Goal: Task Accomplishment & Management: Use online tool/utility

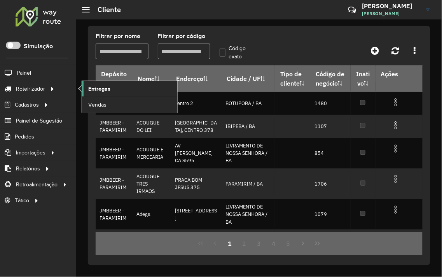
click at [101, 91] on span "Entregas" at bounding box center [99, 89] width 22 height 8
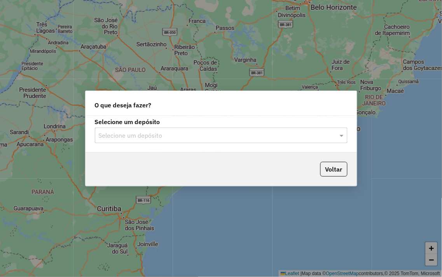
click at [148, 133] on input "text" at bounding box center [214, 135] width 230 height 9
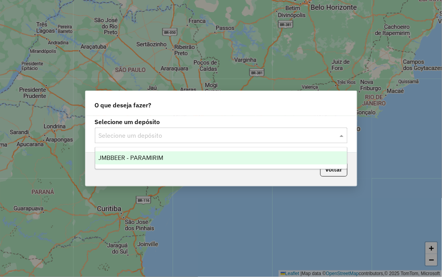
click at [146, 161] on span "JMBBEER - PARAMIRIM" at bounding box center [130, 157] width 65 height 7
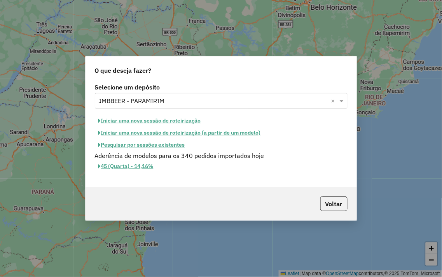
click at [141, 122] on button "Iniciar uma nova sessão de roteirização" at bounding box center [150, 121] width 110 height 12
select select "*"
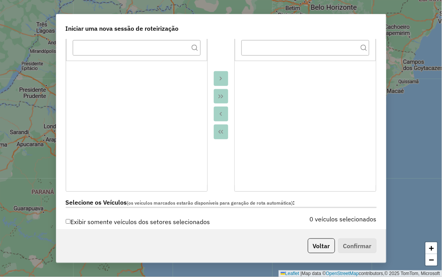
scroll to position [173, 0]
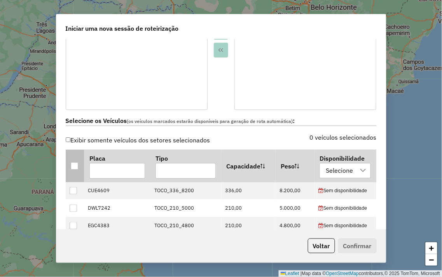
click at [71, 165] on div at bounding box center [74, 165] width 7 height 7
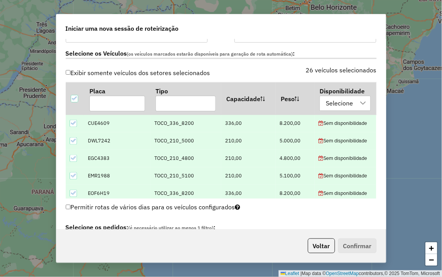
scroll to position [302, 0]
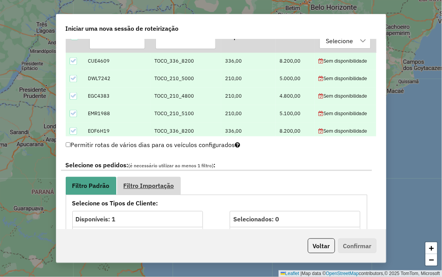
click at [145, 179] on link "Filtro Importação" at bounding box center [149, 186] width 64 height 18
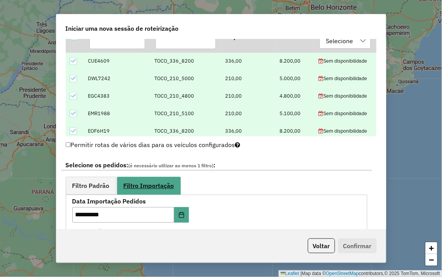
scroll to position [432, 0]
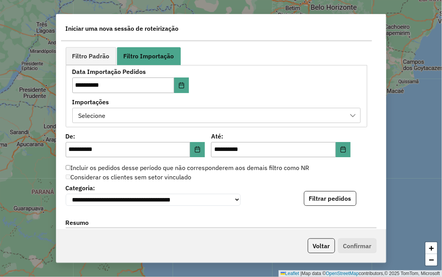
click at [104, 118] on div "Selecione" at bounding box center [92, 115] width 33 height 15
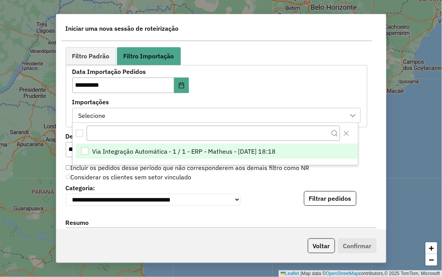
click at [133, 150] on span "Via Integração Automática - 1 / 1 - ERP - Matheus - 11/08/2025 18:18" at bounding box center [184, 151] width 184 height 9
click at [372, 165] on div "**********" at bounding box center [221, 134] width 330 height 190
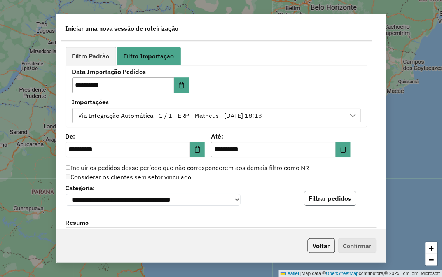
click at [337, 196] on button "Filtrar pedidos" at bounding box center [330, 198] width 53 height 15
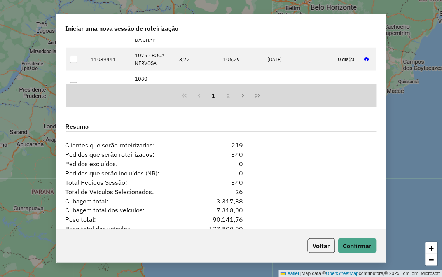
scroll to position [729, 0]
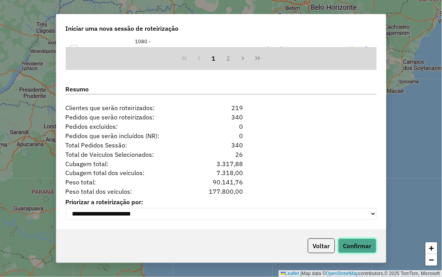
click at [363, 242] on button "Confirmar" at bounding box center [358, 246] width 39 height 15
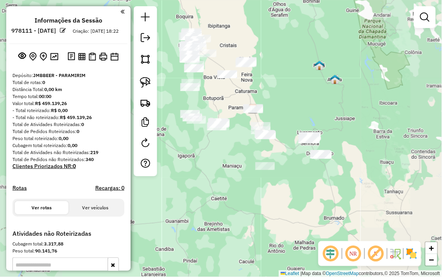
drag, startPoint x: 294, startPoint y: 76, endPoint x: 295, endPoint y: 68, distance: 7.4
click at [295, 68] on div "Janela de atendimento Grade de atendimento Capacidade Transportadoras Veículos …" at bounding box center [221, 138] width 442 height 277
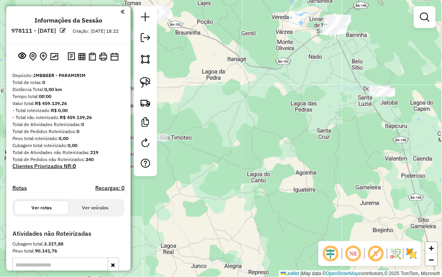
drag, startPoint x: 316, startPoint y: 115, endPoint x: 277, endPoint y: 119, distance: 38.8
click at [293, 119] on div "Janela de atendimento Grade de atendimento Capacidade Transportadoras Veículos …" at bounding box center [221, 138] width 442 height 277
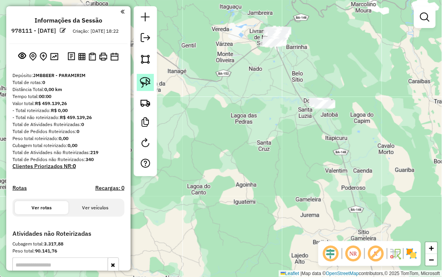
click at [148, 81] on img at bounding box center [145, 82] width 11 height 11
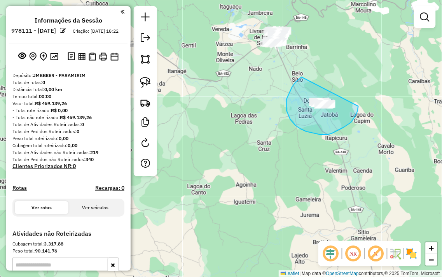
drag, startPoint x: 302, startPoint y: 77, endPoint x: 359, endPoint y: 106, distance: 63.9
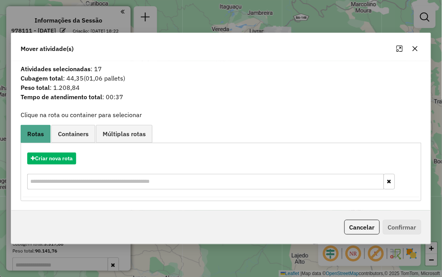
click at [417, 47] on icon "button" at bounding box center [415, 49] width 6 height 6
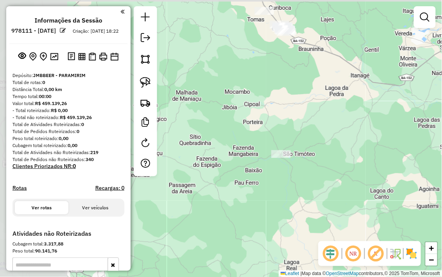
drag, startPoint x: 239, startPoint y: 99, endPoint x: 423, endPoint y: 103, distance: 183.3
click at [423, 103] on div "Janela de atendimento Grade de atendimento Capacidade Transportadoras Veículos …" at bounding box center [221, 138] width 442 height 277
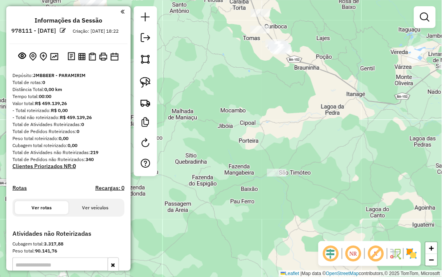
drag, startPoint x: 293, startPoint y: 103, endPoint x: 262, endPoint y: 190, distance: 92.7
click at [276, 194] on div "Janela de atendimento Grade de atendimento Capacidade Transportadoras Veículos …" at bounding box center [221, 138] width 442 height 277
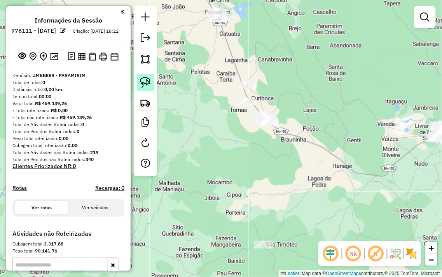
click at [149, 82] on img at bounding box center [145, 82] width 11 height 11
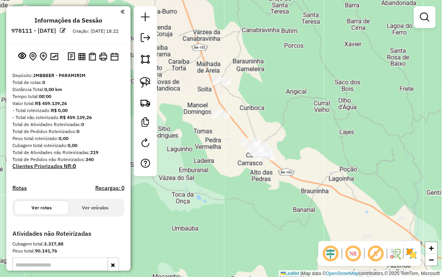
drag, startPoint x: 226, startPoint y: 176, endPoint x: 196, endPoint y: 60, distance: 119.1
click at [196, 70] on div "Janela de atendimento Grade de atendimento Capacidade Transportadoras Veículos …" at bounding box center [221, 138] width 442 height 277
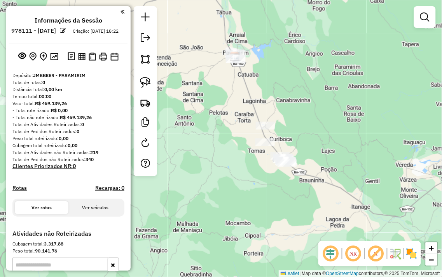
drag, startPoint x: 238, startPoint y: 94, endPoint x: 288, endPoint y: 189, distance: 107.2
click at [288, 189] on div "Janela de atendimento Grade de atendimento Capacidade Transportadoras Veículos …" at bounding box center [221, 138] width 442 height 277
click at [146, 83] on img at bounding box center [145, 82] width 11 height 11
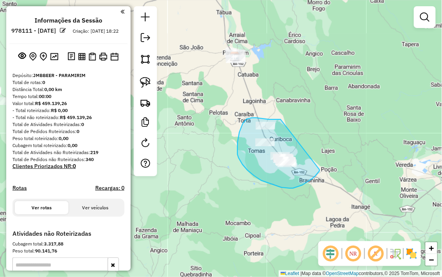
drag, startPoint x: 281, startPoint y: 119, endPoint x: 320, endPoint y: 169, distance: 63.2
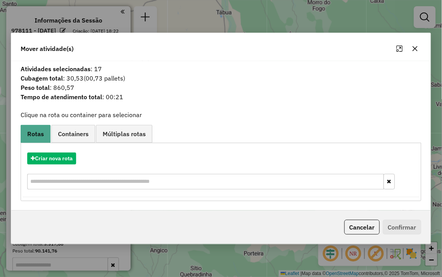
click at [415, 46] on icon "button" at bounding box center [415, 49] width 6 height 6
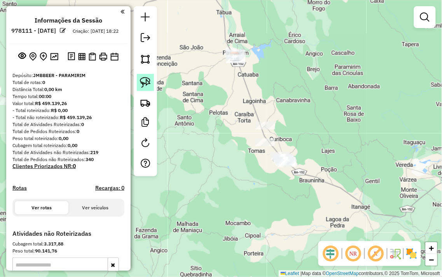
click at [141, 77] on img at bounding box center [145, 82] width 11 height 11
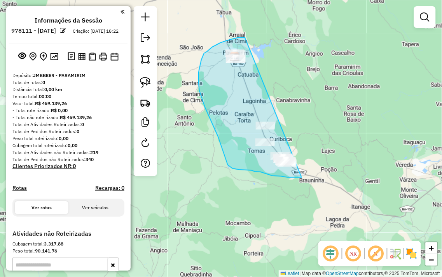
drag, startPoint x: 238, startPoint y: 38, endPoint x: 324, endPoint y: 151, distance: 142.1
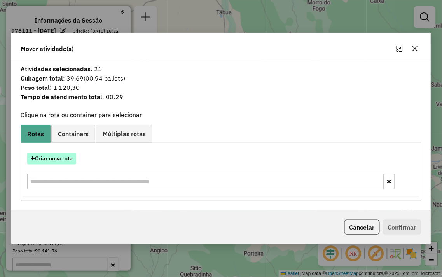
click at [37, 157] on button "Criar nova rota" at bounding box center [51, 159] width 49 height 12
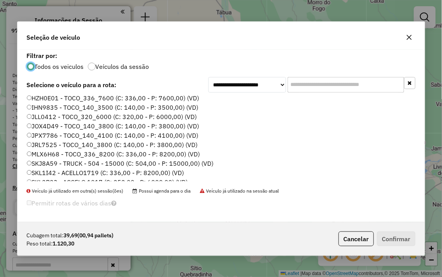
scroll to position [86, 0]
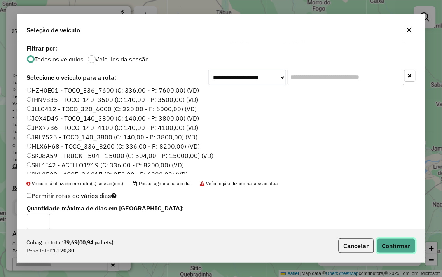
click at [385, 247] on button "Confirmar" at bounding box center [396, 246] width 39 height 15
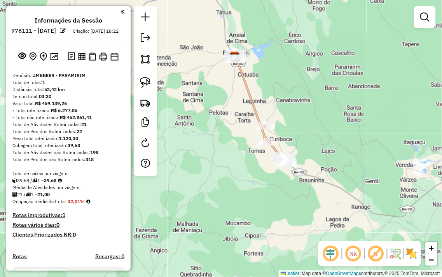
click at [220, 104] on div "Janela de atendimento Grade de atendimento Capacidade Transportadoras Veículos …" at bounding box center [221, 138] width 442 height 277
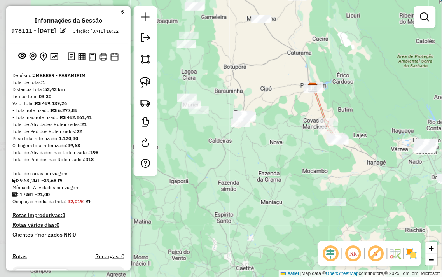
drag, startPoint x: 211, startPoint y: 115, endPoint x: 335, endPoint y: 118, distance: 124.2
click at [342, 114] on div "Janela de atendimento Grade de atendimento Capacidade Transportadoras Veículos …" at bounding box center [221, 138] width 442 height 277
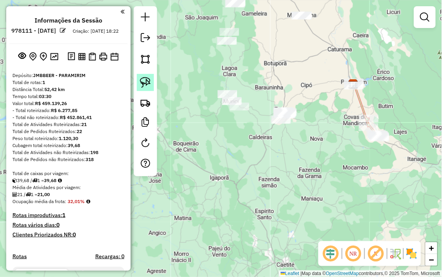
click at [148, 85] on img at bounding box center [145, 82] width 11 height 11
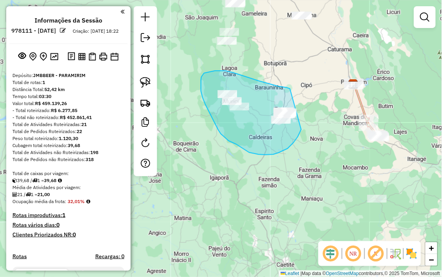
drag, startPoint x: 290, startPoint y: 89, endPoint x: 304, endPoint y: 127, distance: 40.4
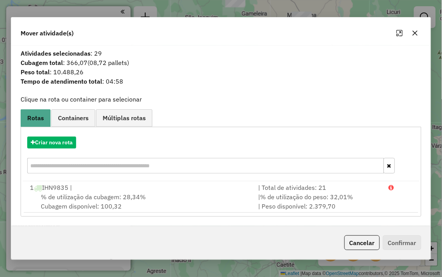
click at [418, 31] on icon "button" at bounding box center [415, 32] width 5 height 5
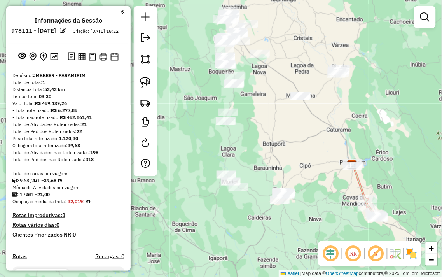
drag, startPoint x: 258, startPoint y: 63, endPoint x: 209, endPoint y: 157, distance: 106.0
click at [211, 157] on div "Janela de atendimento Grade de atendimento Capacidade Transportadoras Veículos …" at bounding box center [221, 138] width 442 height 277
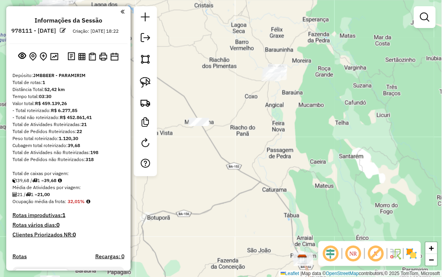
drag, startPoint x: 260, startPoint y: 111, endPoint x: 289, endPoint y: 111, distance: 28.8
click at [287, 111] on div "Janela de atendimento Grade de atendimento Capacidade Transportadoras Veículos …" at bounding box center [221, 138] width 442 height 277
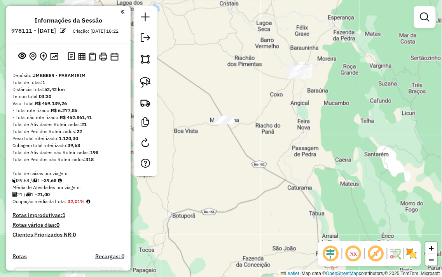
click at [160, 82] on div "Janela de atendimento Grade de atendimento Capacidade Transportadoras Veículos …" at bounding box center [221, 138] width 442 height 277
click at [152, 82] on link at bounding box center [145, 82] width 17 height 17
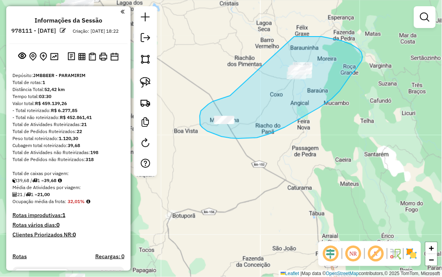
drag, startPoint x: 230, startPoint y: 96, endPoint x: 295, endPoint y: 37, distance: 87.3
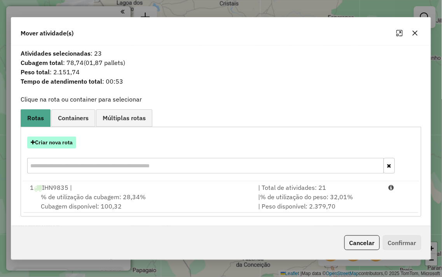
click at [40, 148] on button "Criar nova rota" at bounding box center [51, 143] width 49 height 12
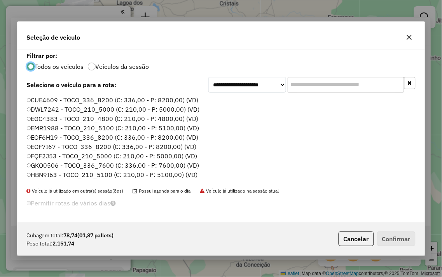
scroll to position [4, 2]
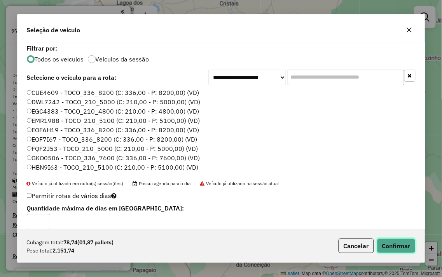
click at [408, 249] on button "Confirmar" at bounding box center [396, 246] width 39 height 15
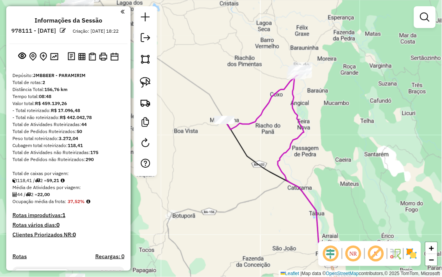
click at [195, 176] on div "Janela de atendimento Grade de atendimento Capacidade Transportadoras Veículos …" at bounding box center [221, 138] width 442 height 277
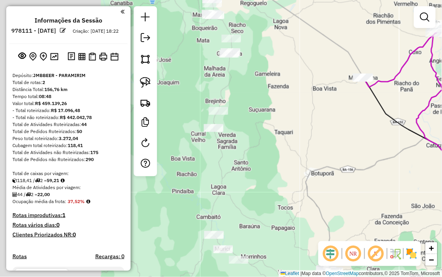
drag, startPoint x: 195, startPoint y: 176, endPoint x: 352, endPoint y: 125, distance: 164.9
click at [352, 125] on div "Janela de atendimento Grade de atendimento Capacidade Transportadoras Veículos …" at bounding box center [221, 138] width 442 height 277
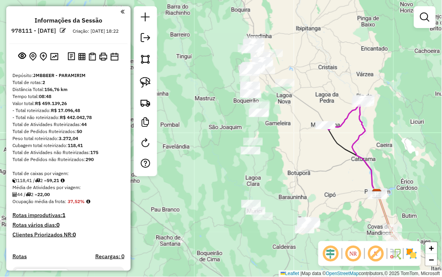
drag, startPoint x: 285, startPoint y: 181, endPoint x: 305, endPoint y: 103, distance: 80.6
click at [305, 108] on div "Janela de atendimento Grade de atendimento Capacidade Transportadoras Veículos …" at bounding box center [221, 138] width 442 height 277
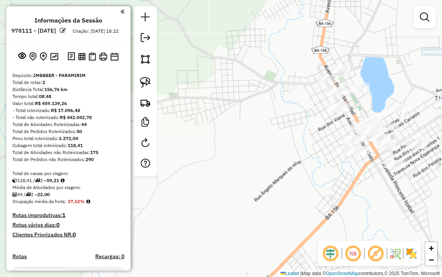
drag, startPoint x: 353, startPoint y: 199, endPoint x: 343, endPoint y: 199, distance: 10.5
click at [343, 199] on div "Janela de atendimento Grade de atendimento Capacidade Transportadoras Veículos …" at bounding box center [221, 138] width 442 height 277
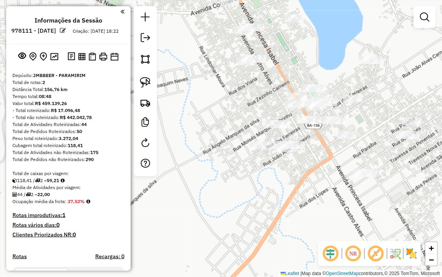
drag, startPoint x: 322, startPoint y: 171, endPoint x: 183, endPoint y: 198, distance: 142.0
click at [179, 200] on div "Janela de atendimento Grade de atendimento Capacidade Transportadoras Veículos …" at bounding box center [221, 138] width 442 height 277
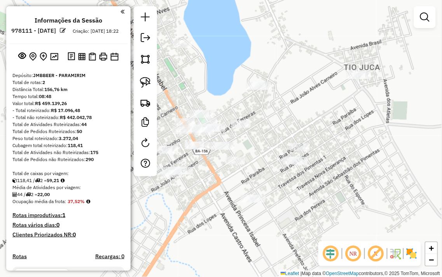
drag, startPoint x: 251, startPoint y: 173, endPoint x: 290, endPoint y: 171, distance: 39.4
click at [290, 171] on div "Janela de atendimento Grade de atendimento Capacidade Transportadoras Veículos …" at bounding box center [221, 138] width 442 height 277
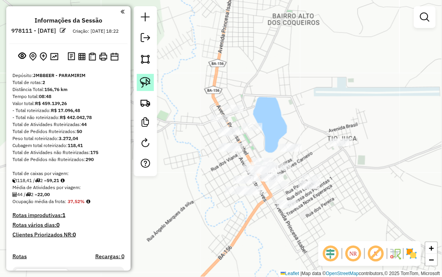
click at [152, 86] on link at bounding box center [145, 82] width 17 height 17
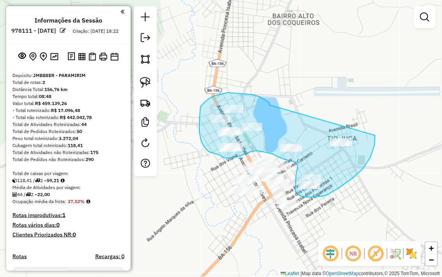
drag, startPoint x: 270, startPoint y: 104, endPoint x: 350, endPoint y: 109, distance: 80.3
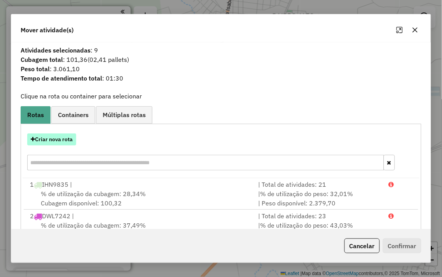
click at [61, 137] on button "Criar nova rota" at bounding box center [51, 139] width 49 height 12
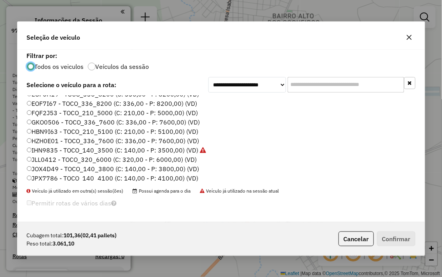
scroll to position [0, 0]
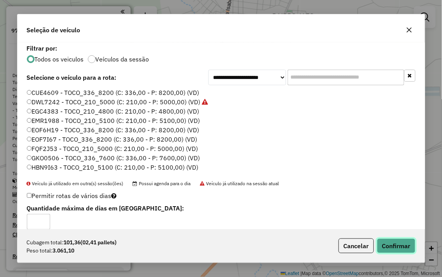
click at [395, 247] on button "Confirmar" at bounding box center [396, 246] width 39 height 15
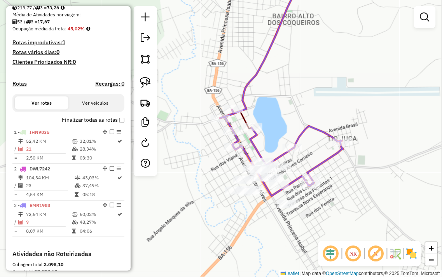
scroll to position [216, 0]
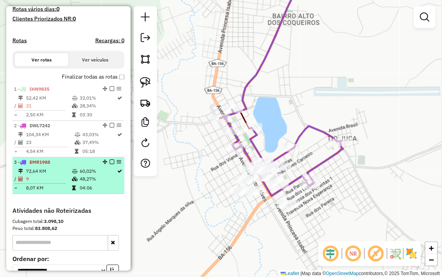
select select "**********"
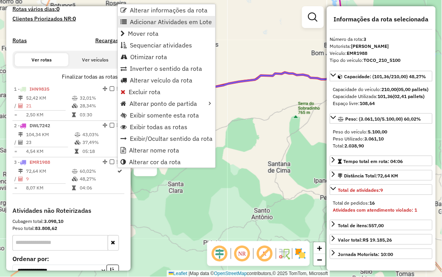
click at [163, 21] on span "Adicionar Atividades em Lote" at bounding box center [171, 22] width 82 height 6
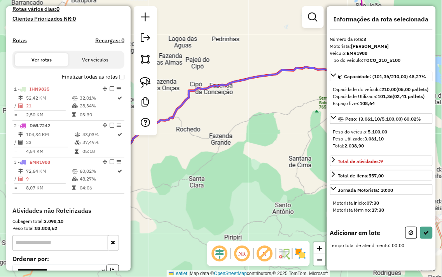
drag, startPoint x: 201, startPoint y: 176, endPoint x: 371, endPoint y: 118, distance: 180.0
click at [378, 116] on hb-router-mapa "Informações da Sessão 978111 - 12/08/2025 Criação: 11/08/2025 18:22 Depósito: J…" at bounding box center [221, 138] width 442 height 277
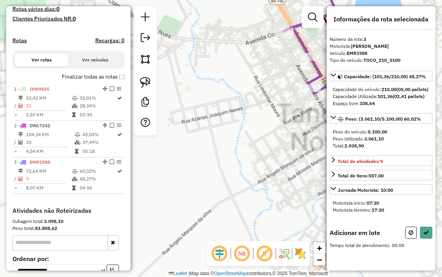
drag, startPoint x: 307, startPoint y: 124, endPoint x: 207, endPoint y: 135, distance: 100.7
click at [209, 135] on div "Janela de atendimento Grade de atendimento Capacidade Transportadoras Veículos …" at bounding box center [221, 138] width 442 height 277
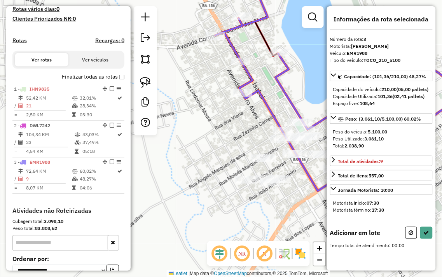
drag, startPoint x: 263, startPoint y: 123, endPoint x: 197, endPoint y: 119, distance: 65.5
click at [198, 119] on div "Janela de atendimento Grade de atendimento Capacidade Transportadoras Veículos …" at bounding box center [221, 138] width 442 height 277
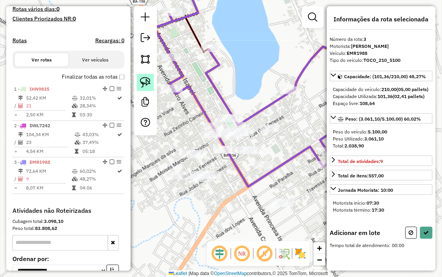
click at [151, 82] on img at bounding box center [145, 82] width 11 height 11
click at [147, 82] on img at bounding box center [145, 82] width 11 height 11
drag, startPoint x: 269, startPoint y: 193, endPoint x: 306, endPoint y: 194, distance: 37.0
click at [307, 194] on div "Janela de atendimento Grade de atendimento Capacidade Transportadoras Veículos …" at bounding box center [221, 138] width 442 height 277
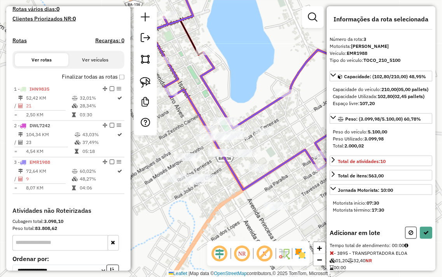
drag, startPoint x: 293, startPoint y: 187, endPoint x: 265, endPoint y: 204, distance: 33.4
click at [265, 204] on div "Janela de atendimento Grade de atendimento Capacidade Transportadoras Veículos …" at bounding box center [221, 138] width 442 height 277
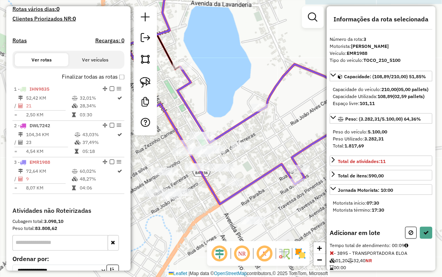
drag, startPoint x: 212, startPoint y: 119, endPoint x: 274, endPoint y: 98, distance: 65.1
click at [274, 98] on div "Janela de atendimento Grade de atendimento Capacidade Transportadoras Veículos …" at bounding box center [221, 138] width 442 height 277
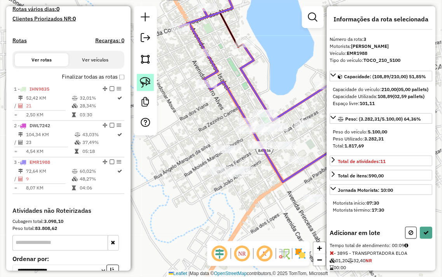
click at [145, 86] on img at bounding box center [145, 82] width 11 height 11
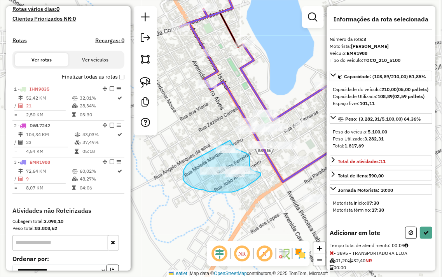
drag, startPoint x: 195, startPoint y: 160, endPoint x: 211, endPoint y: 133, distance: 30.4
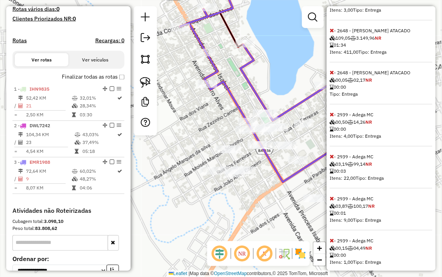
scroll to position [379, 0]
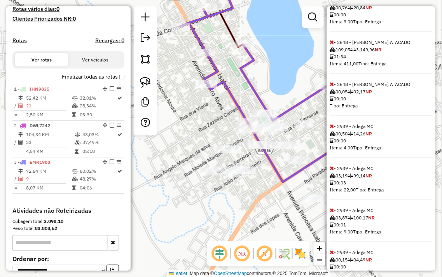
click at [332, 45] on icon at bounding box center [332, 41] width 4 height 5
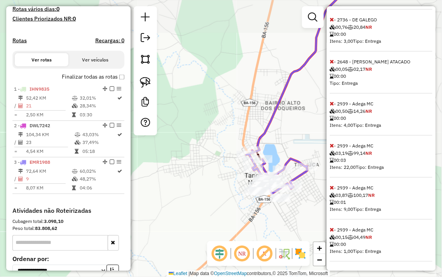
drag, startPoint x: 242, startPoint y: 214, endPoint x: 272, endPoint y: 76, distance: 141.7
click at [270, 83] on div "Janela de atendimento Grade de atendimento Capacidade Transportadoras Veículos …" at bounding box center [221, 138] width 442 height 277
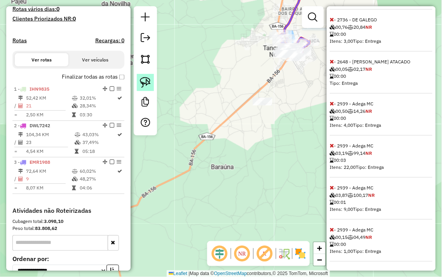
click at [146, 82] on img at bounding box center [145, 82] width 11 height 11
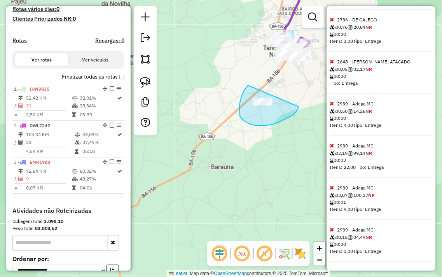
drag, startPoint x: 249, startPoint y: 86, endPoint x: 299, endPoint y: 107, distance: 54.1
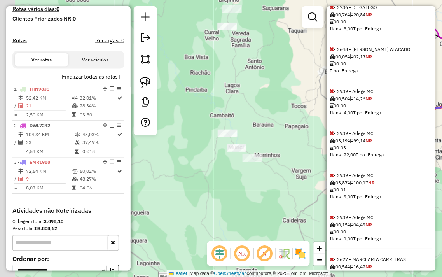
drag, startPoint x: 217, startPoint y: 110, endPoint x: 279, endPoint y: 142, distance: 69.6
click at [279, 142] on div "Janela de atendimento Grade de atendimento Capacidade Transportadoras Veículos …" at bounding box center [221, 138] width 442 height 277
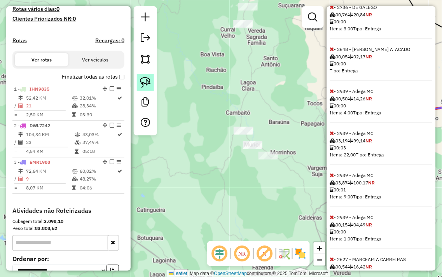
click at [145, 84] on img at bounding box center [145, 82] width 11 height 11
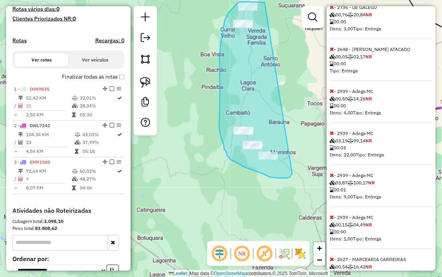
drag, startPoint x: 265, startPoint y: 2, endPoint x: 293, endPoint y: 173, distance: 173.1
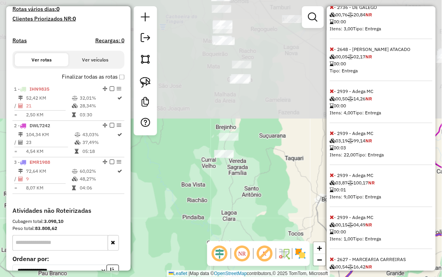
drag, startPoint x: 282, startPoint y: 60, endPoint x: 263, endPoint y: 191, distance: 131.7
click at [263, 191] on div "Janela de atendimento Grade de atendimento Capacidade Transportadoras Veículos …" at bounding box center [221, 138] width 442 height 277
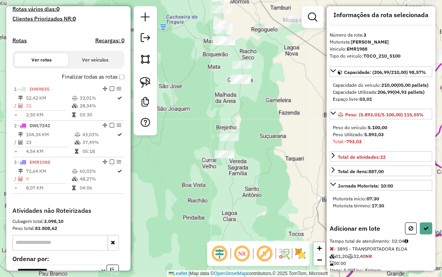
scroll to position [0, 0]
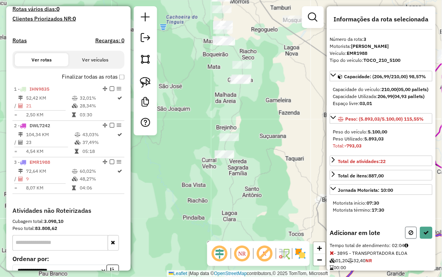
click at [410, 235] on icon at bounding box center [411, 232] width 5 height 5
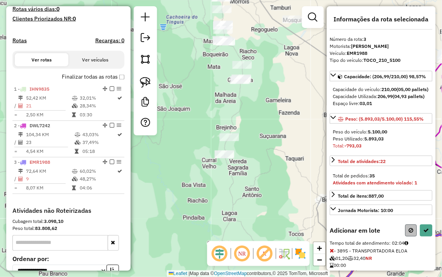
select select "**********"
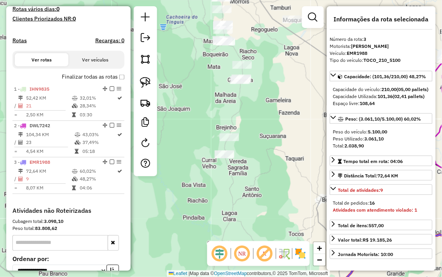
drag, startPoint x: 283, startPoint y: 163, endPoint x: 293, endPoint y: 41, distance: 122.6
click at [293, 64] on div "Janela de atendimento Grade de atendimento Capacidade Transportadoras Veículos …" at bounding box center [221, 138] width 442 height 277
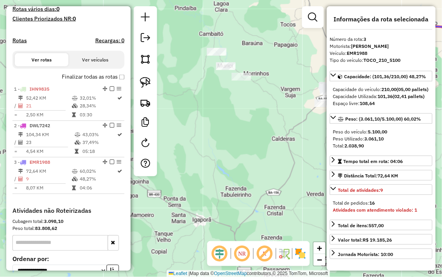
drag, startPoint x: 274, startPoint y: 74, endPoint x: 223, endPoint y: 75, distance: 51.0
click at [263, 73] on div "Janela de atendimento Grade de atendimento Capacidade Transportadoras Veículos …" at bounding box center [221, 138] width 442 height 277
click at [145, 87] on img at bounding box center [145, 82] width 11 height 11
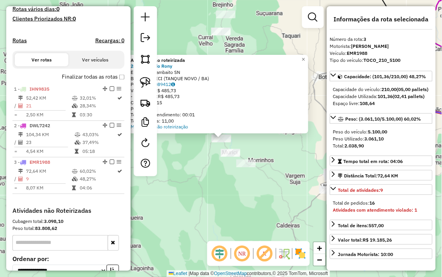
click at [261, 34] on div "Atividade não roteirizada 2864 - Bar do Rony Endereço: Cambaito SN Bairro: MURI…" at bounding box center [221, 138] width 442 height 277
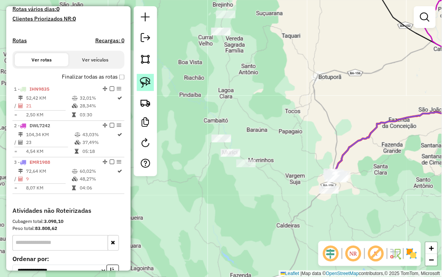
click at [147, 83] on img at bounding box center [145, 82] width 11 height 11
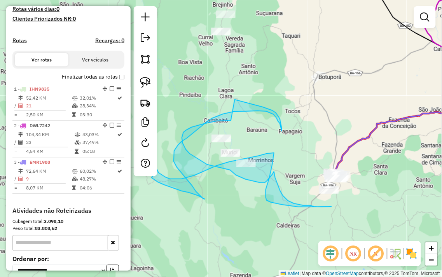
drag, startPoint x: 231, startPoint y: 121, endPoint x: 223, endPoint y: 98, distance: 24.5
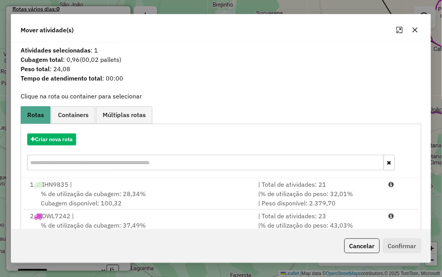
click at [417, 32] on icon "button" at bounding box center [415, 29] width 5 height 5
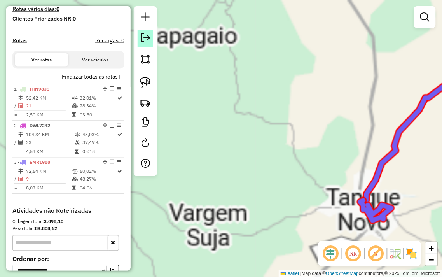
drag, startPoint x: 314, startPoint y: 124, endPoint x: 147, endPoint y: 32, distance: 190.7
click at [173, 38] on div "Janela de atendimento Grade de atendimento Capacidade Transportadoras Veículos …" at bounding box center [221, 138] width 442 height 277
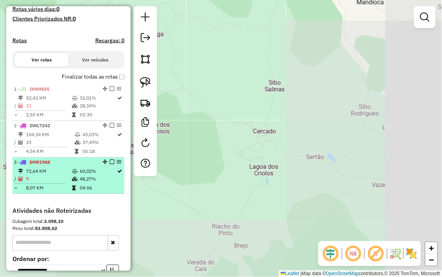
select select "**********"
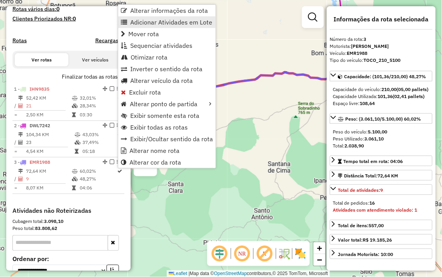
click at [168, 21] on span "Adicionar Atividades em Lote" at bounding box center [171, 22] width 82 height 6
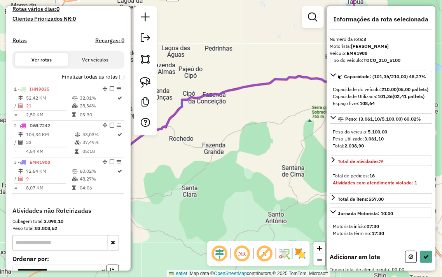
drag, startPoint x: 207, startPoint y: 60, endPoint x: 326, endPoint y: 83, distance: 121.0
click at [328, 83] on hb-router-mapa "Informações da Sessão 978111 - 12/08/2025 Criação: 11/08/2025 18:22 Depósito: J…" at bounding box center [221, 138] width 442 height 277
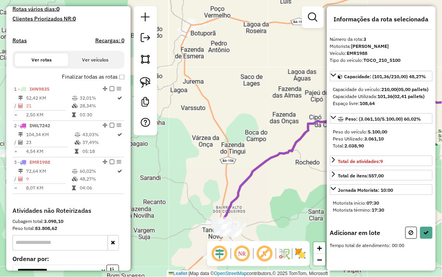
drag, startPoint x: 252, startPoint y: 215, endPoint x: 260, endPoint y: 166, distance: 49.6
click at [260, 171] on div "Janela de atendimento Grade de atendimento Capacidade Transportadoras Veículos …" at bounding box center [221, 138] width 442 height 277
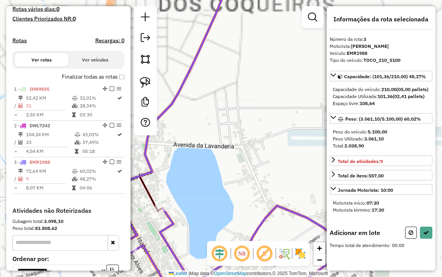
drag, startPoint x: 247, startPoint y: 161, endPoint x: 295, endPoint y: 39, distance: 131.1
click at [293, 46] on div "Janela de atendimento Grade de atendimento Capacidade Transportadoras Veículos …" at bounding box center [221, 138] width 442 height 277
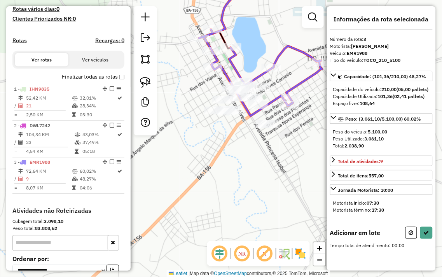
drag, startPoint x: 248, startPoint y: 176, endPoint x: 246, endPoint y: 147, distance: 29.3
click at [246, 151] on div "Janela de atendimento Grade de atendimento Capacidade Transportadoras Veículos …" at bounding box center [221, 138] width 442 height 277
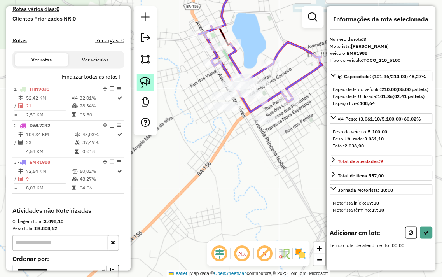
click at [150, 82] on img at bounding box center [145, 82] width 11 height 11
drag, startPoint x: 261, startPoint y: 111, endPoint x: 277, endPoint y: 114, distance: 16.6
drag, startPoint x: 272, startPoint y: 108, endPoint x: 283, endPoint y: 150, distance: 43.9
click at [283, 150] on div "Janela de atendimento Grade de atendimento Capacidade Transportadoras Veículos …" at bounding box center [221, 138] width 442 height 277
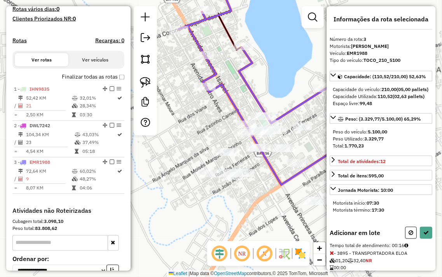
drag, startPoint x: 234, startPoint y: 182, endPoint x: 256, endPoint y: 179, distance: 21.6
click at [265, 181] on div "Janela de atendimento Grade de atendimento Capacidade Transportadoras Veículos …" at bounding box center [221, 138] width 442 height 277
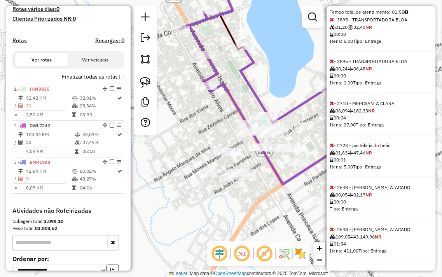
scroll to position [254, 0]
click at [333, 229] on icon at bounding box center [332, 229] width 4 height 5
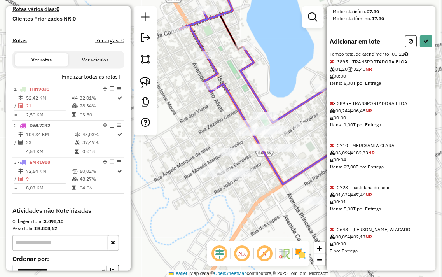
scroll to position [247, 0]
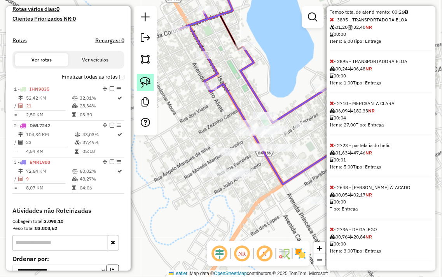
click at [142, 79] on img at bounding box center [145, 82] width 11 height 11
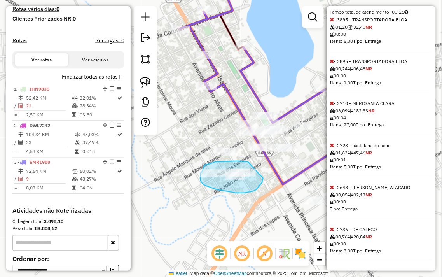
drag, startPoint x: 248, startPoint y: 162, endPoint x: 263, endPoint y: 178, distance: 22.3
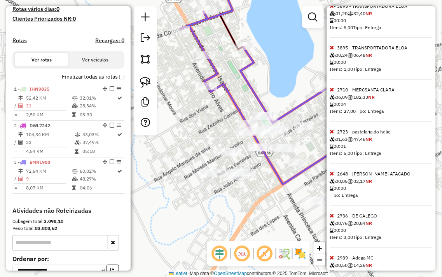
drag, startPoint x: 263, startPoint y: 178, endPoint x: 258, endPoint y: 195, distance: 18.0
click at [259, 193] on div "Janela de atendimento Grade de atendimento Capacidade Transportadoras Veículos …" at bounding box center [221, 138] width 442 height 277
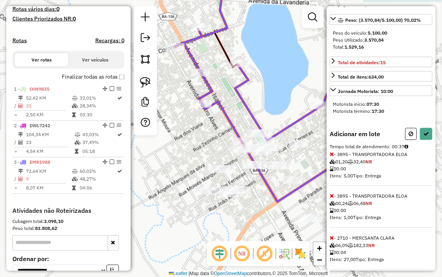
scroll to position [0, 0]
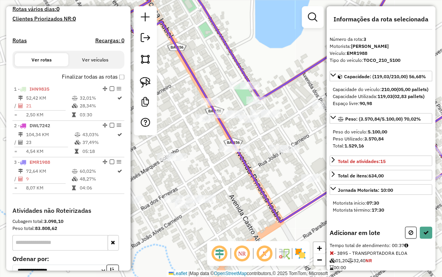
drag, startPoint x: 257, startPoint y: 184, endPoint x: 231, endPoint y: 185, distance: 25.7
click at [235, 185] on div "Janela de atendimento Grade de atendimento Capacidade Transportadoras Veículos …" at bounding box center [221, 138] width 442 height 277
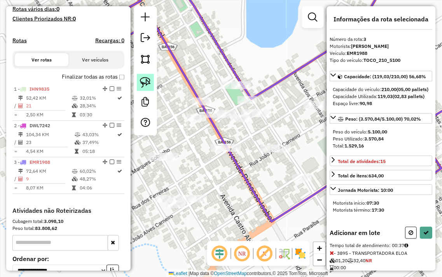
click at [144, 79] on img at bounding box center [145, 82] width 11 height 11
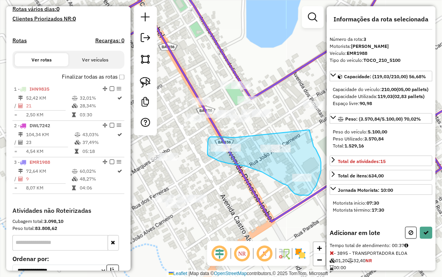
drag, startPoint x: 234, startPoint y: 138, endPoint x: 310, endPoint y: 130, distance: 75.9
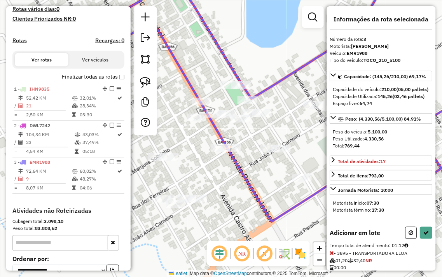
scroll to position [43, 0]
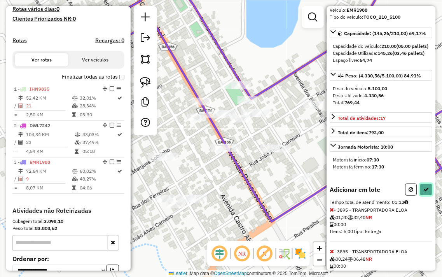
click at [424, 192] on icon at bounding box center [426, 189] width 5 height 5
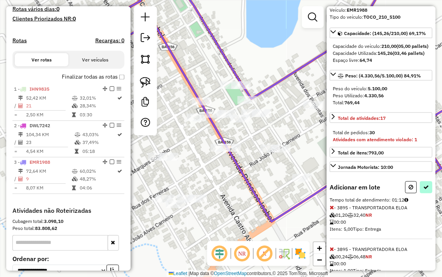
select select "**********"
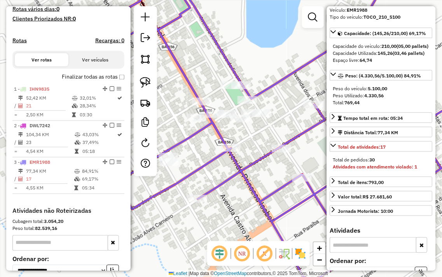
scroll to position [299, 0]
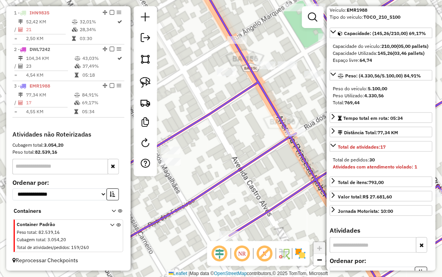
drag, startPoint x: 205, startPoint y: 142, endPoint x: 279, endPoint y: 134, distance: 75.1
click at [279, 134] on div "Janela de atendimento Grade de atendimento Capacidade Transportadoras Veículos …" at bounding box center [221, 138] width 442 height 277
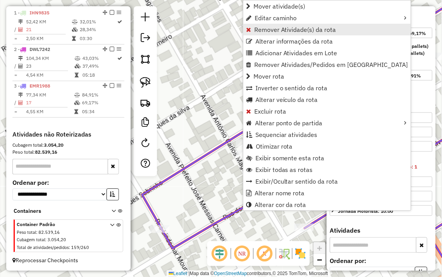
click at [274, 26] on span "Remover Atividade(s) da rota" at bounding box center [295, 29] width 82 height 6
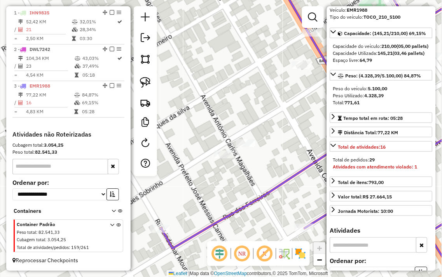
click at [226, 28] on div "Janela de atendimento Grade de atendimento Capacidade Transportadoras Veículos …" at bounding box center [221, 138] width 442 height 277
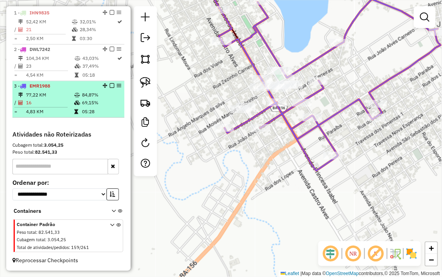
select select "**********"
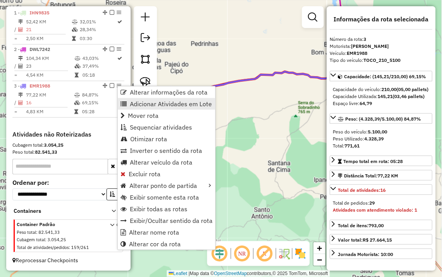
click at [161, 101] on span "Adicionar Atividades em Lote" at bounding box center [171, 104] width 82 height 6
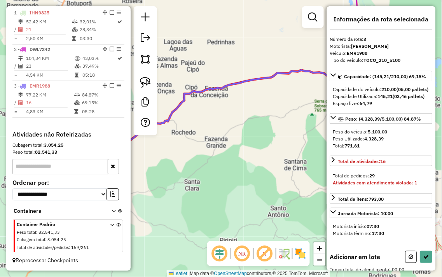
drag, startPoint x: 176, startPoint y: 65, endPoint x: 320, endPoint y: 53, distance: 144.6
click at [326, 47] on div "Janela de atendimento Grade de atendimento Capacidade Transportadoras Veículos …" at bounding box center [221, 138] width 442 height 277
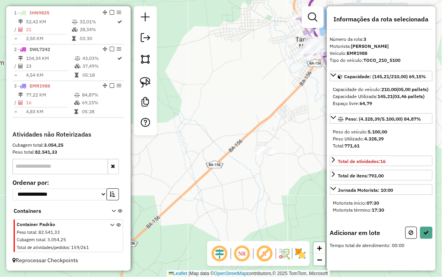
drag, startPoint x: 236, startPoint y: 170, endPoint x: 272, endPoint y: 126, distance: 57.0
click at [272, 126] on div "Janela de atendimento Grade de atendimento Capacidade Transportadoras Veículos …" at bounding box center [221, 138] width 442 height 277
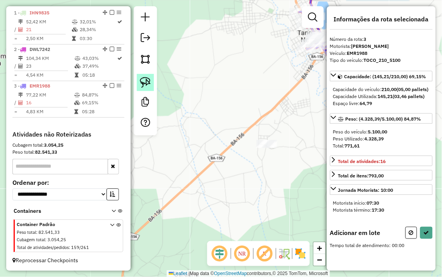
click at [139, 79] on link at bounding box center [145, 82] width 17 height 17
drag, startPoint x: 254, startPoint y: 136, endPoint x: 281, endPoint y: 132, distance: 27.6
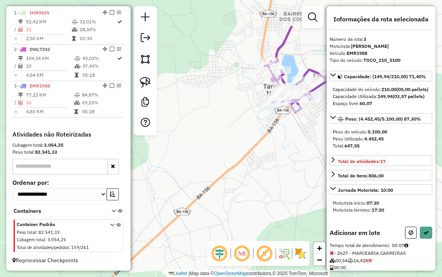
drag, startPoint x: 297, startPoint y: 95, endPoint x: 259, endPoint y: 156, distance: 72.5
click at [259, 156] on div "Janela de atendimento Grade de atendimento Capacidade Transportadoras Veículos …" at bounding box center [221, 138] width 442 height 277
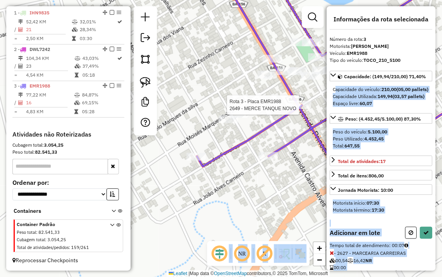
click at [296, 101] on hb-router-mapa "Informações da Sessão 978111 - 12/08/2025 Criação: 11/08/2025 18:22 Depósito: J…" at bounding box center [221, 138] width 442 height 277
click at [402, 107] on div "Espaço livre: 60,07" at bounding box center [381, 103] width 97 height 7
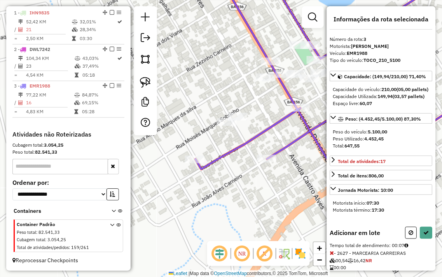
drag, startPoint x: 310, startPoint y: 88, endPoint x: 274, endPoint y: 138, distance: 61.3
click at [274, 138] on div "Janela de atendimento Grade de atendimento Capacidade Transportadoras Veículos …" at bounding box center [221, 138] width 442 height 277
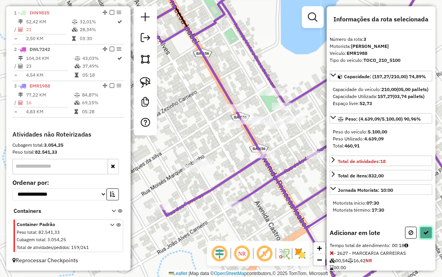
click at [424, 235] on icon at bounding box center [426, 232] width 5 height 5
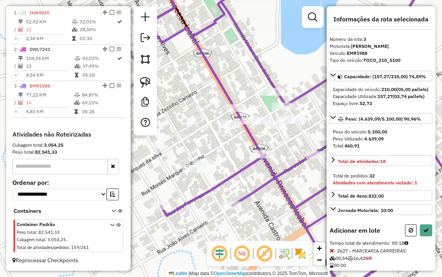
select select "**********"
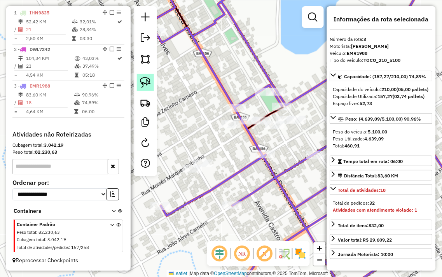
click at [145, 81] on img at bounding box center [145, 82] width 11 height 11
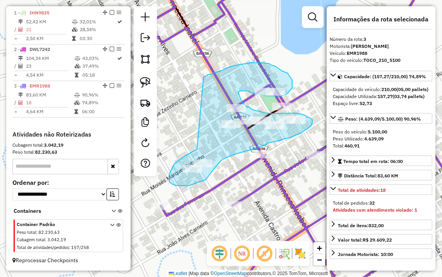
drag, startPoint x: 197, startPoint y: 149, endPoint x: 204, endPoint y: 77, distance: 72.7
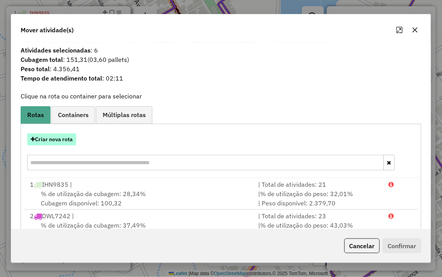
click at [53, 137] on button "Criar nova rota" at bounding box center [51, 139] width 49 height 12
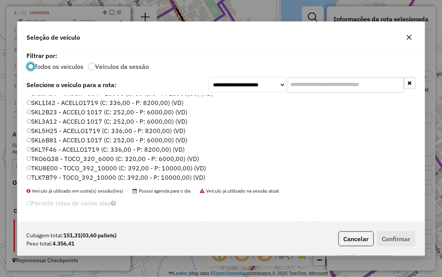
scroll to position [157, 0]
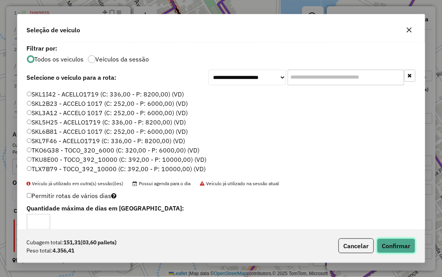
click at [391, 244] on button "Confirmar" at bounding box center [396, 246] width 39 height 15
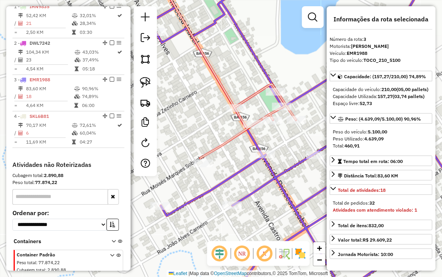
scroll to position [336, 0]
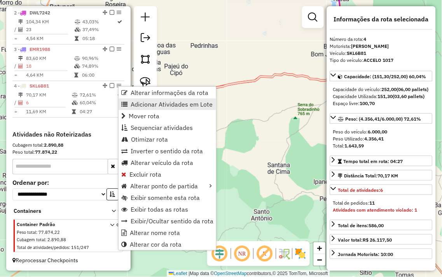
click at [178, 101] on span "Adicionar Atividades em Lote" at bounding box center [172, 104] width 82 height 6
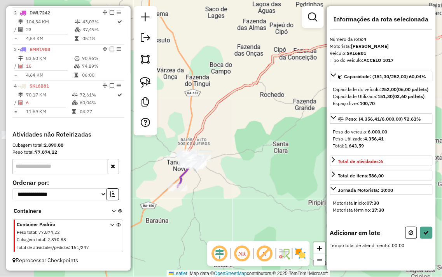
drag, startPoint x: 176, startPoint y: 156, endPoint x: 302, endPoint y: 102, distance: 136.6
click at [301, 102] on div "Janela de atendimento Grade de atendimento Capacidade Transportadoras Veículos …" at bounding box center [221, 138] width 442 height 277
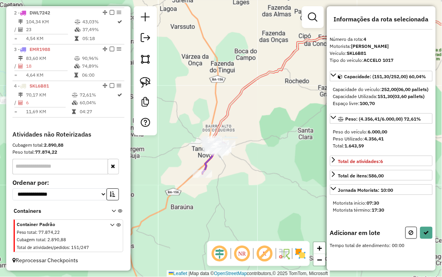
drag, startPoint x: 199, startPoint y: 117, endPoint x: 286, endPoint y: 121, distance: 87.3
click at [286, 121] on div "Janela de atendimento Grade de atendimento Capacidade Transportadoras Veículos …" at bounding box center [221, 138] width 442 height 277
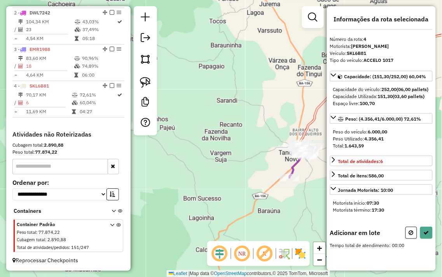
drag, startPoint x: 272, startPoint y: 141, endPoint x: 297, endPoint y: 156, distance: 29.6
click at [297, 156] on div "Janela de atendimento Grade de atendimento Capacidade Transportadoras Veículos …" at bounding box center [221, 138] width 442 height 277
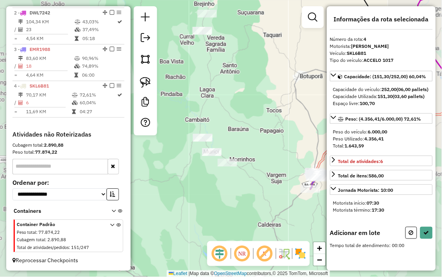
drag, startPoint x: 238, startPoint y: 137, endPoint x: 274, endPoint y: 141, distance: 36.8
click at [276, 143] on div "Janela de atendimento Grade de atendimento Capacidade Transportadoras Veículos …" at bounding box center [221, 138] width 442 height 277
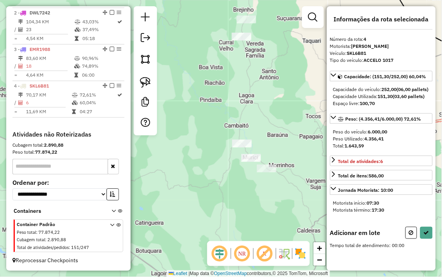
click at [156, 82] on div at bounding box center [145, 70] width 23 height 129
click at [145, 82] on img at bounding box center [145, 82] width 11 height 11
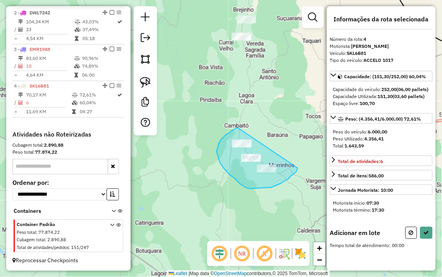
drag, startPoint x: 226, startPoint y: 135, endPoint x: 298, endPoint y: 168, distance: 78.7
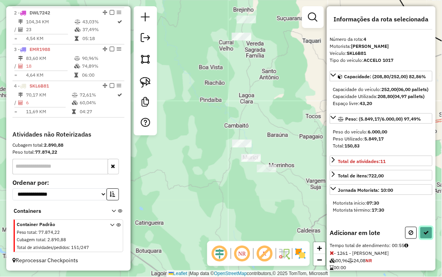
click at [424, 235] on icon at bounding box center [426, 232] width 5 height 5
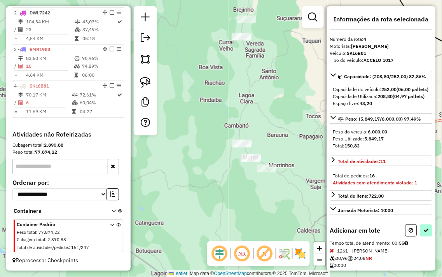
select select "**********"
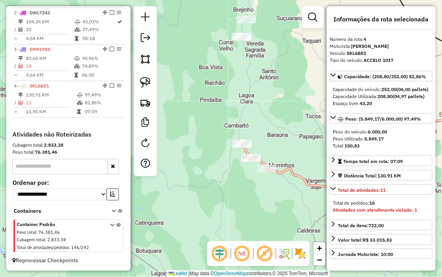
click at [208, 164] on div "Janela de atendimento Grade de atendimento Capacidade Transportadoras Veículos …" at bounding box center [221, 138] width 442 height 277
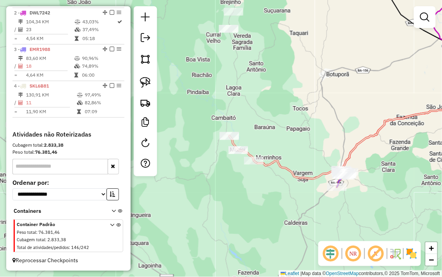
drag, startPoint x: 263, startPoint y: 207, endPoint x: 190, endPoint y: 154, distance: 90.5
click at [196, 158] on div "Janela de atendimento Grade de atendimento Capacidade Transportadoras Veículos …" at bounding box center [221, 138] width 442 height 277
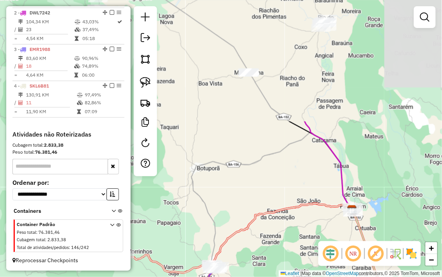
drag, startPoint x: 333, startPoint y: 99, endPoint x: 261, endPoint y: 211, distance: 133.6
click at [273, 252] on div "Janela de atendimento Grade de atendimento Capacidade Transportadoras Veículos …" at bounding box center [221, 138] width 442 height 277
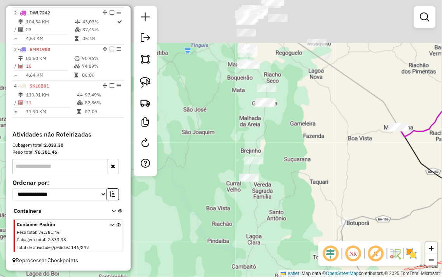
drag, startPoint x: 258, startPoint y: 157, endPoint x: 407, endPoint y: 209, distance: 157.3
click at [414, 209] on div "Janela de atendimento Grade de atendimento Capacidade Transportadoras Veículos …" at bounding box center [221, 138] width 442 height 277
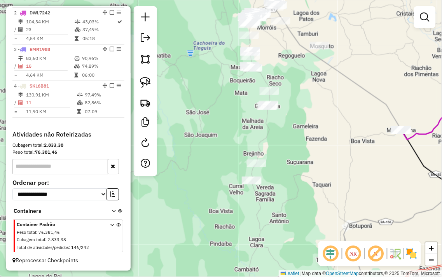
drag, startPoint x: 309, startPoint y: 126, endPoint x: 315, endPoint y: 157, distance: 31.7
click at [315, 157] on div "Janela de atendimento Grade de atendimento Capacidade Transportadoras Veículos …" at bounding box center [221, 138] width 442 height 277
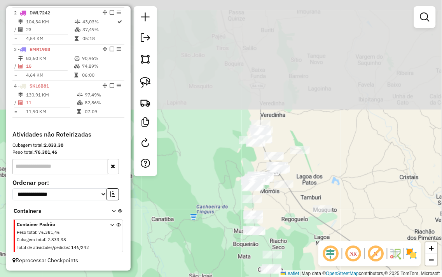
drag, startPoint x: 290, startPoint y: 67, endPoint x: 286, endPoint y: 202, distance: 135.5
click at [286, 202] on div "Janela de atendimento Grade de atendimento Capacidade Transportadoras Veículos …" at bounding box center [221, 138] width 442 height 277
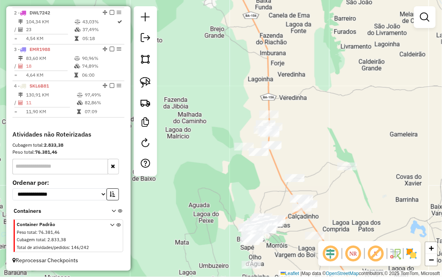
drag, startPoint x: 316, startPoint y: 152, endPoint x: 312, endPoint y: 143, distance: 9.9
click at [312, 143] on div "Janela de atendimento Grade de atendimento Capacidade Transportadoras Veículos …" at bounding box center [221, 138] width 442 height 277
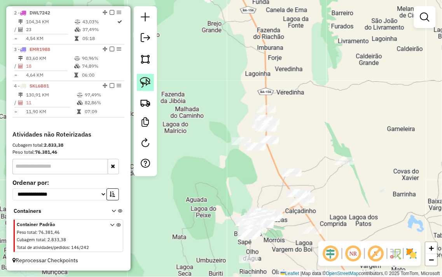
click at [149, 84] on img at bounding box center [145, 82] width 11 height 11
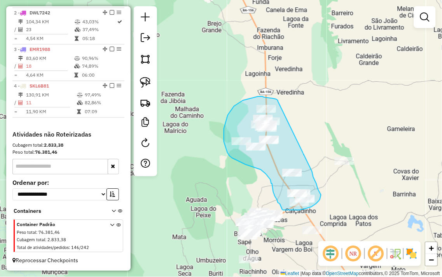
drag, startPoint x: 278, startPoint y: 100, endPoint x: 312, endPoint y: 172, distance: 79.0
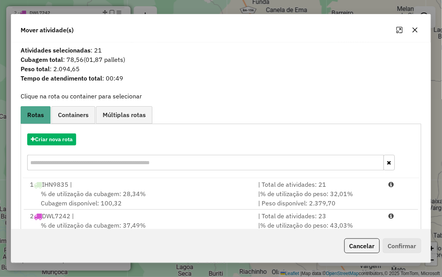
click at [423, 29] on div "Mover atividade(s)" at bounding box center [220, 28] width 419 height 28
click at [413, 30] on icon "button" at bounding box center [415, 30] width 6 height 6
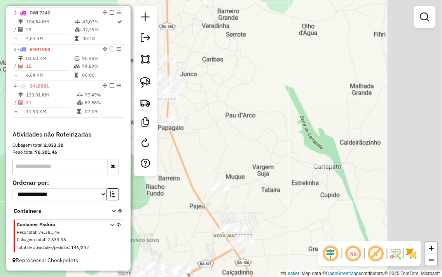
drag, startPoint x: 356, startPoint y: 153, endPoint x: 302, endPoint y: 133, distance: 57.4
click at [296, 130] on div "Janela de atendimento Grade de atendimento Capacidade Transportadoras Veículos …" at bounding box center [221, 138] width 442 height 277
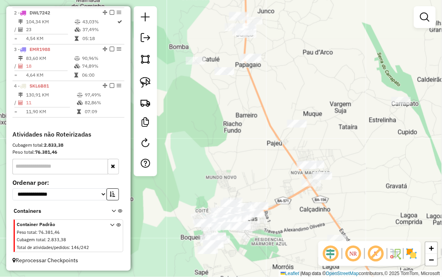
drag, startPoint x: 247, startPoint y: 141, endPoint x: 328, endPoint y: 81, distance: 101.5
click at [328, 81] on div "Janela de atendimento Grade de atendimento Capacidade Transportadoras Veículos …" at bounding box center [221, 138] width 442 height 277
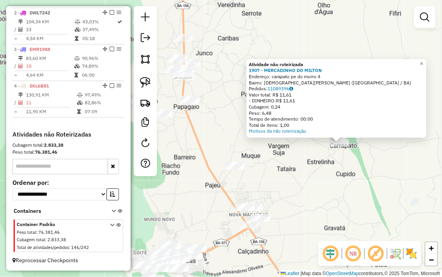
drag, startPoint x: 268, startPoint y: 155, endPoint x: 386, endPoint y: 160, distance: 118.4
click at [386, 160] on div "Atividade não roteirizada 1907 - MERCADINHO DO MILTON Endereço: carapato pe do …" at bounding box center [221, 138] width 442 height 277
click at [386, 158] on div "Atividade não roteirizada 1907 - MERCADINHO DO MILTON Endereço: carapato pe do …" at bounding box center [221, 138] width 442 height 277
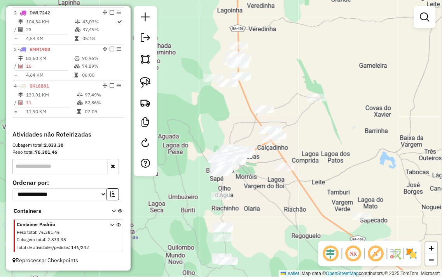
drag, startPoint x: 300, startPoint y: 182, endPoint x: 308, endPoint y: 155, distance: 28.2
click at [308, 155] on div "Janela de atendimento Grade de atendimento Capacidade Transportadoras Veículos …" at bounding box center [221, 138] width 442 height 277
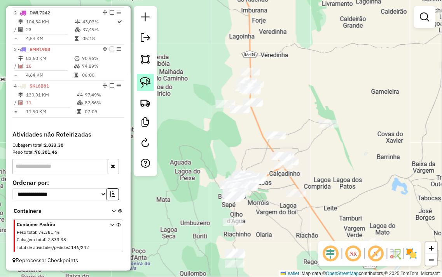
click at [140, 83] on img at bounding box center [145, 82] width 11 height 11
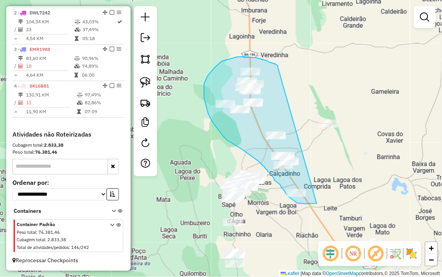
drag, startPoint x: 278, startPoint y: 67, endPoint x: 322, endPoint y: 198, distance: 137.6
click at [322, 198] on div "Janela de atendimento Grade de atendimento Capacidade Transportadoras Veículos …" at bounding box center [221, 138] width 442 height 277
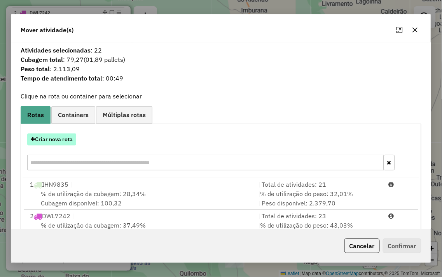
click at [56, 135] on button "Criar nova rota" at bounding box center [51, 139] width 49 height 12
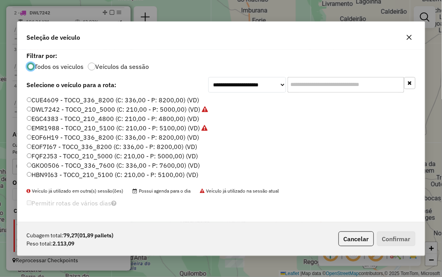
scroll to position [4, 2]
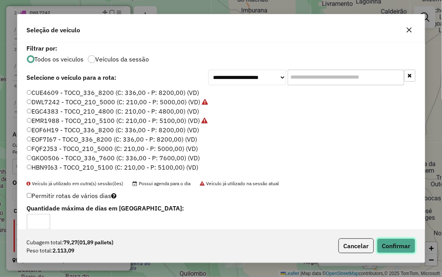
click at [402, 246] on button "Confirmar" at bounding box center [396, 246] width 39 height 15
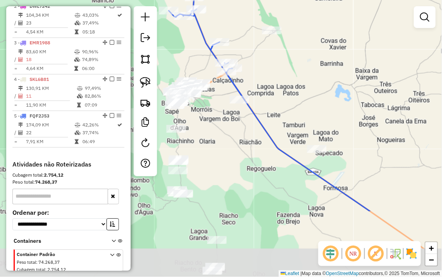
drag, startPoint x: 342, startPoint y: 193, endPoint x: 290, endPoint y: 103, distance: 103.4
click at [284, 97] on div "Janela de atendimento Grade de atendimento Capacidade Transportadoras Veículos …" at bounding box center [221, 138] width 442 height 277
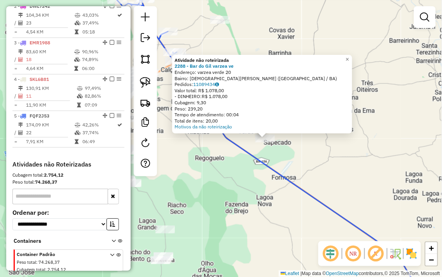
drag, startPoint x: 234, startPoint y: 200, endPoint x: 283, endPoint y: 200, distance: 48.6
click at [282, 200] on div "Atividade não roteirizada 2288 - Bar do Gil varzea ve Endereço: varzea verde 20…" at bounding box center [221, 138] width 442 height 277
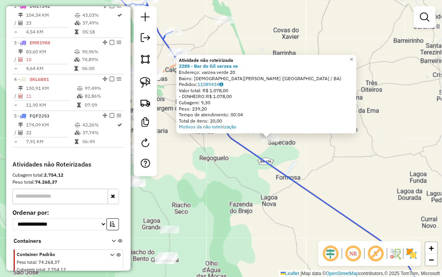
click at [255, 196] on div "Atividade não roteirizada 2288 - Bar do Gil varzea ve Endereço: varzea verde 20…" at bounding box center [221, 138] width 442 height 277
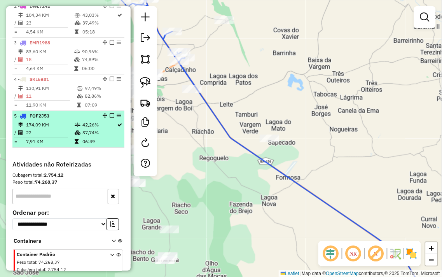
select select "**********"
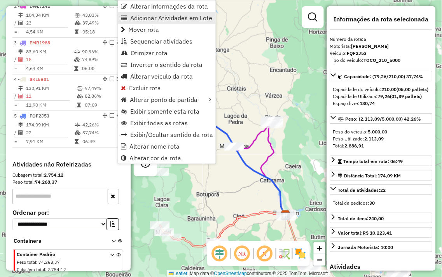
click at [168, 16] on span "Adicionar Atividades em Lote" at bounding box center [171, 18] width 82 height 6
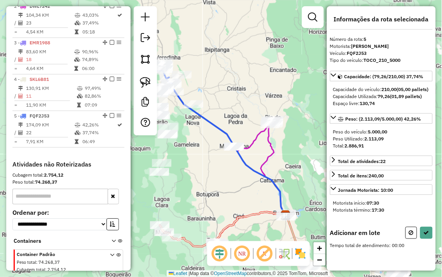
drag, startPoint x: 251, startPoint y: 120, endPoint x: 270, endPoint y: 131, distance: 22.2
click at [269, 131] on div "Janela de atendimento Grade de atendimento Capacidade Transportadoras Veículos …" at bounding box center [221, 138] width 442 height 277
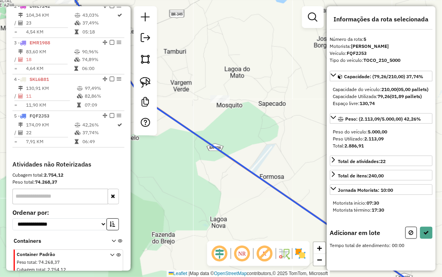
drag, startPoint x: 227, startPoint y: 114, endPoint x: 238, endPoint y: 139, distance: 27.9
click at [239, 139] on div "Janela de atendimento Grade de atendimento Capacidade Transportadoras Veículos …" at bounding box center [221, 138] width 442 height 277
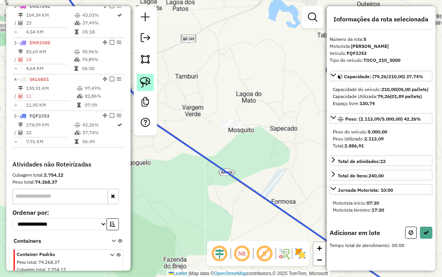
click at [140, 81] on img at bounding box center [145, 82] width 11 height 11
drag, startPoint x: 226, startPoint y: 104, endPoint x: 243, endPoint y: 123, distance: 25.1
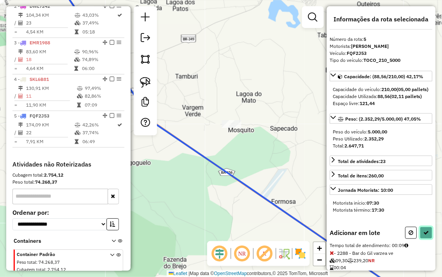
click at [427, 235] on icon at bounding box center [426, 232] width 5 height 5
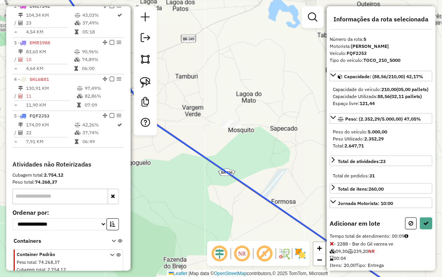
select select "**********"
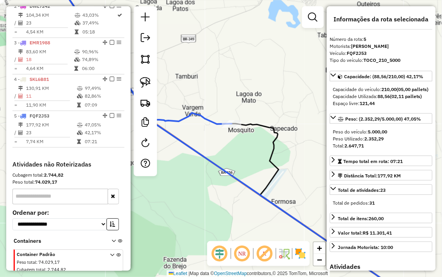
scroll to position [372, 0]
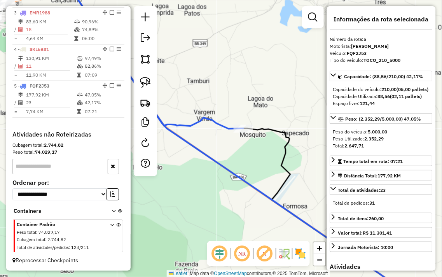
drag, startPoint x: 224, startPoint y: 82, endPoint x: 312, endPoint y: 108, distance: 92.0
click at [312, 107] on div "Janela de atendimento Grade de atendimento Capacidade Transportadoras Veículos …" at bounding box center [221, 138] width 442 height 277
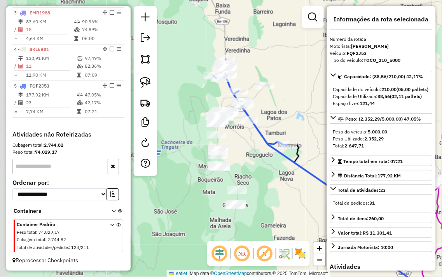
drag, startPoint x: 237, startPoint y: 148, endPoint x: 267, endPoint y: 141, distance: 31.2
click at [267, 141] on div "Janela de atendimento Grade de atendimento Capacidade Transportadoras Veículos …" at bounding box center [221, 138] width 442 height 277
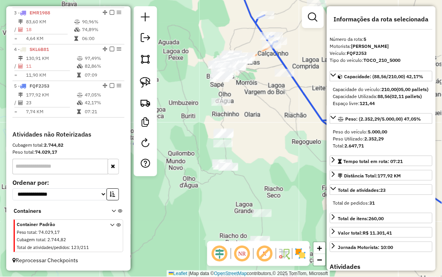
click at [252, 150] on div "Janela de atendimento Grade de atendimento Capacidade Transportadoras Veículos …" at bounding box center [221, 138] width 442 height 277
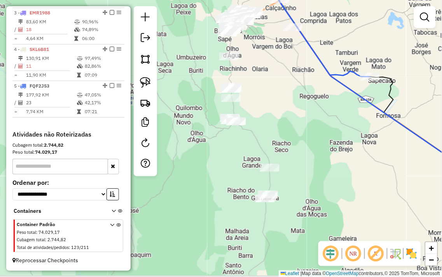
drag, startPoint x: 264, startPoint y: 156, endPoint x: 272, endPoint y: 111, distance: 46.2
click at [272, 111] on div "Janela de atendimento Grade de atendimento Capacidade Transportadoras Veículos …" at bounding box center [221, 138] width 442 height 277
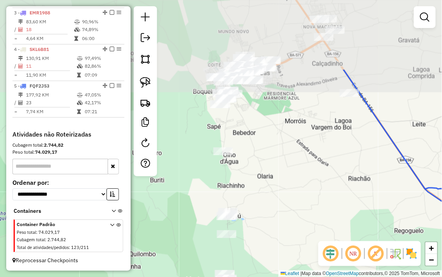
drag, startPoint x: 250, startPoint y: 39, endPoint x: 262, endPoint y: 136, distance: 98.0
click at [262, 136] on div "Janela de atendimento Grade de atendimento Capacidade Transportadoras Veículos …" at bounding box center [221, 138] width 442 height 277
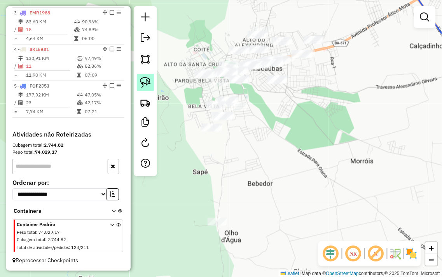
click at [149, 83] on img at bounding box center [145, 82] width 11 height 11
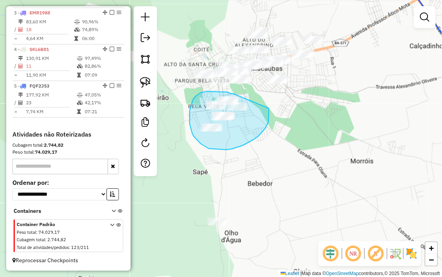
drag, startPoint x: 235, startPoint y: 95, endPoint x: 268, endPoint y: 108, distance: 34.9
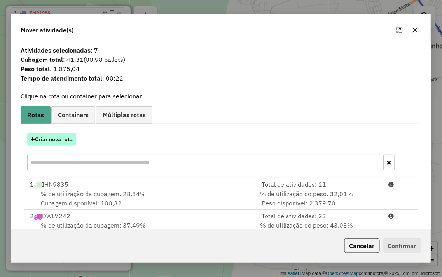
click at [60, 138] on button "Criar nova rota" at bounding box center [51, 139] width 49 height 12
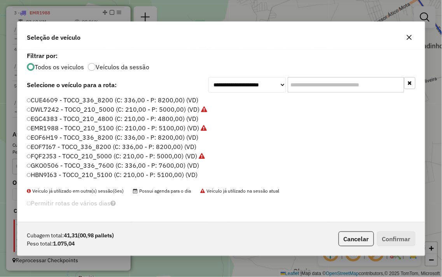
scroll to position [4, 2]
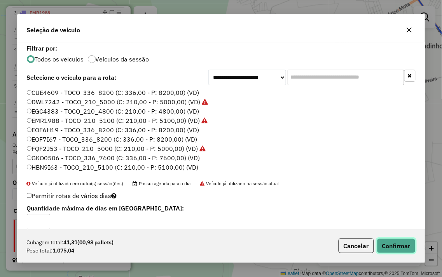
click at [393, 242] on button "Confirmar" at bounding box center [396, 246] width 39 height 15
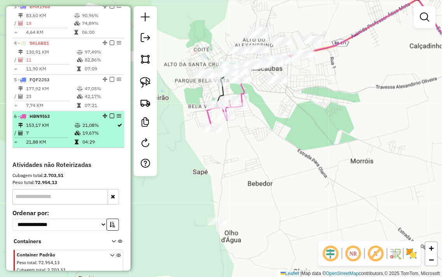
select select "**********"
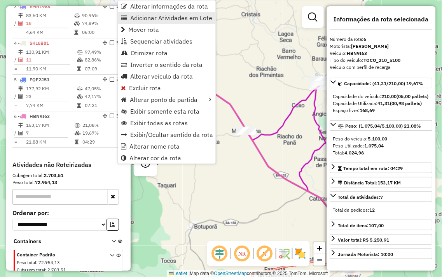
click at [192, 16] on span "Adicionar Atividades em Lote" at bounding box center [171, 18] width 82 height 6
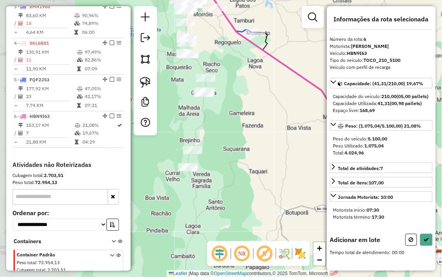
drag, startPoint x: 178, startPoint y: 130, endPoint x: 269, endPoint y: 115, distance: 92.6
click at [269, 115] on div "Janela de atendimento Grade de atendimento Capacidade Transportadoras Veículos …" at bounding box center [221, 138] width 442 height 277
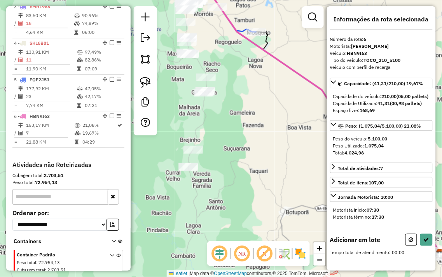
drag, startPoint x: 146, startPoint y: 82, endPoint x: 169, endPoint y: 63, distance: 30.3
click at [146, 83] on img at bounding box center [145, 82] width 11 height 11
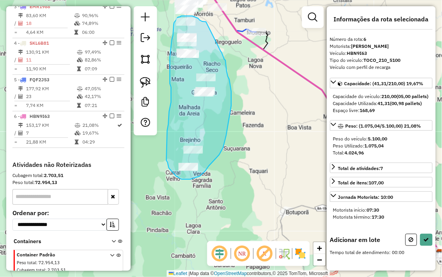
drag, startPoint x: 206, startPoint y: 22, endPoint x: 219, endPoint y: 46, distance: 26.8
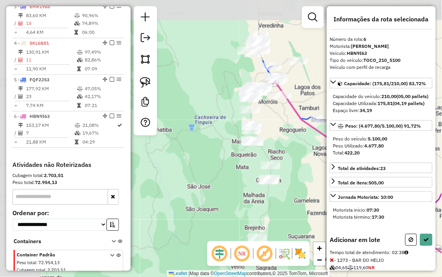
drag, startPoint x: 212, startPoint y: 57, endPoint x: 278, endPoint y: 147, distance: 111.4
click at [278, 146] on div "Janela de atendimento Grade de atendimento Capacidade Transportadoras Veículos …" at bounding box center [221, 138] width 442 height 277
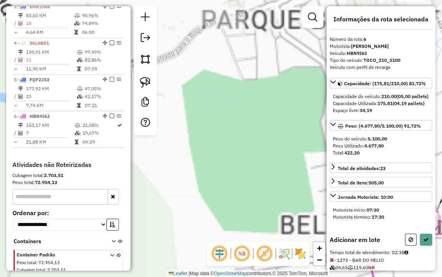
click at [284, 106] on div "Janela de atendimento Grade de atendimento Capacidade Transportadoras Veículos …" at bounding box center [221, 138] width 442 height 277
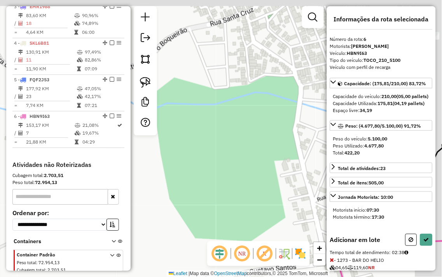
drag, startPoint x: 314, startPoint y: 82, endPoint x: 222, endPoint y: 123, distance: 100.3
click at [221, 123] on div "Janela de atendimento Grade de atendimento Capacidade Transportadoras Veículos …" at bounding box center [221, 138] width 442 height 277
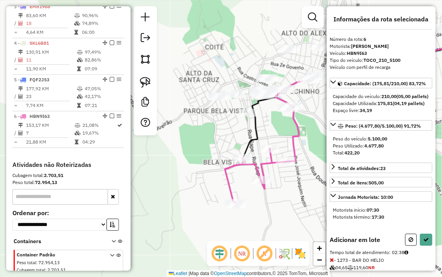
drag, startPoint x: 234, startPoint y: 124, endPoint x: 209, endPoint y: 127, distance: 24.7
click at [209, 127] on div "Janela de atendimento Grade de atendimento Capacidade Transportadoras Veículos …" at bounding box center [221, 138] width 442 height 277
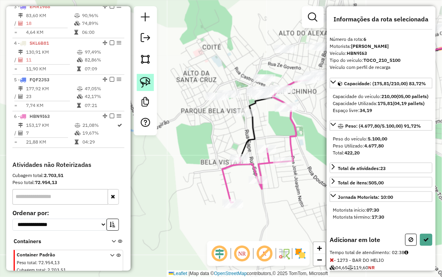
click at [148, 81] on img at bounding box center [145, 82] width 11 height 11
drag, startPoint x: 223, startPoint y: 81, endPoint x: 201, endPoint y: 80, distance: 22.6
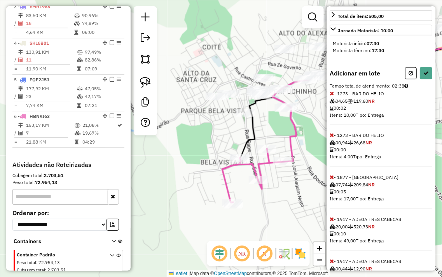
scroll to position [0, 0]
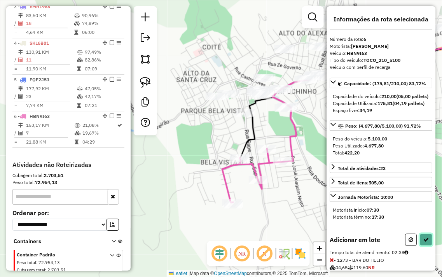
click at [426, 242] on icon at bounding box center [426, 239] width 5 height 5
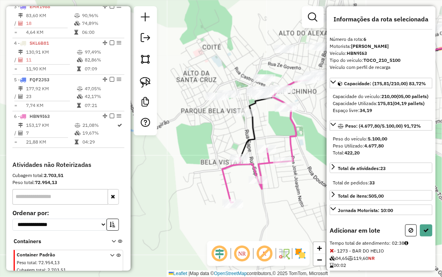
select select "**********"
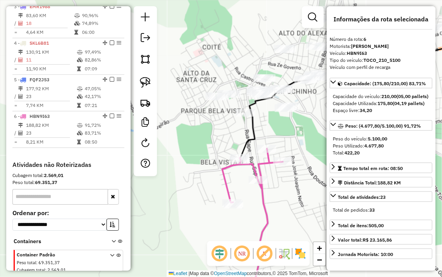
scroll to position [409, 0]
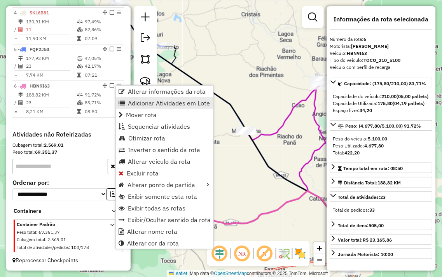
click at [178, 104] on span "Adicionar Atividades em Lote" at bounding box center [169, 103] width 82 height 6
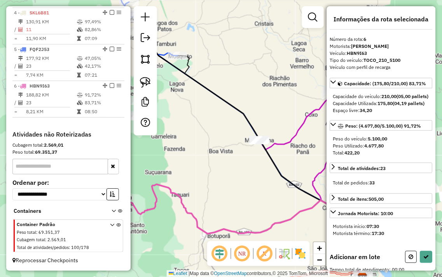
drag, startPoint x: 187, startPoint y: 86, endPoint x: 290, endPoint y: 153, distance: 123.1
click at [295, 153] on div "Janela de atendimento Grade de atendimento Capacidade Transportadoras Veículos …" at bounding box center [221, 138] width 442 height 277
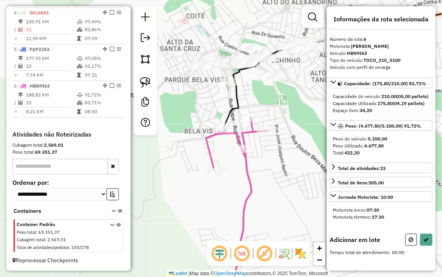
drag, startPoint x: 217, startPoint y: 94, endPoint x: 215, endPoint y: 118, distance: 24.2
click at [215, 118] on div "Janela de atendimento Grade de atendimento Capacidade Transportadoras Veículos …" at bounding box center [221, 138] width 442 height 277
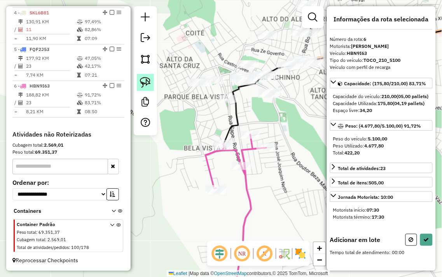
click at [149, 82] on img at bounding box center [145, 82] width 11 height 11
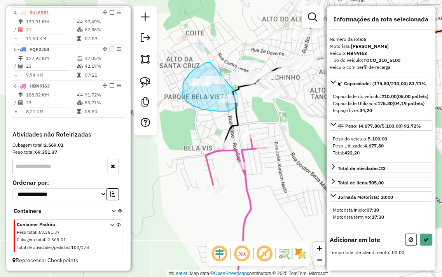
drag, startPoint x: 204, startPoint y: 64, endPoint x: 237, endPoint y: 93, distance: 43.9
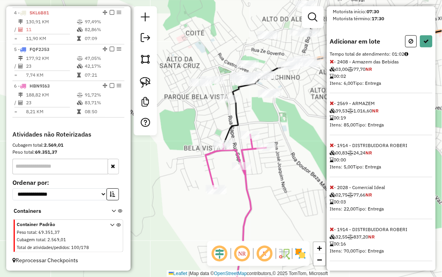
scroll to position [219, 0]
click at [333, 60] on icon at bounding box center [332, 61] width 4 height 5
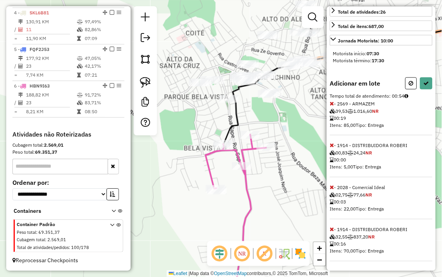
click at [331, 100] on span at bounding box center [332, 103] width 4 height 7
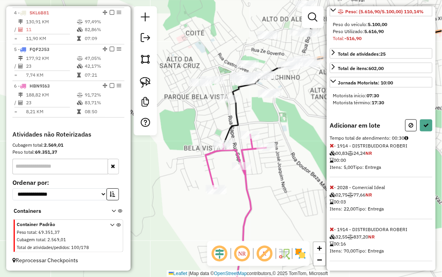
scroll to position [135, 0]
click at [332, 145] on icon at bounding box center [332, 145] width 4 height 5
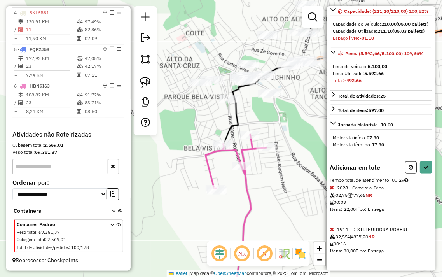
click at [332, 189] on icon at bounding box center [332, 187] width 4 height 5
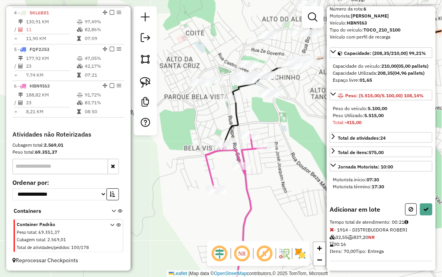
click at [332, 230] on icon at bounding box center [332, 229] width 4 height 5
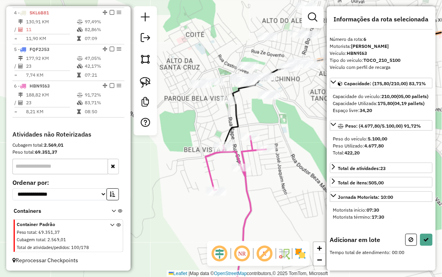
drag, startPoint x: 291, startPoint y: 121, endPoint x: 284, endPoint y: 149, distance: 28.8
click at [286, 149] on div "Janela de atendimento Grade de atendimento Capacidade Transportadoras Veículos …" at bounding box center [221, 138] width 442 height 277
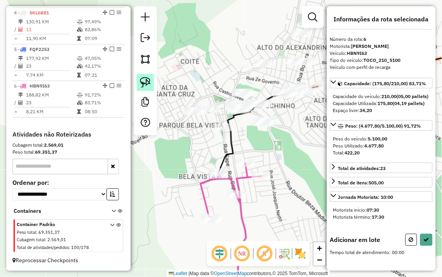
click at [147, 85] on img at bounding box center [145, 82] width 11 height 11
drag, startPoint x: 280, startPoint y: 113, endPoint x: 298, endPoint y: 123, distance: 20.7
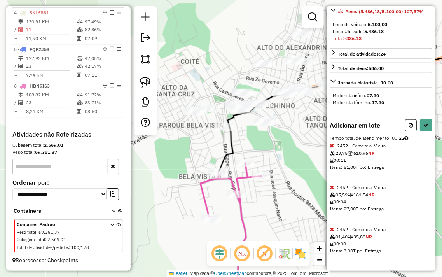
drag, startPoint x: 256, startPoint y: 143, endPoint x: 268, endPoint y: 145, distance: 12.2
click at [267, 145] on div "Janela de atendimento Grade de atendimento Capacidade Transportadoras Veículos …" at bounding box center [221, 138] width 442 height 277
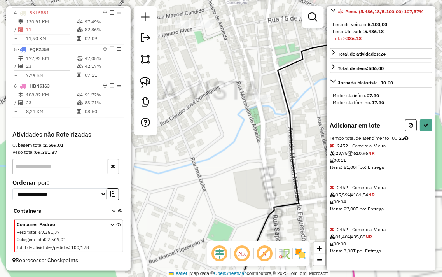
click at [240, 139] on div "Janela de atendimento Grade de atendimento Capacidade Transportadoras Veículos …" at bounding box center [221, 138] width 442 height 277
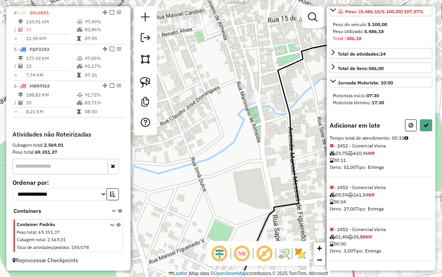
click at [232, 139] on div "Janela de atendimento Grade de atendimento Capacidade Transportadoras Veículos …" at bounding box center [221, 138] width 442 height 277
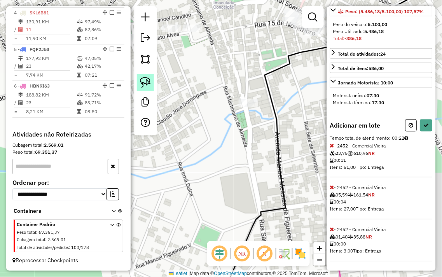
click at [146, 84] on img at bounding box center [145, 82] width 11 height 11
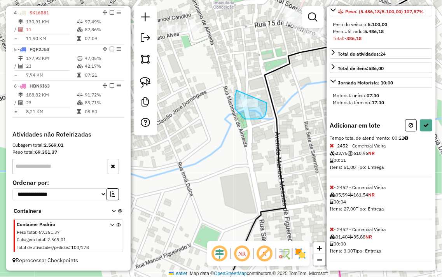
drag, startPoint x: 235, startPoint y: 97, endPoint x: 267, endPoint y: 102, distance: 31.7
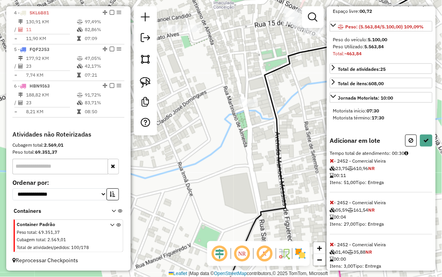
scroll to position [84, 0]
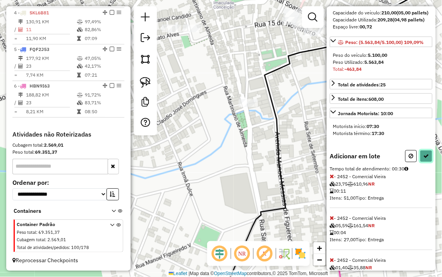
click at [426, 159] on icon at bounding box center [426, 155] width 5 height 5
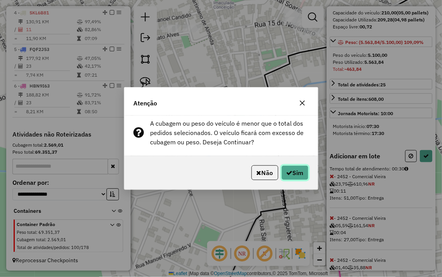
click at [303, 169] on button "Sim" at bounding box center [295, 172] width 27 height 15
select select "**********"
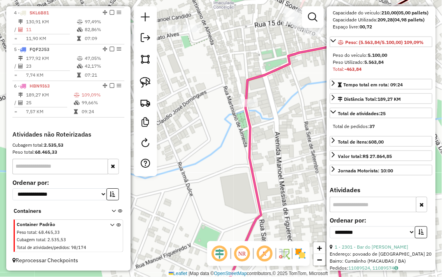
click at [231, 32] on div "Janela de atendimento Grade de atendimento Capacidade Transportadoras Veículos …" at bounding box center [221, 138] width 442 height 277
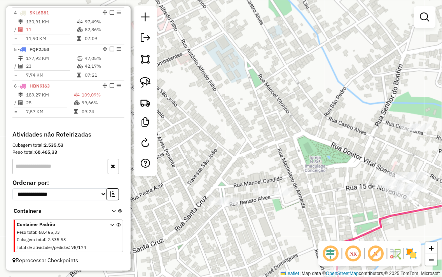
drag, startPoint x: 233, startPoint y: 50, endPoint x: 287, endPoint y: 174, distance: 134.7
click at [287, 174] on div "Janela de atendimento Grade de atendimento Capacidade Transportadoras Veículos …" at bounding box center [221, 138] width 442 height 277
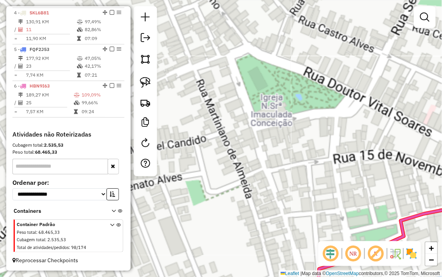
click at [286, 173] on div "Janela de atendimento Grade de atendimento Capacidade Transportadoras Veículos …" at bounding box center [221, 138] width 442 height 277
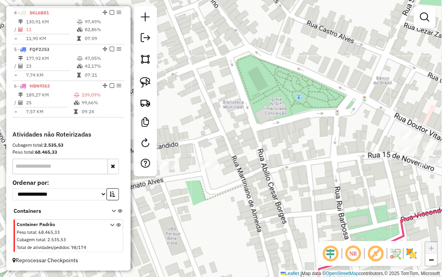
drag, startPoint x: 114, startPoint y: 83, endPoint x: 185, endPoint y: 49, distance: 78.7
click at [185, 49] on div "Janela de atendimento Grade de atendimento Capacidade Transportadoras Veículos …" at bounding box center [221, 138] width 442 height 277
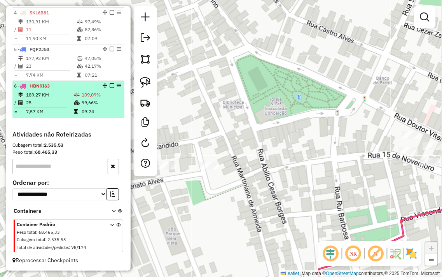
select select "**********"
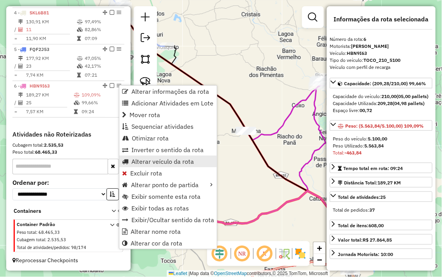
click at [161, 162] on span "Alterar veículo da rota" at bounding box center [163, 161] width 63 height 6
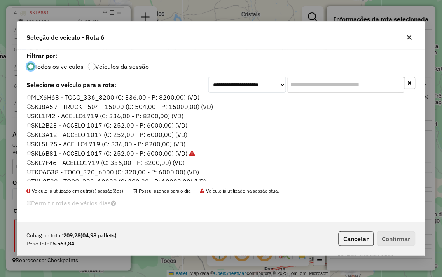
scroll to position [157, 0]
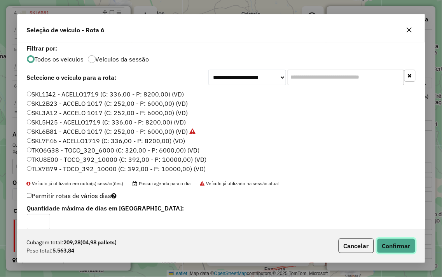
click at [403, 249] on button "Confirmar" at bounding box center [396, 246] width 39 height 15
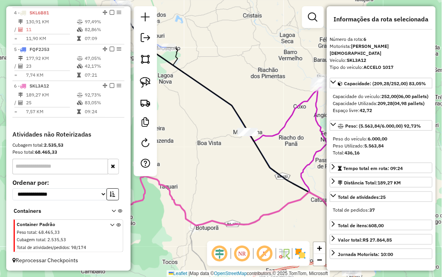
drag, startPoint x: 217, startPoint y: 71, endPoint x: 309, endPoint y: 132, distance: 110.8
click at [323, 130] on div "Janela de atendimento Grade de atendimento Capacidade Transportadoras Veículos …" at bounding box center [221, 138] width 442 height 277
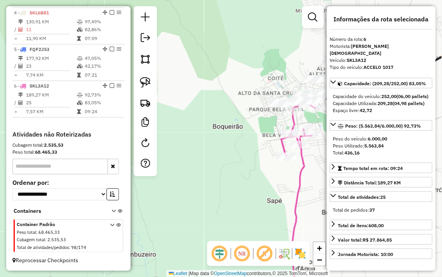
click at [247, 57] on div "Janela de atendimento Grade de atendimento Capacidade Transportadoras Veículos …" at bounding box center [221, 138] width 442 height 277
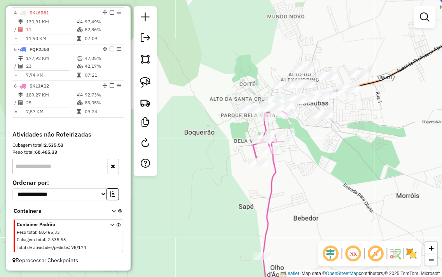
drag, startPoint x: 237, startPoint y: 59, endPoint x: 247, endPoint y: 74, distance: 18.2
click at [234, 59] on div "Janela de atendimento Grade de atendimento Capacidade Transportadoras Veículos …" at bounding box center [221, 138] width 442 height 277
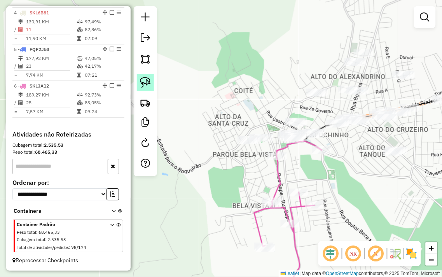
click at [144, 84] on img at bounding box center [145, 82] width 11 height 11
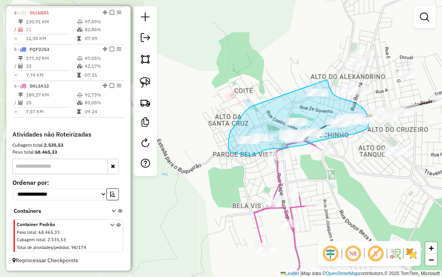
drag, startPoint x: 263, startPoint y: 102, endPoint x: 317, endPoint y: 75, distance: 60.2
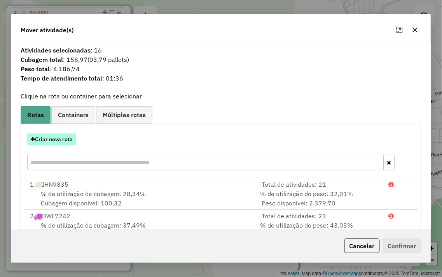
click at [46, 135] on button "Criar nova rota" at bounding box center [51, 139] width 49 height 12
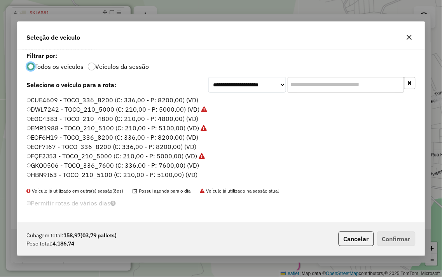
scroll to position [4, 2]
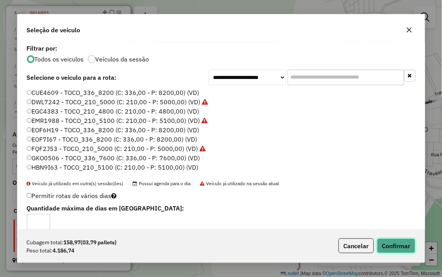
click at [400, 240] on button "Confirmar" at bounding box center [396, 246] width 39 height 15
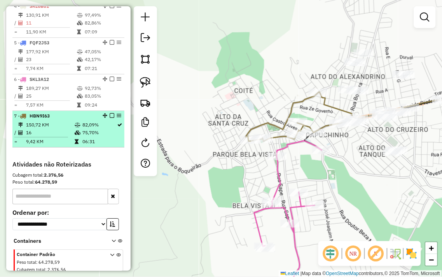
select select "**********"
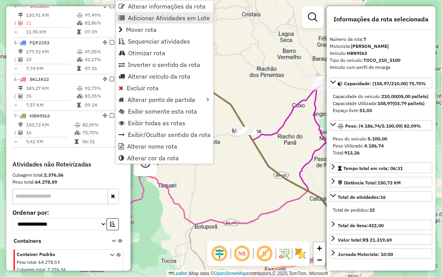
click at [143, 19] on span "Adicionar Atividades em Lote" at bounding box center [169, 18] width 82 height 6
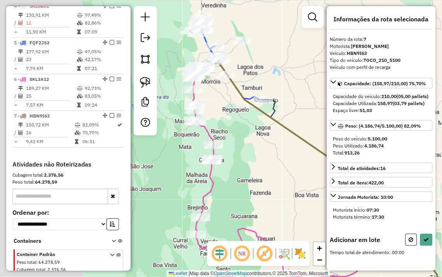
drag, startPoint x: 174, startPoint y: 102, endPoint x: 279, endPoint y: 159, distance: 118.9
click at [279, 159] on div "Janela de atendimento Grade de atendimento Capacidade Transportadoras Veículos …" at bounding box center [221, 138] width 442 height 277
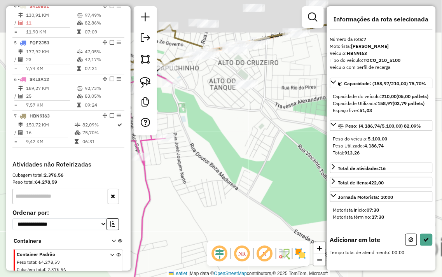
drag, startPoint x: 209, startPoint y: 61, endPoint x: 230, endPoint y: 113, distance: 55.9
click at [230, 146] on div "Janela de atendimento Grade de atendimento Capacidade Transportadoras Veículos …" at bounding box center [221, 138] width 442 height 277
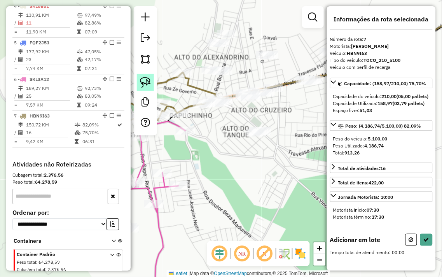
click at [149, 77] on img at bounding box center [145, 82] width 11 height 11
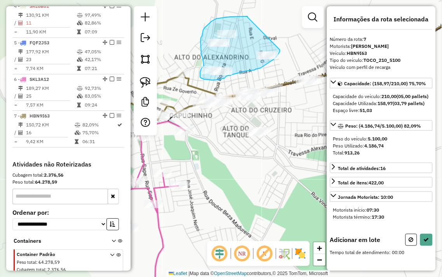
drag, startPoint x: 247, startPoint y: 17, endPoint x: 280, endPoint y: 50, distance: 46.5
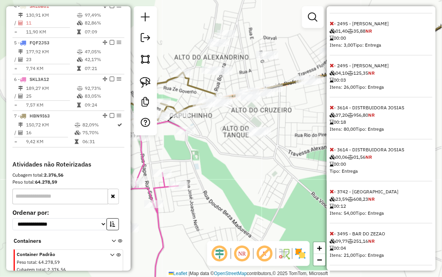
scroll to position [345, 0]
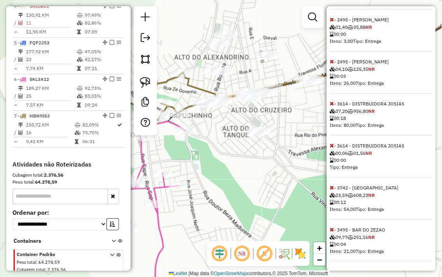
click at [333, 104] on icon at bounding box center [332, 103] width 4 height 5
click at [333, 146] on icon at bounding box center [332, 145] width 4 height 5
click at [333, 188] on icon at bounding box center [332, 187] width 4 height 5
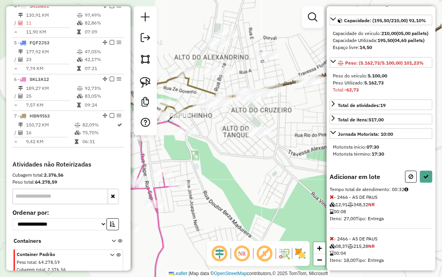
scroll to position [43, 0]
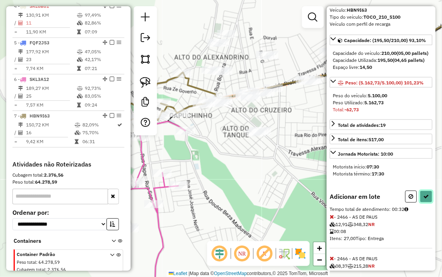
click at [427, 199] on icon at bounding box center [426, 196] width 5 height 5
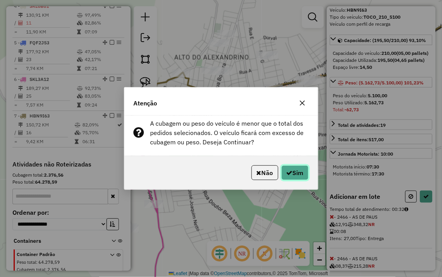
click at [297, 168] on button "Sim" at bounding box center [295, 172] width 27 height 15
select select "**********"
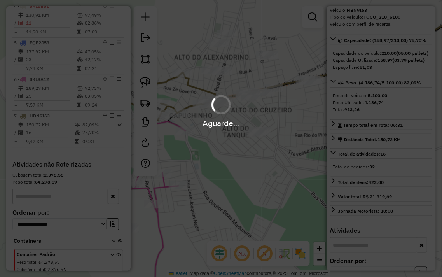
scroll to position [445, 0]
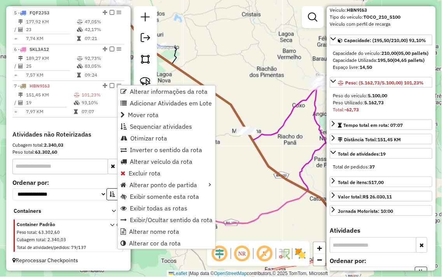
click at [242, 43] on div "Janela de atendimento Grade de atendimento Capacidade Transportadoras Veículos …" at bounding box center [221, 138] width 442 height 277
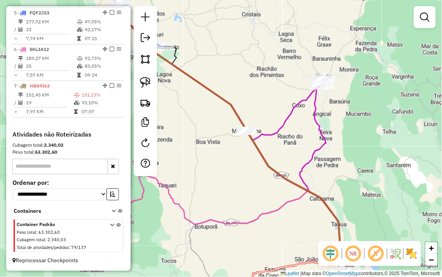
drag, startPoint x: 232, startPoint y: 49, endPoint x: 298, endPoint y: 82, distance: 74.0
click at [298, 82] on div "Janela de atendimento Grade de atendimento Capacidade Transportadoras Veículos …" at bounding box center [221, 138] width 442 height 277
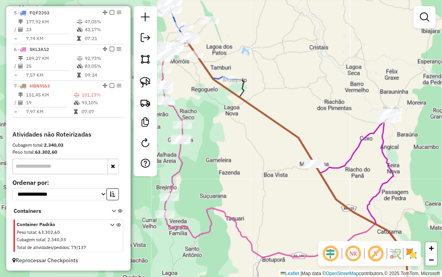
drag, startPoint x: 174, startPoint y: 64, endPoint x: 211, endPoint y: 102, distance: 53.4
click at [211, 102] on div "Janela de atendimento Grade de atendimento Capacidade Transportadoras Veículos …" at bounding box center [221, 138] width 442 height 277
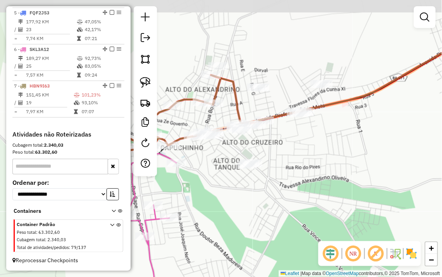
drag, startPoint x: 230, startPoint y: 86, endPoint x: 288, endPoint y: 161, distance: 95.5
click at [288, 163] on div "Janela de atendimento Grade de atendimento Capacidade Transportadoras Veículos …" at bounding box center [221, 138] width 442 height 277
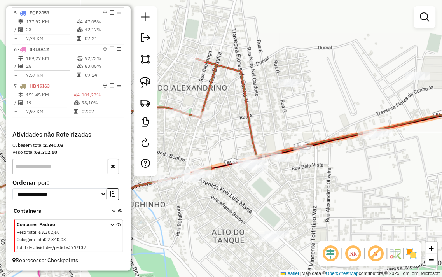
drag, startPoint x: 189, startPoint y: 77, endPoint x: 159, endPoint y: 63, distance: 32.8
click at [159, 63] on div "Janela de atendimento Grade de atendimento Capacidade Transportadoras Veículos …" at bounding box center [221, 138] width 442 height 277
click at [143, 81] on img at bounding box center [145, 82] width 11 height 11
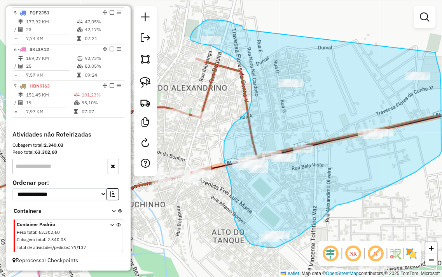
drag, startPoint x: 244, startPoint y: 29, endPoint x: 436, endPoint y: 46, distance: 193.0
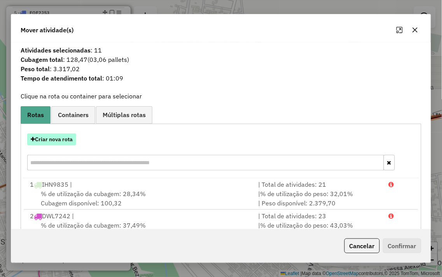
click at [44, 139] on button "Criar nova rota" at bounding box center [51, 139] width 49 height 12
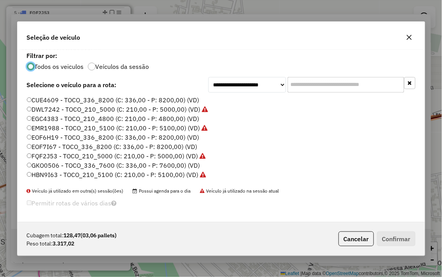
scroll to position [4, 2]
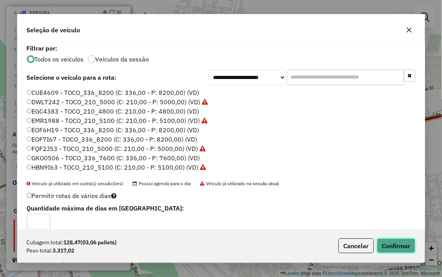
click at [410, 251] on button "Confirmar" at bounding box center [396, 246] width 39 height 15
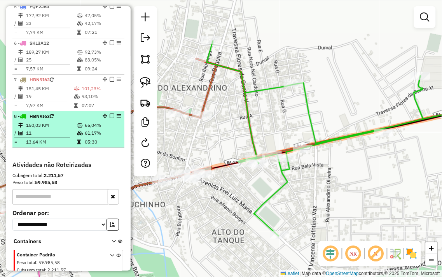
select select "**********"
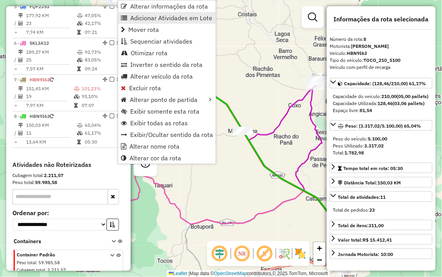
drag, startPoint x: 174, startPoint y: 13, endPoint x: 197, endPoint y: 38, distance: 33.4
click at [175, 15] on span "Adicionar Atividades em Lote" at bounding box center [171, 18] width 82 height 6
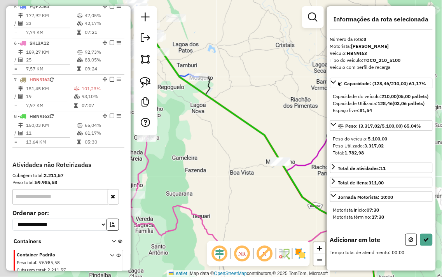
drag, startPoint x: 226, startPoint y: 60, endPoint x: 289, endPoint y: 107, distance: 78.5
click at [289, 107] on div "Janela de atendimento Grade de atendimento Capacidade Transportadoras Veículos …" at bounding box center [221, 138] width 442 height 277
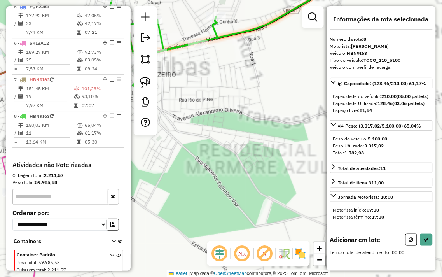
drag, startPoint x: 196, startPoint y: 68, endPoint x: 295, endPoint y: 172, distance: 143.1
click at [353, 190] on hb-router-mapa "Informações da Sessão 978111 - 12/08/2025 Criação: 11/08/2025 18:22 Depósito: J…" at bounding box center [221, 138] width 442 height 277
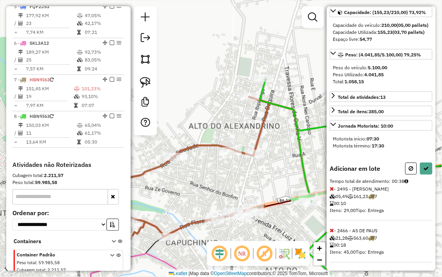
scroll to position [86, 0]
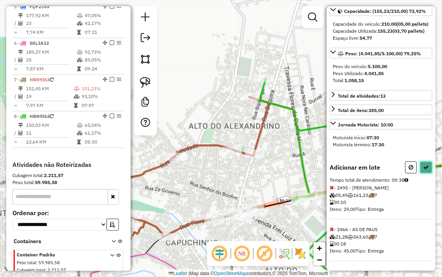
click at [425, 166] on icon at bounding box center [426, 167] width 5 height 5
select select "**********"
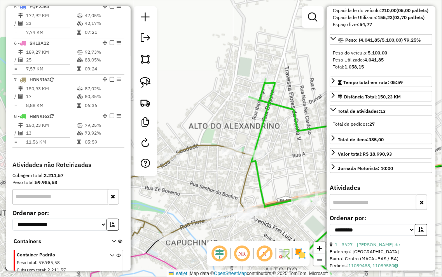
scroll to position [482, 0]
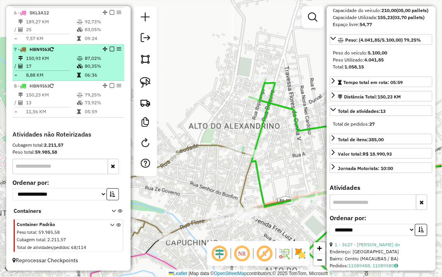
click at [77, 71] on td at bounding box center [81, 75] width 8 height 8
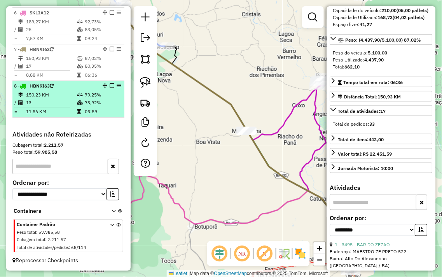
click at [79, 94] on icon at bounding box center [80, 95] width 6 height 5
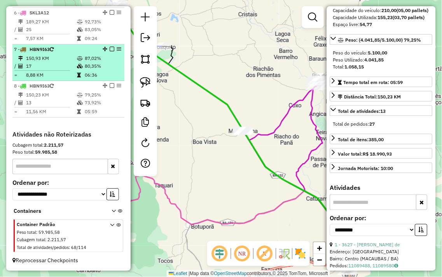
click at [77, 63] on td at bounding box center [81, 66] width 8 height 8
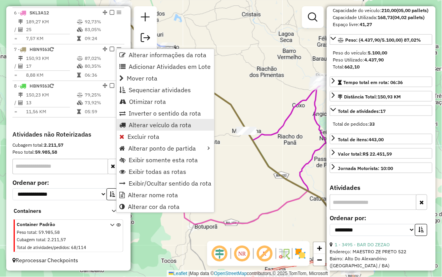
click at [167, 123] on span "Alterar veículo da rota" at bounding box center [160, 125] width 63 height 6
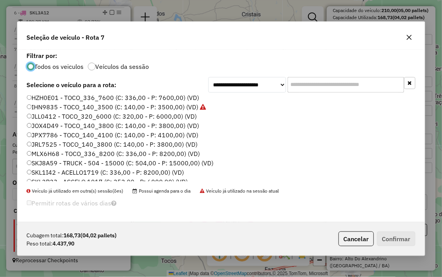
scroll to position [157, 0]
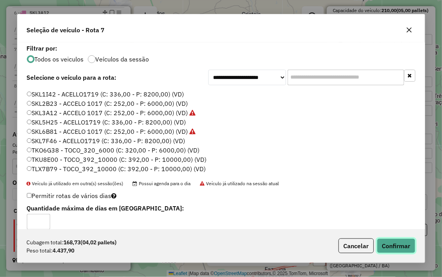
click at [393, 246] on button "Confirmar" at bounding box center [396, 246] width 39 height 15
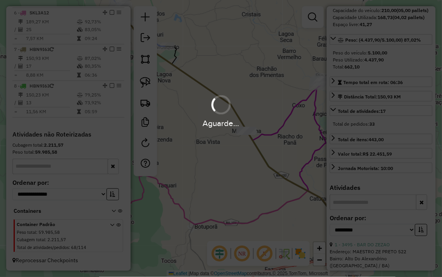
scroll to position [79, 0]
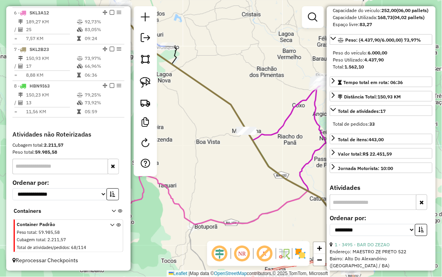
click at [223, 57] on div "Janela de atendimento Grade de atendimento Capacidade Transportadoras Veículos …" at bounding box center [221, 138] width 442 height 277
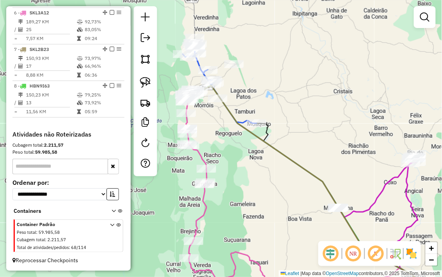
drag, startPoint x: 220, startPoint y: 51, endPoint x: 312, endPoint y: 128, distance: 119.9
click at [312, 128] on div "Janela de atendimento Grade de atendimento Capacidade Transportadoras Veículos …" at bounding box center [221, 138] width 442 height 277
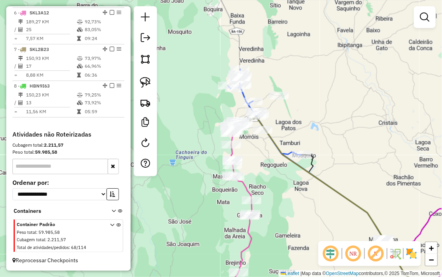
drag, startPoint x: 247, startPoint y: 88, endPoint x: 149, endPoint y: -38, distance: 159.2
click at [149, 0] on html "Aguarde... Pop-up bloqueado! Seu navegador bloqueou automáticamente a abertura …" at bounding box center [221, 138] width 442 height 277
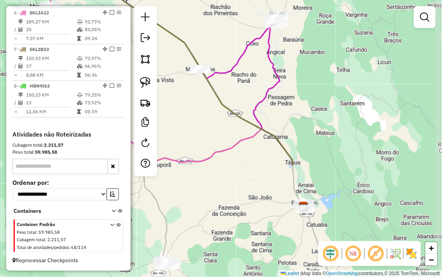
drag, startPoint x: 357, startPoint y: 135, endPoint x: 268, endPoint y: 63, distance: 114.8
click at [279, 66] on div "Janela de atendimento Grade de atendimento Capacidade Transportadoras Veículos …" at bounding box center [221, 138] width 442 height 277
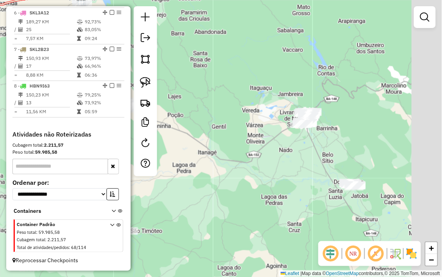
drag, startPoint x: 365, startPoint y: 145, endPoint x: 290, endPoint y: 156, distance: 75.6
click at [287, 154] on div "Janela de atendimento Grade de atendimento Capacidade Transportadoras Veículos …" at bounding box center [221, 138] width 442 height 277
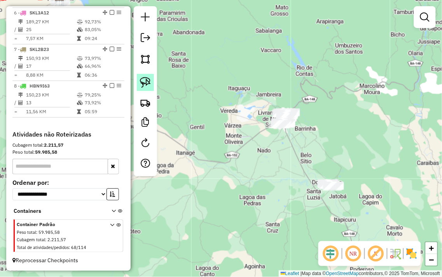
click at [149, 78] on img at bounding box center [145, 82] width 11 height 11
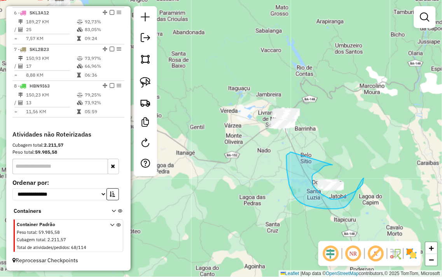
drag, startPoint x: 333, startPoint y: 165, endPoint x: 291, endPoint y: 152, distance: 43.9
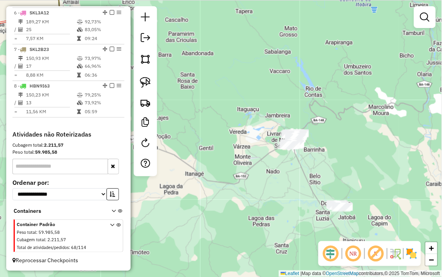
drag, startPoint x: 291, startPoint y: 151, endPoint x: 301, endPoint y: 188, distance: 39.1
click at [308, 205] on div "Janela de atendimento Grade de atendimento Capacidade Transportadoras Veículos …" at bounding box center [221, 138] width 442 height 277
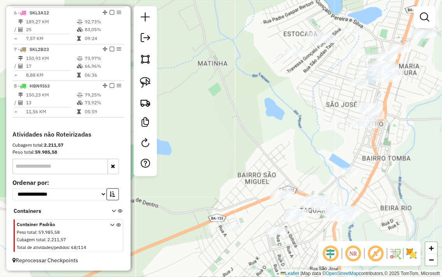
click at [283, 99] on div "Janela de atendimento Grade de atendimento Capacidade Transportadoras Veículos …" at bounding box center [221, 138] width 442 height 277
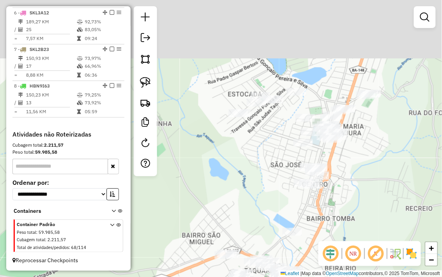
drag, startPoint x: 294, startPoint y: 96, endPoint x: 244, endPoint y: 169, distance: 88.9
click at [244, 169] on div "Janela de atendimento Grade de atendimento Capacidade Transportadoras Veículos …" at bounding box center [221, 138] width 442 height 277
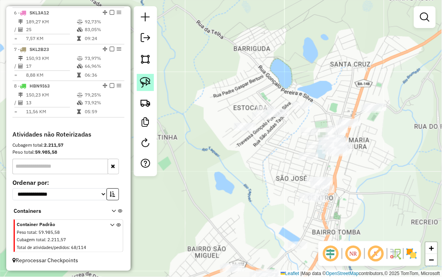
click at [143, 79] on img at bounding box center [145, 82] width 11 height 11
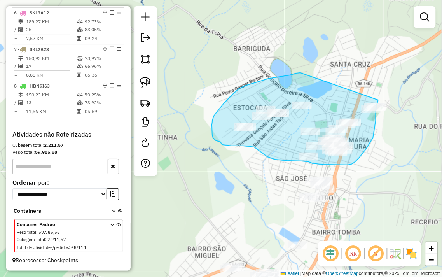
drag, startPoint x: 301, startPoint y: 73, endPoint x: 380, endPoint y: 94, distance: 82.1
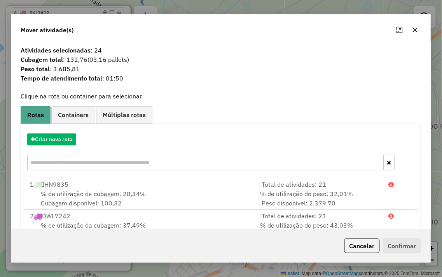
click at [417, 28] on icon "button" at bounding box center [415, 30] width 6 height 6
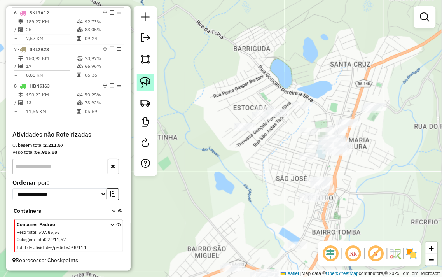
click at [142, 81] on img at bounding box center [145, 82] width 11 height 11
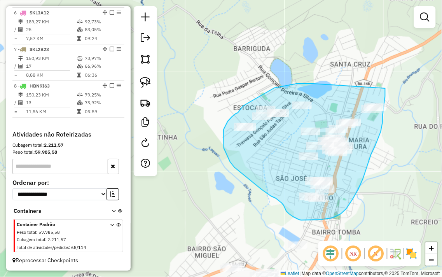
drag, startPoint x: 314, startPoint y: 84, endPoint x: 386, endPoint y: 88, distance: 72.1
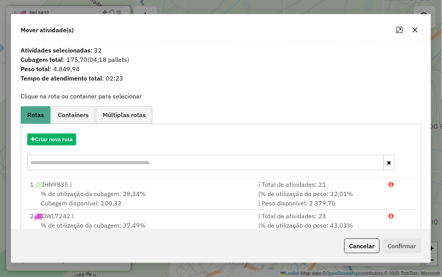
click at [417, 27] on icon "button" at bounding box center [415, 30] width 6 height 6
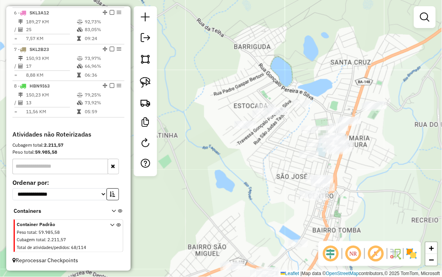
drag, startPoint x: 221, startPoint y: 102, endPoint x: 235, endPoint y: 17, distance: 86.8
click at [235, 17] on div "Janela de atendimento Grade de atendimento Capacidade Transportadoras Veículos …" at bounding box center [221, 138] width 442 height 277
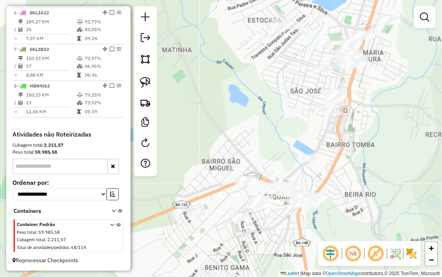
drag, startPoint x: 270, startPoint y: 167, endPoint x: 284, endPoint y: 90, distance: 78.4
click at [284, 90] on div "Janela de atendimento Grade de atendimento Capacidade Transportadoras Veículos …" at bounding box center [221, 138] width 442 height 277
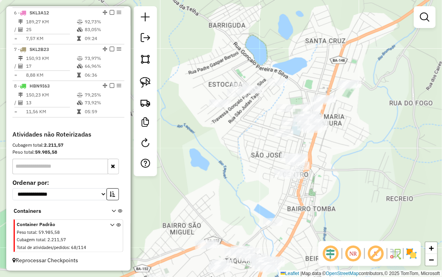
drag, startPoint x: 318, startPoint y: 40, endPoint x: 263, endPoint y: 182, distance: 152.0
click at [263, 182] on div "Janela de atendimento Grade de atendimento Capacidade Transportadoras Veículos …" at bounding box center [221, 138] width 442 height 277
drag, startPoint x: 254, startPoint y: 204, endPoint x: 269, endPoint y: 100, distance: 104.7
click at [264, 128] on div "Janela de atendimento Grade de atendimento Capacidade Transportadoras Veículos …" at bounding box center [221, 138] width 442 height 277
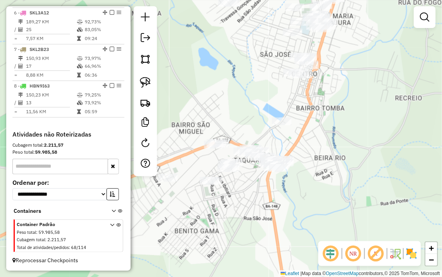
drag, startPoint x: 333, startPoint y: 102, endPoint x: 313, endPoint y: 161, distance: 62.0
click at [313, 161] on div "Janela de atendimento Grade de atendimento Capacidade Transportadoras Veículos …" at bounding box center [221, 138] width 442 height 277
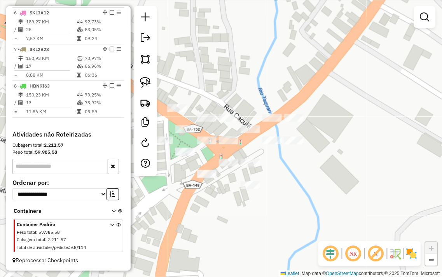
click at [293, 183] on div "Janela de atendimento Grade de atendimento Capacidade Transportadoras Veículos …" at bounding box center [221, 138] width 442 height 277
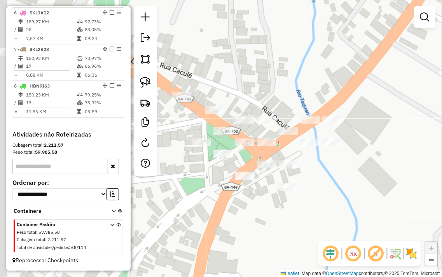
drag, startPoint x: 302, startPoint y: 172, endPoint x: 351, endPoint y: 174, distance: 49.5
click at [350, 174] on div "Janela de atendimento Grade de atendimento Capacidade Transportadoras Veículos …" at bounding box center [221, 138] width 442 height 277
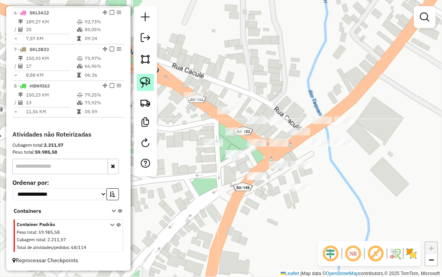
click at [149, 80] on img at bounding box center [145, 82] width 11 height 11
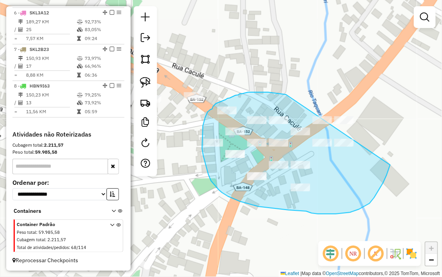
drag, startPoint x: 286, startPoint y: 95, endPoint x: 393, endPoint y: 112, distance: 108.4
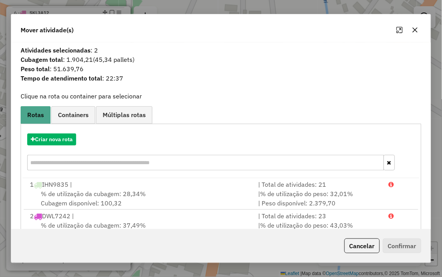
click at [415, 30] on icon "button" at bounding box center [415, 30] width 6 height 6
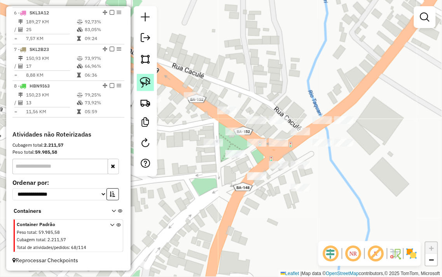
click at [148, 84] on img at bounding box center [145, 82] width 11 height 11
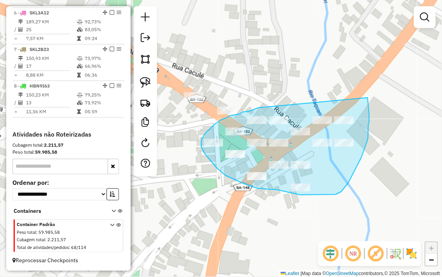
drag, startPoint x: 263, startPoint y: 107, endPoint x: 368, endPoint y: 96, distance: 105.7
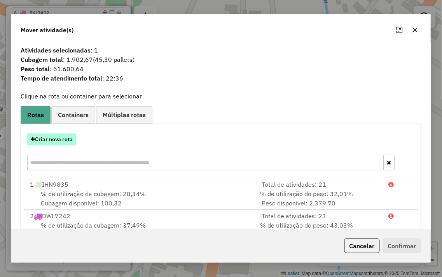
click at [54, 135] on button "Criar nova rota" at bounding box center [51, 139] width 49 height 12
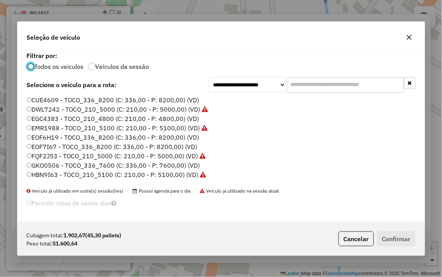
scroll to position [4, 2]
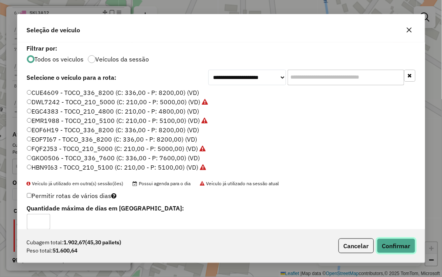
click at [396, 248] on button "Confirmar" at bounding box center [396, 246] width 39 height 15
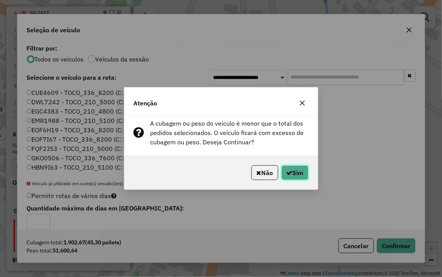
click at [298, 173] on button "Sim" at bounding box center [295, 172] width 27 height 15
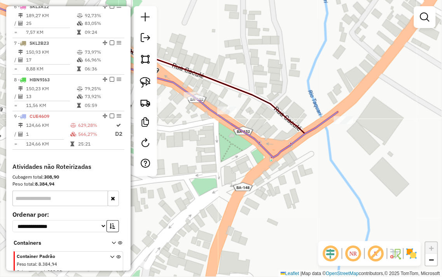
drag, startPoint x: 276, startPoint y: 46, endPoint x: 373, endPoint y: 96, distance: 108.6
click at [373, 96] on div "Janela de atendimento Grade de atendimento Capacidade Transportadoras Veículos …" at bounding box center [221, 138] width 442 height 277
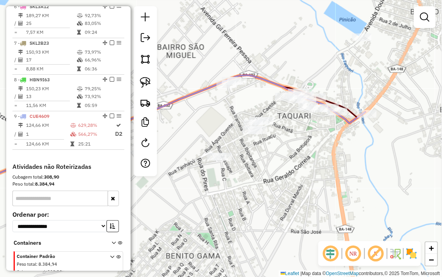
drag, startPoint x: 361, startPoint y: 72, endPoint x: 348, endPoint y: 69, distance: 13.6
click at [348, 69] on div "Janela de atendimento Grade de atendimento Capacidade Transportadoras Veículos …" at bounding box center [221, 138] width 442 height 277
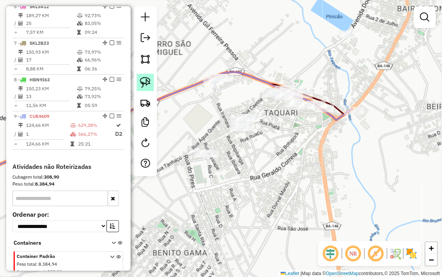
click at [154, 80] on link at bounding box center [145, 82] width 17 height 17
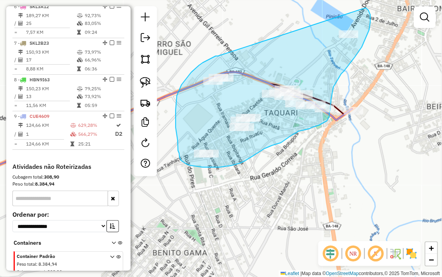
drag, startPoint x: 218, startPoint y: 56, endPoint x: 357, endPoint y: 7, distance: 147.3
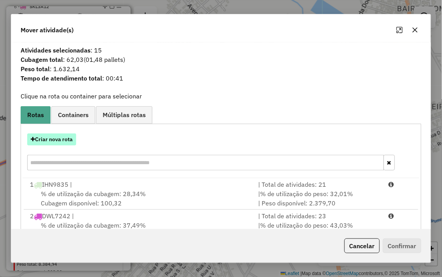
click at [58, 141] on button "Criar nova rota" at bounding box center [51, 139] width 49 height 12
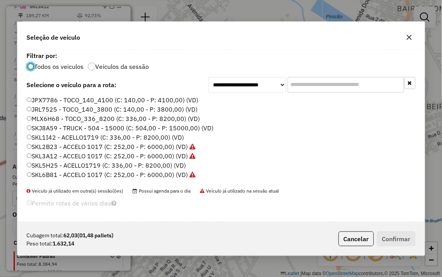
scroll to position [157, 0]
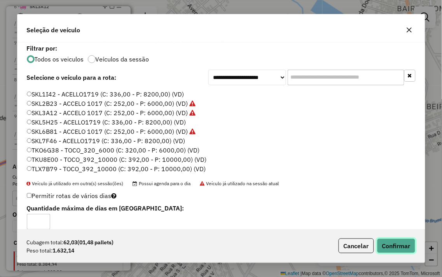
click at [393, 243] on button "Confirmar" at bounding box center [396, 246] width 39 height 15
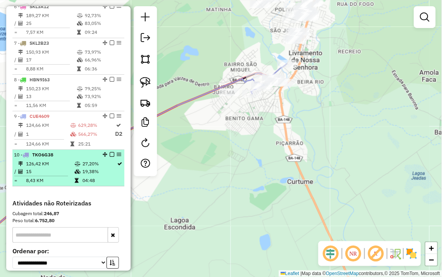
select select "**********"
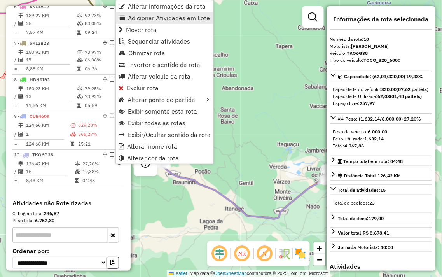
click at [176, 16] on span "Adicionar Atividades em Lote" at bounding box center [169, 18] width 82 height 6
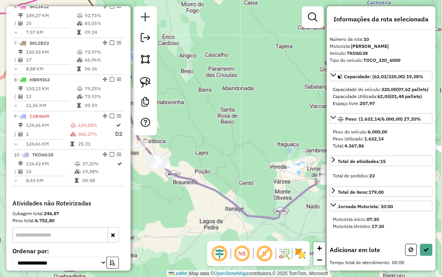
drag, startPoint x: 249, startPoint y: 86, endPoint x: 202, endPoint y: 72, distance: 49.4
click at [216, 75] on div "Janela de atendimento Grade de atendimento Capacidade Transportadoras Veículos …" at bounding box center [221, 138] width 442 height 277
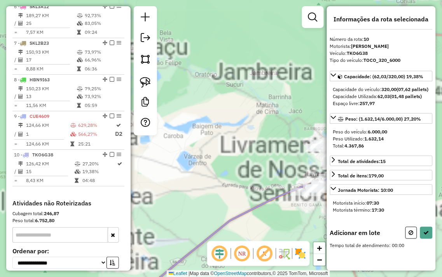
drag, startPoint x: 274, startPoint y: 144, endPoint x: 211, endPoint y: 104, distance: 74.7
click at [212, 105] on div "Janela de atendimento Grade de atendimento Capacidade Transportadoras Veículos …" at bounding box center [221, 138] width 442 height 277
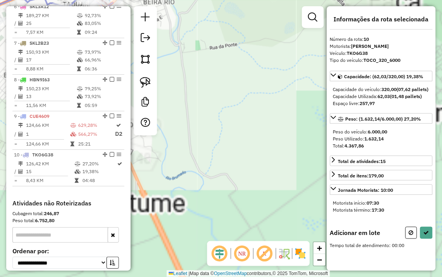
drag, startPoint x: 180, startPoint y: 108, endPoint x: 321, endPoint y: 162, distance: 150.4
click at [321, 162] on div "Janela de atendimento Grade de atendimento Capacidade Transportadoras Veículos …" at bounding box center [221, 138] width 442 height 277
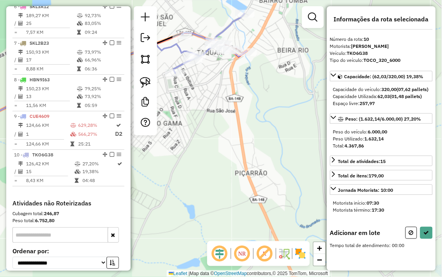
drag, startPoint x: 226, startPoint y: 94, endPoint x: 314, endPoint y: 141, distance: 99.3
click at [314, 141] on div "Janela de atendimento Grade de atendimento Capacidade Transportadoras Veículos …" at bounding box center [221, 138] width 442 height 277
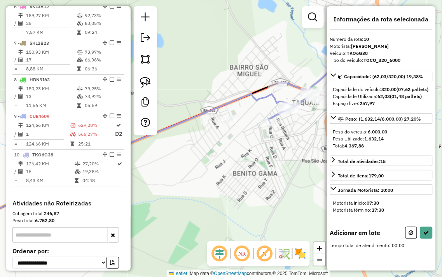
drag, startPoint x: 145, startPoint y: 78, endPoint x: 160, endPoint y: 82, distance: 15.5
click at [145, 77] on img at bounding box center [145, 82] width 11 height 11
drag, startPoint x: 228, startPoint y: 110, endPoint x: 245, endPoint y: 115, distance: 17.4
drag, startPoint x: 269, startPoint y: 16, endPoint x: 191, endPoint y: 114, distance: 125.5
click at [191, 114] on div "Janela de atendimento Grade de atendimento Capacidade Transportadoras Veículos …" at bounding box center [221, 138] width 442 height 277
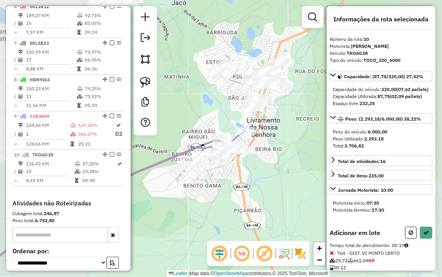
drag, startPoint x: 228, startPoint y: 99, endPoint x: 201, endPoint y: 129, distance: 40.5
click at [201, 129] on div "Janela de atendimento Grade de atendimento Capacidade Transportadoras Veículos …" at bounding box center [221, 138] width 442 height 277
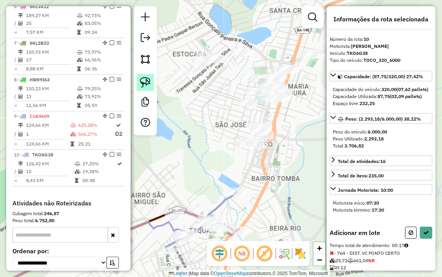
click at [145, 81] on img at bounding box center [145, 82] width 11 height 11
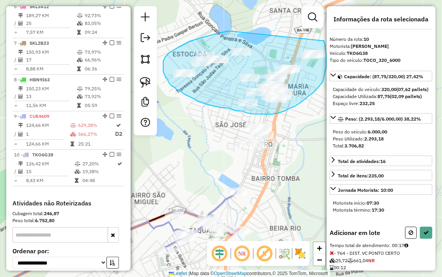
drag, startPoint x: 231, startPoint y: 31, endPoint x: 325, endPoint y: 41, distance: 94.3
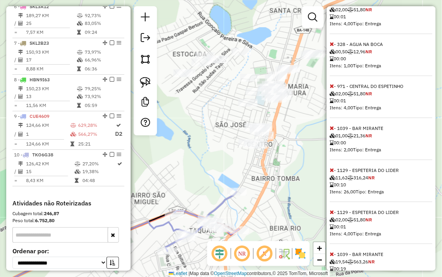
scroll to position [1508, 0]
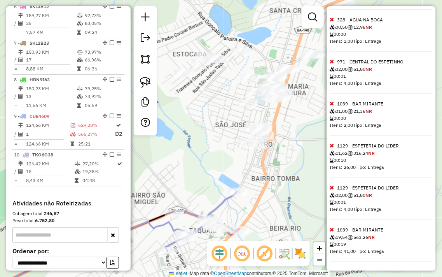
click at [333, 187] on icon at bounding box center [332, 187] width 4 height 5
click at [333, 228] on icon at bounding box center [332, 229] width 4 height 5
click at [332, 187] on icon at bounding box center [332, 187] width 4 height 5
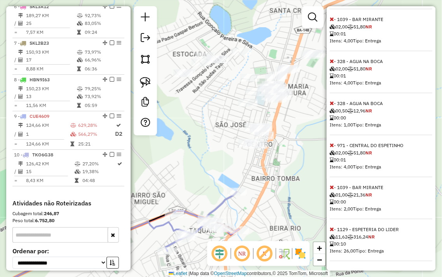
scroll to position [1382, 0]
click at [332, 186] on icon at bounding box center [332, 187] width 4 height 5
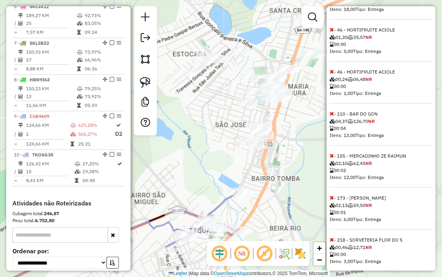
scroll to position [519, 0]
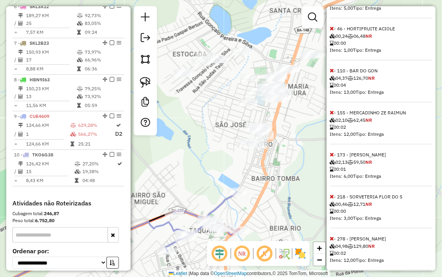
click at [332, 115] on icon at bounding box center [332, 112] width 4 height 5
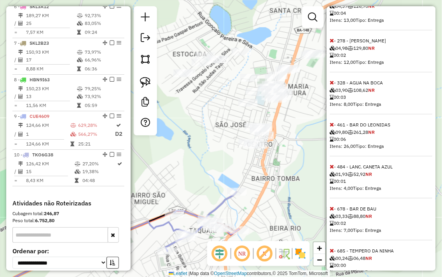
scroll to position [605, 0]
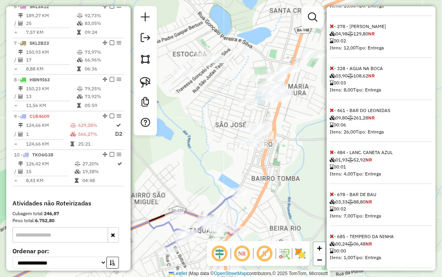
click at [333, 155] on icon at bounding box center [332, 151] width 4 height 5
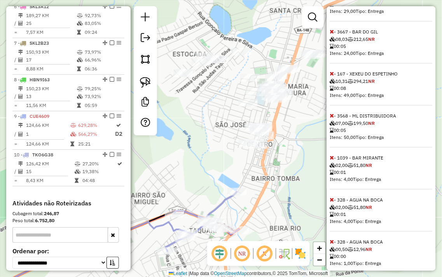
scroll to position [1086, 0]
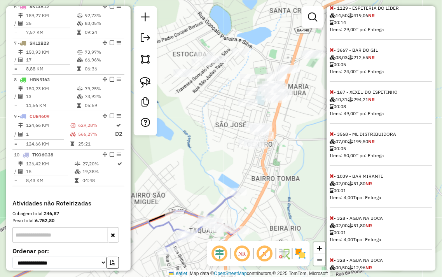
click at [333, 179] on icon at bounding box center [332, 175] width 4 height 5
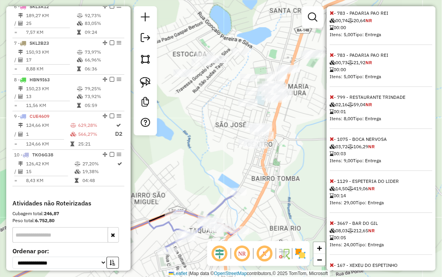
scroll to position [869, 0]
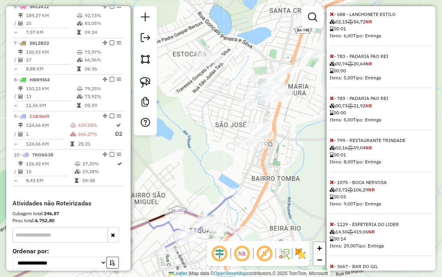
click at [332, 143] on icon at bounding box center [332, 139] width 4 height 5
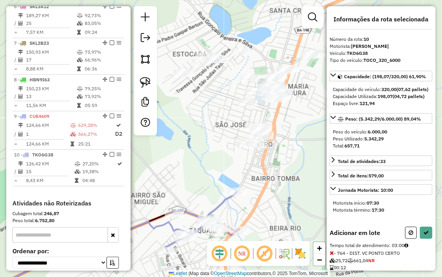
scroll to position [43, 0]
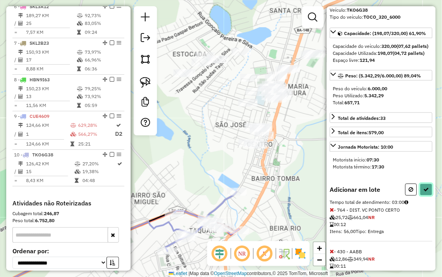
click at [425, 192] on icon at bounding box center [426, 189] width 5 height 5
select select "**********"
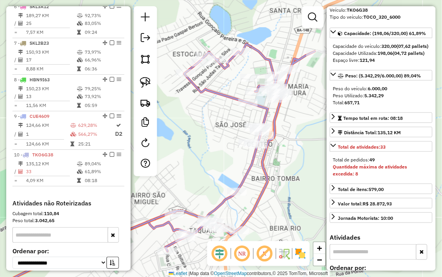
scroll to position [557, 0]
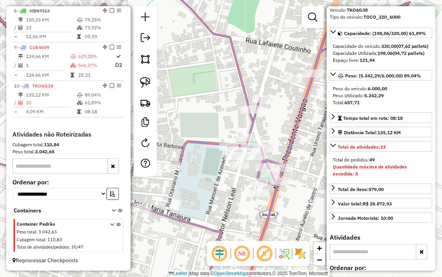
drag, startPoint x: 284, startPoint y: 53, endPoint x: 237, endPoint y: 45, distance: 48.6
click at [237, 45] on div "Janela de atendimento Grade de atendimento Capacidade Transportadoras Veículos …" at bounding box center [221, 138] width 442 height 277
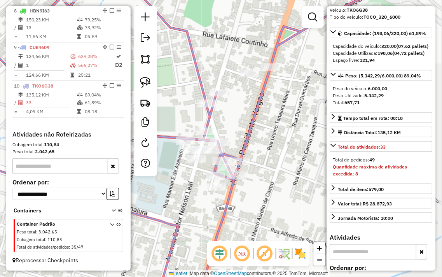
drag, startPoint x: 238, startPoint y: 52, endPoint x: 279, endPoint y: 28, distance: 47.7
click at [276, 30] on div "Janela de atendimento Grade de atendimento Capacidade Transportadoras Veículos …" at bounding box center [221, 138] width 442 height 277
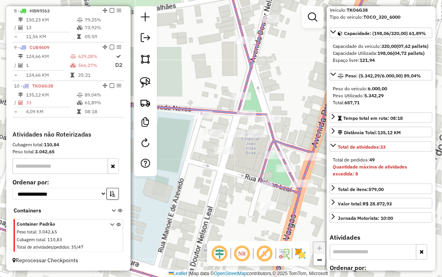
drag, startPoint x: 291, startPoint y: 94, endPoint x: 276, endPoint y: 69, distance: 29.0
click at [294, 53] on div "Janela de atendimento Grade de atendimento Capacidade Transportadoras Veículos …" at bounding box center [221, 138] width 442 height 277
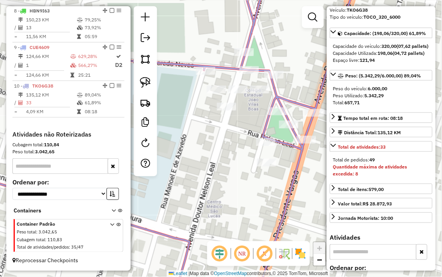
click at [209, 42] on div "Rota 10 - Placa TKO6G38 685 - TEMPERO DA NINHA Janela de atendimento Grade de a…" at bounding box center [221, 138] width 442 height 277
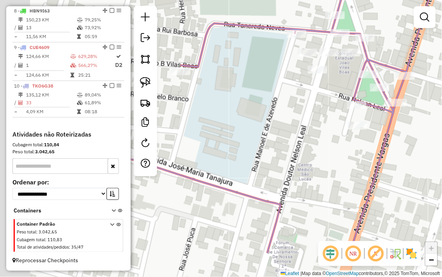
drag, startPoint x: 188, startPoint y: 201, endPoint x: 323, endPoint y: 145, distance: 146.7
click at [323, 145] on div "Janela de atendimento Grade de atendimento Capacidade Transportadoras Veículos …" at bounding box center [221, 138] width 442 height 277
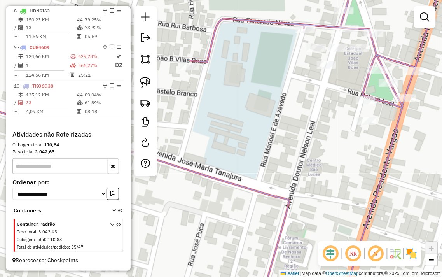
drag, startPoint x: 293, startPoint y: 129, endPoint x: 383, endPoint y: 177, distance: 102.7
click at [383, 177] on div "Janela de atendimento Grade de atendimento Capacidade Transportadoras Veículos …" at bounding box center [221, 138] width 442 height 277
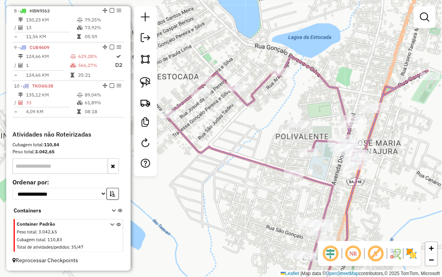
drag, startPoint x: 254, startPoint y: 146, endPoint x: 312, endPoint y: 135, distance: 59.8
click at [322, 147] on div "Janela de atendimento Grade de atendimento Capacidade Transportadoras Veículos …" at bounding box center [221, 138] width 442 height 277
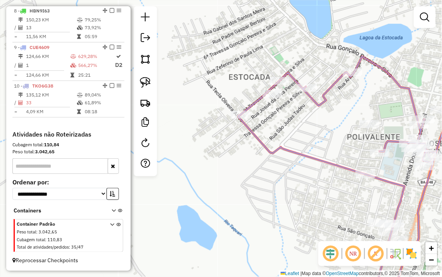
click at [319, 121] on div "Rota 10 - Placa TKO6G38 32 - MERCADINHO CORDEIRO Janela de atendimento Grade de…" at bounding box center [221, 138] width 442 height 277
drag, startPoint x: 329, startPoint y: 130, endPoint x: 252, endPoint y: 67, distance: 99.3
click at [259, 72] on div "Janela de atendimento Grade de atendimento Capacidade Transportadoras Veículos …" at bounding box center [221, 138] width 442 height 277
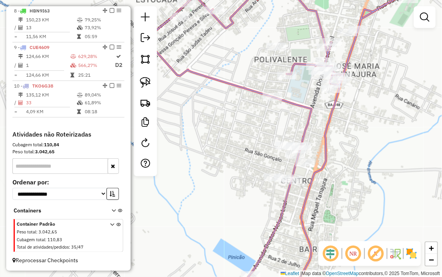
drag, startPoint x: 353, startPoint y: 159, endPoint x: 356, endPoint y: 58, distance: 100.4
click at [353, 82] on div "Janela de atendimento Grade de atendimento Capacidade Transportadoras Veículos …" at bounding box center [221, 138] width 442 height 277
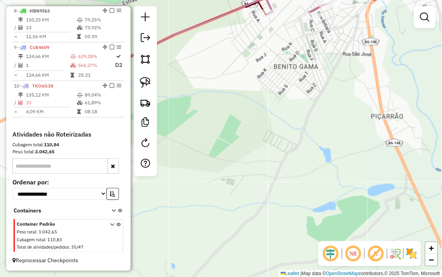
drag, startPoint x: 277, startPoint y: 221, endPoint x: 240, endPoint y: 289, distance: 76.8
click at [240, 277] on html "Aguarde... Pop-up bloqueado! Seu navegador bloqueou automáticamente a abertura …" at bounding box center [221, 138] width 442 height 277
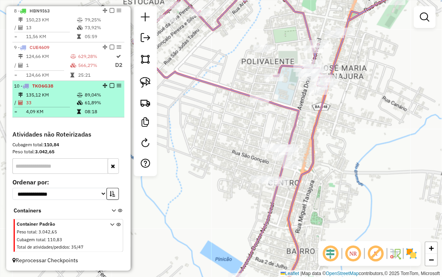
select select "**********"
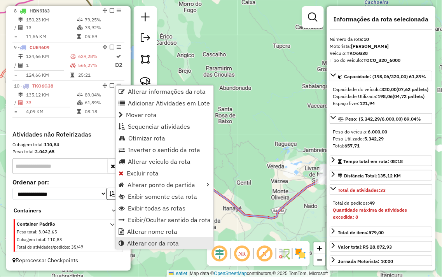
click at [155, 244] on span "Alterar cor da rota" at bounding box center [153, 243] width 52 height 6
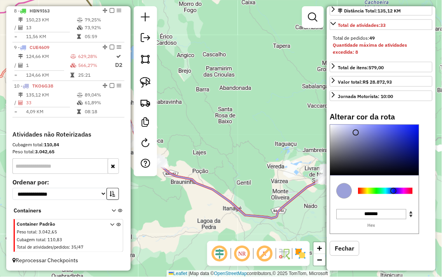
scroll to position [178, 0]
type input "*******"
click at [376, 190] on div at bounding box center [386, 191] width 54 height 6
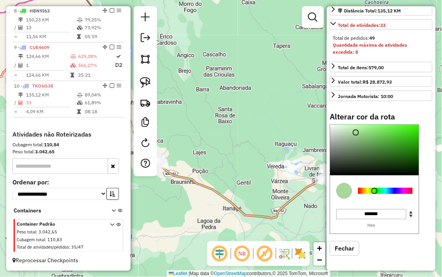
click at [343, 250] on button "Fechar" at bounding box center [345, 248] width 30 height 15
select select "**********"
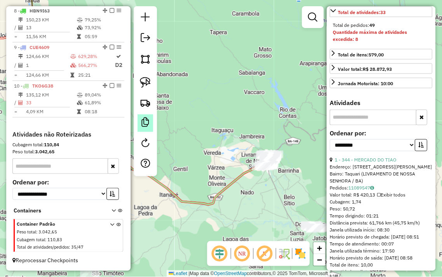
drag, startPoint x: 274, startPoint y: 140, endPoint x: 145, endPoint y: 118, distance: 130.4
click at [151, 118] on hb-router-mapa "Informações da Sessão 978111 - 12/08/2025 Criação: 11/08/2025 18:22 Depósito: J…" at bounding box center [221, 138] width 442 height 277
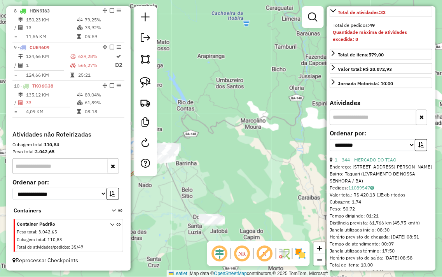
drag, startPoint x: 184, startPoint y: 137, endPoint x: 272, endPoint y: 158, distance: 90.7
click at [284, 158] on div "Janela de atendimento Grade de atendimento Capacidade Transportadoras Veículos …" at bounding box center [221, 138] width 442 height 277
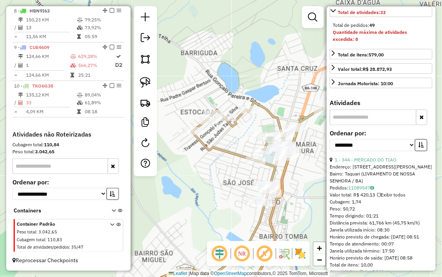
drag, startPoint x: 211, startPoint y: 168, endPoint x: 184, endPoint y: 176, distance: 27.6
click at [188, 177] on div "Janela de atendimento Grade de atendimento Capacidade Transportadoras Veículos …" at bounding box center [221, 138] width 442 height 277
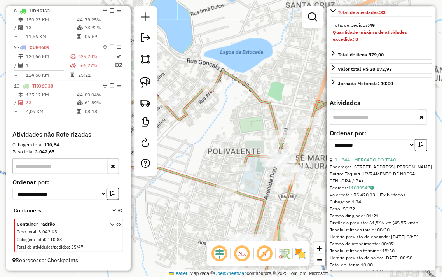
drag, startPoint x: 233, startPoint y: 111, endPoint x: 196, endPoint y: 121, distance: 38.8
click at [197, 121] on div "Janela de atendimento Grade de atendimento Capacidade Transportadoras Veículos …" at bounding box center [221, 138] width 442 height 277
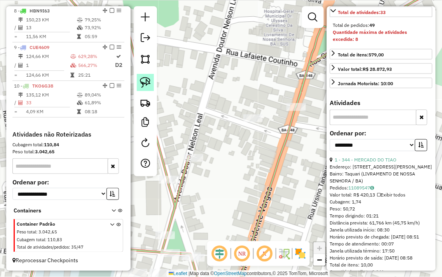
click at [145, 83] on img at bounding box center [145, 82] width 11 height 11
drag, startPoint x: 247, startPoint y: 198, endPoint x: 316, endPoint y: 8, distance: 202.1
click at [314, 10] on div "Janela de atendimento Grade de atendimento Capacidade Transportadoras Veículos …" at bounding box center [221, 138] width 442 height 277
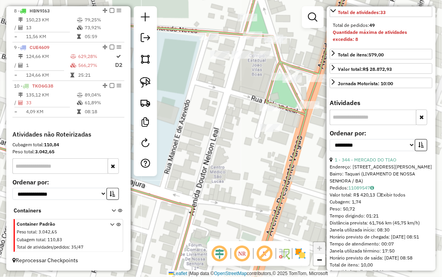
click at [218, 123] on div "Janela de atendimento Grade de atendimento Capacidade Transportadoras Veículos …" at bounding box center [221, 138] width 442 height 277
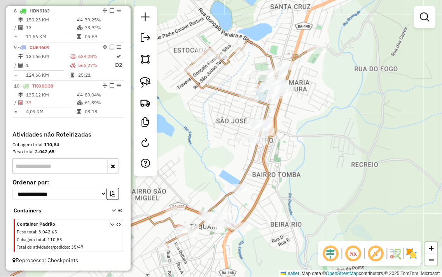
drag, startPoint x: 258, startPoint y: 146, endPoint x: 300, endPoint y: 119, distance: 49.5
click at [317, 117] on div "Janela de atendimento Grade de atendimento Capacidade Transportadoras Veículos …" at bounding box center [221, 138] width 442 height 277
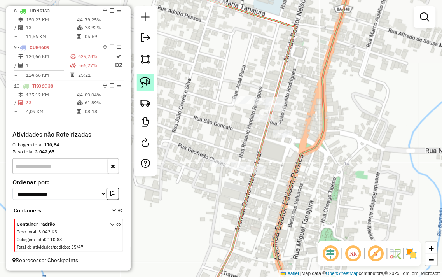
click at [146, 84] on img at bounding box center [145, 82] width 11 height 11
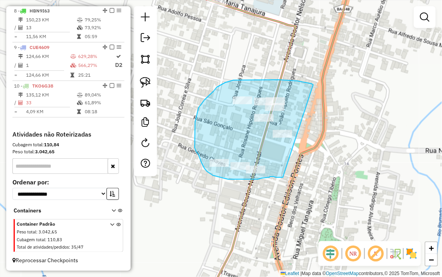
drag, startPoint x: 314, startPoint y: 85, endPoint x: 282, endPoint y: 177, distance: 97.5
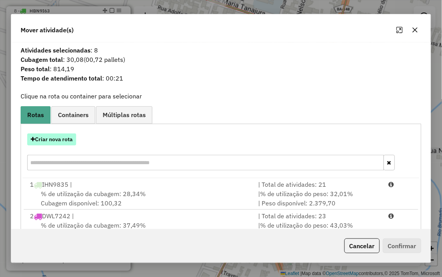
click at [59, 141] on button "Criar nova rota" at bounding box center [51, 139] width 49 height 12
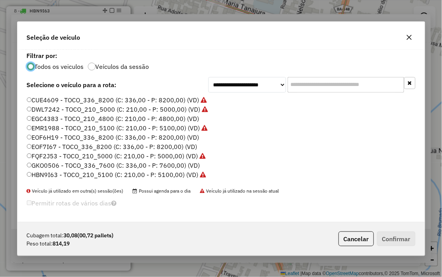
scroll to position [4, 2]
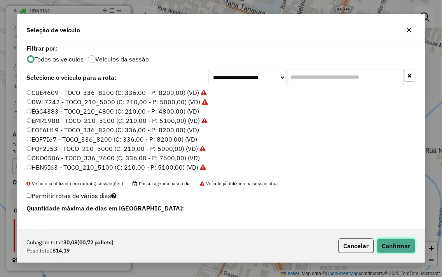
click at [395, 246] on button "Confirmar" at bounding box center [396, 246] width 39 height 15
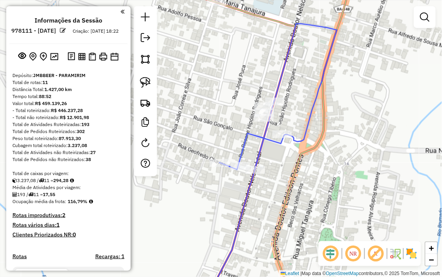
scroll to position [557, 0]
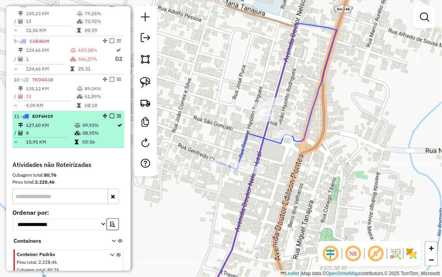
select select "**********"
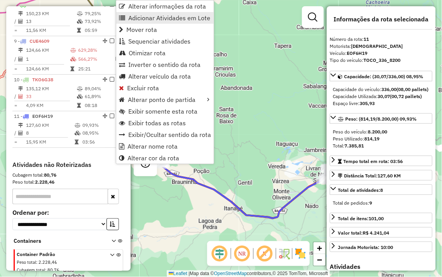
click at [149, 16] on span "Adicionar Atividades em Lote" at bounding box center [169, 18] width 82 height 6
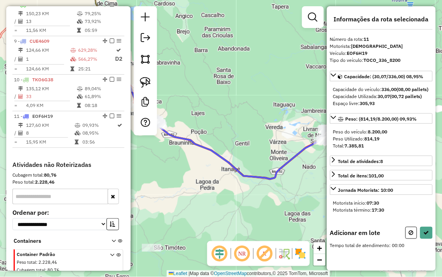
drag, startPoint x: 211, startPoint y: 181, endPoint x: 147, endPoint y: 149, distance: 71.4
click at [148, 149] on div "Janela de atendimento Grade de atendimento Capacidade Transportadoras Veículos …" at bounding box center [221, 138] width 442 height 277
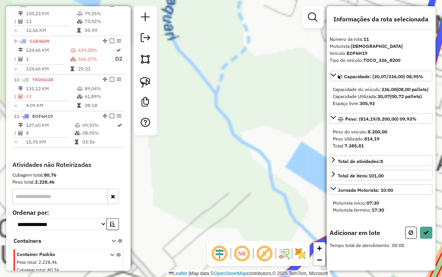
click at [240, 165] on div "Janela de atendimento Grade de atendimento Capacidade Transportadoras Veículos …" at bounding box center [221, 138] width 442 height 277
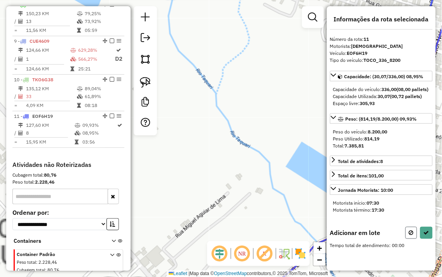
click at [411, 235] on icon at bounding box center [411, 232] width 5 height 5
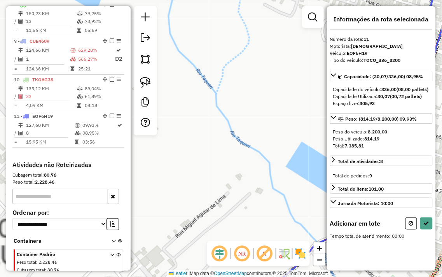
select select "**********"
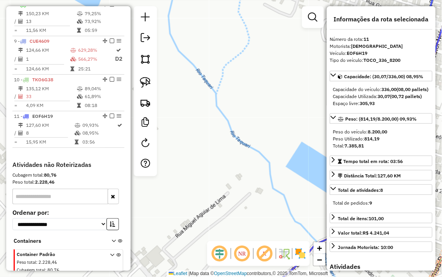
drag, startPoint x: 251, startPoint y: 197, endPoint x: 238, endPoint y: 53, distance: 144.1
click at [238, 56] on div "Janela de atendimento Grade de atendimento Capacidade Transportadoras Veículos …" at bounding box center [221, 138] width 442 height 277
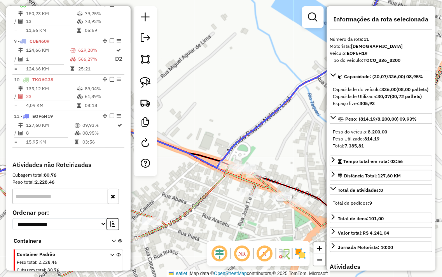
drag, startPoint x: 302, startPoint y: 149, endPoint x: 208, endPoint y: 91, distance: 109.9
click at [212, 96] on div "Rota 10 - Placa TKO6G38 280 - RUBIA LIMA RAMOS Janela de atendimento Grade de a…" at bounding box center [221, 138] width 442 height 277
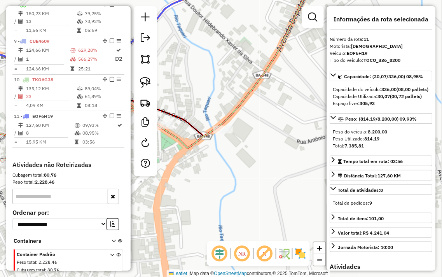
click at [224, 167] on div "Rota 9 - Placa CUE4609 3445 - RONY DA SKIMEL Janela de atendimento Grade de ate…" at bounding box center [221, 138] width 442 height 277
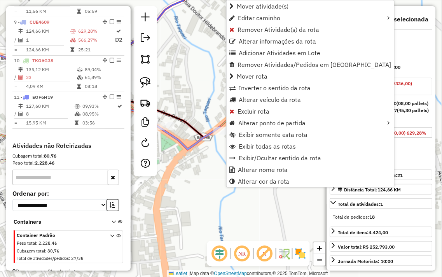
scroll to position [593, 0]
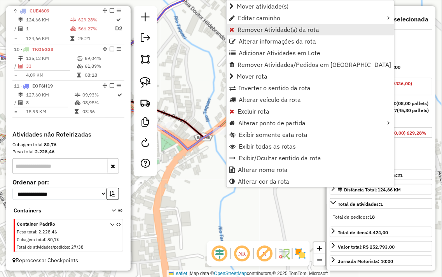
click at [269, 27] on span "Remover Atividade(s) da rota" at bounding box center [279, 29] width 82 height 6
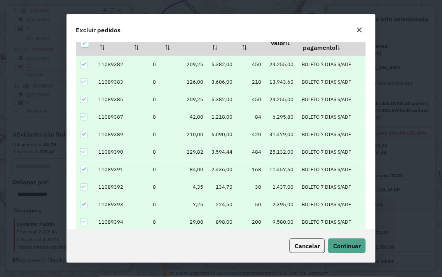
scroll to position [32, 0]
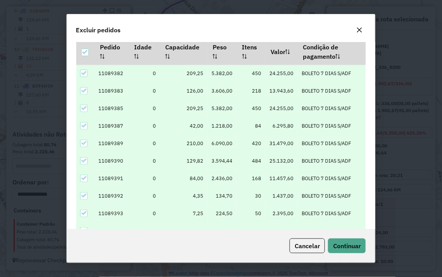
click at [83, 74] on icon at bounding box center [83, 72] width 5 height 5
click at [85, 54] on div at bounding box center [84, 52] width 7 height 7
click at [86, 54] on icon at bounding box center [84, 51] width 5 height 5
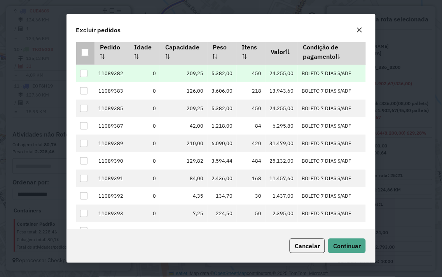
click at [82, 76] on div at bounding box center [83, 73] width 7 height 7
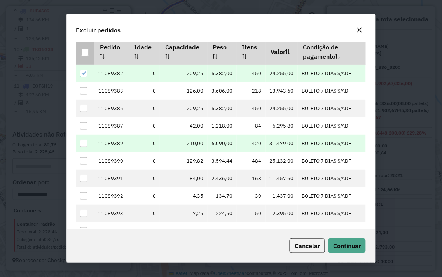
scroll to position [75, 0]
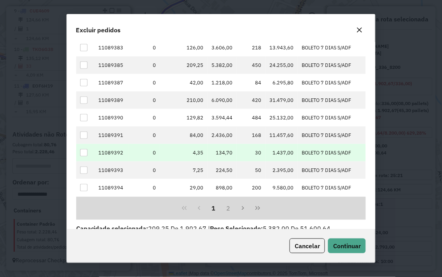
click at [81, 153] on div at bounding box center [83, 152] width 7 height 7
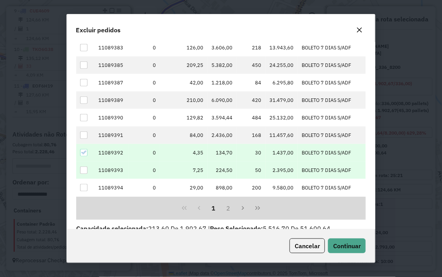
click at [83, 167] on div at bounding box center [83, 170] width 7 height 7
click at [356, 249] on span "Continuar" at bounding box center [347, 246] width 28 height 8
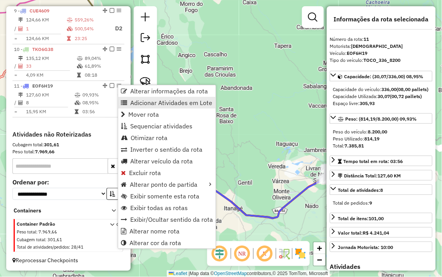
click at [164, 101] on span "Adicionar Atividades em Lote" at bounding box center [171, 103] width 82 height 6
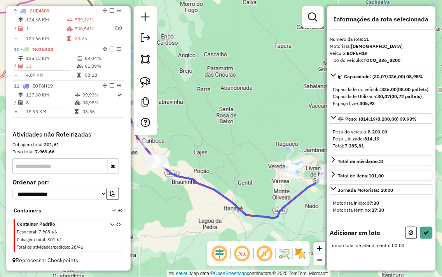
drag, startPoint x: 266, startPoint y: 126, endPoint x: 169, endPoint y: 107, distance: 98.8
click at [171, 105] on div "Janela de atendimento Grade de atendimento Capacidade Transportadoras Veículos …" at bounding box center [221, 138] width 442 height 277
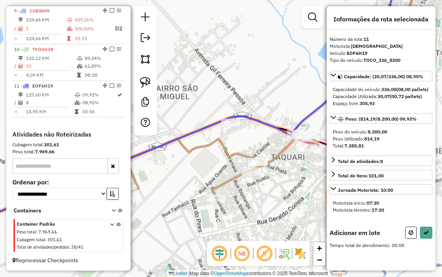
drag, startPoint x: 309, startPoint y: 184, endPoint x: 198, endPoint y: 163, distance: 112.9
click at [198, 163] on div "Janela de atendimento Grade de atendimento Capacidade Transportadoras Veículos …" at bounding box center [221, 138] width 442 height 277
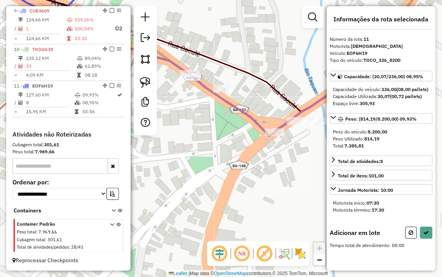
drag, startPoint x: 273, startPoint y: 174, endPoint x: 259, endPoint y: 177, distance: 14.4
click at [259, 177] on div "Janela de atendimento Grade de atendimento Capacidade Transportadoras Veículos …" at bounding box center [221, 138] width 442 height 277
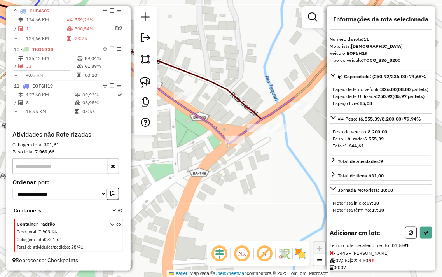
drag, startPoint x: 271, startPoint y: 161, endPoint x: 250, endPoint y: 165, distance: 20.9
click at [250, 165] on div "Janela de atendimento Grade de atendimento Capacidade Transportadoras Veículos …" at bounding box center [221, 138] width 442 height 277
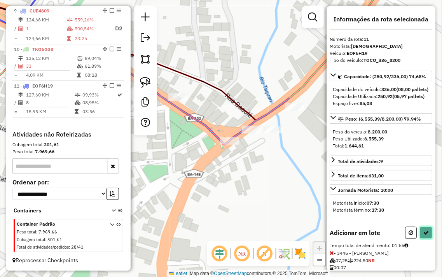
click at [426, 235] on icon at bounding box center [426, 232] width 5 height 5
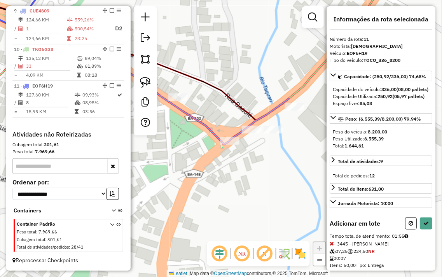
select select "**********"
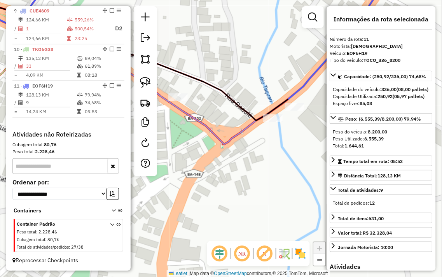
drag, startPoint x: 304, startPoint y: 68, endPoint x: 281, endPoint y: 75, distance: 23.4
click at [285, 72] on div "Janela de atendimento Grade de atendimento Capacidade Transportadoras Veículos …" at bounding box center [221, 138] width 442 height 277
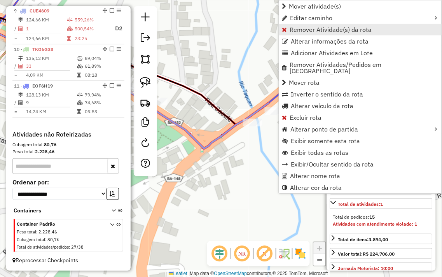
click at [328, 28] on span "Remover Atividade(s) da rota" at bounding box center [331, 29] width 82 height 6
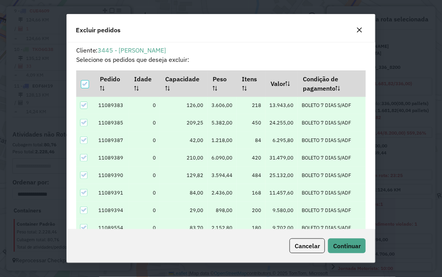
scroll to position [4, 2]
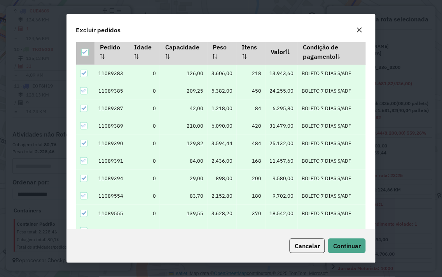
click at [86, 51] on icon at bounding box center [84, 51] width 5 height 5
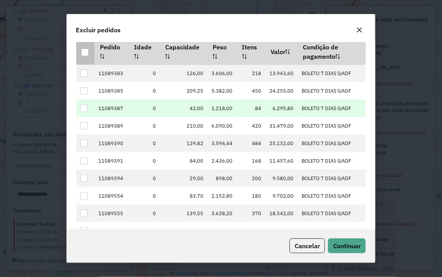
click at [83, 106] on div at bounding box center [83, 108] width 7 height 7
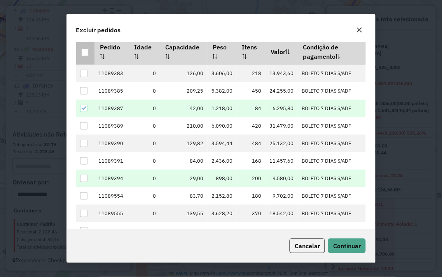
click at [84, 178] on div at bounding box center [83, 178] width 7 height 7
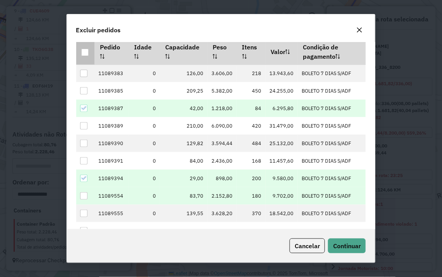
scroll to position [104, 0]
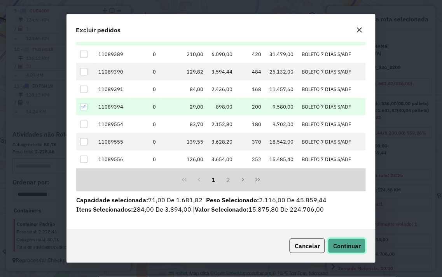
drag, startPoint x: 355, startPoint y: 239, endPoint x: 351, endPoint y: 239, distance: 4.3
click at [352, 239] on button "Continuar" at bounding box center [347, 246] width 38 height 15
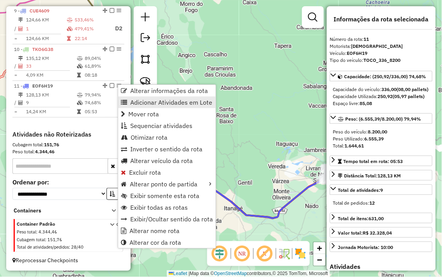
click at [154, 102] on span "Adicionar Atividades em Lote" at bounding box center [171, 102] width 82 height 6
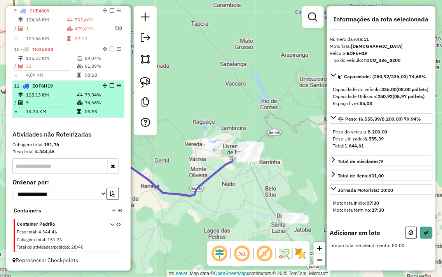
drag, startPoint x: 232, startPoint y: 146, endPoint x: 121, endPoint y: 116, distance: 114.9
click at [120, 116] on hb-router-mapa "Informações da Sessão 978111 - 12/08/2025 Criação: 11/08/2025 18:22 Depósito: J…" at bounding box center [221, 138] width 442 height 277
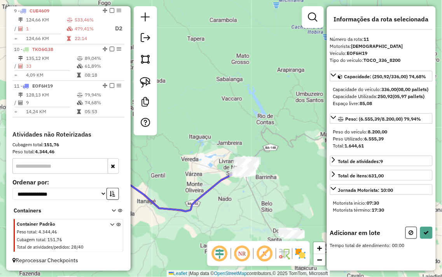
drag, startPoint x: 199, startPoint y: 149, endPoint x: 255, endPoint y: 177, distance: 62.5
click at [316, 198] on div "Janela de atendimento Grade de atendimento Capacidade Transportadoras Veículos …" at bounding box center [221, 138] width 442 height 277
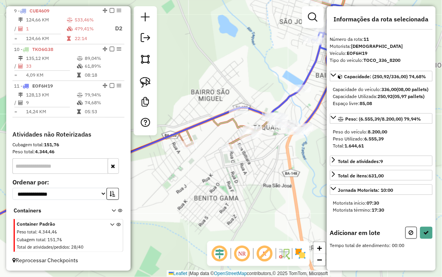
drag, startPoint x: 284, startPoint y: 154, endPoint x: 297, endPoint y: 138, distance: 20.3
click at [276, 156] on div "Janela de atendimento Grade de atendimento Capacidade Transportadoras Veículos …" at bounding box center [221, 138] width 442 height 277
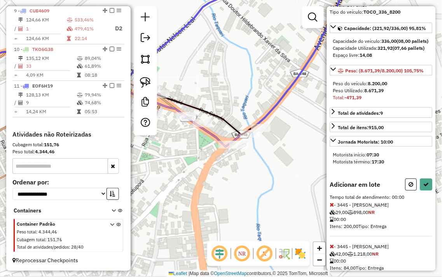
scroll to position [79, 0]
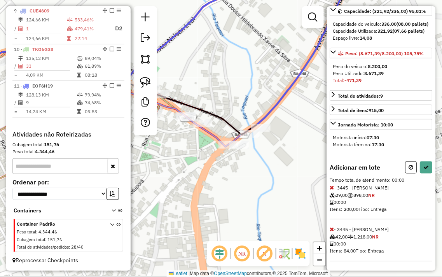
click at [334, 187] on icon at bounding box center [332, 187] width 4 height 5
click at [426, 172] on button at bounding box center [427, 167] width 12 height 12
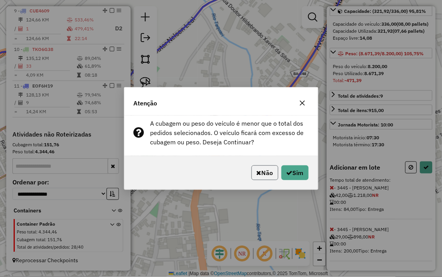
click at [274, 170] on button "Não" at bounding box center [265, 172] width 27 height 15
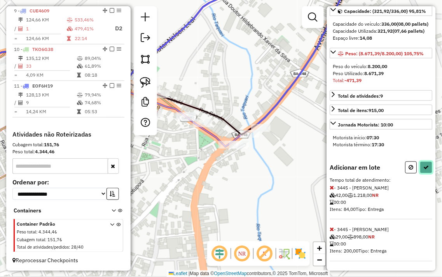
click at [423, 164] on button at bounding box center [427, 167] width 12 height 12
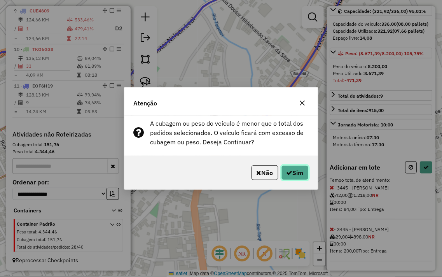
click at [289, 178] on button "Sim" at bounding box center [295, 172] width 27 height 15
select select "**********"
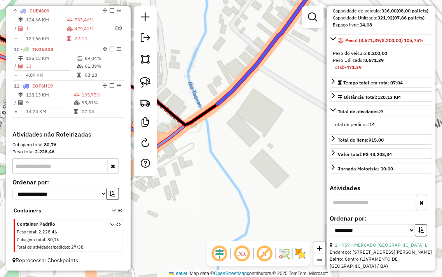
click at [239, 150] on div "Janela de atendimento Grade de atendimento Capacidade Transportadoras Veículos …" at bounding box center [221, 138] width 442 height 277
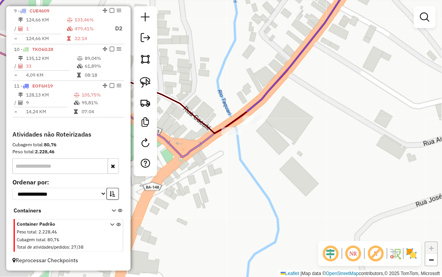
drag, startPoint x: 229, startPoint y: 156, endPoint x: 258, endPoint y: 164, distance: 30.6
click at [258, 164] on div "Janela de atendimento Grade de atendimento Capacidade Transportadoras Veículos …" at bounding box center [221, 138] width 442 height 277
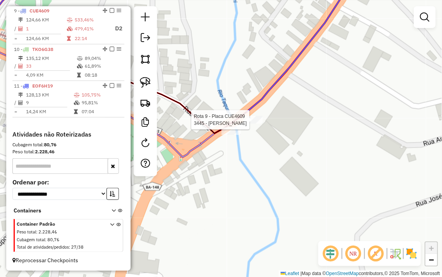
select select "**********"
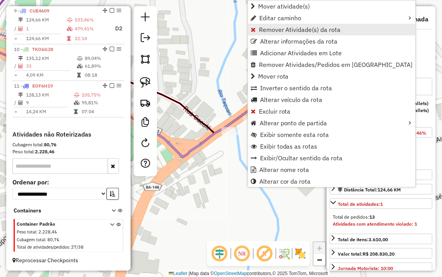
click at [297, 26] on span "Remover Atividade(s) da rota" at bounding box center [300, 29] width 82 height 6
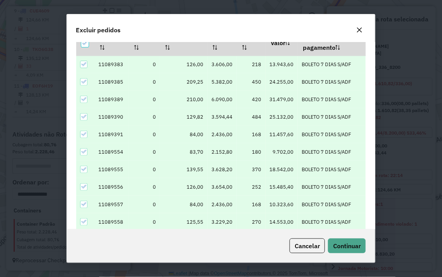
scroll to position [32, 0]
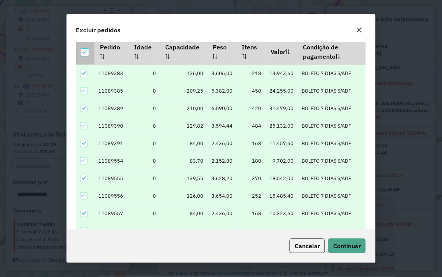
click at [84, 54] on icon at bounding box center [84, 51] width 5 height 5
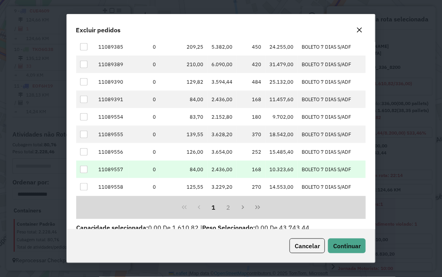
scroll to position [104, 0]
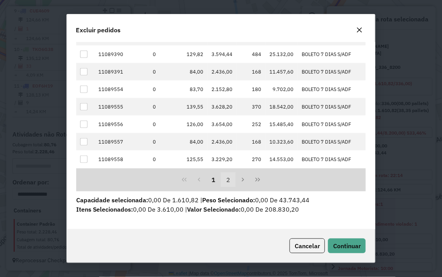
click at [228, 181] on button "2" at bounding box center [228, 179] width 15 height 15
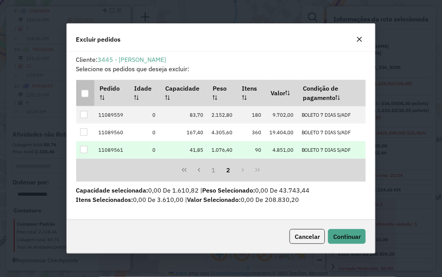
click at [86, 149] on div at bounding box center [83, 149] width 7 height 7
click at [352, 238] on span "Continuar" at bounding box center [347, 237] width 28 height 8
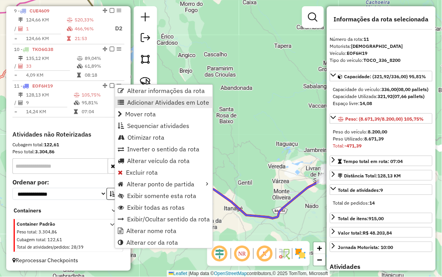
click at [170, 102] on span "Adicionar Atividades em Lote" at bounding box center [168, 102] width 82 height 6
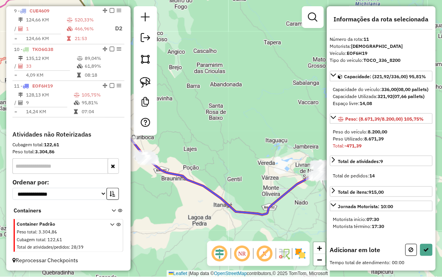
drag, startPoint x: 228, startPoint y: 110, endPoint x: 216, endPoint y: 115, distance: 13.6
click at [209, 106] on div "Janela de atendimento Grade de atendimento Capacidade Transportadoras Veículos …" at bounding box center [221, 138] width 442 height 277
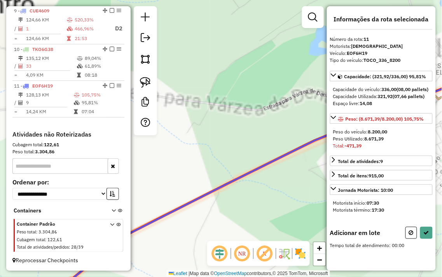
drag, startPoint x: 293, startPoint y: 174, endPoint x: 204, endPoint y: 194, distance: 91.4
click at [205, 194] on div "Janela de atendimento Grade de atendimento Capacidade Transportadoras Veículos …" at bounding box center [221, 138] width 442 height 277
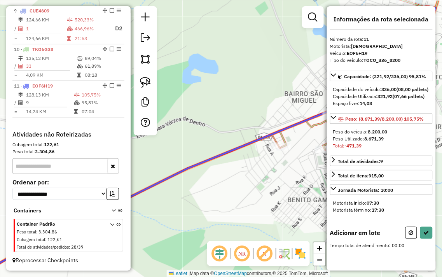
drag, startPoint x: 275, startPoint y: 171, endPoint x: 148, endPoint y: 197, distance: 129.5
click at [149, 201] on div "Janela de atendimento Grade de atendimento Capacidade Transportadoras Veículos …" at bounding box center [221, 138] width 442 height 277
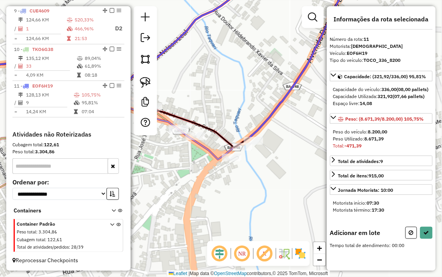
drag, startPoint x: 244, startPoint y: 189, endPoint x: 246, endPoint y: 199, distance: 10.7
click at [246, 199] on div "Janela de atendimento Grade de atendimento Capacidade Transportadoras Veículos …" at bounding box center [221, 138] width 442 height 277
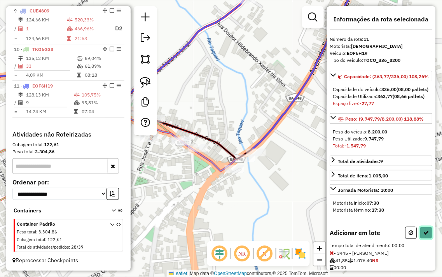
click at [426, 235] on icon at bounding box center [426, 232] width 5 height 5
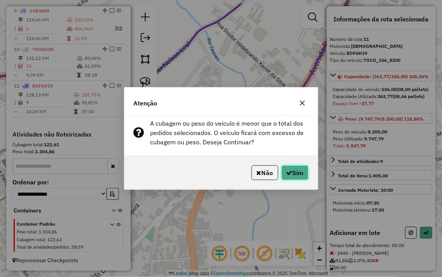
click at [293, 172] on button "Sim" at bounding box center [295, 172] width 27 height 15
select select "**********"
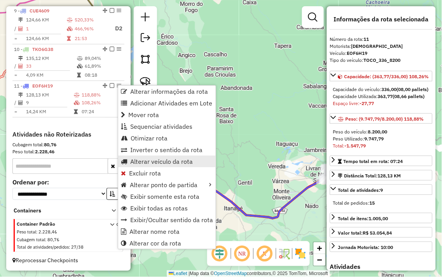
click at [156, 161] on span "Alterar veículo da rota" at bounding box center [161, 161] width 63 height 6
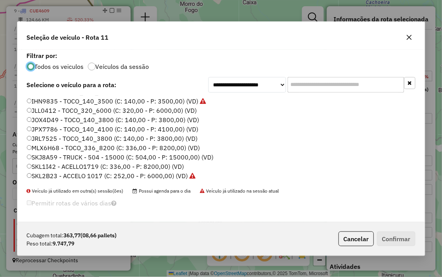
scroll to position [157, 0]
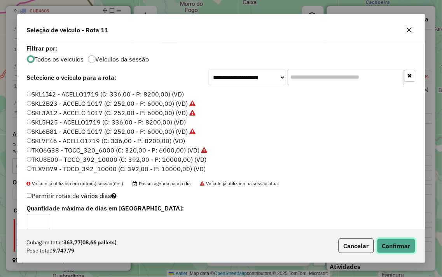
click at [403, 242] on button "Confirmar" at bounding box center [396, 246] width 39 height 15
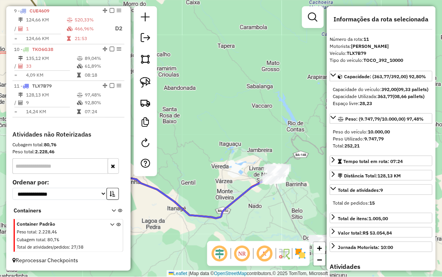
drag, startPoint x: 243, startPoint y: 118, endPoint x: 189, endPoint y: 123, distance: 53.9
click at [197, 118] on div "Janela de atendimento Grade de atendimento Capacidade Transportadoras Veículos …" at bounding box center [221, 138] width 442 height 277
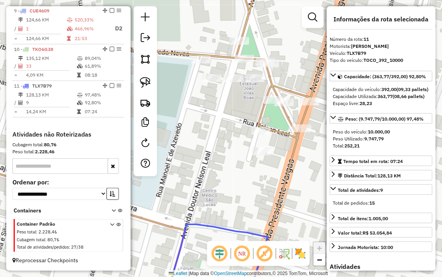
drag, startPoint x: 229, startPoint y: 161, endPoint x: 207, endPoint y: 161, distance: 22.2
click at [210, 162] on div "Janela de atendimento Grade de atendimento Capacidade Transportadoras Veículos …" at bounding box center [221, 138] width 442 height 277
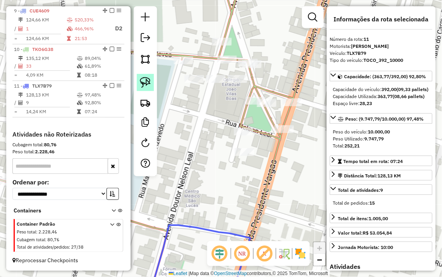
click at [145, 82] on img at bounding box center [145, 82] width 11 height 11
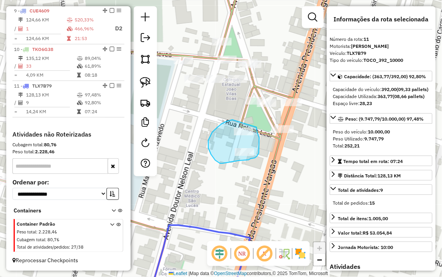
drag, startPoint x: 227, startPoint y: 121, endPoint x: 257, endPoint y: 127, distance: 30.5
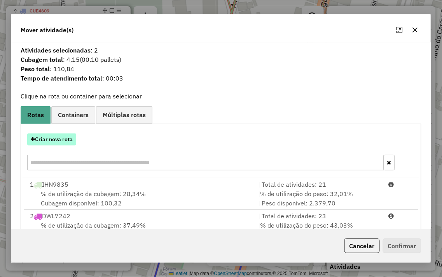
click at [58, 137] on button "Criar nova rota" at bounding box center [51, 139] width 49 height 12
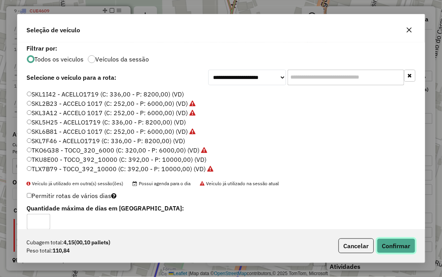
click at [404, 244] on button "Confirmar" at bounding box center [396, 246] width 39 height 15
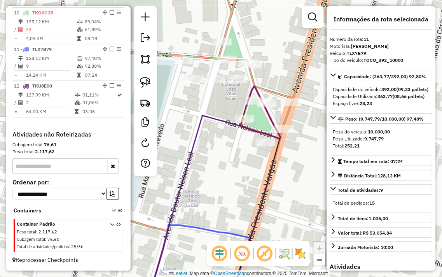
scroll to position [630, 0]
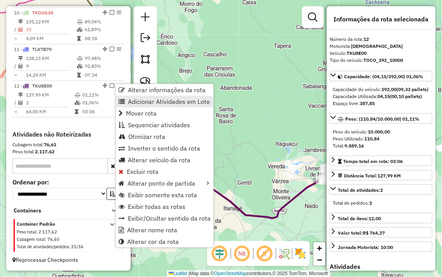
click at [190, 100] on span "Adicionar Atividades em Lote" at bounding box center [169, 101] width 82 height 6
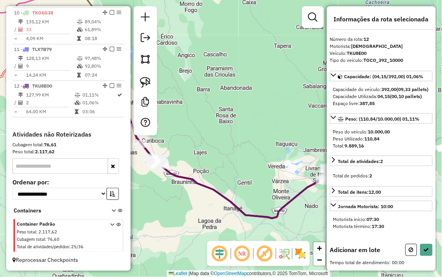
drag, startPoint x: 295, startPoint y: 142, endPoint x: 227, endPoint y: 118, distance: 72.1
click at [228, 118] on div "Janela de atendimento Grade de atendimento Capacidade Transportadoras Veículos …" at bounding box center [221, 138] width 442 height 277
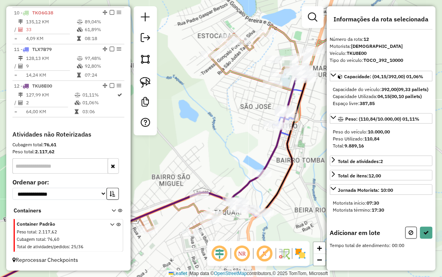
drag, startPoint x: 262, startPoint y: 113, endPoint x: 233, endPoint y: 139, distance: 39.4
click at [233, 139] on div "Janela de atendimento Grade de atendimento Capacidade Transportadoras Veículos …" at bounding box center [221, 138] width 442 height 277
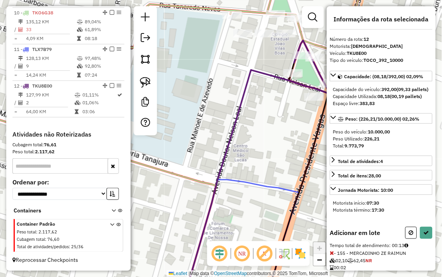
drag, startPoint x: 257, startPoint y: 107, endPoint x: 246, endPoint y: 140, distance: 34.8
click at [246, 139] on div "Janela de atendimento Grade de atendimento Capacidade Transportadoras Veículos …" at bounding box center [221, 138] width 442 height 277
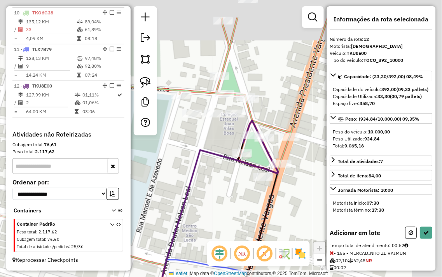
drag, startPoint x: 229, startPoint y: 80, endPoint x: 185, endPoint y: 139, distance: 73.4
click at [185, 139] on div "Janela de atendimento Grade de atendimento Capacidade Transportadoras Veículos …" at bounding box center [221, 138] width 442 height 277
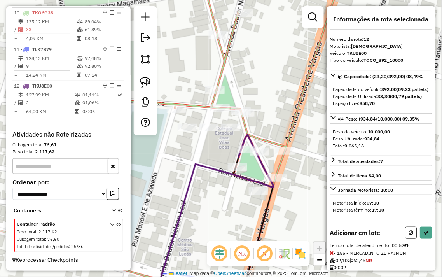
drag, startPoint x: 258, startPoint y: 67, endPoint x: 244, endPoint y: 145, distance: 79.1
click at [244, 142] on div "Janela de atendimento Grade de atendimento Capacidade Transportadoras Veículos …" at bounding box center [221, 138] width 442 height 277
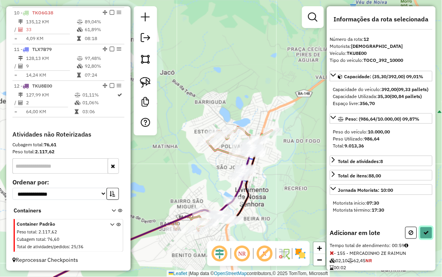
click at [427, 235] on icon at bounding box center [426, 232] width 5 height 5
select select "**********"
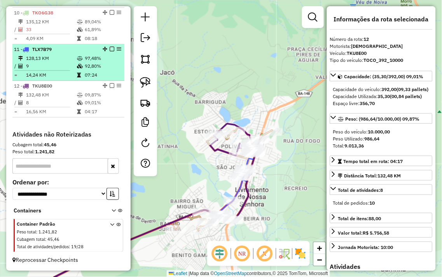
scroll to position [586, 0]
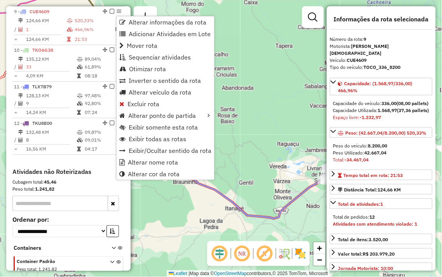
click at [270, 99] on div "Janela de atendimento Grade de atendimento Capacidade Transportadoras Veículos …" at bounding box center [221, 138] width 442 height 277
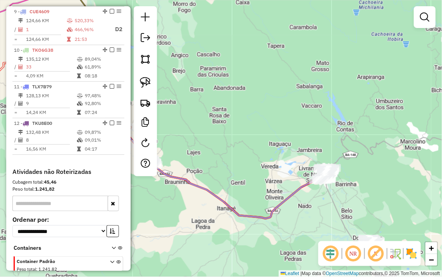
drag, startPoint x: 281, startPoint y: 111, endPoint x: 265, endPoint y: 111, distance: 16.0
click at [269, 111] on div "Janela de atendimento Grade de atendimento Capacidade Transportadoras Veículos …" at bounding box center [221, 138] width 442 height 277
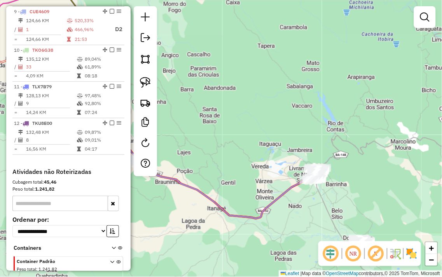
drag, startPoint x: 291, startPoint y: 126, endPoint x: 273, endPoint y: 125, distance: 17.9
click at [274, 125] on div "Janela de atendimento Grade de atendimento Capacidade Transportadoras Veículos …" at bounding box center [221, 138] width 442 height 277
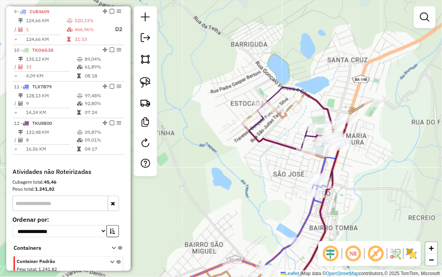
drag, startPoint x: 273, startPoint y: 178, endPoint x: 258, endPoint y: 181, distance: 15.8
click at [254, 177] on div "Janela de atendimento Grade de atendimento Capacidade Transportadoras Veículos …" at bounding box center [221, 138] width 442 height 277
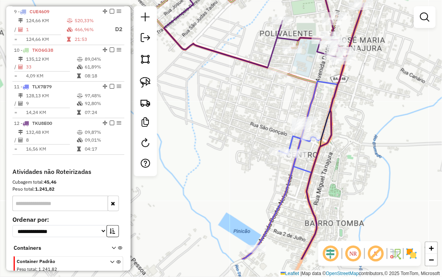
drag, startPoint x: 223, startPoint y: 212, endPoint x: 215, endPoint y: 30, distance: 182.3
click at [215, 33] on div "Janela de atendimento Grade de atendimento Capacidade Transportadoras Veículos …" at bounding box center [221, 138] width 442 height 277
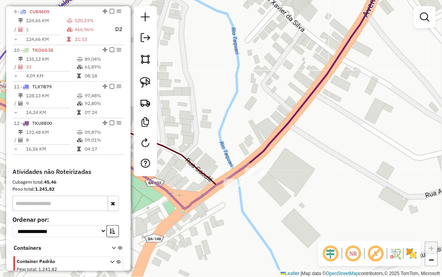
drag, startPoint x: 247, startPoint y: 142, endPoint x: 249, endPoint y: 119, distance: 23.1
click at [249, 119] on div "Janela de atendimento Grade de atendimento Capacidade Transportadoras Veículos …" at bounding box center [221, 138] width 442 height 277
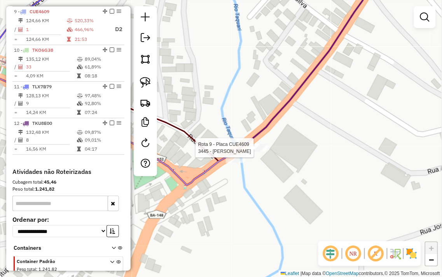
select select "**********"
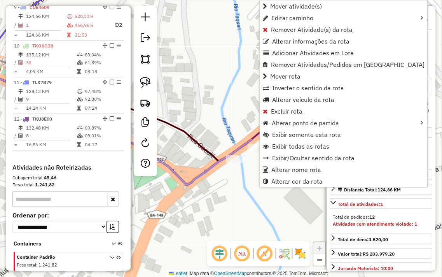
scroll to position [593, 0]
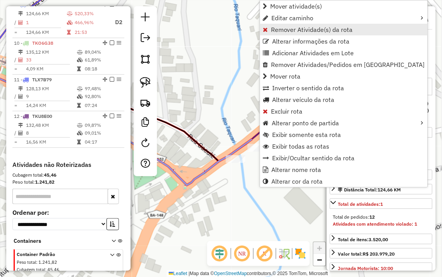
click at [301, 30] on span "Remover Atividade(s) da rota" at bounding box center [312, 29] width 82 height 6
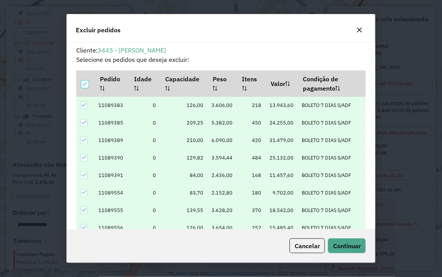
scroll to position [4, 2]
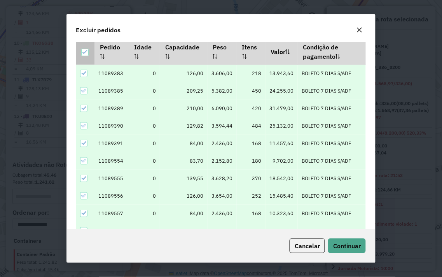
click at [86, 54] on icon at bounding box center [84, 51] width 5 height 5
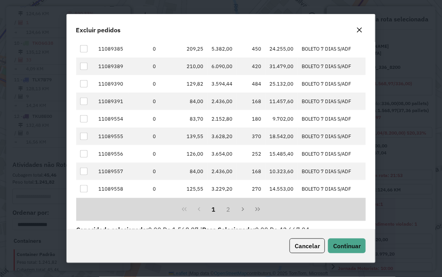
scroll to position [60, 0]
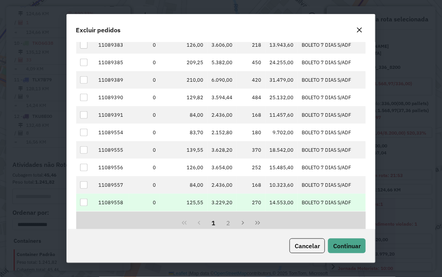
click at [84, 203] on div at bounding box center [83, 202] width 7 height 7
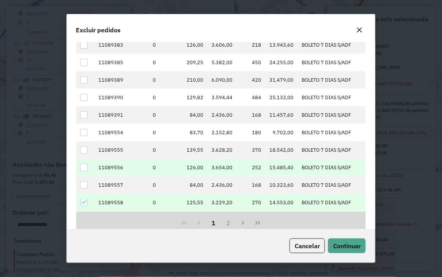
click at [84, 168] on div at bounding box center [83, 167] width 7 height 7
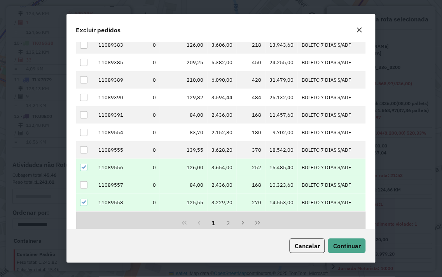
click at [82, 185] on div at bounding box center [83, 184] width 7 height 7
click at [342, 244] on span "Continuar" at bounding box center [347, 246] width 28 height 8
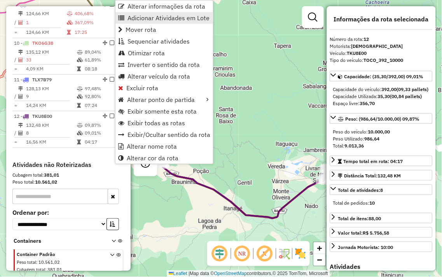
click at [151, 18] on span "Adicionar Atividades em Lote" at bounding box center [169, 18] width 82 height 6
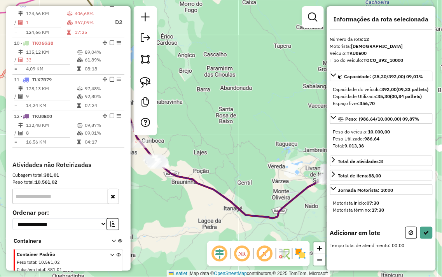
drag, startPoint x: 295, startPoint y: 153, endPoint x: 233, endPoint y: 121, distance: 69.1
click at [234, 121] on div "Janela de atendimento Grade de atendimento Capacidade Transportadoras Veículos …" at bounding box center [221, 138] width 442 height 277
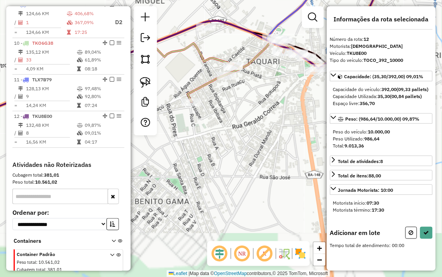
drag, startPoint x: 290, startPoint y: 157, endPoint x: 205, endPoint y: 185, distance: 90.2
click at [205, 185] on div "Janela de atendimento Grade de atendimento Capacidade Transportadoras Veículos …" at bounding box center [221, 138] width 442 height 277
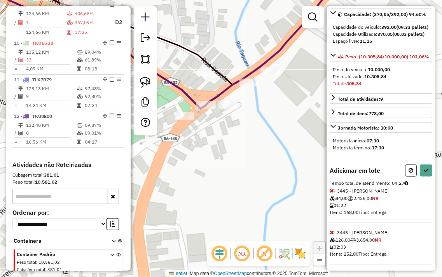
scroll to position [128, 0]
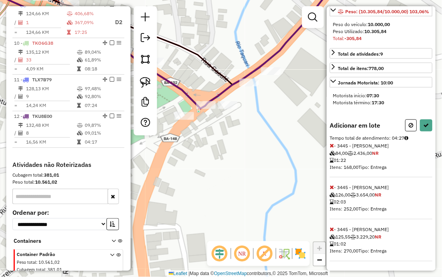
click at [333, 190] on icon at bounding box center [332, 187] width 4 height 5
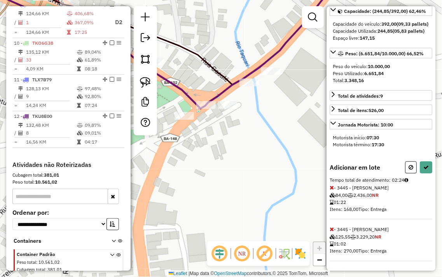
scroll to position [79, 0]
click at [424, 167] on icon at bounding box center [426, 167] width 5 height 5
select select "**********"
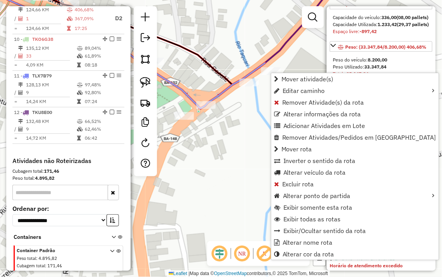
scroll to position [593, 0]
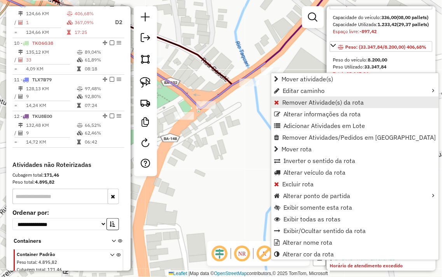
click at [316, 102] on span "Remover Atividade(s) da rota" at bounding box center [324, 102] width 82 height 6
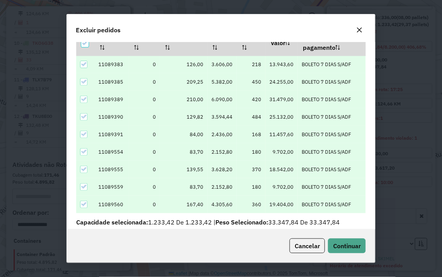
scroll to position [32, 0]
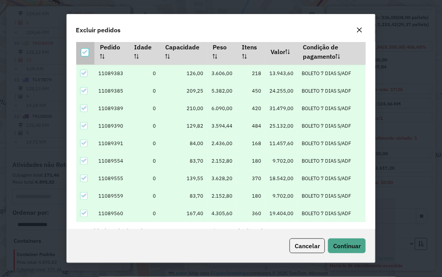
click at [82, 50] on icon at bounding box center [84, 51] width 5 height 5
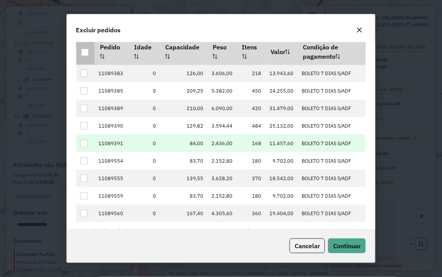
click at [86, 142] on div at bounding box center [83, 143] width 7 height 7
click at [344, 245] on span "Continuar" at bounding box center [347, 246] width 28 height 8
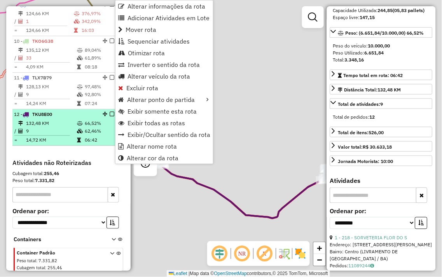
scroll to position [79, 0]
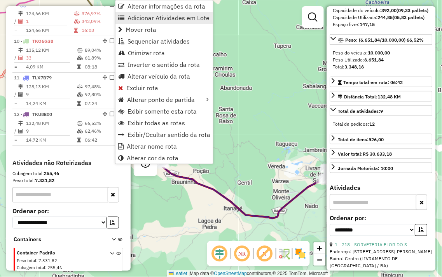
click at [143, 20] on span "Adicionar Atividades em Lote" at bounding box center [169, 18] width 82 height 6
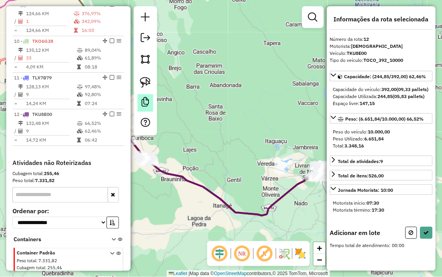
drag, startPoint x: 250, startPoint y: 113, endPoint x: 140, endPoint y: 104, distance: 110.1
click at [160, 104] on div "Janela de atendimento Grade de atendimento Capacidade Transportadoras Veículos …" at bounding box center [221, 138] width 442 height 277
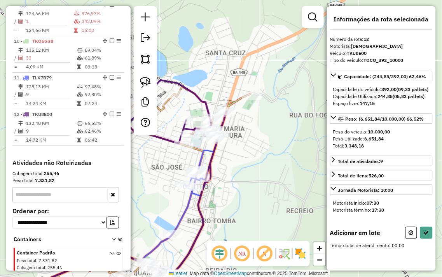
drag, startPoint x: 162, startPoint y: 211, endPoint x: 169, endPoint y: 156, distance: 54.5
click at [167, 164] on div "Janela de atendimento Grade de atendimento Capacidade Transportadoras Veículos …" at bounding box center [221, 138] width 442 height 277
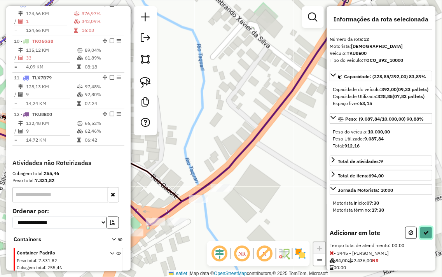
click at [425, 235] on icon at bounding box center [426, 232] width 5 height 5
select select "**********"
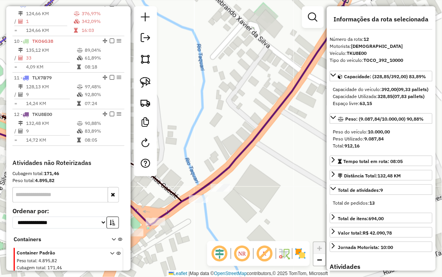
scroll to position [628, 0]
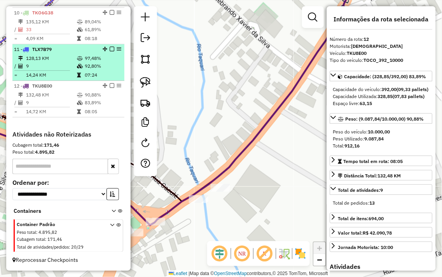
click at [65, 65] on td "9" at bounding box center [51, 66] width 51 height 8
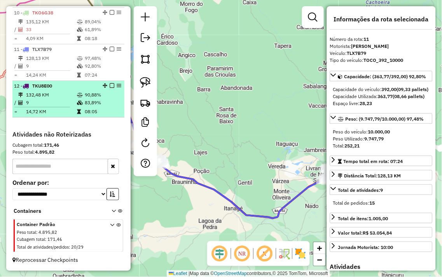
click at [65, 86] on div "12 - TKU8E00" at bounding box center [55, 85] width 82 height 7
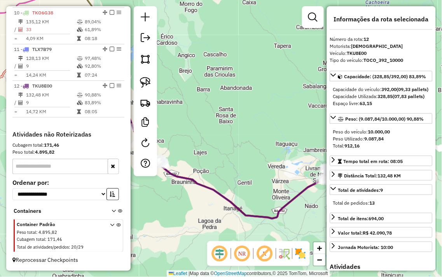
click at [269, 148] on div "Janela de atendimento Grade de atendimento Capacidade Transportadoras Veículos …" at bounding box center [221, 138] width 442 height 277
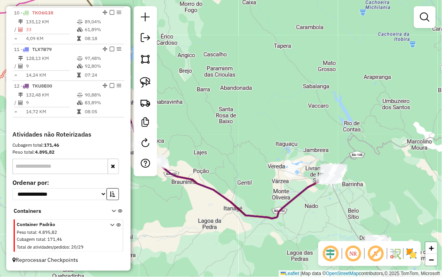
drag, startPoint x: 282, startPoint y: 156, endPoint x: 243, endPoint y: 114, distance: 57.5
click at [231, 112] on div "Janela de atendimento Grade de atendimento Capacidade Transportadoras Veículos …" at bounding box center [221, 138] width 442 height 277
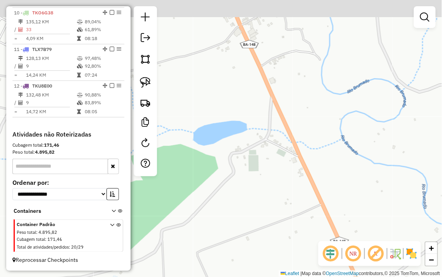
drag, startPoint x: 246, startPoint y: 119, endPoint x: 248, endPoint y: 157, distance: 38.6
click at [248, 157] on div "Janela de atendimento Grade de atendimento Capacidade Transportadoras Veículos …" at bounding box center [221, 138] width 442 height 277
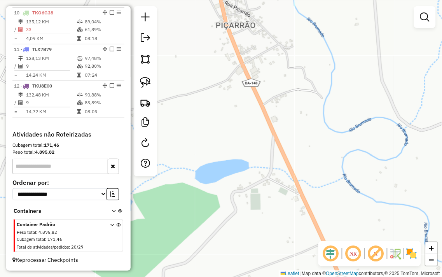
drag, startPoint x: 235, startPoint y: 143, endPoint x: 246, endPoint y: 170, distance: 29.4
click at [235, 145] on div "Janela de atendimento Grade de atendimento Capacidade Transportadoras Veículos …" at bounding box center [221, 138] width 442 height 277
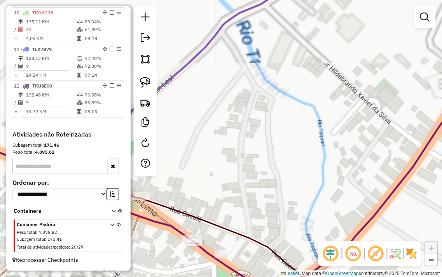
drag, startPoint x: 305, startPoint y: 212, endPoint x: 298, endPoint y: 83, distance: 129.8
click at [300, 79] on div "Janela de atendimento Grade de atendimento Capacidade Transportadoras Veículos …" at bounding box center [221, 138] width 442 height 277
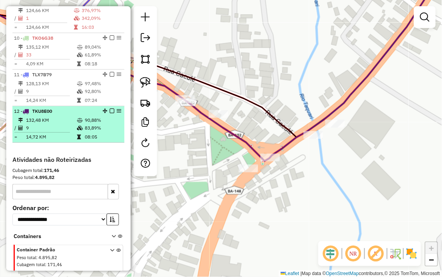
scroll to position [585, 0]
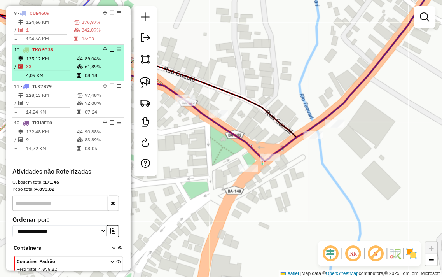
click at [65, 69] on td "33" at bounding box center [51, 67] width 51 height 8
select select "**********"
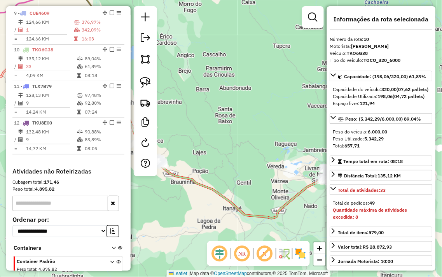
click at [269, 123] on div "Janela de atendimento Grade de atendimento Capacidade Transportadoras Veículos …" at bounding box center [221, 138] width 442 height 277
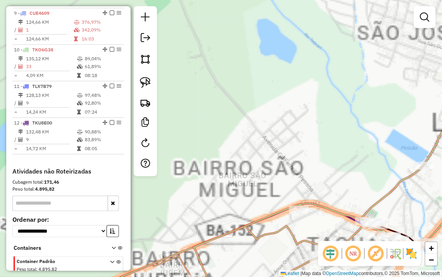
drag, startPoint x: 353, startPoint y: 170, endPoint x: 293, endPoint y: 72, distance: 114.9
click at [294, 72] on div "Janela de atendimento Grade de atendimento Capacidade Transportadoras Veículos …" at bounding box center [221, 138] width 442 height 277
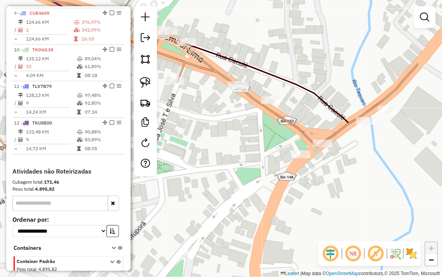
drag, startPoint x: 340, startPoint y: 148, endPoint x: 270, endPoint y: 134, distance: 71.5
click at [270, 134] on div "Janela de atendimento Grade de atendimento Capacidade Transportadoras Veículos …" at bounding box center [221, 138] width 442 height 277
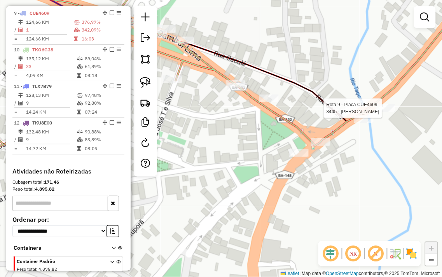
select select "**********"
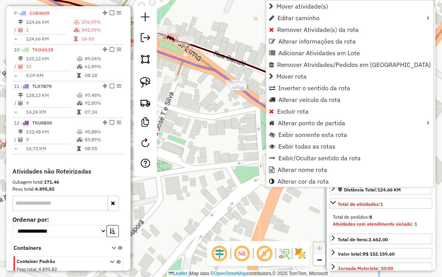
scroll to position [593, 0]
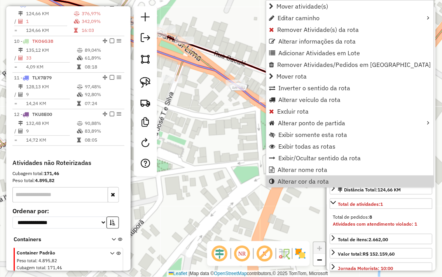
click at [281, 219] on div "Janela de atendimento Grade de atendimento Capacidade Transportadoras Veículos …" at bounding box center [221, 138] width 442 height 277
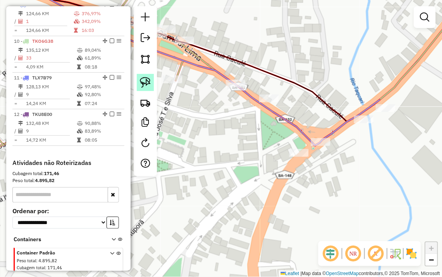
click at [146, 81] on img at bounding box center [145, 82] width 11 height 11
drag, startPoint x: 325, startPoint y: 125, endPoint x: 333, endPoint y: 149, distance: 24.9
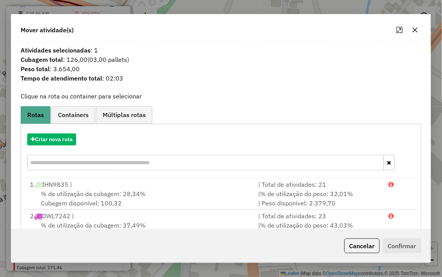
click at [53, 130] on div "Criar nova rota" at bounding box center [221, 153] width 397 height 51
click at [57, 134] on button "Criar nova rota" at bounding box center [51, 139] width 49 height 12
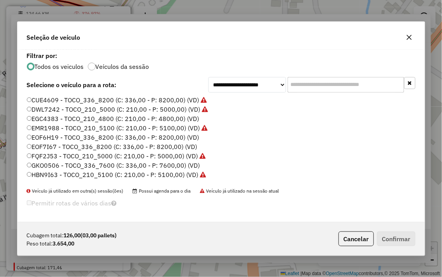
scroll to position [4, 2]
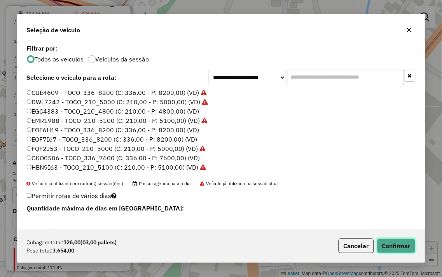
click at [411, 243] on button "Confirmar" at bounding box center [396, 246] width 39 height 15
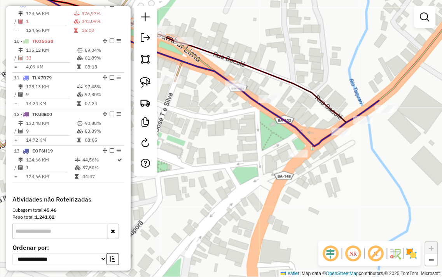
drag, startPoint x: 374, startPoint y: 134, endPoint x: 321, endPoint y: 165, distance: 61.4
click at [322, 165] on div "Janela de atendimento Grade de atendimento Capacidade Transportadoras Veículos …" at bounding box center [221, 138] width 442 height 277
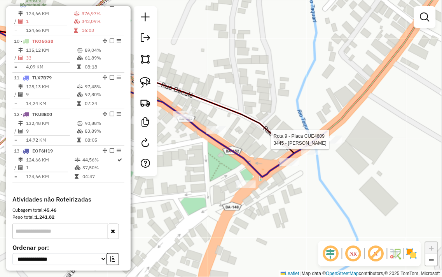
select select "**********"
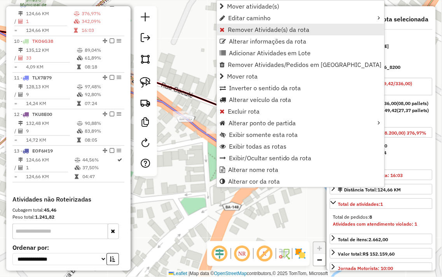
click at [267, 30] on span "Remover Atividade(s) da rota" at bounding box center [269, 29] width 82 height 6
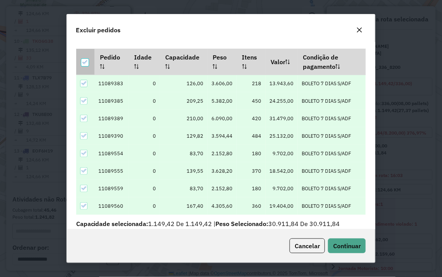
scroll to position [0, 0]
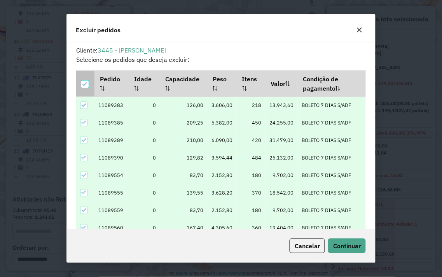
click at [84, 83] on icon at bounding box center [84, 83] width 5 height 5
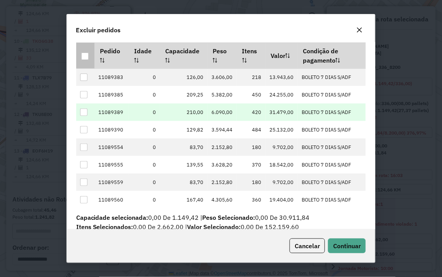
scroll to position [46, 0]
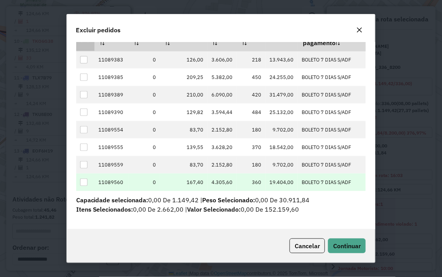
click at [85, 181] on div at bounding box center [83, 182] width 7 height 7
click at [346, 251] on button "Continuar" at bounding box center [347, 246] width 38 height 15
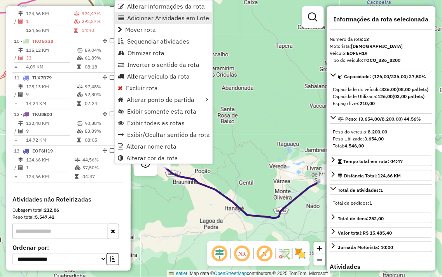
click at [150, 18] on span "Adicionar Atividades em Lote" at bounding box center [168, 18] width 82 height 6
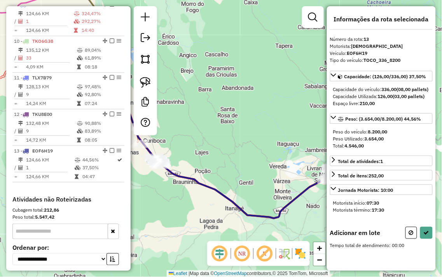
drag, startPoint x: 281, startPoint y: 123, endPoint x: 222, endPoint y: 132, distance: 59.1
click at [211, 106] on div "Janela de atendimento Grade de atendimento Capacidade Transportadoras Veículos …" at bounding box center [221, 138] width 442 height 277
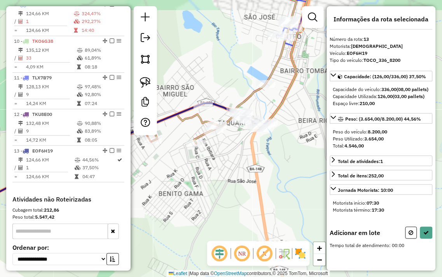
drag, startPoint x: 311, startPoint y: 165, endPoint x: 262, endPoint y: 190, distance: 54.6
click at [262, 190] on div "Janela de atendimento Grade de atendimento Capacidade Transportadoras Veículos …" at bounding box center [221, 138] width 442 height 277
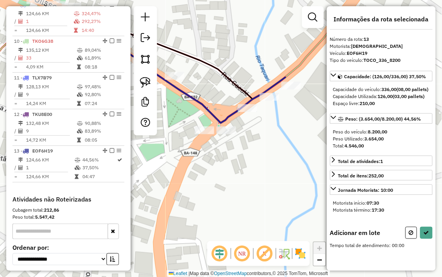
drag, startPoint x: 228, startPoint y: 89, endPoint x: 238, endPoint y: 150, distance: 62.3
click at [238, 150] on div "Janela de atendimento Grade de atendimento Capacidade Transportadoras Veículos …" at bounding box center [221, 138] width 442 height 277
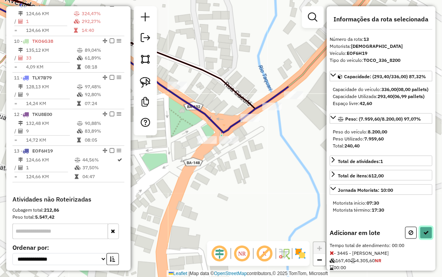
click at [421, 239] on button at bounding box center [427, 233] width 12 height 12
select select "**********"
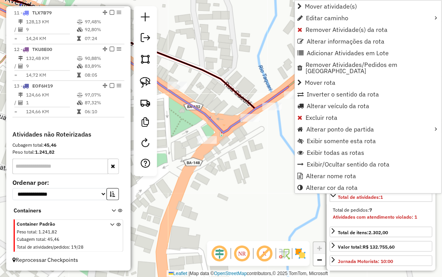
scroll to position [593, 0]
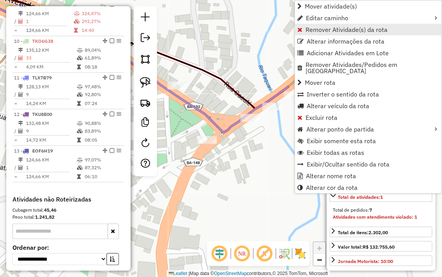
click at [325, 30] on span "Remover Atividade(s) da rota" at bounding box center [347, 29] width 82 height 6
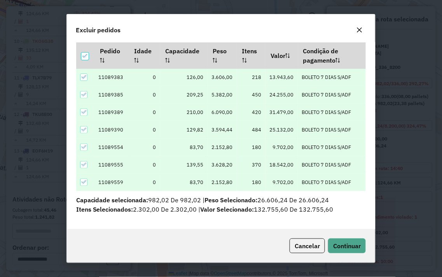
scroll to position [28, 0]
click at [86, 55] on icon at bounding box center [84, 55] width 5 height 5
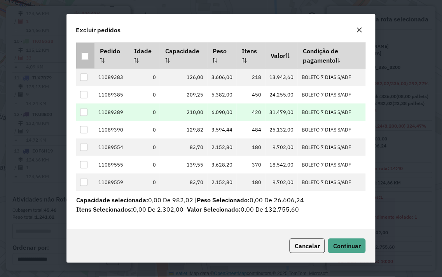
click at [84, 110] on div at bounding box center [83, 112] width 7 height 7
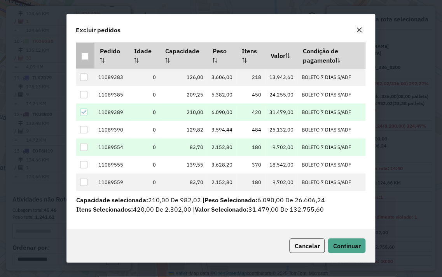
click at [84, 147] on div at bounding box center [83, 147] width 7 height 7
click at [353, 243] on span "Continuar" at bounding box center [347, 246] width 28 height 8
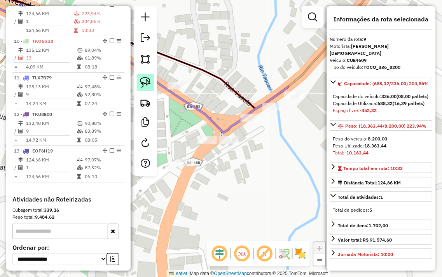
click at [148, 86] on img at bounding box center [145, 82] width 11 height 11
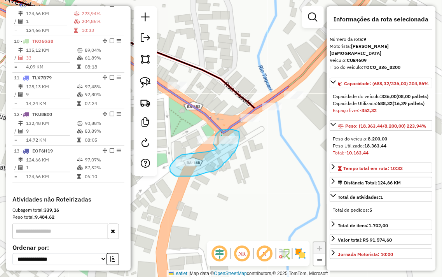
drag, startPoint x: 185, startPoint y: 154, endPoint x: 207, endPoint y: 152, distance: 22.3
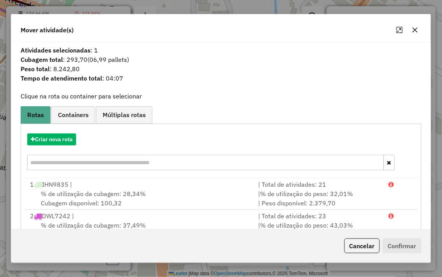
click at [415, 27] on icon "button" at bounding box center [415, 30] width 6 height 6
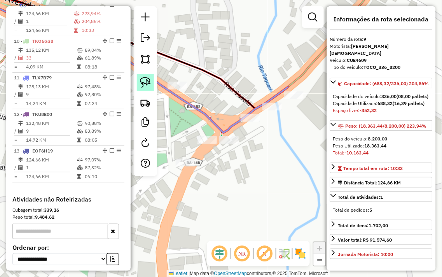
click at [147, 86] on img at bounding box center [145, 82] width 11 height 11
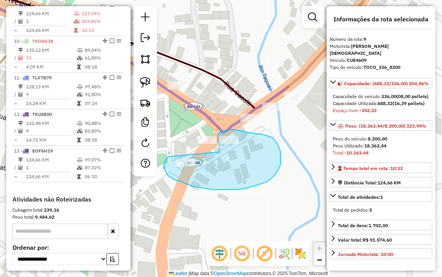
drag, startPoint x: 164, startPoint y: 165, endPoint x: 219, endPoint y: 152, distance: 56.0
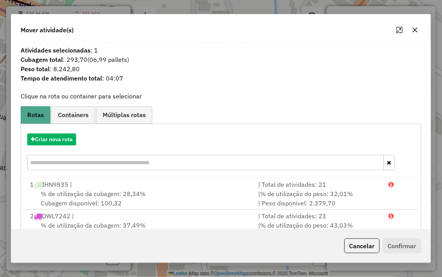
click at [413, 29] on icon "button" at bounding box center [415, 30] width 6 height 6
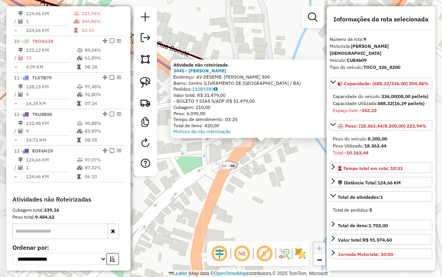
drag, startPoint x: 250, startPoint y: 176, endPoint x: 293, endPoint y: 181, distance: 43.0
click at [293, 181] on div "Atividade não roteirizada 3445 - RONY DA SKIMEL Endereço: AV DESEMB. JOSE SOARE…" at bounding box center [221, 138] width 442 height 277
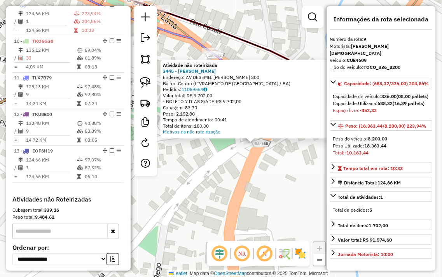
drag, startPoint x: 219, startPoint y: 165, endPoint x: 252, endPoint y: 169, distance: 33.0
click at [252, 169] on div "Atividade não roteirizada 3445 - RONY DA SKIMEL Endereço: AV DESEMB. JOSE SOARE…" at bounding box center [221, 138] width 442 height 277
click at [288, 165] on div "Atividade não roteirizada 3445 - RONY DA SKIMEL Endereço: AV DESEMB. JOSE SOARE…" at bounding box center [221, 138] width 442 height 277
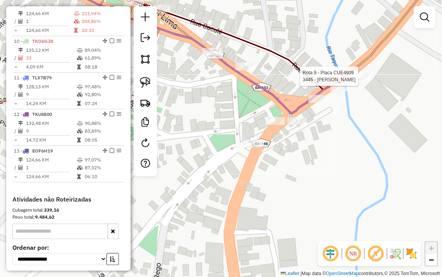
select select "**********"
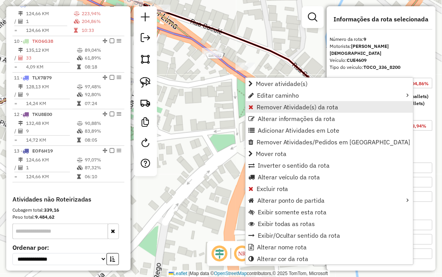
click at [300, 106] on span "Remover Atividade(s) da rota" at bounding box center [298, 107] width 82 height 6
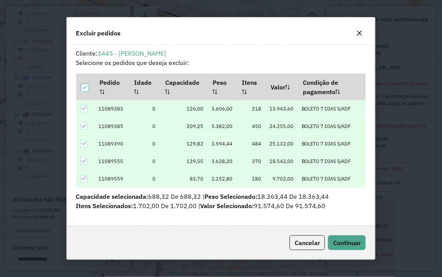
scroll to position [4, 2]
click at [88, 84] on div at bounding box center [84, 87] width 7 height 7
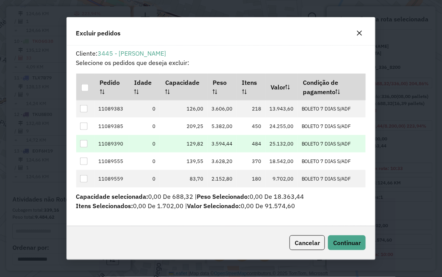
click at [83, 142] on div at bounding box center [83, 143] width 7 height 7
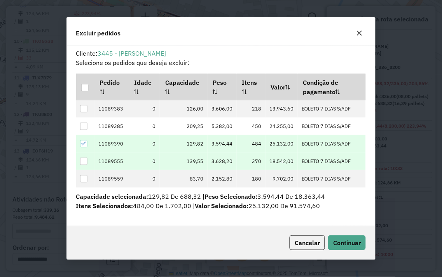
click at [83, 163] on div at bounding box center [83, 161] width 7 height 7
click at [348, 246] on span "Continuar" at bounding box center [347, 243] width 28 height 8
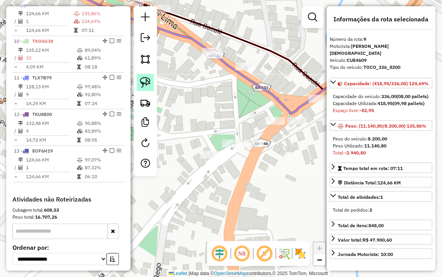
click at [143, 84] on img at bounding box center [145, 82] width 11 height 11
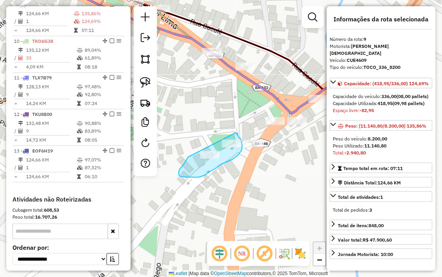
drag, startPoint x: 188, startPoint y: 157, endPoint x: 232, endPoint y: 126, distance: 53.8
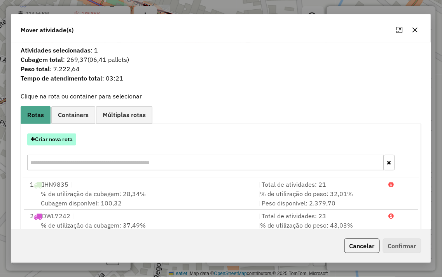
click at [47, 139] on button "Criar nova rota" at bounding box center [51, 139] width 49 height 12
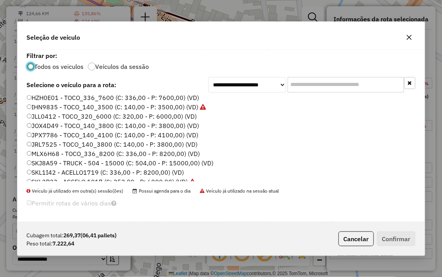
scroll to position [130, 0]
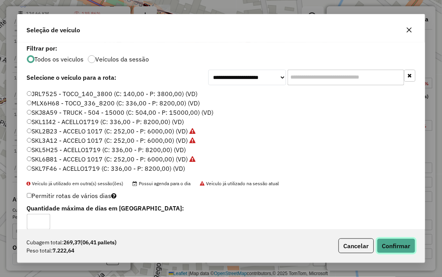
click at [387, 245] on button "Confirmar" at bounding box center [396, 246] width 39 height 15
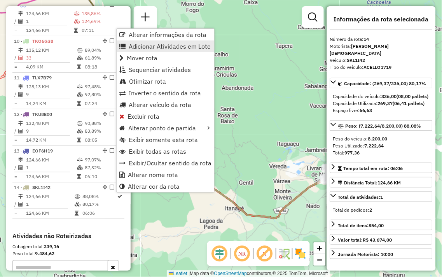
click at [158, 41] on link "Adicionar Atividades em Lote" at bounding box center [166, 46] width 98 height 12
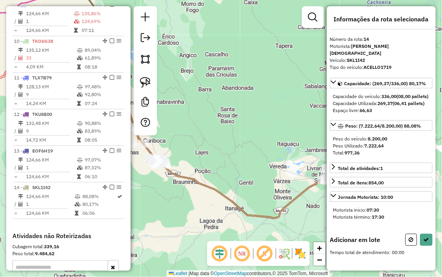
drag, startPoint x: 292, startPoint y: 102, endPoint x: 211, endPoint y: 154, distance: 96.5
click at [210, 107] on div "Janela de atendimento Grade de atendimento Capacidade Transportadoras Veículos …" at bounding box center [221, 138] width 442 height 277
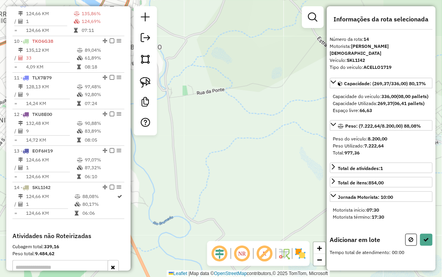
drag, startPoint x: 172, startPoint y: 123, endPoint x: 329, endPoint y: 160, distance: 160.7
click at [342, 166] on hb-router-mapa "Informações da Sessão 978111 - 12/08/2025 Criação: 11/08/2025 18:22 Depósito: J…" at bounding box center [221, 138] width 442 height 277
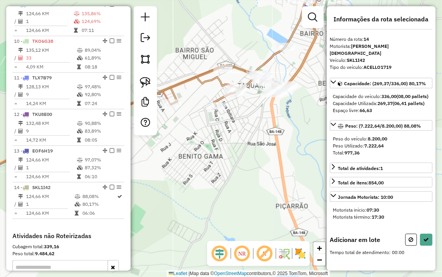
drag, startPoint x: 267, startPoint y: 113, endPoint x: 251, endPoint y: 147, distance: 37.4
click at [254, 142] on div "Janela de atendimento Grade de atendimento Capacidade Transportadoras Veículos …" at bounding box center [221, 138] width 442 height 277
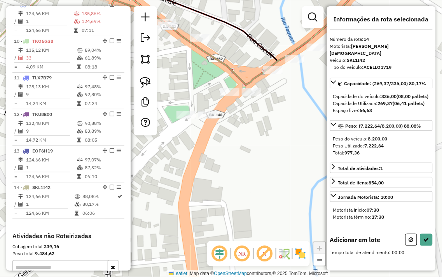
drag, startPoint x: 226, startPoint y: 122, endPoint x: 223, endPoint y: 165, distance: 42.5
click at [229, 167] on div "Janela de atendimento Grade de atendimento Capacidade Transportadoras Veículos …" at bounding box center [221, 138] width 442 height 277
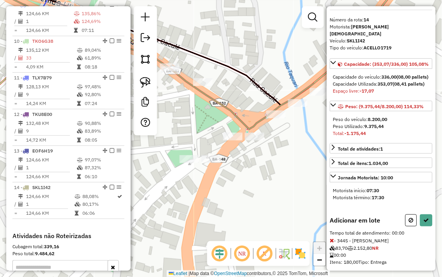
scroll to position [44, 0]
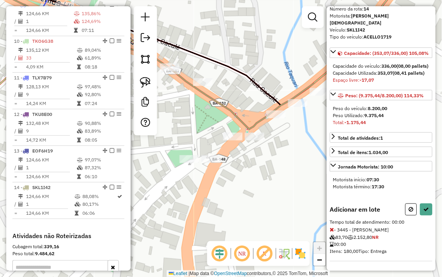
click at [332, 231] on icon at bounding box center [332, 229] width 4 height 5
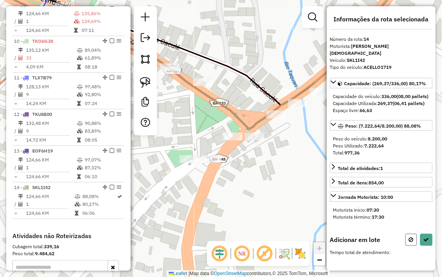
click at [411, 239] on icon at bounding box center [411, 239] width 5 height 5
select select "**********"
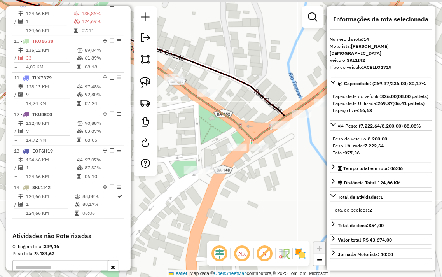
drag, startPoint x: 267, startPoint y: 176, endPoint x: 271, endPoint y: 187, distance: 12.1
click at [271, 187] on div "Janela de atendimento Grade de atendimento Capacidade Transportadoras Veículos …" at bounding box center [221, 138] width 442 height 277
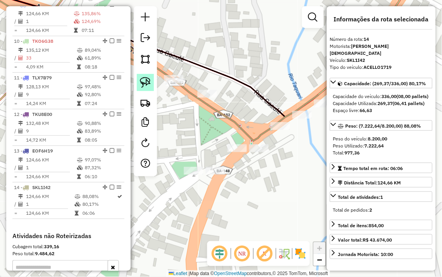
click at [144, 78] on img at bounding box center [145, 82] width 11 height 11
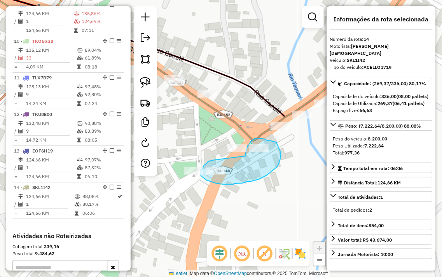
drag, startPoint x: 213, startPoint y: 160, endPoint x: 246, endPoint y: 156, distance: 33.7
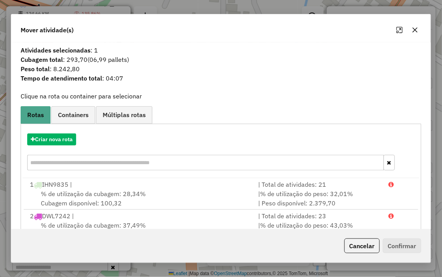
click at [417, 30] on icon "button" at bounding box center [415, 30] width 6 height 6
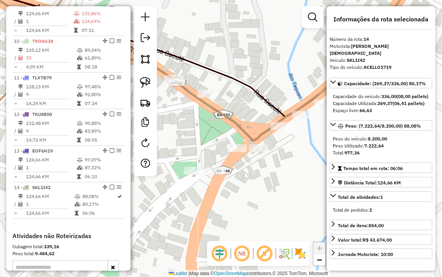
drag, startPoint x: 309, startPoint y: 162, endPoint x: 290, endPoint y: 166, distance: 20.3
click at [290, 166] on div "Janela de atendimento Grade de atendimento Capacidade Transportadoras Veículos …" at bounding box center [221, 138] width 442 height 277
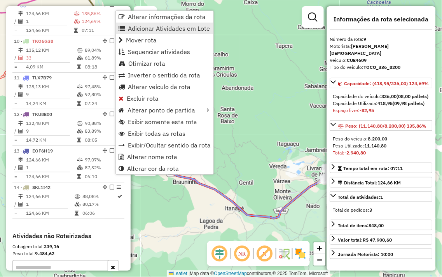
click at [160, 29] on span "Adicionar Atividades em Lote" at bounding box center [169, 28] width 82 height 6
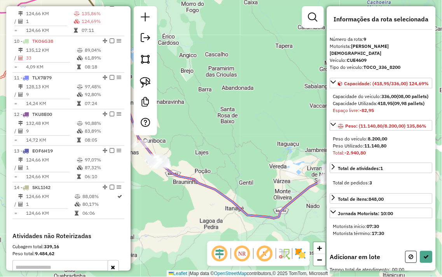
drag, startPoint x: 302, startPoint y: 143, endPoint x: 254, endPoint y: 132, distance: 49.3
click at [254, 132] on div "Janela de atendimento Grade de atendimento Capacidade Transportadoras Veículos …" at bounding box center [221, 138] width 442 height 277
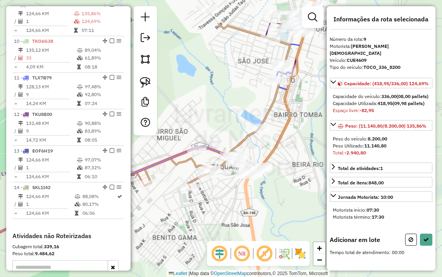
click at [254, 203] on div "Janela de atendimento Grade de atendimento Capacidade Transportadoras Veículos …" at bounding box center [221, 138] width 442 height 277
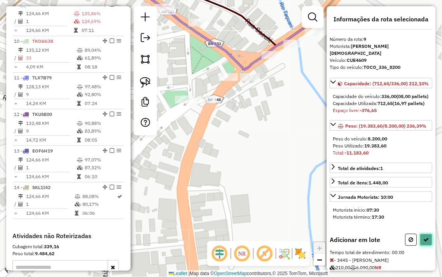
click at [427, 242] on icon at bounding box center [426, 239] width 5 height 5
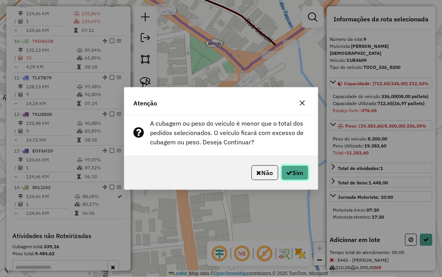
click at [287, 172] on icon "button" at bounding box center [290, 173] width 6 height 6
select select "**********"
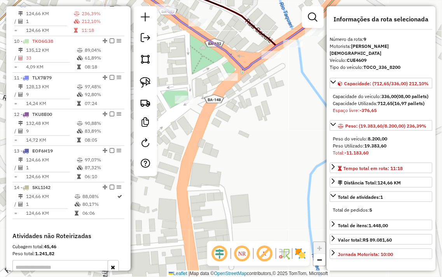
drag, startPoint x: 337, startPoint y: 59, endPoint x: 318, endPoint y: 85, distance: 32.2
click at [318, 85] on hb-router-mapa "Informações da Sessão 978111 - 12/08/2025 Criação: 11/08/2025 18:22 Depósito: J…" at bounding box center [221, 138] width 442 height 277
click at [412, 64] on div "Tipo do veículo: TOCO_336_8200" at bounding box center [381, 67] width 103 height 7
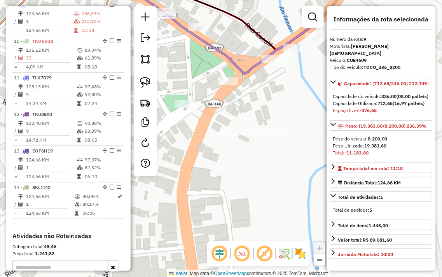
drag, startPoint x: 289, startPoint y: 84, endPoint x: 285, endPoint y: 138, distance: 54.6
click at [281, 149] on div "Janela de atendimento Grade de atendimento Capacidade Transportadoras Veículos …" at bounding box center [221, 138] width 442 height 277
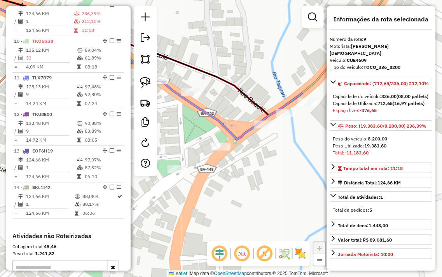
drag, startPoint x: 312, startPoint y: 111, endPoint x: 291, endPoint y: 134, distance: 31.4
click at [292, 135] on div "Janela de atendimento Grade de atendimento Capacidade Transportadoras Veículos …" at bounding box center [221, 138] width 442 height 277
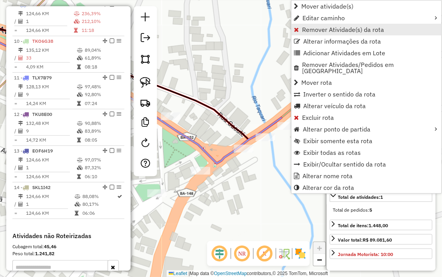
click at [323, 26] on span "Remover Atividade(s) da rota" at bounding box center [344, 29] width 82 height 6
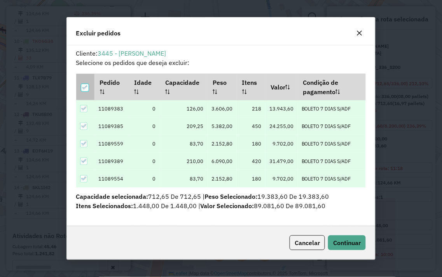
click at [84, 89] on icon at bounding box center [84, 87] width 5 height 5
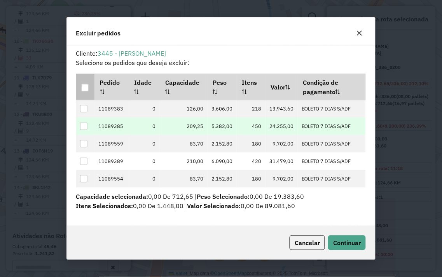
click at [84, 126] on div at bounding box center [83, 126] width 7 height 7
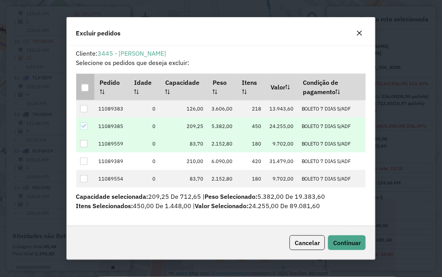
click at [83, 145] on div at bounding box center [83, 143] width 7 height 7
click at [345, 245] on span "Continuar" at bounding box center [347, 243] width 28 height 8
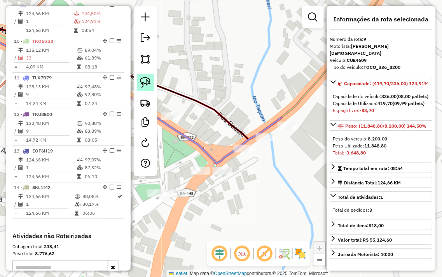
click at [147, 83] on img at bounding box center [145, 82] width 11 height 11
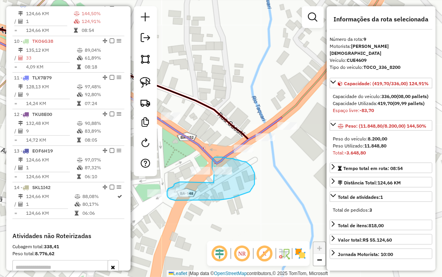
drag, startPoint x: 183, startPoint y: 182, endPoint x: 214, endPoint y: 183, distance: 30.8
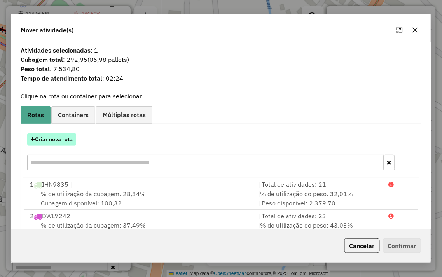
click at [52, 142] on button "Criar nova rota" at bounding box center [51, 139] width 49 height 12
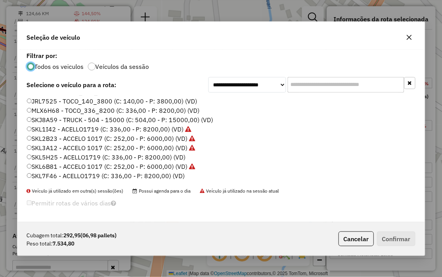
scroll to position [157, 0]
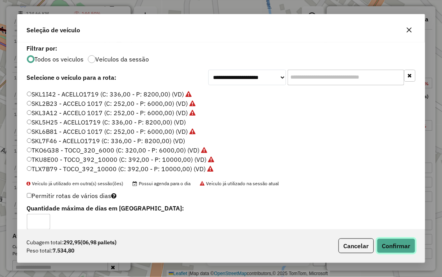
click at [394, 243] on button "Confirmar" at bounding box center [396, 246] width 39 height 15
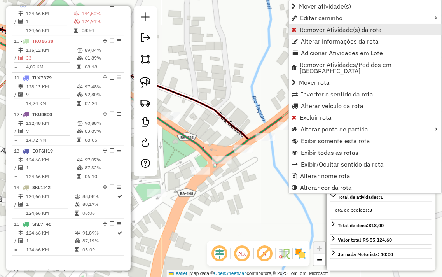
click at [318, 31] on span "Remover Atividade(s) da rota" at bounding box center [341, 29] width 82 height 6
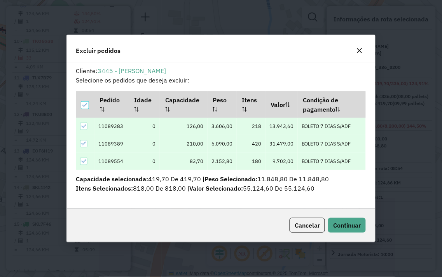
scroll to position [4, 2]
click at [84, 107] on icon at bounding box center [84, 104] width 5 height 5
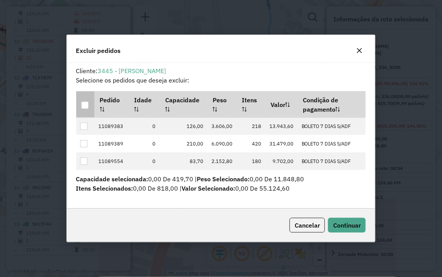
click at [362, 50] on icon "button" at bounding box center [360, 50] width 6 height 6
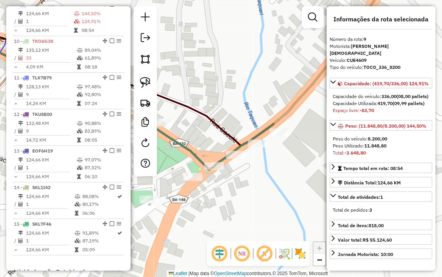
drag, startPoint x: 241, startPoint y: 179, endPoint x: 220, endPoint y: 187, distance: 22.8
click at [220, 187] on div "Janela de atendimento Grade de atendimento Capacidade Transportadoras Veículos …" at bounding box center [221, 138] width 442 height 277
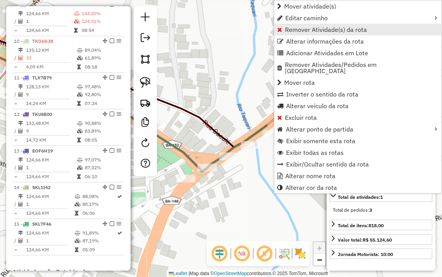
click at [302, 30] on span "Remover Atividade(s) da rota" at bounding box center [327, 29] width 82 height 6
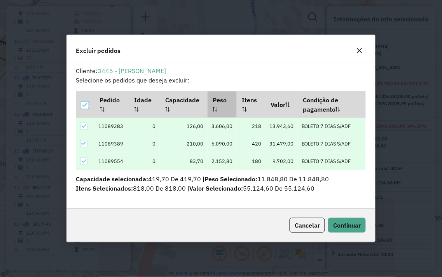
scroll to position [0, 0]
click at [85, 107] on icon at bounding box center [84, 104] width 5 height 5
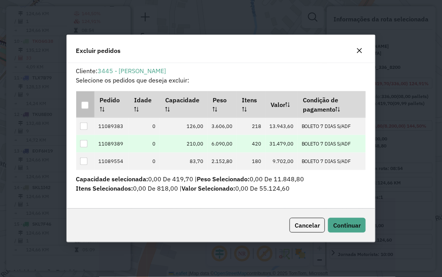
click at [84, 143] on div at bounding box center [83, 143] width 7 height 7
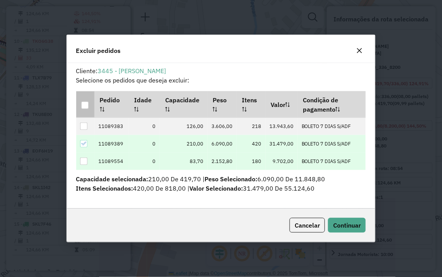
click at [83, 162] on div at bounding box center [83, 161] width 7 height 7
click at [86, 143] on icon at bounding box center [83, 143] width 5 height 5
click at [82, 158] on icon at bounding box center [83, 160] width 5 height 5
click at [83, 142] on div at bounding box center [83, 143] width 7 height 7
click at [348, 222] on span "Continuar" at bounding box center [347, 225] width 28 height 8
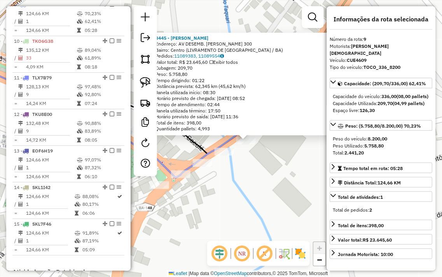
drag, startPoint x: 224, startPoint y: 177, endPoint x: 248, endPoint y: 179, distance: 24.6
click at [248, 179] on div "3445 - RONY DA SKIMEL Endereço: AV DESEMB. JOSE SOARES SAMPAIO 300 Bairro: Cent…" at bounding box center [221, 138] width 442 height 277
click at [271, 183] on div "3445 - RONY DA SKIMEL Endereço: AV DESEMB. JOSE SOARES SAMPAIO 300 Bairro: Cent…" at bounding box center [221, 138] width 442 height 277
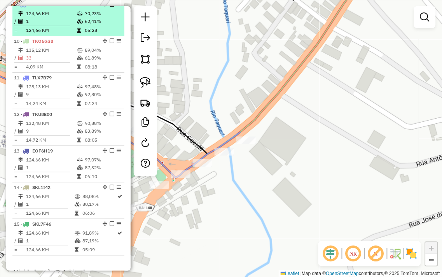
click at [91, 18] on td "70,23%" at bounding box center [102, 14] width 37 height 8
select select "**********"
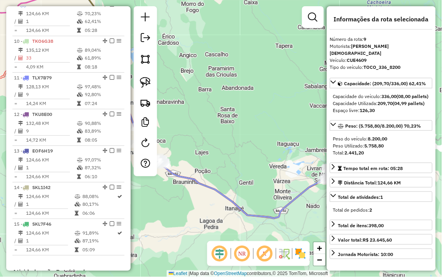
click at [239, 118] on div "Janela de atendimento Grade de atendimento Capacidade Transportadoras Veículos …" at bounding box center [221, 138] width 442 height 277
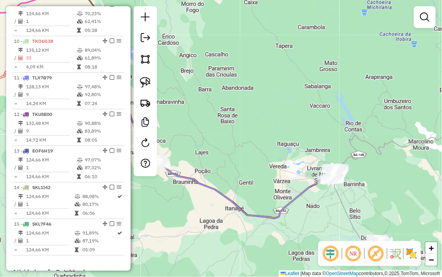
drag, startPoint x: 290, startPoint y: 126, endPoint x: 270, endPoint y: 125, distance: 20.6
click at [278, 125] on div "Janela de atendimento Grade de atendimento Capacidade Transportadoras Veículos …" at bounding box center [221, 138] width 442 height 277
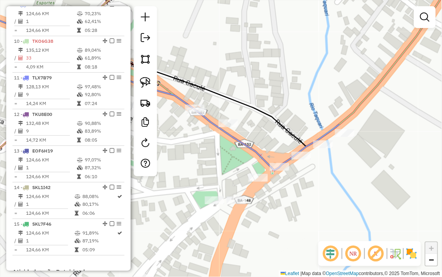
drag, startPoint x: 316, startPoint y: 191, endPoint x: 287, endPoint y: 179, distance: 31.4
click at [287, 179] on div "Janela de atendimento Grade de atendimento Capacidade Transportadoras Veículos …" at bounding box center [221, 138] width 442 height 277
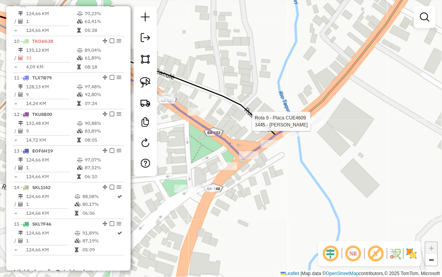
select select "**********"
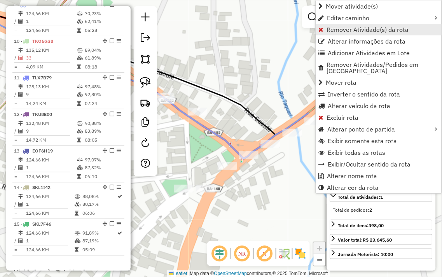
click at [340, 27] on span "Remover Atividade(s) da rota" at bounding box center [368, 29] width 82 height 6
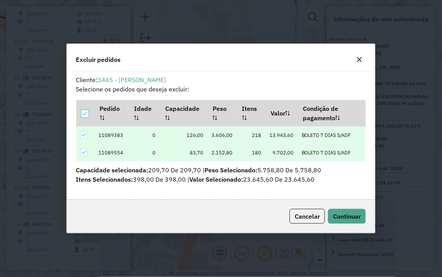
click at [360, 62] on button "button" at bounding box center [360, 59] width 12 height 12
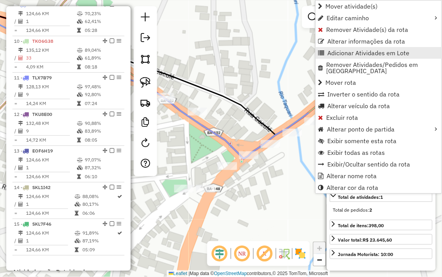
click at [359, 53] on span "Adicionar Atividades em Lote" at bounding box center [369, 53] width 82 height 6
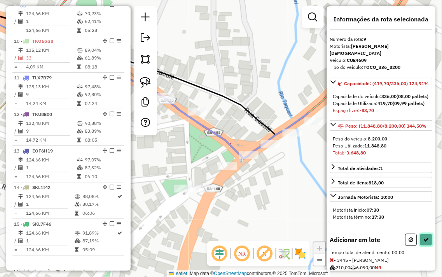
click at [421, 246] on button at bounding box center [427, 240] width 12 height 12
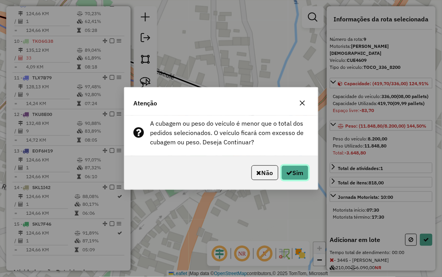
click at [297, 172] on button "Sim" at bounding box center [295, 172] width 27 height 15
select select "**********"
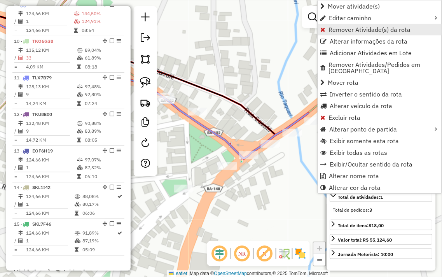
click at [340, 32] on span "Remover Atividade(s) da rota" at bounding box center [370, 29] width 82 height 6
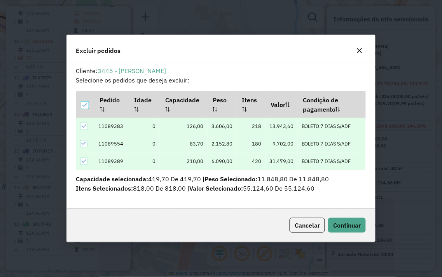
scroll to position [4, 2]
click at [86, 105] on icon at bounding box center [84, 105] width 5 height 4
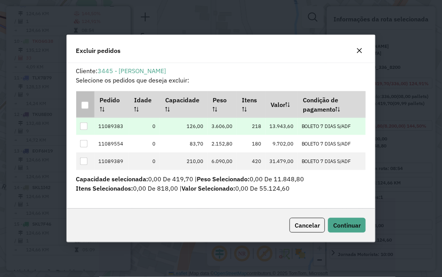
click at [83, 126] on div at bounding box center [83, 126] width 7 height 7
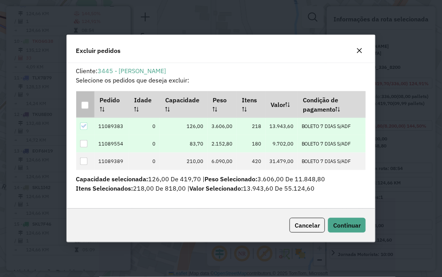
click at [82, 143] on div at bounding box center [83, 143] width 7 height 7
click at [345, 221] on span "Continuar" at bounding box center [347, 225] width 28 height 8
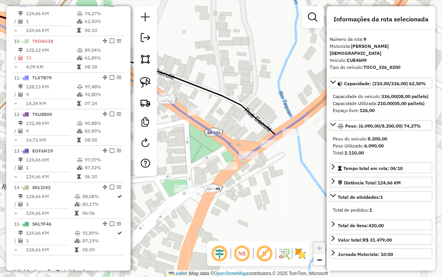
drag, startPoint x: 304, startPoint y: 160, endPoint x: 296, endPoint y: 166, distance: 9.7
click at [296, 165] on div "Janela de atendimento Grade de atendimento Capacidade Transportadoras Veículos …" at bounding box center [221, 138] width 442 height 277
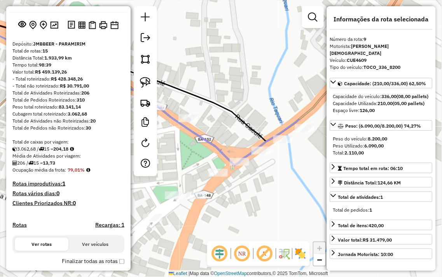
scroll to position [0, 0]
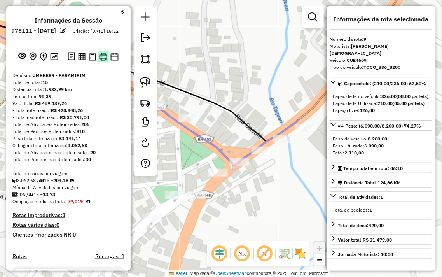
click at [101, 61] on img at bounding box center [103, 57] width 8 height 8
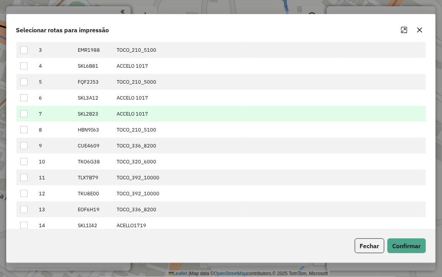
scroll to position [101, 0]
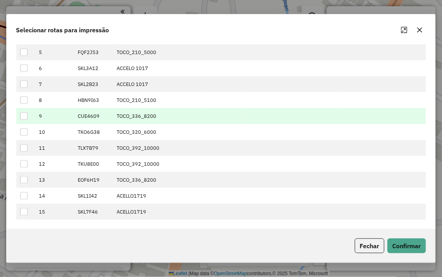
click at [24, 117] on div at bounding box center [23, 115] width 7 height 7
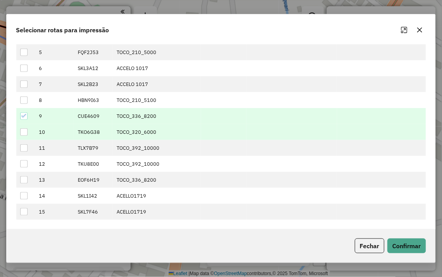
click at [24, 133] on div at bounding box center [23, 131] width 7 height 7
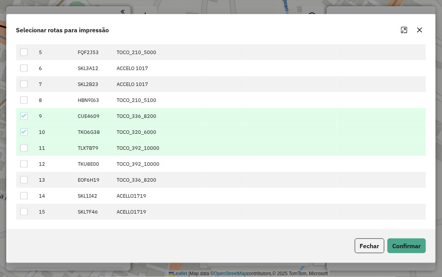
click at [26, 149] on div at bounding box center [23, 147] width 7 height 7
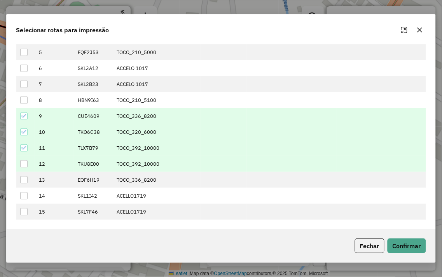
click at [26, 161] on div at bounding box center [23, 163] width 7 height 7
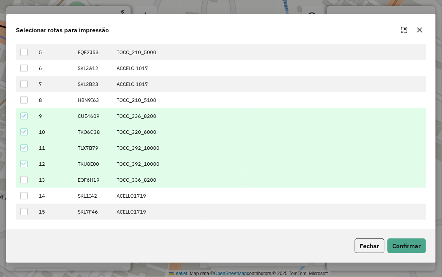
click at [26, 184] on td at bounding box center [25, 180] width 19 height 16
click at [25, 177] on div at bounding box center [23, 179] width 7 height 7
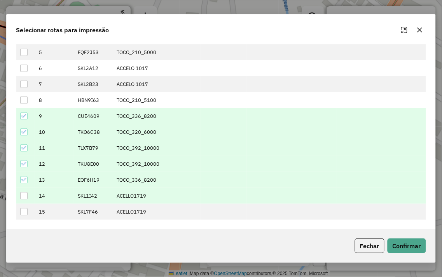
click at [24, 191] on td at bounding box center [25, 196] width 19 height 16
click at [22, 198] on div at bounding box center [23, 195] width 7 height 7
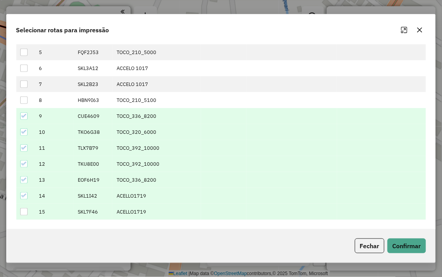
click at [23, 215] on div at bounding box center [23, 211] width 7 height 7
click at [404, 247] on button "Confirmar" at bounding box center [407, 246] width 39 height 15
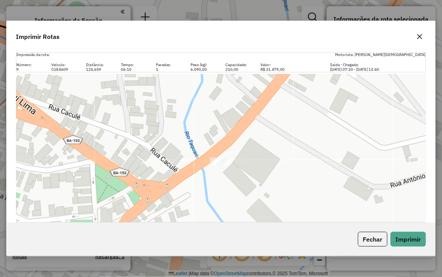
click at [418, 35] on icon "button" at bounding box center [420, 36] width 6 height 6
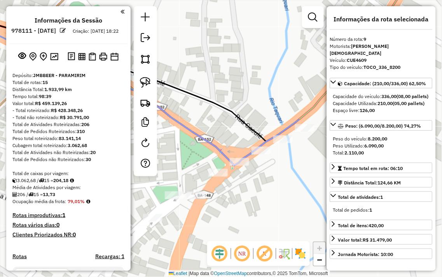
drag, startPoint x: 294, startPoint y: 170, endPoint x: 263, endPoint y: 119, distance: 59.0
click at [263, 121] on div "Rota 11 - Placa TLX7B79 3445 - RONY DA SKIMEL Janela de atendimento Grade de at…" at bounding box center [221, 138] width 442 height 277
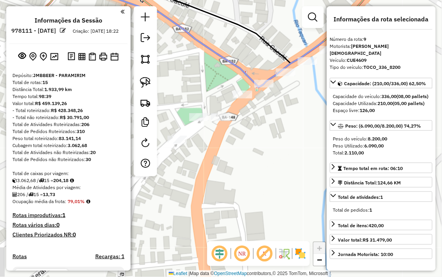
drag, startPoint x: 234, startPoint y: 158, endPoint x: 294, endPoint y: 130, distance: 66.3
click at [294, 130] on div "Janela de atendimento Grade de atendimento Capacidade Transportadoras Veículos …" at bounding box center [221, 138] width 442 height 277
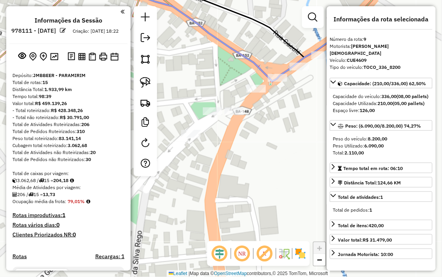
drag, startPoint x: 300, startPoint y: 170, endPoint x: 274, endPoint y: 130, distance: 48.1
click at [275, 134] on div "Janela de atendimento Grade de atendimento Capacidade Transportadoras Veículos …" at bounding box center [221, 138] width 442 height 277
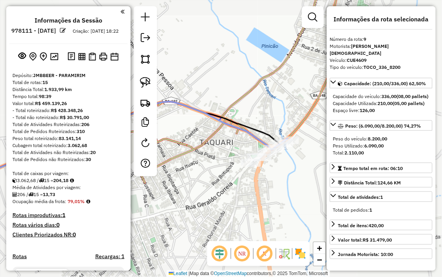
click at [199, 30] on div "Janela de atendimento Grade de atendimento Capacidade Transportadoras Veículos …" at bounding box center [221, 138] width 442 height 277
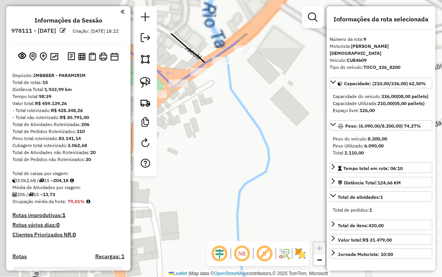
drag, startPoint x: 174, startPoint y: 66, endPoint x: 233, endPoint y: 121, distance: 80.4
click at [238, 135] on div "Janela de atendimento Grade de atendimento Capacidade Transportadoras Veículos …" at bounding box center [221, 138] width 442 height 277
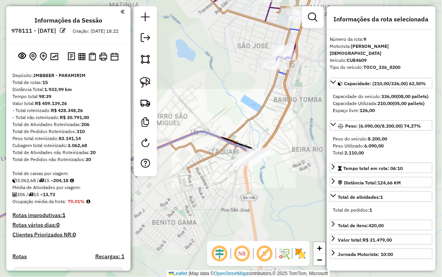
click at [264, 172] on div "Janela de atendimento Grade de atendimento Capacidade Transportadoras Veículos …" at bounding box center [221, 138] width 442 height 277
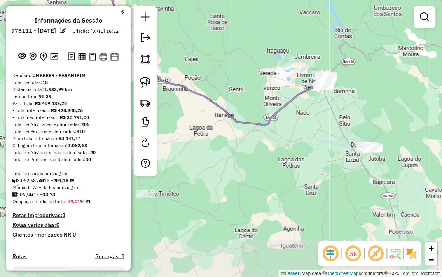
drag, startPoint x: 235, startPoint y: 146, endPoint x: 284, endPoint y: 47, distance: 110.3
click at [284, 47] on div "Janela de atendimento Grade de atendimento Capacidade Transportadoras Veículos …" at bounding box center [221, 138] width 442 height 277
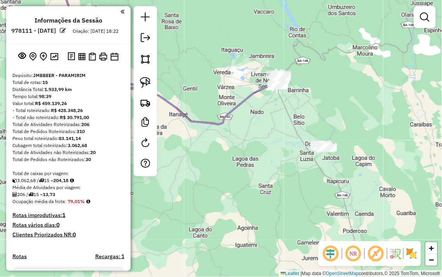
drag, startPoint x: 348, startPoint y: 119, endPoint x: 297, endPoint y: 118, distance: 50.6
click at [297, 118] on div "Janela de atendimento Grade de atendimento Capacidade Transportadoras Veículos …" at bounding box center [221, 138] width 442 height 277
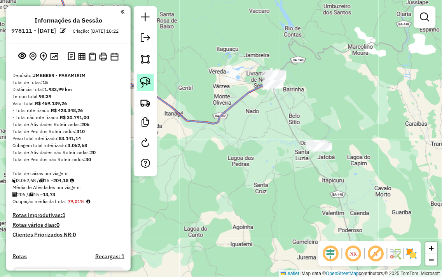
click at [148, 86] on img at bounding box center [145, 82] width 11 height 11
drag, startPoint x: 322, startPoint y: 133, endPoint x: 354, endPoint y: 142, distance: 33.1
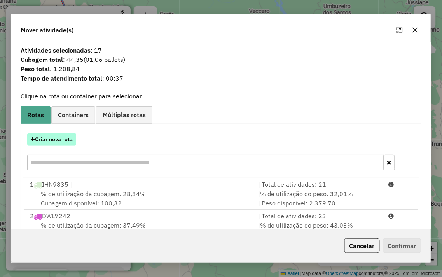
click at [54, 142] on button "Criar nova rota" at bounding box center [51, 139] width 49 height 12
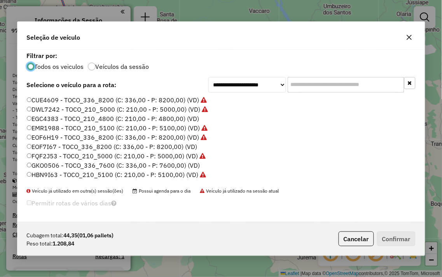
scroll to position [4, 2]
click at [412, 34] on icon "button" at bounding box center [410, 37] width 6 height 6
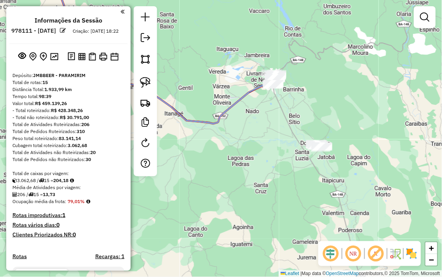
drag, startPoint x: 308, startPoint y: 100, endPoint x: 325, endPoint y: 110, distance: 19.2
click at [326, 109] on div "Janela de atendimento Grade de atendimento Capacidade Transportadoras Veículos …" at bounding box center [221, 138] width 442 height 277
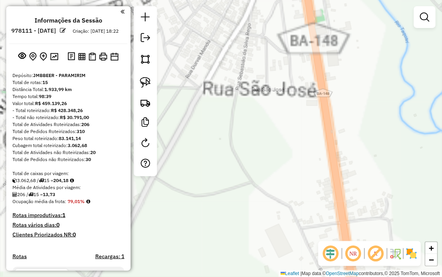
drag, startPoint x: 322, startPoint y: 40, endPoint x: 288, endPoint y: 231, distance: 194.0
click at [289, 231] on div "Janela de atendimento Grade de atendimento Capacidade Transportadoras Veículos …" at bounding box center [221, 138] width 442 height 277
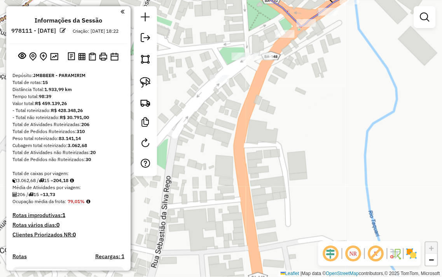
drag, startPoint x: 304, startPoint y: 81, endPoint x: 291, endPoint y: 191, distance: 111.6
click at [300, 191] on div "Janela de atendimento Grade de atendimento Capacidade Transportadoras Veículos …" at bounding box center [221, 138] width 442 height 277
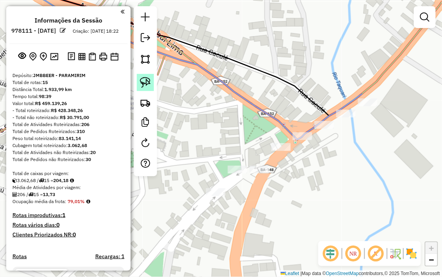
click at [141, 87] on img at bounding box center [145, 82] width 11 height 11
drag, startPoint x: 202, startPoint y: 185, endPoint x: 230, endPoint y: 195, distance: 29.8
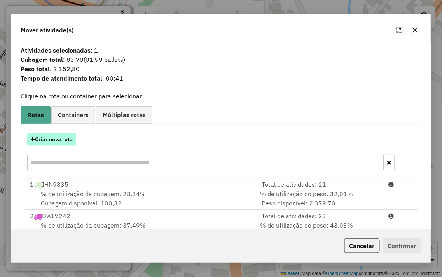
click at [60, 142] on button "Criar nova rota" at bounding box center [51, 139] width 49 height 12
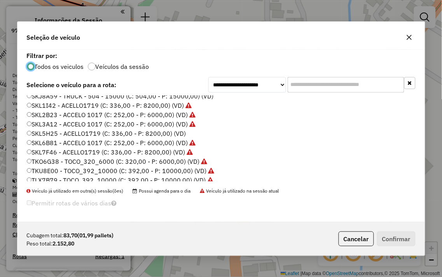
scroll to position [157, 0]
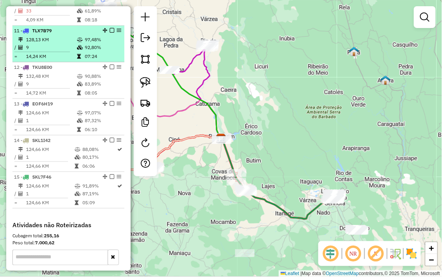
scroll to position [737, 0]
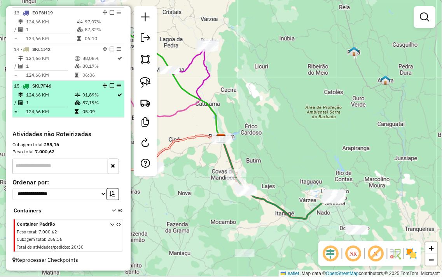
click at [74, 98] on td at bounding box center [78, 95] width 8 height 8
select select "**********"
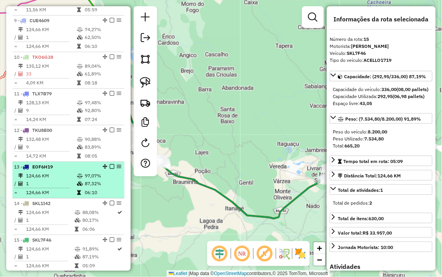
scroll to position [565, 0]
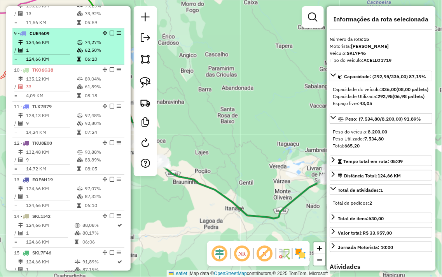
click at [61, 46] on td "124,66 KM" at bounding box center [51, 43] width 51 height 8
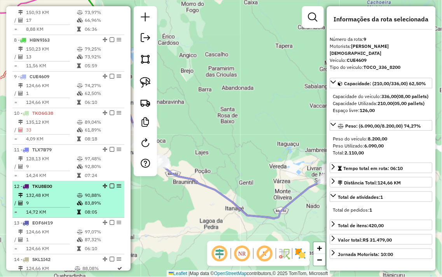
scroll to position [608, 0]
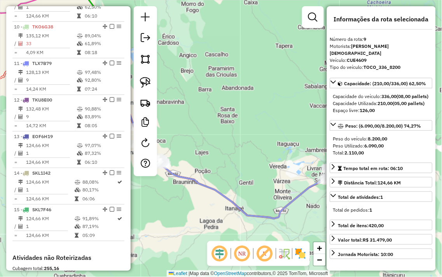
click at [277, 143] on div "Janela de atendimento Grade de atendimento Capacidade Transportadoras Veículos …" at bounding box center [221, 138] width 442 height 277
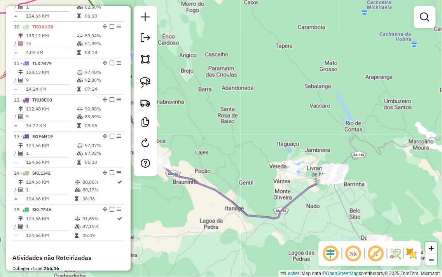
drag, startPoint x: 287, startPoint y: 142, endPoint x: 260, endPoint y: 144, distance: 27.8
click at [262, 144] on div "Janela de atendimento Grade de atendimento Capacidade Transportadoras Veículos …" at bounding box center [221, 138] width 442 height 277
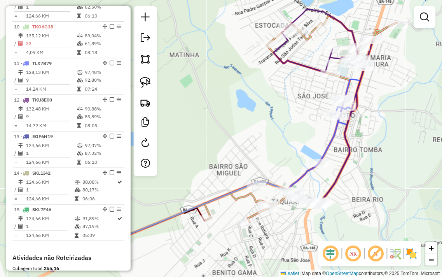
drag, startPoint x: 293, startPoint y: 159, endPoint x: 266, endPoint y: 98, distance: 66.4
click at [269, 109] on div "Janela de atendimento Grade de atendimento Capacidade Transportadoras Veículos …" at bounding box center [221, 138] width 442 height 277
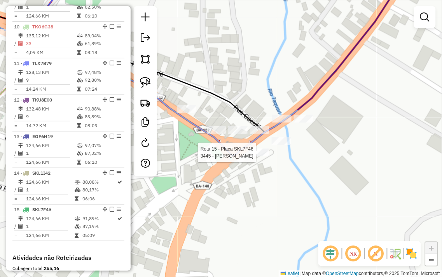
select select "**********"
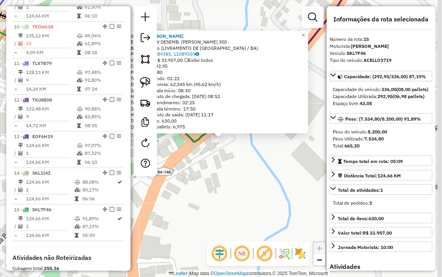
scroll to position [738, 0]
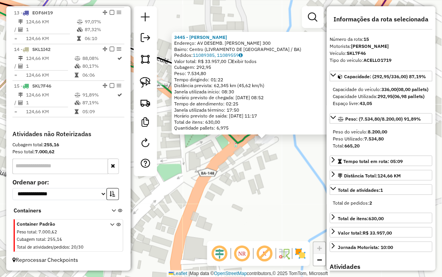
drag, startPoint x: 230, startPoint y: 160, endPoint x: 274, endPoint y: 161, distance: 43.6
click at [274, 161] on div "3445 - RONY DA SKIMEL Endereço: AV DESEMB. JOSE SOARES SAMPAIO 300 Bairro: Cent…" at bounding box center [221, 138] width 442 height 277
click at [267, 156] on div "3445 - RONY DA SKIMEL Endereço: AV DESEMB. JOSE SOARES SAMPAIO 300 Bairro: Cent…" at bounding box center [221, 138] width 442 height 277
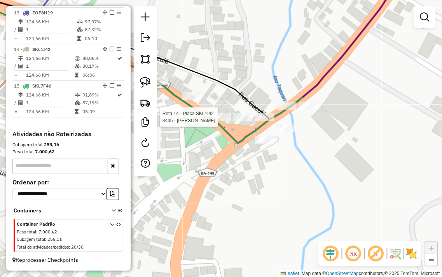
select select "**********"
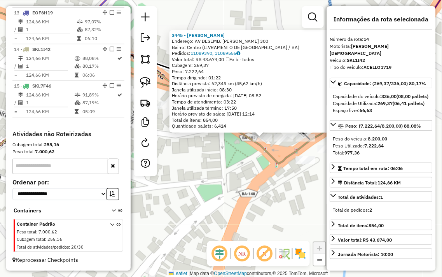
drag, startPoint x: 204, startPoint y: 168, endPoint x: 242, endPoint y: 167, distance: 37.8
click at [242, 167] on div "3445 - RONY DA SKIMEL Endereço: AV DESEMB. [PERSON_NAME] 300 Bairro: Centro (LI…" at bounding box center [221, 138] width 442 height 277
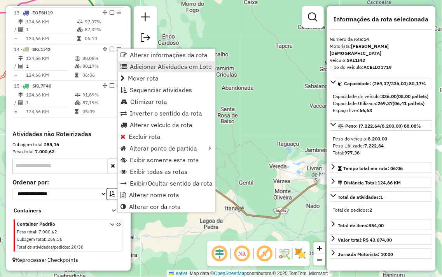
click at [168, 67] on span "Adicionar Atividades em Lote" at bounding box center [171, 66] width 82 height 6
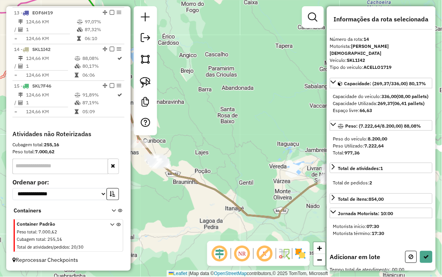
drag, startPoint x: 244, startPoint y: 104, endPoint x: 198, endPoint y: 73, distance: 55.1
click at [200, 74] on div "Janela de atendimento Grade de atendimento Capacidade Transportadoras Veículos …" at bounding box center [221, 138] width 442 height 277
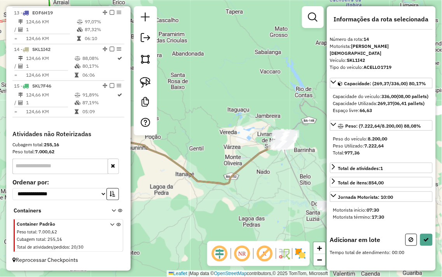
drag, startPoint x: 264, startPoint y: 174, endPoint x: 240, endPoint y: 157, distance: 28.5
click at [238, 158] on div "Janela de atendimento Grade de atendimento Capacidade Transportadoras Veículos …" at bounding box center [221, 138] width 442 height 277
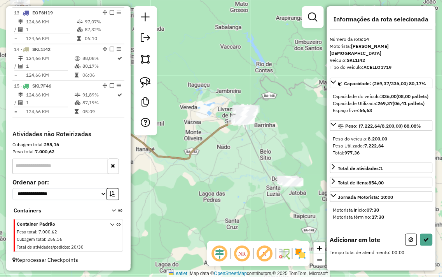
drag, startPoint x: 150, startPoint y: 78, endPoint x: 165, endPoint y: 85, distance: 15.8
click at [150, 78] on img at bounding box center [145, 82] width 11 height 11
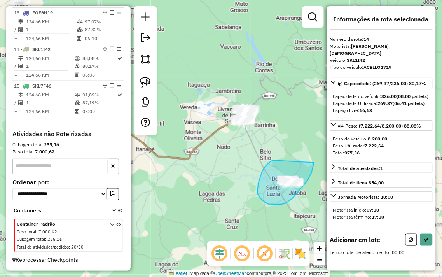
drag, startPoint x: 270, startPoint y: 162, endPoint x: 315, endPoint y: 162, distance: 44.8
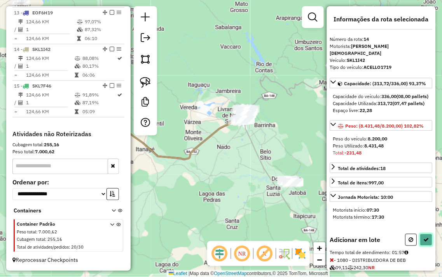
click at [425, 242] on icon at bounding box center [426, 239] width 5 height 5
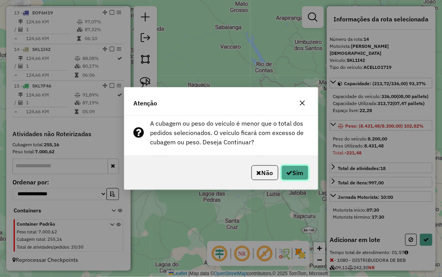
click at [292, 169] on button "Sim" at bounding box center [295, 172] width 27 height 15
select select "**********"
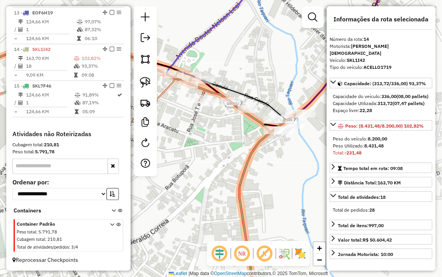
drag, startPoint x: 293, startPoint y: 146, endPoint x: 275, endPoint y: 145, distance: 17.9
click at [279, 152] on div "Janela de atendimento Grade de atendimento Capacidade Transportadoras Veículos …" at bounding box center [221, 138] width 442 height 277
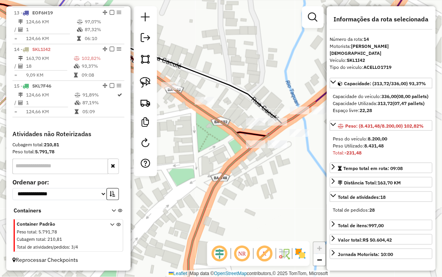
click at [266, 76] on div "Rota 9 - Placa CUE4609 3445 - RONY DA SKIMEL Janela de atendimento Grade de ate…" at bounding box center [221, 138] width 442 height 277
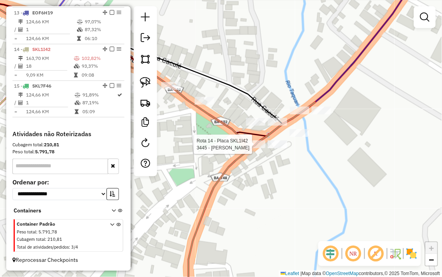
select select "**********"
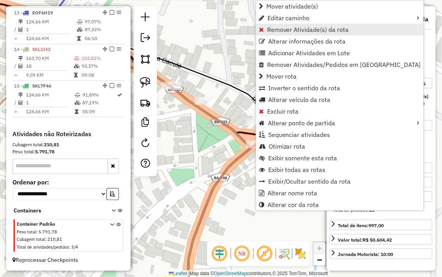
click at [277, 27] on span "Remover Atividade(s) da rota" at bounding box center [308, 29] width 82 height 6
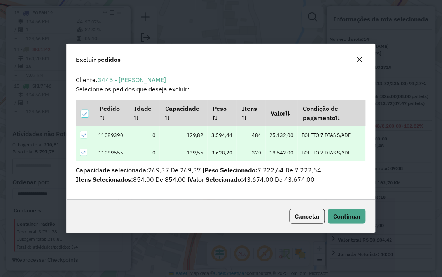
scroll to position [0, 0]
click at [359, 61] on icon "button" at bounding box center [360, 59] width 6 height 6
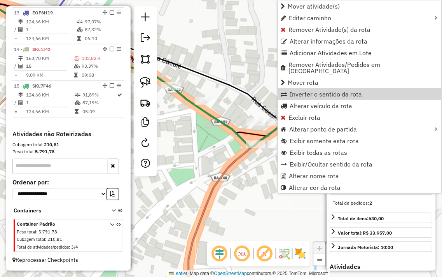
click at [241, 217] on div "Janela de atendimento Grade de atendimento Capacidade Transportadoras Veículos …" at bounding box center [221, 138] width 442 height 277
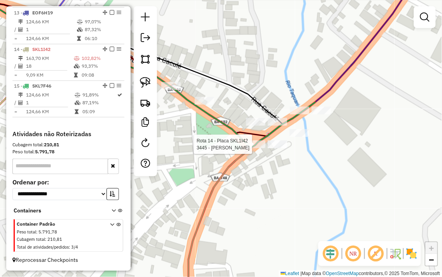
select select "**********"
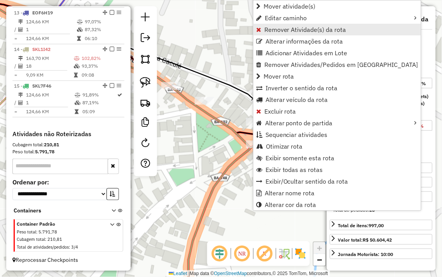
click at [279, 32] on span "Remover Atividade(s) da rota" at bounding box center [306, 29] width 82 height 6
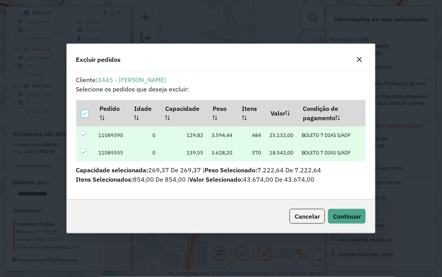
click at [360, 55] on button "button" at bounding box center [360, 59] width 12 height 12
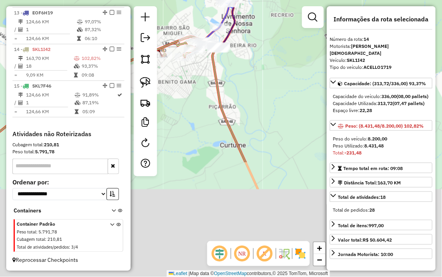
drag, startPoint x: 209, startPoint y: 86, endPoint x: 198, endPoint y: -9, distance: 95.9
click at [198, 0] on html "Aguarde... Pop-up bloqueado! Seu navegador bloqueou automáticamente a abertura …" at bounding box center [221, 138] width 442 height 277
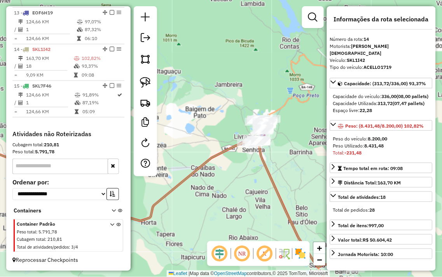
drag, startPoint x: 293, startPoint y: 180, endPoint x: 223, endPoint y: 115, distance: 95.3
click at [223, 115] on div "Janela de atendimento Grade de atendimento Capacidade Transportadoras Veículos …" at bounding box center [221, 138] width 442 height 277
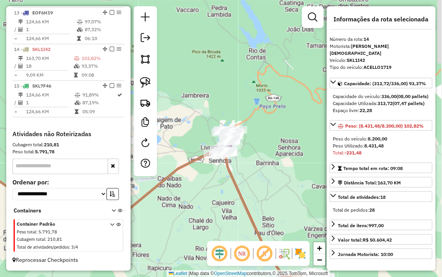
drag, startPoint x: 231, startPoint y: 108, endPoint x: 271, endPoint y: 187, distance: 88.6
click at [271, 187] on div "Janela de atendimento Grade de atendimento Capacidade Transportadoras Veículos …" at bounding box center [221, 138] width 442 height 277
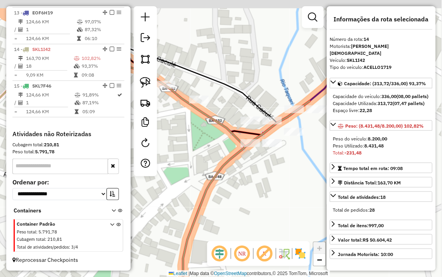
drag, startPoint x: 263, startPoint y: 172, endPoint x: 255, endPoint y: 176, distance: 8.9
click at [261, 188] on div "Janela de atendimento Grade de atendimento Capacidade Transportadoras Veículos …" at bounding box center [221, 138] width 442 height 277
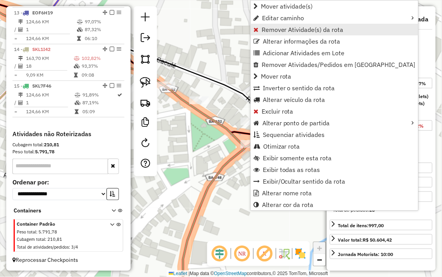
click at [270, 30] on span "Remover Atividade(s) da rota" at bounding box center [303, 29] width 82 height 6
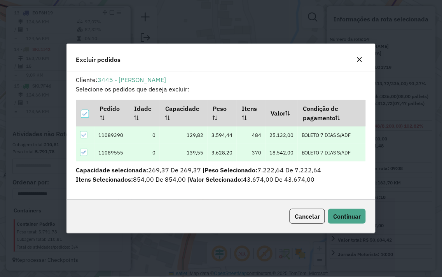
click at [361, 56] on button "button" at bounding box center [360, 59] width 12 height 12
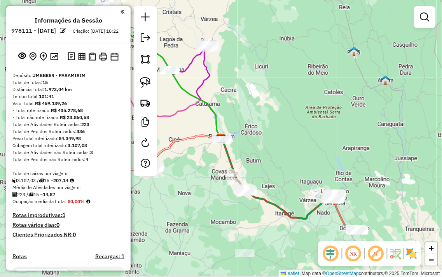
drag, startPoint x: 308, startPoint y: 115, endPoint x: 268, endPoint y: 42, distance: 83.6
click at [268, 42] on div "Janela de atendimento Grade de atendimento Capacidade Transportadoras Veículos …" at bounding box center [221, 138] width 442 height 277
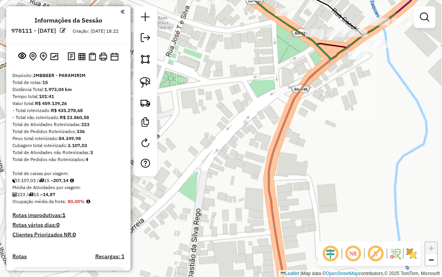
drag, startPoint x: 369, startPoint y: 75, endPoint x: 360, endPoint y: 121, distance: 46.8
click at [361, 121] on div "Janela de atendimento Grade de atendimento Capacidade Transportadoras Veículos …" at bounding box center [221, 138] width 442 height 277
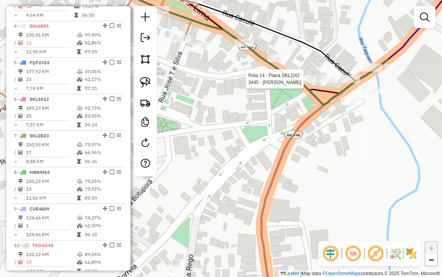
select select "**********"
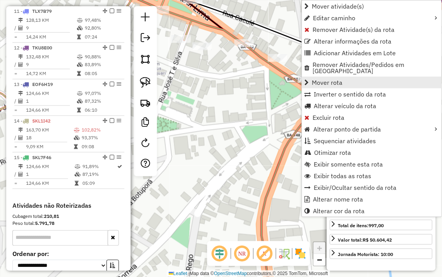
scroll to position [738, 0]
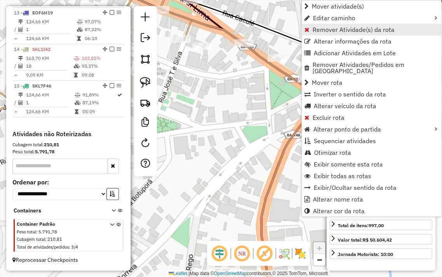
click at [329, 26] on span "Remover Atividade(s) da rota" at bounding box center [354, 29] width 82 height 6
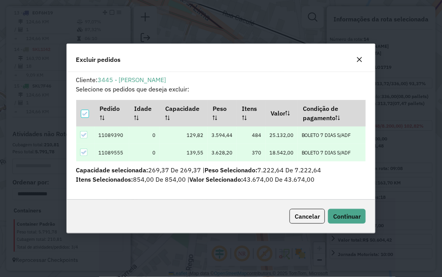
scroll to position [4, 2]
click at [358, 61] on icon "button" at bounding box center [360, 59] width 6 height 6
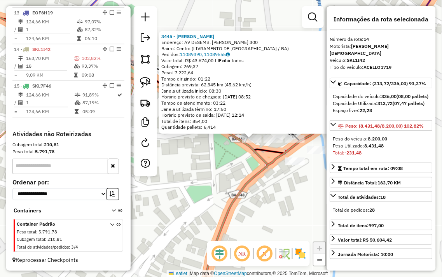
drag, startPoint x: 204, startPoint y: 176, endPoint x: 236, endPoint y: 121, distance: 62.8
click at [236, 123] on div "3445 - RONY DA SKIMEL Endereço: AV DESEMB. [PERSON_NAME] 300 Bairro: Centro (LI…" at bounding box center [221, 138] width 442 height 277
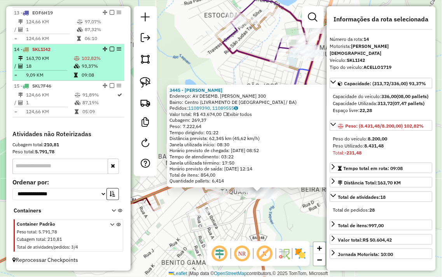
click at [91, 61] on td "102,82%" at bounding box center [101, 58] width 40 height 8
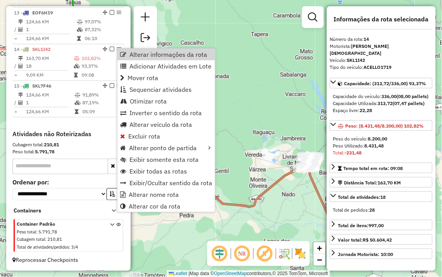
click at [222, 15] on div "Janela de atendimento Grade de atendimento Capacidade Transportadoras Veículos …" at bounding box center [221, 138] width 442 height 277
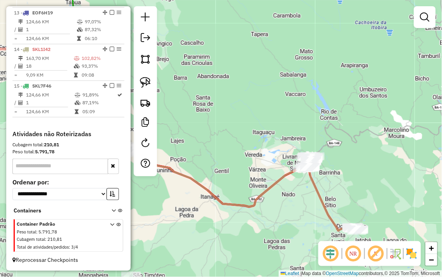
drag, startPoint x: 114, startPoint y: 46, endPoint x: 190, endPoint y: 23, distance: 79.3
click at [190, 23] on div "Janela de atendimento Grade de atendimento Capacidade Transportadoras Veículos …" at bounding box center [221, 138] width 442 height 277
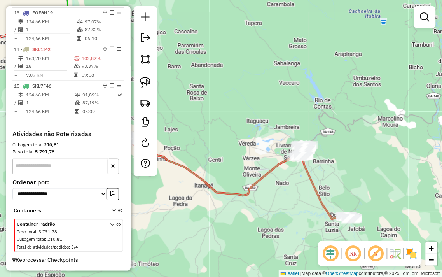
drag, startPoint x: 235, startPoint y: 95, endPoint x: 236, endPoint y: 82, distance: 13.7
click at [214, 60] on div "Janela de atendimento Grade de atendimento Capacidade Transportadoras Veículos …" at bounding box center [221, 138] width 442 height 277
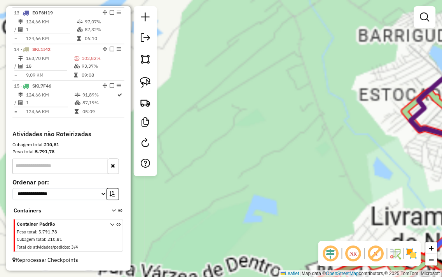
click at [248, 18] on div "Janela de atendimento Grade de atendimento Capacidade Transportadoras Veículos …" at bounding box center [221, 138] width 442 height 277
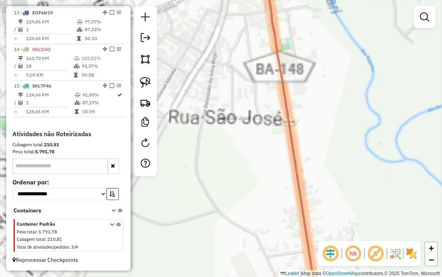
drag, startPoint x: 283, startPoint y: 5, endPoint x: 279, endPoint y: 148, distance: 142.5
click at [279, 148] on div "Janela de atendimento Grade de atendimento Capacidade Transportadoras Veículos …" at bounding box center [221, 138] width 442 height 277
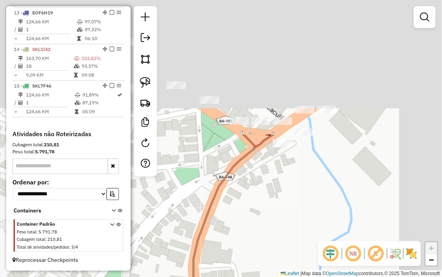
drag, startPoint x: 307, startPoint y: 49, endPoint x: 247, endPoint y: 212, distance: 174.3
click at [247, 212] on div "Janela de atendimento Grade de atendimento Capacidade Transportadoras Veículos …" at bounding box center [221, 138] width 442 height 277
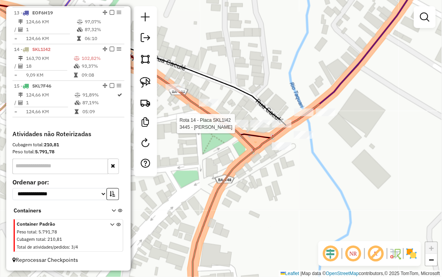
select select "**********"
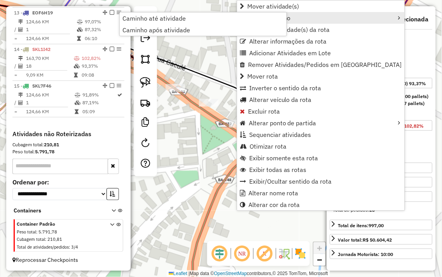
click at [279, 22] on link "Editar caminho" at bounding box center [321, 18] width 168 height 12
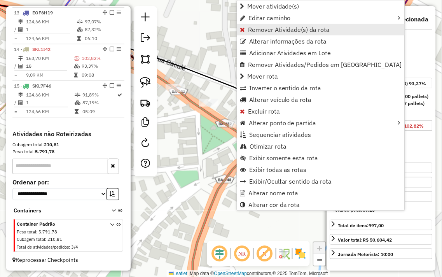
click at [281, 26] on span "Remover Atividade(s) da rota" at bounding box center [289, 29] width 82 height 6
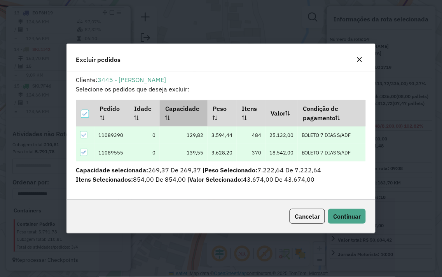
scroll to position [0, 0]
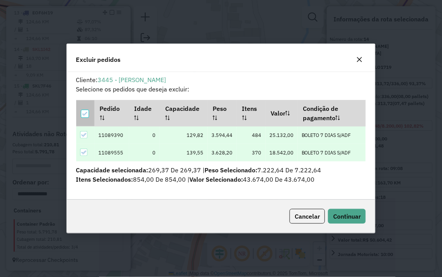
click at [82, 111] on icon at bounding box center [84, 113] width 5 height 5
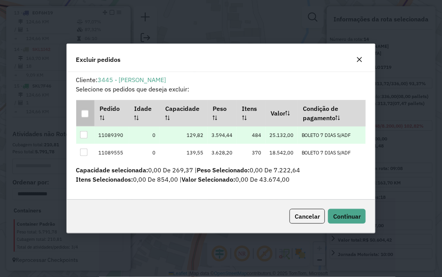
click at [84, 135] on div at bounding box center [83, 134] width 7 height 7
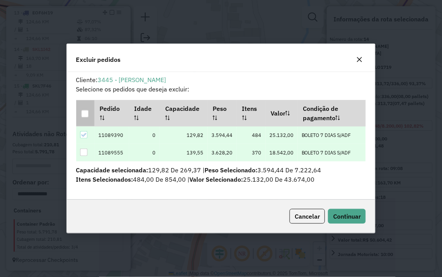
click at [80, 152] on div at bounding box center [83, 152] width 7 height 7
click at [84, 137] on icon at bounding box center [83, 134] width 5 height 5
click at [340, 215] on span "Continuar" at bounding box center [347, 216] width 28 height 8
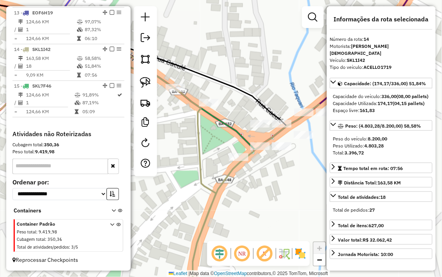
drag, startPoint x: 270, startPoint y: 75, endPoint x: 232, endPoint y: 79, distance: 38.3
click at [235, 79] on div "Janela de atendimento Grade de atendimento Capacidade Transportadoras Veículos …" at bounding box center [221, 138] width 442 height 277
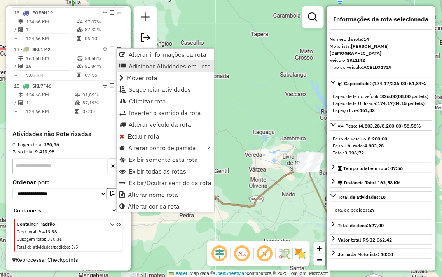
click at [165, 68] on span "Adicionar Atividades em Lote" at bounding box center [170, 66] width 82 height 6
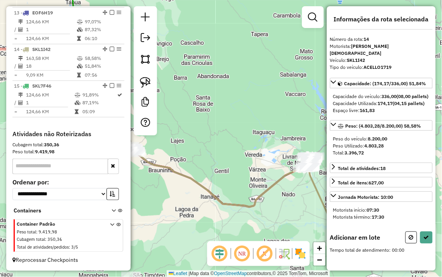
drag, startPoint x: 279, startPoint y: 98, endPoint x: 250, endPoint y: 97, distance: 28.8
click at [255, 92] on div "Janela de atendimento Grade de atendimento Capacidade Transportadoras Veículos …" at bounding box center [221, 138] width 442 height 277
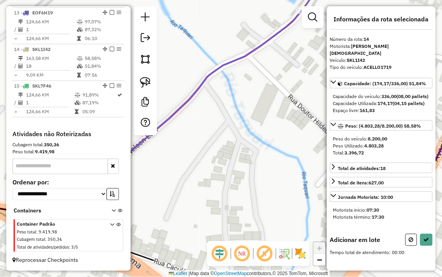
drag, startPoint x: 276, startPoint y: 137, endPoint x: 269, endPoint y: 21, distance: 115.4
click at [267, 18] on div "Janela de atendimento Grade de atendimento Capacidade Transportadoras Veículos …" at bounding box center [221, 138] width 442 height 277
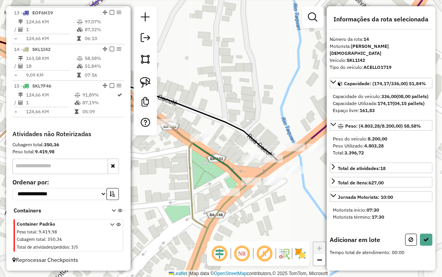
drag, startPoint x: 233, startPoint y: 71, endPoint x: 236, endPoint y: 81, distance: 10.0
click at [227, 69] on div "Janela de atendimento Grade de atendimento Capacidade Transportadoras Veículos …" at bounding box center [221, 138] width 442 height 277
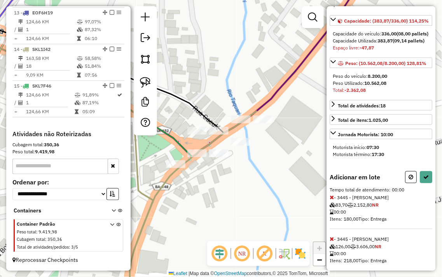
scroll to position [86, 0]
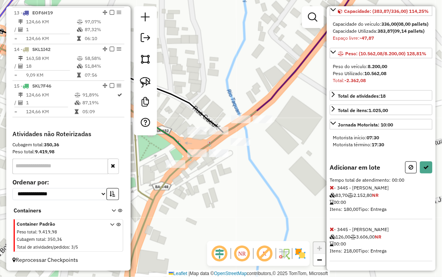
click at [333, 189] on icon at bounding box center [332, 187] width 4 height 5
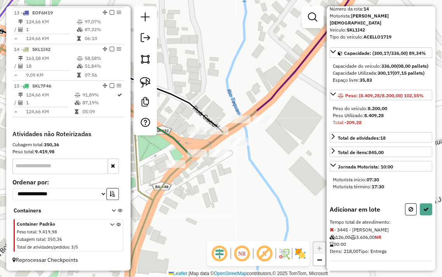
click at [333, 233] on div "Adicionar em lote Tempo total de atendimento: - 3445 - RONY DA SKIMEL 126,00 3.…" at bounding box center [381, 233] width 103 height 58
click at [333, 231] on icon at bounding box center [332, 229] width 4 height 5
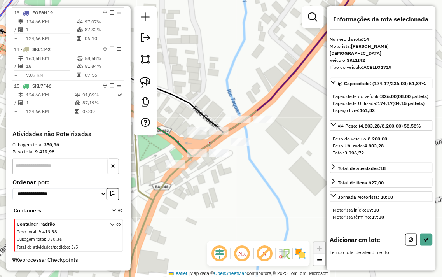
scroll to position [0, 0]
click at [424, 242] on icon at bounding box center [426, 239] width 5 height 5
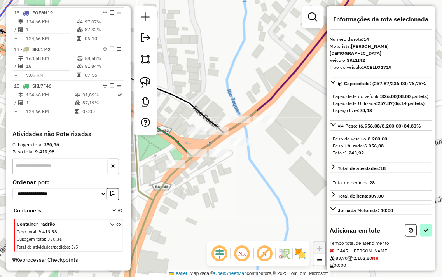
select select "**********"
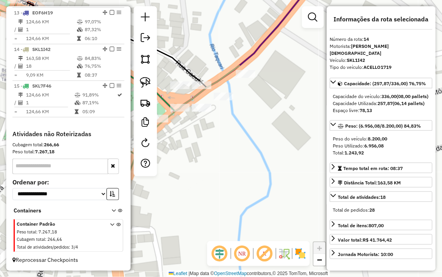
drag, startPoint x: 235, startPoint y: 109, endPoint x: 217, endPoint y: 65, distance: 48.2
click at [217, 65] on div "Janela de atendimento Grade de atendimento Capacidade Transportadoras Veículos …" at bounding box center [221, 138] width 442 height 277
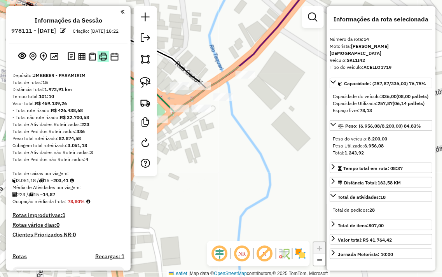
click at [102, 61] on img at bounding box center [103, 57] width 8 height 8
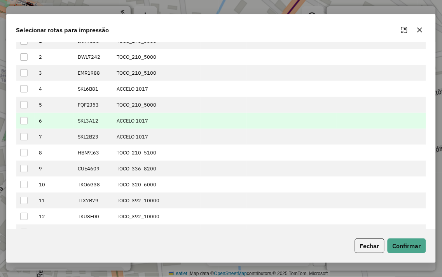
scroll to position [86, 0]
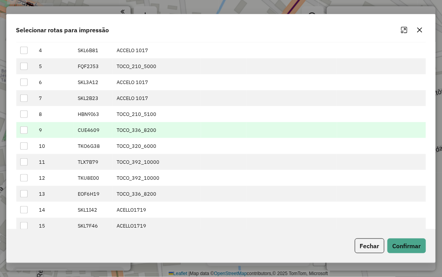
click at [21, 130] on div at bounding box center [23, 129] width 7 height 7
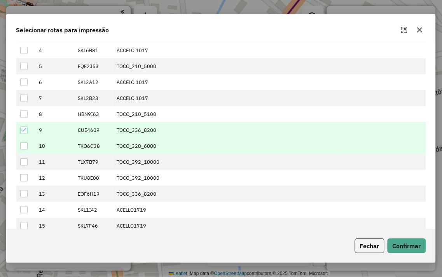
click at [21, 144] on div at bounding box center [23, 145] width 7 height 7
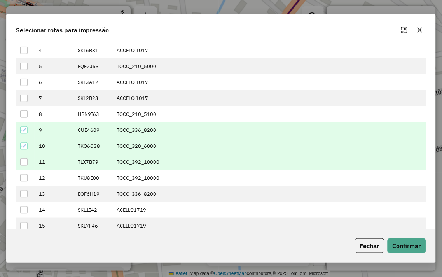
click at [21, 160] on div at bounding box center [23, 161] width 7 height 7
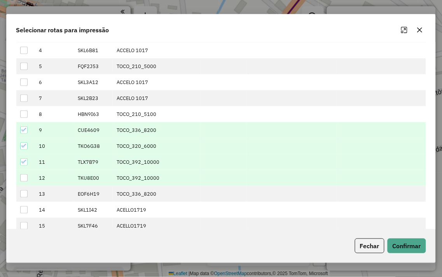
click at [25, 176] on div at bounding box center [23, 177] width 7 height 7
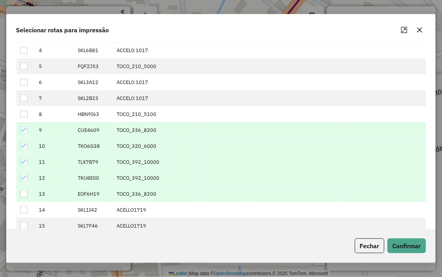
click at [25, 192] on div at bounding box center [23, 193] width 7 height 7
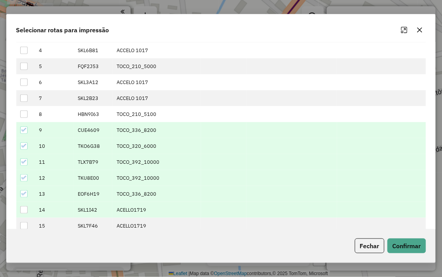
drag, startPoint x: 25, startPoint y: 207, endPoint x: 24, endPoint y: 215, distance: 7.8
click at [25, 207] on div at bounding box center [23, 209] width 7 height 7
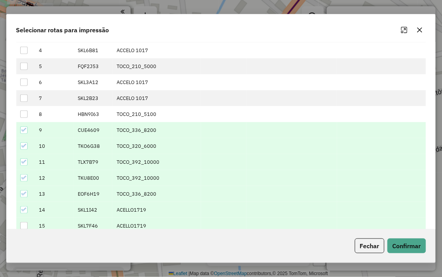
click at [23, 222] on td at bounding box center [25, 226] width 19 height 16
click at [23, 226] on div at bounding box center [23, 225] width 7 height 7
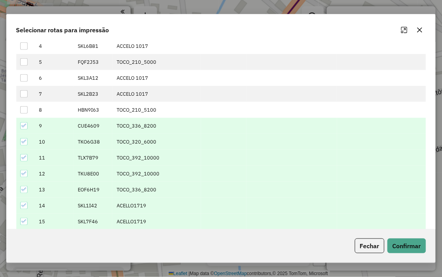
scroll to position [101, 0]
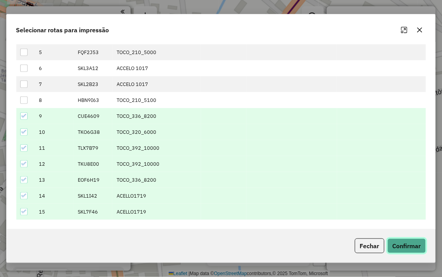
click at [409, 243] on button "Confirmar" at bounding box center [407, 246] width 39 height 15
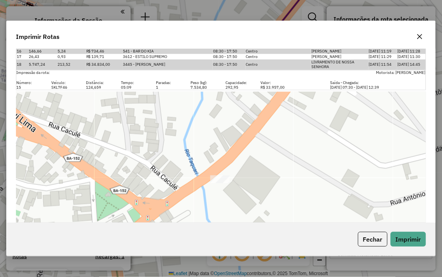
scroll to position [1924, 0]
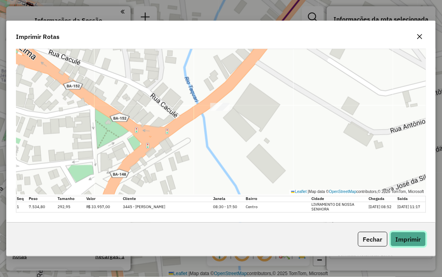
click at [401, 236] on button "Imprimir" at bounding box center [408, 239] width 35 height 15
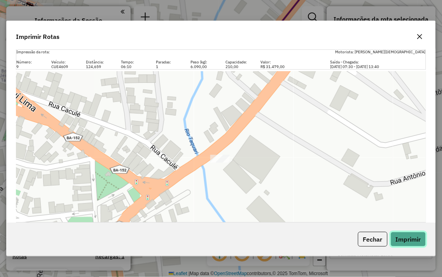
scroll to position [0, 0]
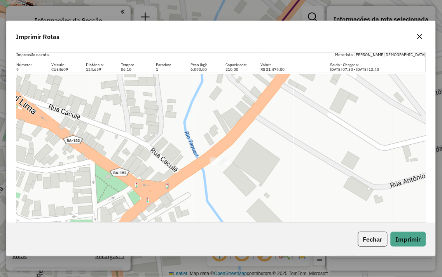
click at [422, 34] on icon "button" at bounding box center [420, 36] width 6 height 6
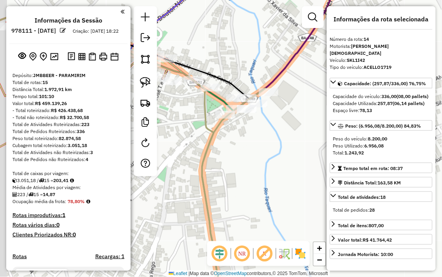
drag, startPoint x: 218, startPoint y: 141, endPoint x: 254, endPoint y: 137, distance: 36.4
click at [254, 137] on div "Janela de atendimento Grade de atendimento Capacidade Transportadoras Veículos …" at bounding box center [221, 138] width 442 height 277
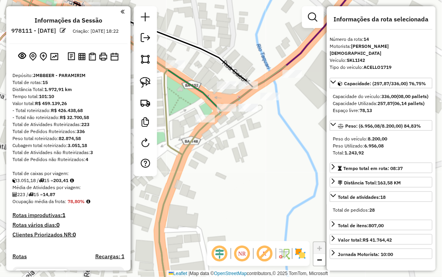
drag, startPoint x: 232, startPoint y: 145, endPoint x: 277, endPoint y: 142, distance: 44.9
click at [277, 142] on div "Janela de atendimento Grade de atendimento Capacidade Transportadoras Veículos …" at bounding box center [221, 138] width 442 height 277
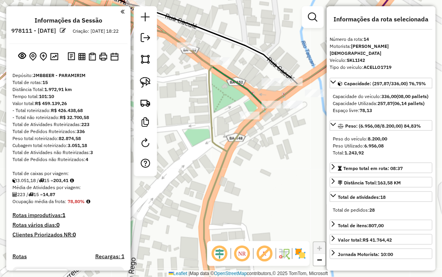
drag, startPoint x: 288, startPoint y: 142, endPoint x: 269, endPoint y: 146, distance: 20.0
click at [269, 146] on div "Rota 11 - Placa TLX7B79 3445 - RONY DA SKIMEL Janela de atendimento Grade de at…" at bounding box center [221, 138] width 442 height 277
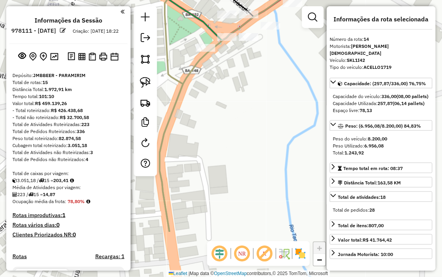
drag, startPoint x: 290, startPoint y: 147, endPoint x: 265, endPoint y: 75, distance: 76.8
click at [266, 72] on div "Janela de atendimento Grade de atendimento Capacidade Transportadoras Veículos …" at bounding box center [221, 138] width 442 height 277
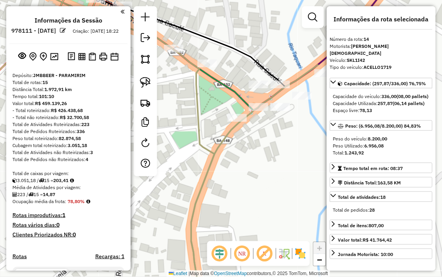
drag, startPoint x: 269, startPoint y: 126, endPoint x: 251, endPoint y: 133, distance: 19.0
click at [251, 133] on div "Janela de atendimento Grade de atendimento Capacidade Transportadoras Veículos …" at bounding box center [221, 138] width 442 height 277
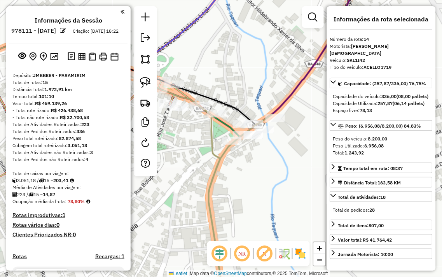
drag, startPoint x: 260, startPoint y: 180, endPoint x: 243, endPoint y: 125, distance: 57.7
click at [243, 125] on div "Janela de atendimento Grade de atendimento Capacidade Transportadoras Veículos …" at bounding box center [221, 138] width 442 height 277
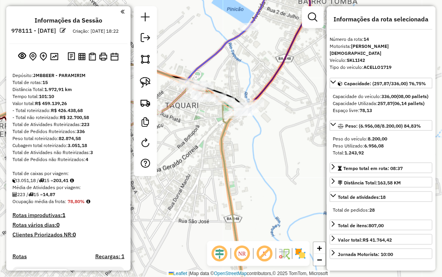
drag, startPoint x: 256, startPoint y: 165, endPoint x: 217, endPoint y: 65, distance: 106.7
click at [217, 66] on div "Janela de atendimento Grade de atendimento Capacidade Transportadoras Veículos …" at bounding box center [221, 138] width 442 height 277
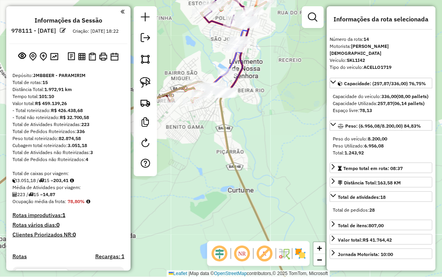
drag, startPoint x: 254, startPoint y: 158, endPoint x: 211, endPoint y: 91, distance: 80.2
click at [211, 91] on div "Janela de atendimento Grade de atendimento Capacidade Transportadoras Veículos …" at bounding box center [221, 138] width 442 height 277
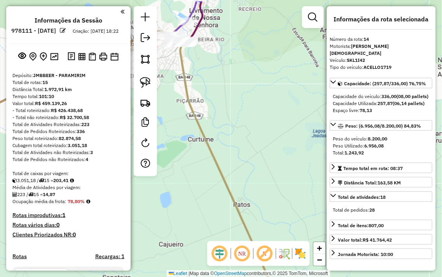
drag, startPoint x: 211, startPoint y: 39, endPoint x: 223, endPoint y: 68, distance: 31.7
click at [223, 71] on div "Janela de atendimento Grade de atendimento Capacidade Transportadoras Veículos …" at bounding box center [221, 138] width 442 height 277
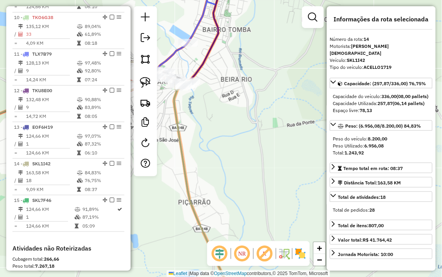
scroll to position [692, 0]
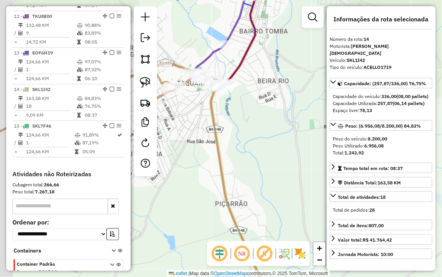
drag, startPoint x: 205, startPoint y: 104, endPoint x: 244, endPoint y: 104, distance: 39.3
click at [244, 104] on div "Janela de atendimento Grade de atendimento Capacidade Transportadoras Veículos …" at bounding box center [221, 138] width 442 height 277
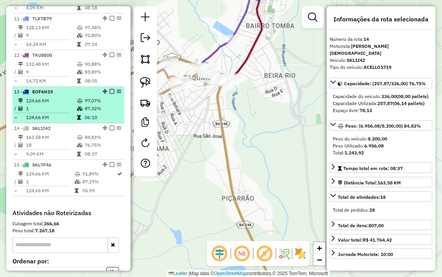
scroll to position [651, 0]
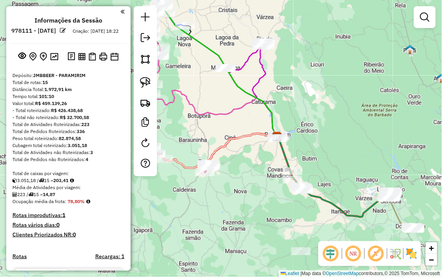
drag, startPoint x: 257, startPoint y: 164, endPoint x: 302, endPoint y: 153, distance: 46.4
click at [314, 161] on div "Janela de atendimento Grade de atendimento Capacidade Transportadoras Veículos …" at bounding box center [221, 138] width 442 height 277
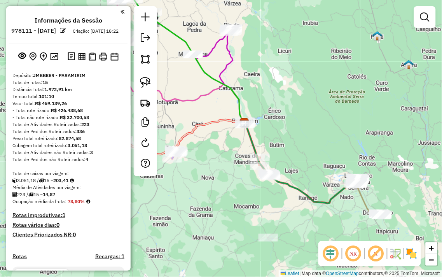
drag, startPoint x: 249, startPoint y: 150, endPoint x: 222, endPoint y: 133, distance: 32.5
click at [216, 136] on div "Janela de atendimento Grade de atendimento Capacidade Transportadoras Veículos …" at bounding box center [221, 138] width 442 height 277
drag, startPoint x: 337, startPoint y: 125, endPoint x: 302, endPoint y: 121, distance: 35.3
click at [302, 121] on div "Rota 1 - Placa IHN9835 1293 - BAR ALMEIDA Janela de atendimento Grade de atendi…" at bounding box center [221, 138] width 442 height 277
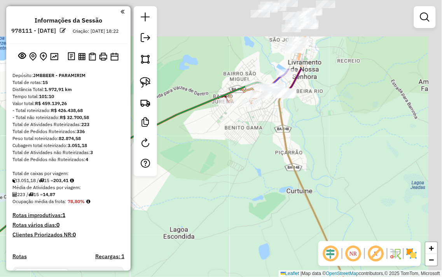
drag, startPoint x: 279, startPoint y: 145, endPoint x: 265, endPoint y: 207, distance: 63.4
click at [265, 208] on div "Janela de atendimento Grade de atendimento Capacidade Transportadoras Veículos …" at bounding box center [221, 138] width 442 height 277
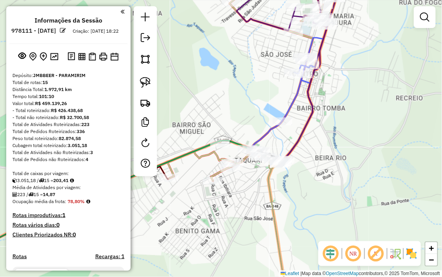
drag, startPoint x: 246, startPoint y: 87, endPoint x: 285, endPoint y: 98, distance: 40.4
click at [285, 98] on div "Janela de atendimento Grade de atendimento Capacidade Transportadoras Veículos …" at bounding box center [221, 138] width 442 height 277
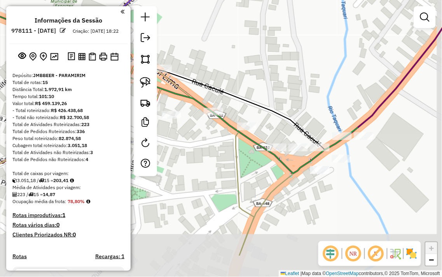
drag, startPoint x: 339, startPoint y: 114, endPoint x: 325, endPoint y: 44, distance: 71.4
click at [328, 60] on div "Janela de atendimento Grade de atendimento Capacidade Transportadoras Veículos …" at bounding box center [221, 138] width 442 height 277
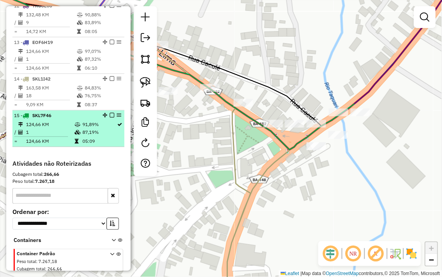
scroll to position [651, 0]
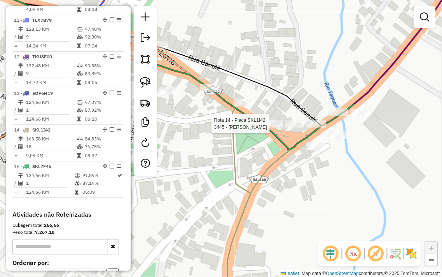
select select "**********"
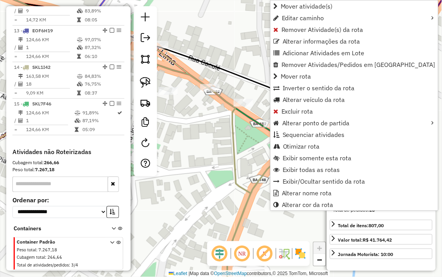
scroll to position [738, 0]
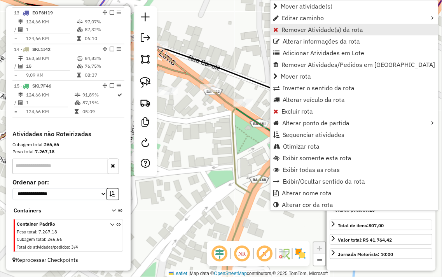
click at [301, 30] on span "Remover Atividade(s) da rota" at bounding box center [323, 29] width 82 height 6
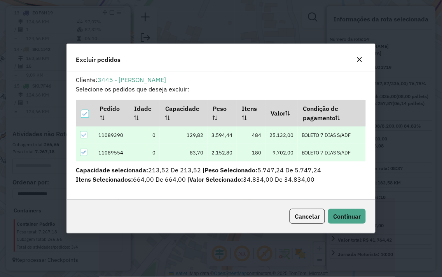
scroll to position [0, 0]
click at [339, 218] on span "Continuar" at bounding box center [347, 216] width 28 height 8
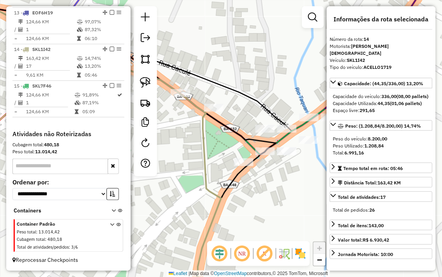
drag, startPoint x: 200, startPoint y: 127, endPoint x: 172, endPoint y: 131, distance: 27.9
click at [173, 131] on div "Janela de atendimento Grade de atendimento Capacidade Transportadoras Veículos …" at bounding box center [221, 138] width 442 height 277
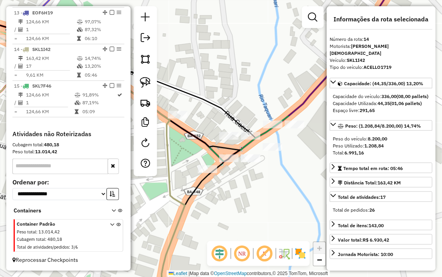
drag, startPoint x: 248, startPoint y: 60, endPoint x: 220, endPoint y: 68, distance: 29.4
click at [220, 68] on div "Janela de atendimento Grade de atendimento Capacidade Transportadoras Veículos …" at bounding box center [221, 138] width 442 height 277
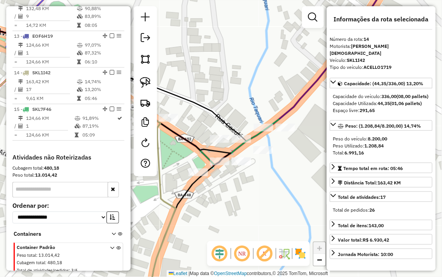
scroll to position [695, 0]
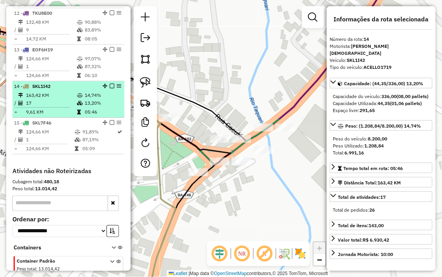
click at [65, 99] on td "163,42 KM" at bounding box center [51, 95] width 51 height 8
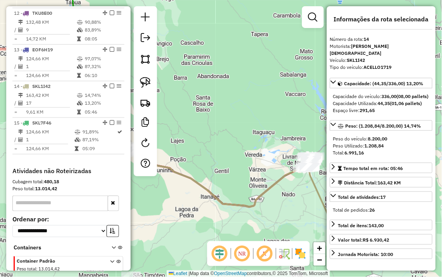
drag, startPoint x: 269, startPoint y: 117, endPoint x: 214, endPoint y: 116, distance: 54.1
click at [213, 116] on div "Janela de atendimento Grade de atendimento Capacidade Transportadoras Veículos …" at bounding box center [221, 138] width 442 height 277
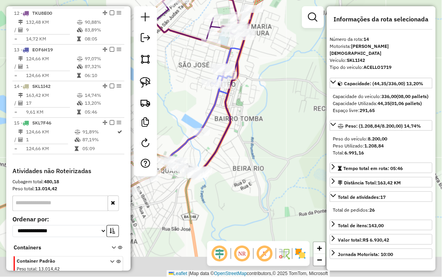
drag, startPoint x: 237, startPoint y: 195, endPoint x: 283, endPoint y: 84, distance: 119.7
click at [282, 87] on div "Janela de atendimento Grade de atendimento Capacidade Transportadoras Veículos …" at bounding box center [221, 138] width 442 height 277
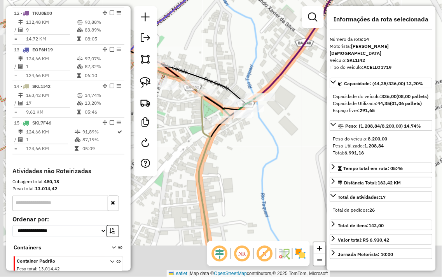
drag, startPoint x: 220, startPoint y: 88, endPoint x: 213, endPoint y: 63, distance: 26.0
click at [235, 64] on div "Janela de atendimento Grade de atendimento Capacidade Transportadoras Veículos …" at bounding box center [221, 138] width 442 height 277
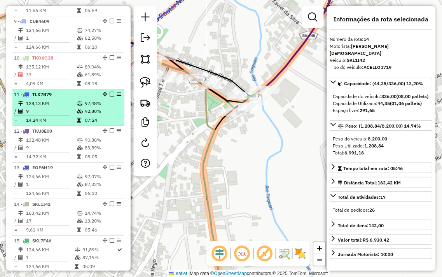
scroll to position [565, 0]
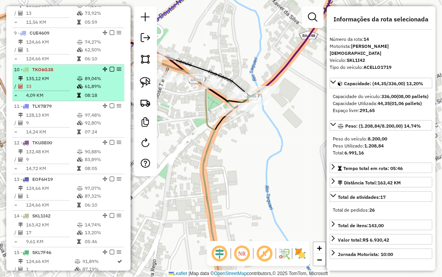
click at [39, 82] on td "135,12 KM" at bounding box center [51, 79] width 51 height 8
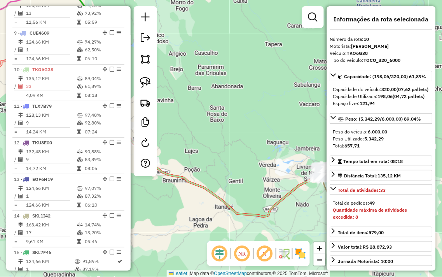
drag, startPoint x: 255, startPoint y: 103, endPoint x: 207, endPoint y: 98, distance: 48.9
click at [207, 98] on div "Janela de atendimento Grade de atendimento Capacidade Transportadoras Veículos …" at bounding box center [221, 138] width 442 height 277
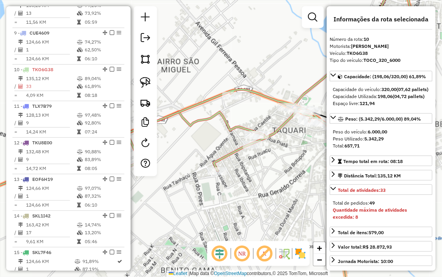
drag, startPoint x: 306, startPoint y: 148, endPoint x: 260, endPoint y: 160, distance: 48.3
click at [262, 160] on div "Janela de atendimento Grade de atendimento Capacidade Transportadoras Veículos …" at bounding box center [221, 138] width 442 height 277
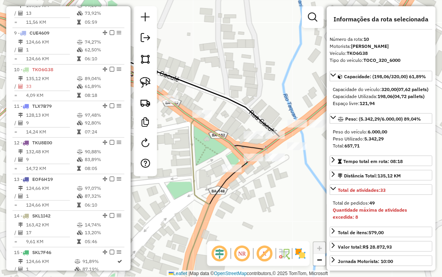
drag, startPoint x: 243, startPoint y: 54, endPoint x: 230, endPoint y: 35, distance: 23.4
click at [230, 35] on div "Rota 9 - Placa CUE4609 3445 - RONY DA SKIMEL Janela de atendimento Grade de ate…" at bounding box center [221, 138] width 442 height 277
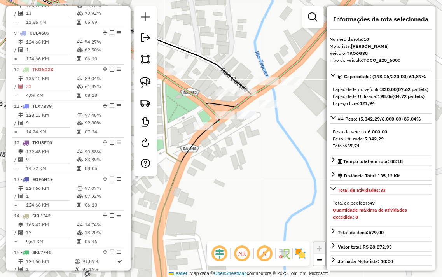
drag, startPoint x: 226, startPoint y: 160, endPoint x: 305, endPoint y: 166, distance: 79.2
click at [305, 166] on div "Janela de atendimento Grade de atendimento Capacidade Transportadoras Veículos …" at bounding box center [221, 138] width 442 height 277
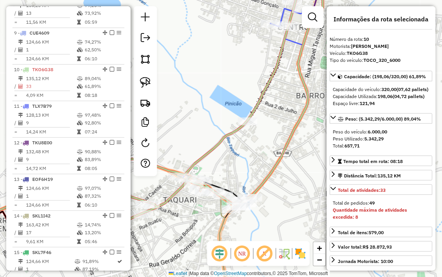
drag, startPoint x: 296, startPoint y: 51, endPoint x: 274, endPoint y: 141, distance: 93.0
click at [274, 141] on div "Janela de atendimento Grade de atendimento Capacidade Transportadoras Veículos …" at bounding box center [221, 138] width 442 height 277
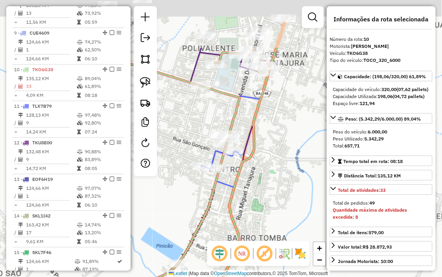
drag, startPoint x: 305, startPoint y: 133, endPoint x: 237, endPoint y: 249, distance: 135.4
click at [235, 251] on hb-router-mapa "Informações da Sessão 978111 - 12/08/2025 Criação: 11/08/2025 18:22 Depósito: J…" at bounding box center [221, 138] width 442 height 277
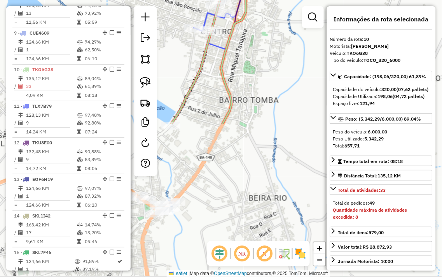
drag, startPoint x: 267, startPoint y: 207, endPoint x: 277, endPoint y: 19, distance: 189.0
click at [277, 23] on div "Janela de atendimento Grade de atendimento Capacidade Transportadoras Veículos …" at bounding box center [221, 138] width 442 height 277
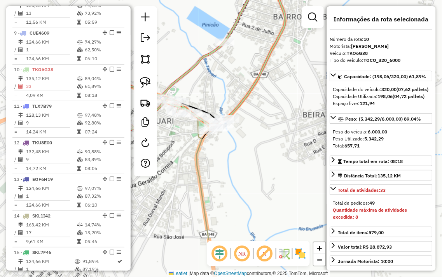
drag, startPoint x: 232, startPoint y: 146, endPoint x: 251, endPoint y: 92, distance: 56.7
click at [293, 73] on div "Janela de atendimento Grade de atendimento Capacidade Transportadoras Veículos …" at bounding box center [221, 138] width 442 height 277
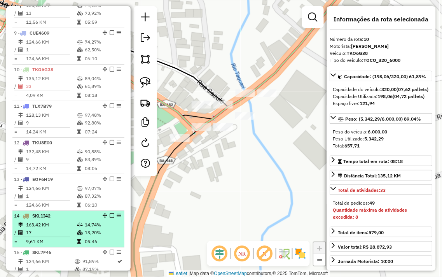
scroll to position [522, 0]
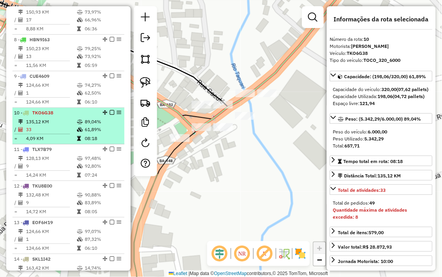
click at [104, 126] on td "89,04%" at bounding box center [102, 122] width 37 height 8
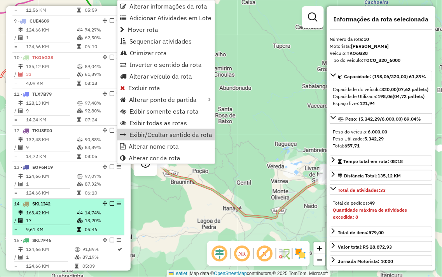
scroll to position [608, 0]
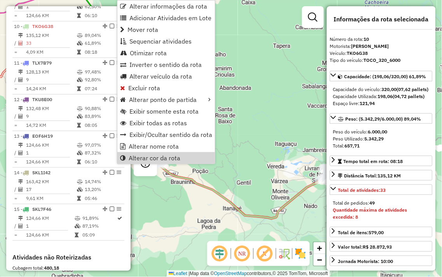
click at [269, 149] on div "Janela de atendimento Grade de atendimento Capacidade Transportadoras Veículos …" at bounding box center [221, 138] width 442 height 277
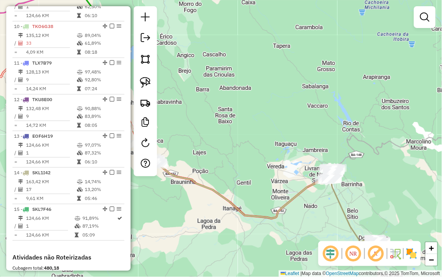
drag, startPoint x: 316, startPoint y: 209, endPoint x: 298, endPoint y: 210, distance: 17.9
click at [298, 210] on icon at bounding box center [240, 150] width 269 height 184
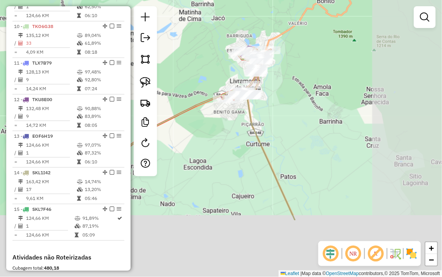
drag, startPoint x: 441, startPoint y: 201, endPoint x: 358, endPoint y: 107, distance: 124.9
click at [361, 100] on div "Janela de atendimento Grade de atendimento Capacidade Transportadoras Veículos …" at bounding box center [221, 138] width 442 height 277
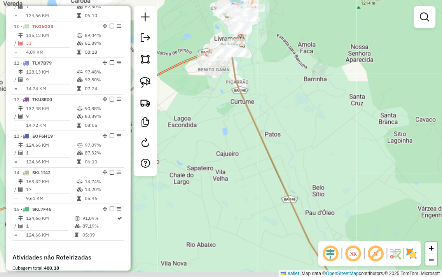
drag, startPoint x: 328, startPoint y: 167, endPoint x: 306, endPoint y: 79, distance: 90.8
click at [306, 80] on div "Janela de atendimento Grade de atendimento Capacidade Transportadoras Veículos …" at bounding box center [221, 138] width 442 height 277
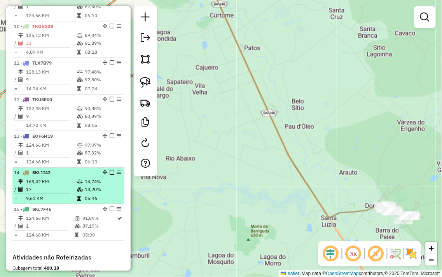
select select "**********"
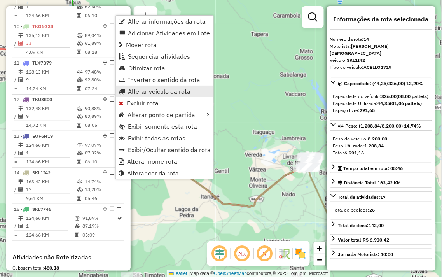
click at [141, 91] on span "Alterar veículo da rota" at bounding box center [159, 91] width 63 height 6
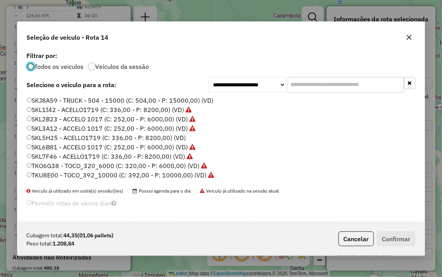
scroll to position [157, 0]
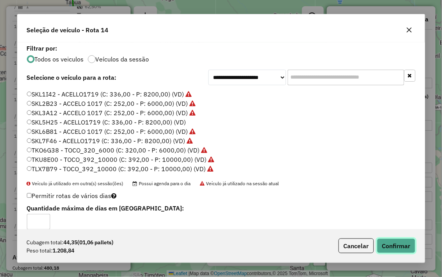
click at [411, 240] on button "Confirmar" at bounding box center [396, 246] width 39 height 15
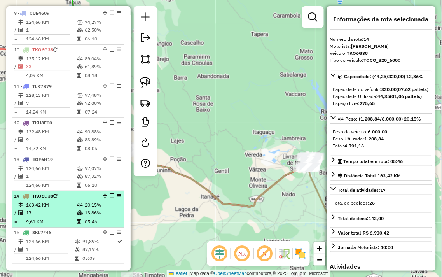
scroll to position [565, 0]
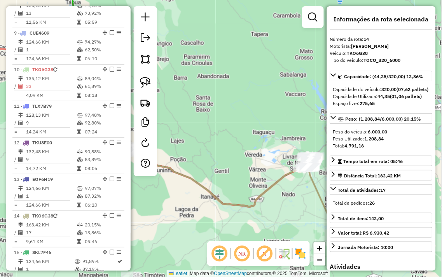
drag, startPoint x: 119, startPoint y: 75, endPoint x: 184, endPoint y: 32, distance: 77.6
click at [191, 30] on div "Janela de atendimento Grade de atendimento Capacidade Transportadoras Veículos …" at bounding box center [221, 138] width 442 height 277
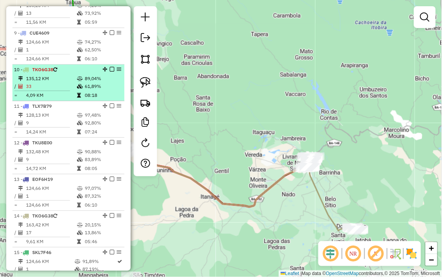
select select "**********"
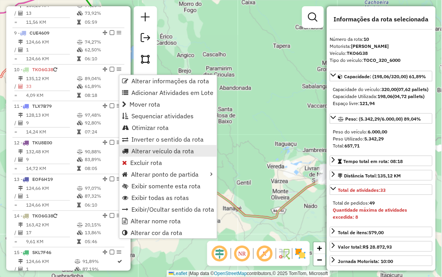
click at [161, 152] on span "Alterar veículo da rota" at bounding box center [163, 151] width 63 height 6
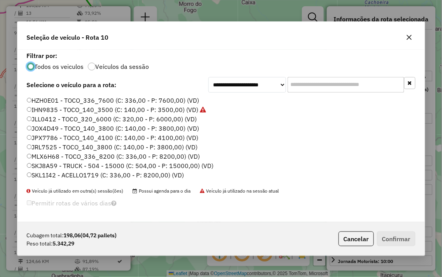
scroll to position [157, 0]
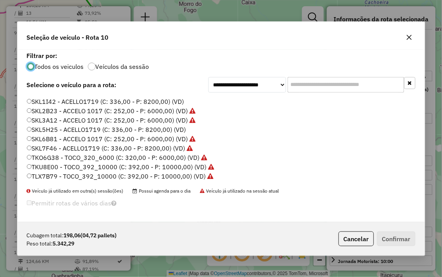
click at [25, 100] on div "CUE4609 - TOCO_336_8200 (C: 336,00 - P: 8200,00) (VD) DWL7242 - TOCO_210_5000 (…" at bounding box center [221, 142] width 398 height 92
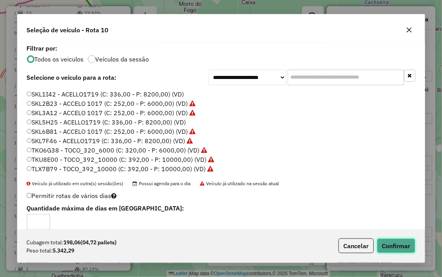
click at [406, 243] on button "Confirmar" at bounding box center [396, 246] width 39 height 15
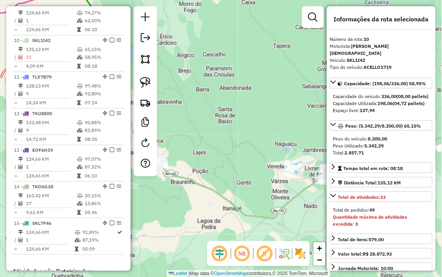
scroll to position [630, 0]
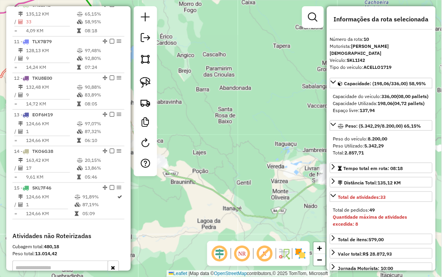
drag, startPoint x: 282, startPoint y: 146, endPoint x: 217, endPoint y: 118, distance: 70.4
click at [227, 123] on div "Janela de atendimento Grade de atendimento Capacidade Transportadoras Veículos …" at bounding box center [221, 138] width 442 height 277
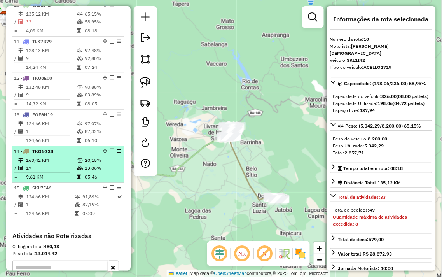
click at [77, 161] on li "14 - TKO6G38 163,42 KM 20,15% / 17 13,86% = 9,61 KM 05:46" at bounding box center [68, 164] width 112 height 37
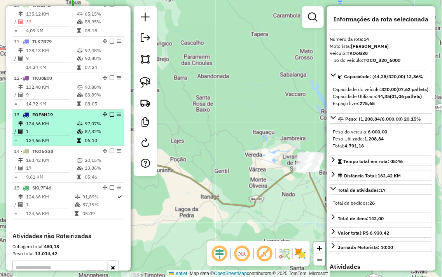
click at [78, 134] on icon at bounding box center [80, 131] width 6 height 5
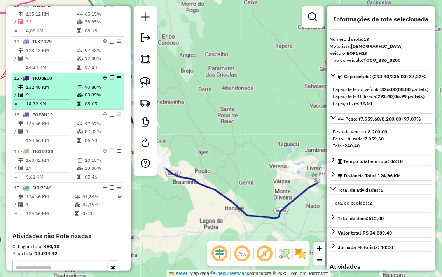
click at [60, 91] on td "132,48 KM" at bounding box center [51, 87] width 51 height 8
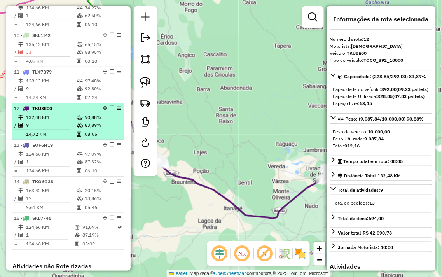
scroll to position [586, 0]
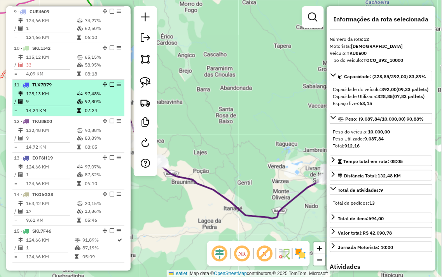
click at [67, 105] on td "9" at bounding box center [51, 102] width 51 height 8
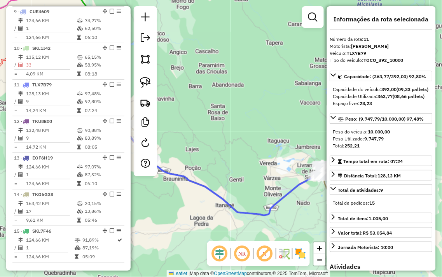
drag, startPoint x: 237, startPoint y: 158, endPoint x: 232, endPoint y: 172, distance: 15.3
click at [225, 158] on div "Janela de atendimento Grade de atendimento Capacidade Transportadoras Veículos …" at bounding box center [221, 138] width 442 height 277
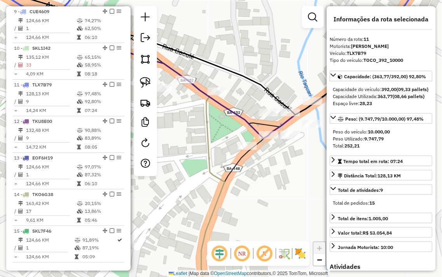
drag, startPoint x: 285, startPoint y: 173, endPoint x: 263, endPoint y: 181, distance: 23.8
click at [263, 180] on div "Janela de atendimento Grade de atendimento Capacidade Transportadoras Veículos …" at bounding box center [221, 138] width 442 height 277
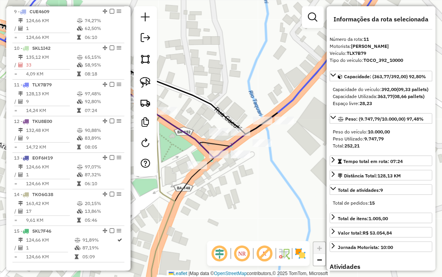
drag, startPoint x: 277, startPoint y: 174, endPoint x: 262, endPoint y: 182, distance: 17.9
click at [262, 182] on div "Janela de atendimento Grade de atendimento Capacidade Transportadoras Veículos …" at bounding box center [221, 138] width 442 height 277
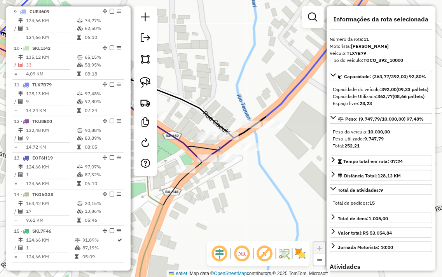
drag, startPoint x: 250, startPoint y: 187, endPoint x: 240, endPoint y: 190, distance: 10.1
click at [240, 190] on div "Janela de atendimento Grade de atendimento Capacidade Transportadoras Veículos …" at bounding box center [221, 138] width 442 height 277
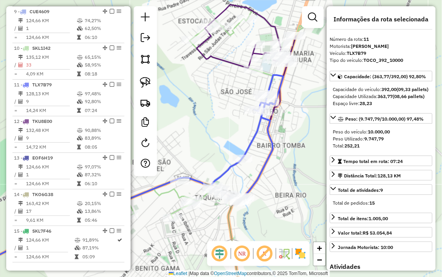
click at [291, 189] on div "Janela de atendimento Grade de atendimento Capacidade Transportadoras Veículos …" at bounding box center [221, 138] width 442 height 277
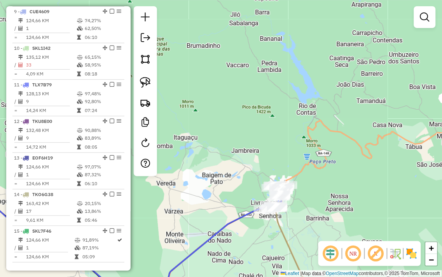
drag, startPoint x: 239, startPoint y: 184, endPoint x: 384, endPoint y: 56, distance: 193.6
click at [379, 63] on div "Rota 10 - Placa SKL1I42 292 - LANCHONETE ELAINE Janela de atendimento Grade de …" at bounding box center [221, 138] width 442 height 277
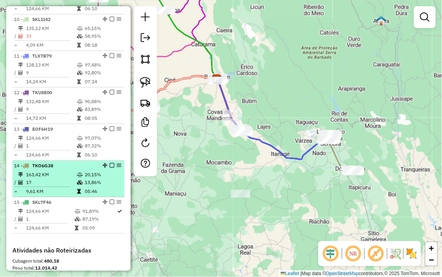
scroll to position [630, 0]
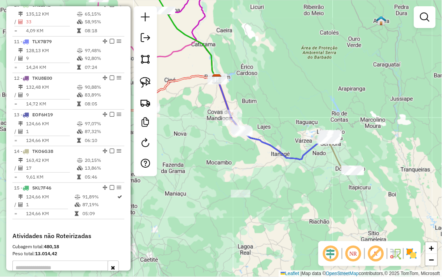
click at [193, 153] on div "Janela de atendimento Grade de atendimento Capacidade Transportadoras Veículos …" at bounding box center [221, 138] width 442 height 277
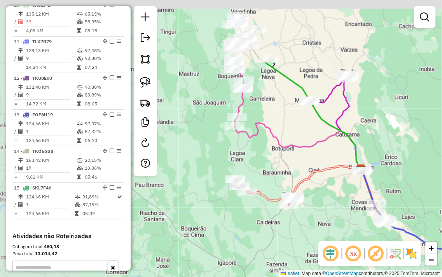
drag, startPoint x: 207, startPoint y: 139, endPoint x: 300, endPoint y: 177, distance: 101.0
click at [347, 226] on div "Janela de atendimento Grade de atendimento Capacidade Transportadoras Veículos …" at bounding box center [221, 138] width 442 height 277
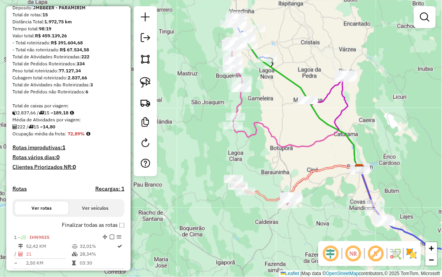
scroll to position [0, 0]
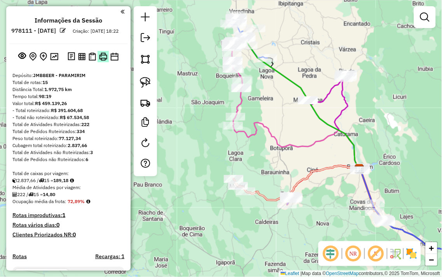
click at [102, 61] on img at bounding box center [103, 57] width 8 height 8
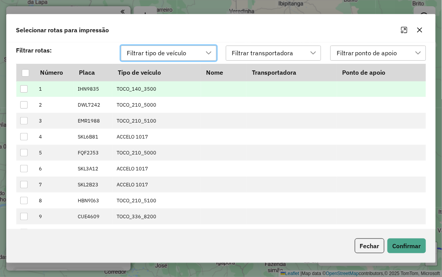
scroll to position [5, 34]
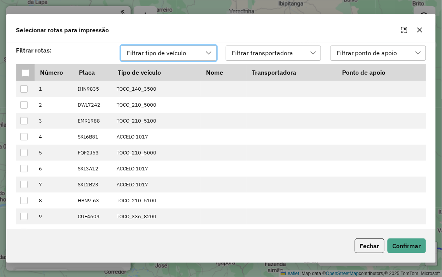
click at [18, 72] on th at bounding box center [25, 72] width 19 height 17
click at [23, 72] on div at bounding box center [25, 72] width 7 height 7
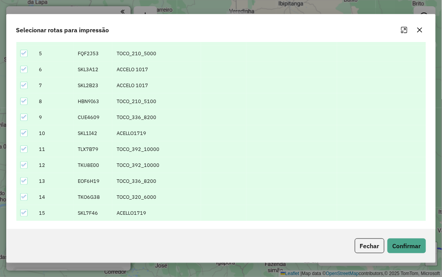
scroll to position [101, 0]
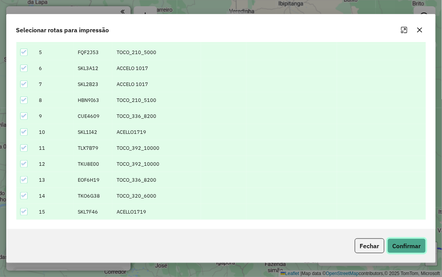
click at [404, 251] on button "Confirmar" at bounding box center [407, 246] width 39 height 15
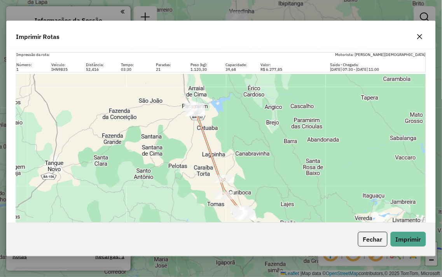
click at [419, 33] on icon "button" at bounding box center [420, 36] width 6 height 6
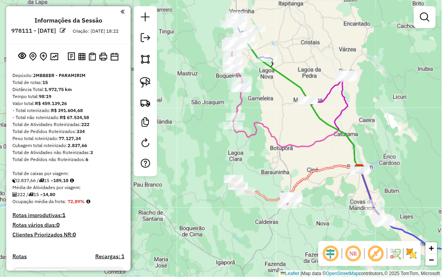
drag, startPoint x: 279, startPoint y: 123, endPoint x: 235, endPoint y: 45, distance: 89.6
click at [240, 53] on div "Janela de atendimento Grade de atendimento Capacidade Transportadoras Veículos …" at bounding box center [221, 138] width 442 height 277
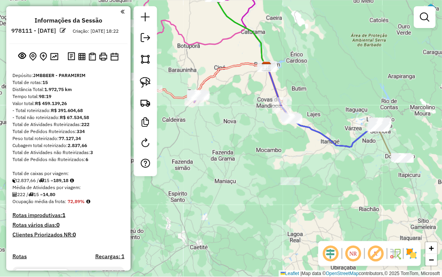
click at [263, 162] on div "Janela de atendimento Grade de atendimento Capacidade Transportadoras Veículos …" at bounding box center [221, 138] width 442 height 277
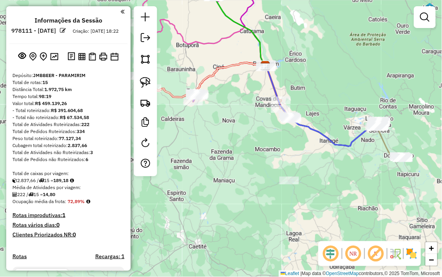
drag, startPoint x: 329, startPoint y: 154, endPoint x: 283, endPoint y: 165, distance: 47.8
click at [267, 182] on div "Janela de atendimento Grade de atendimento Capacidade Transportadoras Veículos …" at bounding box center [221, 138] width 442 height 277
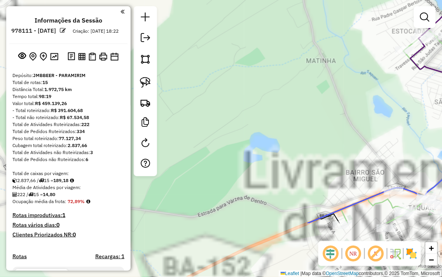
drag, startPoint x: 302, startPoint y: 172, endPoint x: 252, endPoint y: 65, distance: 118.9
click at [254, 68] on div "Janela de atendimento Grade de atendimento Capacidade Transportadoras Veículos …" at bounding box center [221, 138] width 442 height 277
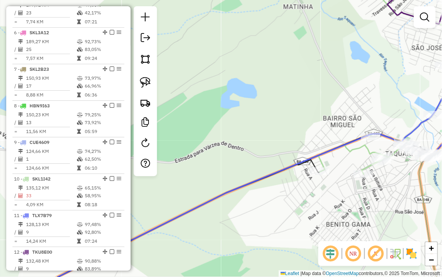
scroll to position [476, 0]
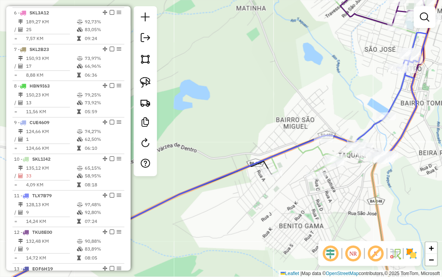
drag, startPoint x: 395, startPoint y: 185, endPoint x: 339, endPoint y: 186, distance: 55.7
click at [340, 186] on div "Janela de atendimento Grade de atendimento Capacidade Transportadoras Veículos …" at bounding box center [221, 138] width 442 height 277
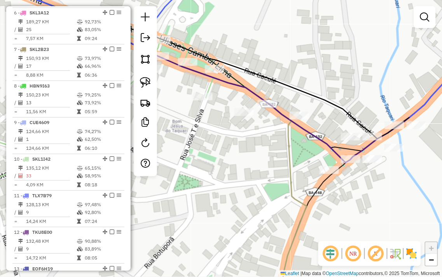
drag, startPoint x: 304, startPoint y: 200, endPoint x: 238, endPoint y: 180, distance: 69.4
click at [238, 180] on div "Janela de atendimento Grade de atendimento Capacidade Transportadoras Veículos …" at bounding box center [221, 138] width 442 height 277
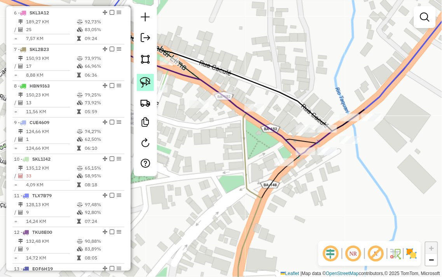
click at [144, 88] on img at bounding box center [145, 82] width 11 height 11
drag, startPoint x: 271, startPoint y: 152, endPoint x: 296, endPoint y: 160, distance: 25.7
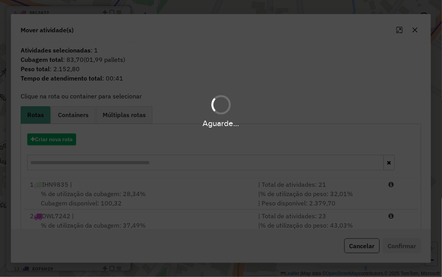
click at [53, 142] on div "Aguarde..." at bounding box center [221, 138] width 442 height 277
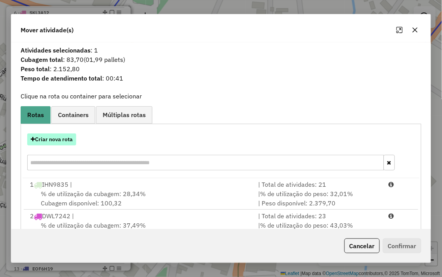
click at [55, 138] on button "Criar nova rota" at bounding box center [51, 139] width 49 height 12
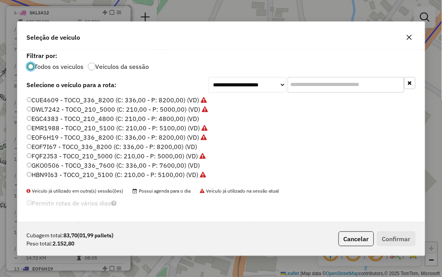
scroll to position [4, 2]
click at [409, 36] on icon "button" at bounding box center [410, 37] width 6 height 6
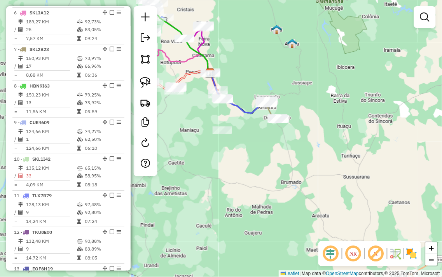
drag, startPoint x: 228, startPoint y: 53, endPoint x: 265, endPoint y: 126, distance: 82.7
click at [265, 126] on div "Janela de atendimento Grade de atendimento Capacidade Transportadoras Veículos …" at bounding box center [221, 138] width 442 height 277
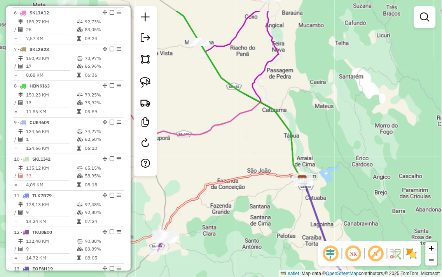
drag, startPoint x: 312, startPoint y: 73, endPoint x: 345, endPoint y: 112, distance: 51.4
click at [345, 112] on div "Janela de atendimento Grade de atendimento Capacidade Transportadoras Veículos …" at bounding box center [221, 138] width 442 height 277
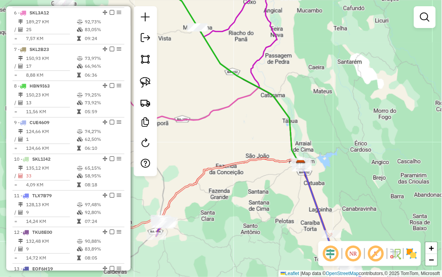
drag, startPoint x: 350, startPoint y: 127, endPoint x: 357, endPoint y: 84, distance: 44.1
click at [356, 85] on div "Janela de atendimento Grade de atendimento Capacidade Transportadoras Veículos …" at bounding box center [221, 138] width 442 height 277
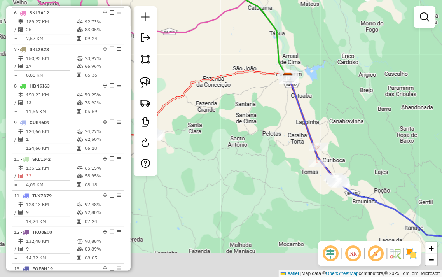
drag, startPoint x: 366, startPoint y: 90, endPoint x: 345, endPoint y: 38, distance: 56.1
click at [345, 38] on div "Janela de atendimento Grade de atendimento Capacidade Transportadoras Veículos …" at bounding box center [221, 138] width 442 height 277
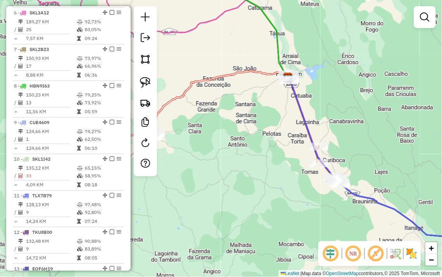
click at [231, 122] on div "Janela de atendimento Grade de atendimento Capacidade Transportadoras Veículos …" at bounding box center [221, 138] width 442 height 277
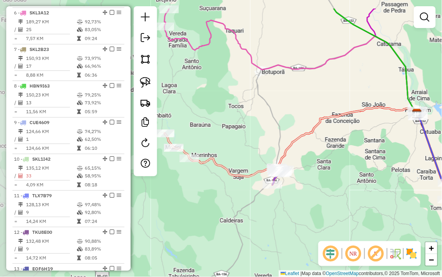
drag, startPoint x: 234, startPoint y: 132, endPoint x: 349, endPoint y: 163, distance: 118.7
click at [349, 163] on div "Janela de atendimento Grade de atendimento Capacidade Transportadoras Veículos …" at bounding box center [221, 138] width 442 height 277
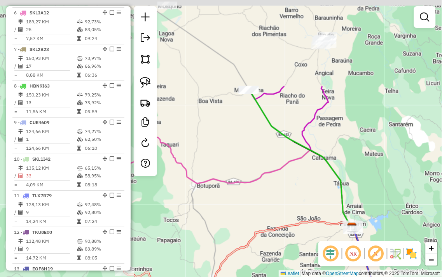
drag, startPoint x: 339, startPoint y: 172, endPoint x: 272, endPoint y: 247, distance: 100.0
click at [282, 267] on div "Janela de atendimento Grade de atendimento Capacidade Transportadoras Veículos …" at bounding box center [221, 138] width 442 height 277
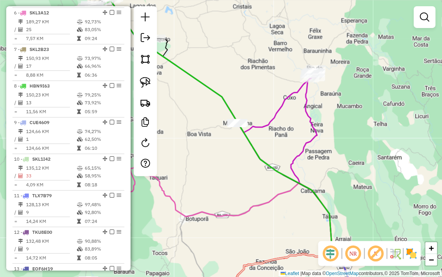
drag, startPoint x: 349, startPoint y: 143, endPoint x: 344, endPoint y: 163, distance: 20.4
click at [344, 163] on div "Janela de atendimento Grade de atendimento Capacidade Transportadoras Veículos …" at bounding box center [221, 138] width 442 height 277
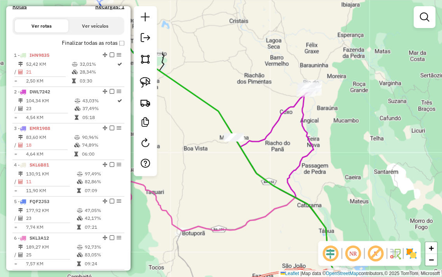
scroll to position [216, 0]
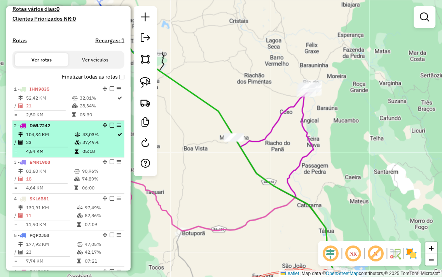
click at [55, 147] on td "23" at bounding box center [50, 143] width 49 height 8
select select "**********"
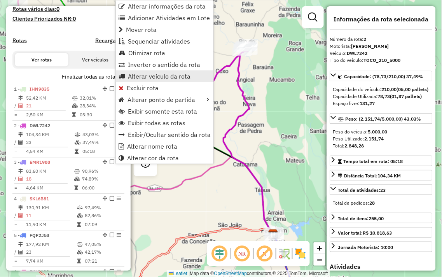
click at [153, 77] on span "Alterar veículo da rota" at bounding box center [159, 76] width 63 height 6
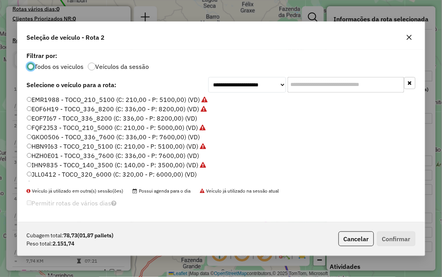
scroll to position [43, 0]
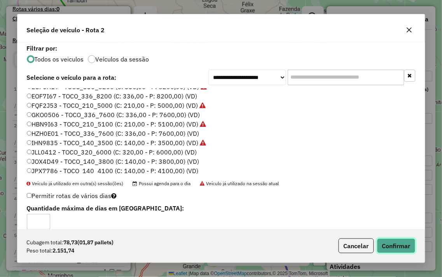
click at [391, 242] on button "Confirmar" at bounding box center [396, 246] width 39 height 15
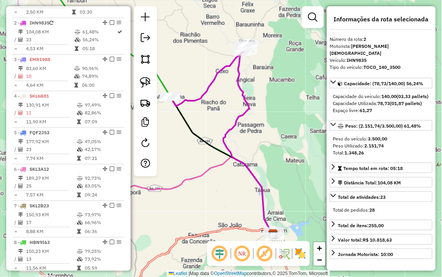
scroll to position [337, 0]
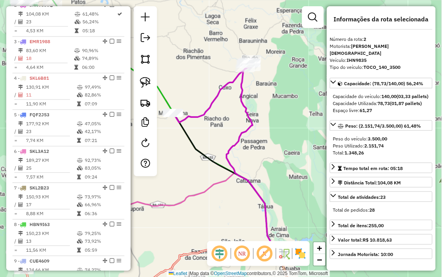
drag, startPoint x: 272, startPoint y: 106, endPoint x: 279, endPoint y: 141, distance: 35.5
click at [279, 141] on div "Janela de atendimento Grade de atendimento Capacidade Transportadoras Veículos …" at bounding box center [221, 138] width 442 height 277
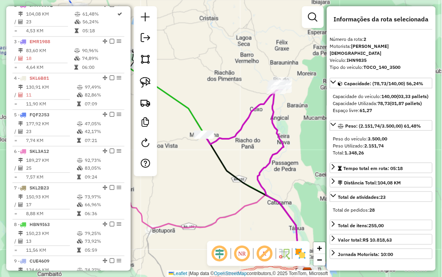
drag, startPoint x: 266, startPoint y: 119, endPoint x: 291, endPoint y: 111, distance: 26.0
click at [291, 111] on div "Janela de atendimento Grade de atendimento Capacidade Transportadoras Veículos …" at bounding box center [221, 138] width 442 height 277
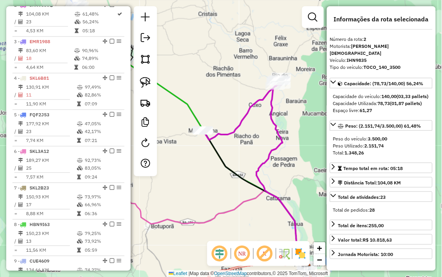
drag, startPoint x: 300, startPoint y: 138, endPoint x: 256, endPoint y: 37, distance: 110.3
click at [258, 37] on div "Janela de atendimento Grade de atendimento Capacidade Transportadoras Veículos …" at bounding box center [221, 138] width 442 height 277
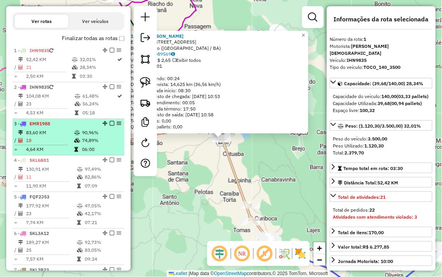
scroll to position [171, 0]
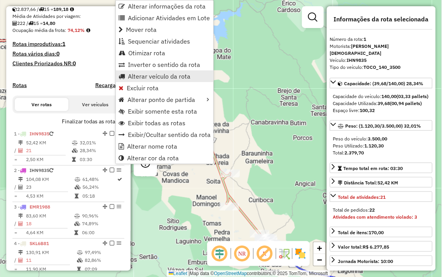
click at [146, 78] on span "Alterar veículo da rota" at bounding box center [159, 76] width 63 height 6
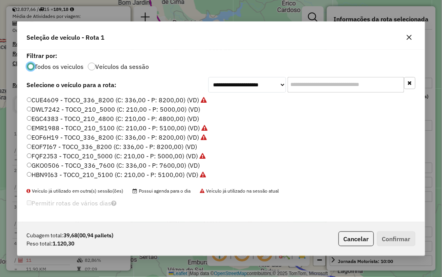
scroll to position [4, 2]
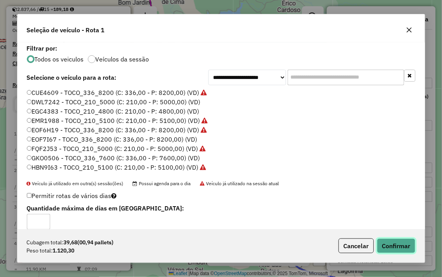
click at [402, 247] on button "Confirmar" at bounding box center [396, 246] width 39 height 15
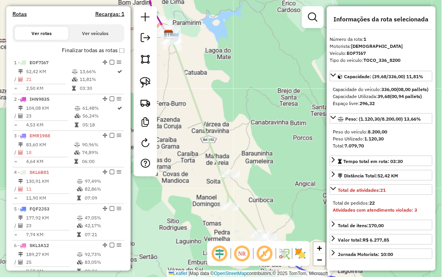
scroll to position [301, 0]
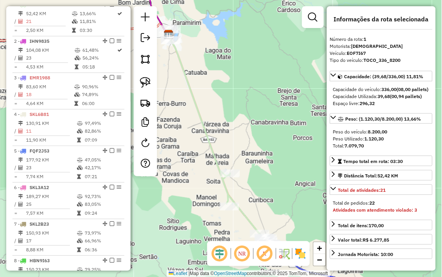
click at [229, 68] on div "Janela de atendimento Grade de atendimento Capacidade Transportadoras Veículos …" at bounding box center [221, 138] width 442 height 277
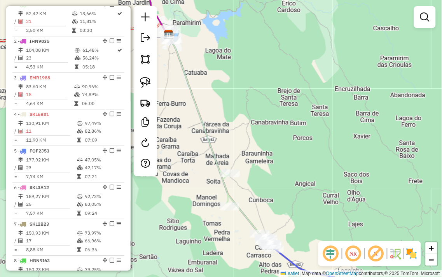
click at [229, 68] on div "Janela de atendimento Grade de atendimento Capacidade Transportadoras Veículos …" at bounding box center [221, 138] width 442 height 277
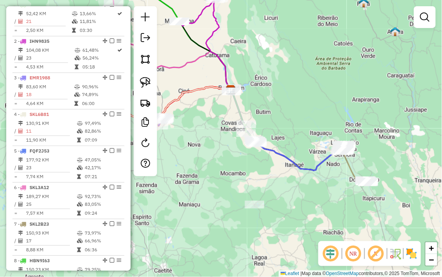
drag, startPoint x: 203, startPoint y: 122, endPoint x: 207, endPoint y: 122, distance: 4.7
click at [207, 122] on div "Janela de atendimento Grade de atendimento Capacidade Transportadoras Veículos …" at bounding box center [221, 138] width 442 height 277
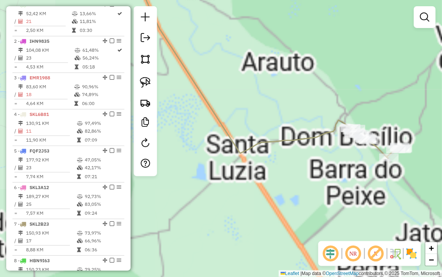
drag, startPoint x: 343, startPoint y: 150, endPoint x: 292, endPoint y: 89, distance: 79.9
click at [292, 89] on div "Janela de atendimento Grade de atendimento Capacidade Transportadoras Veículos …" at bounding box center [221, 138] width 442 height 277
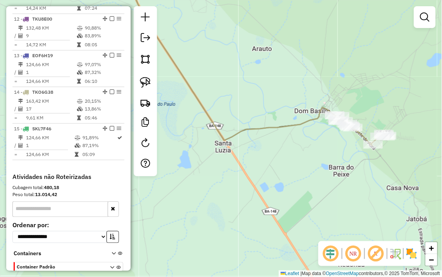
scroll to position [690, 0]
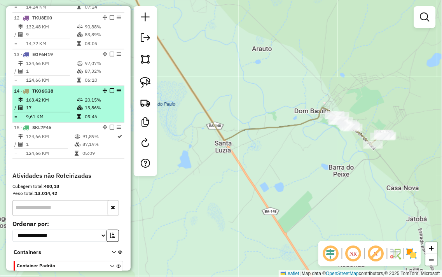
select select "**********"
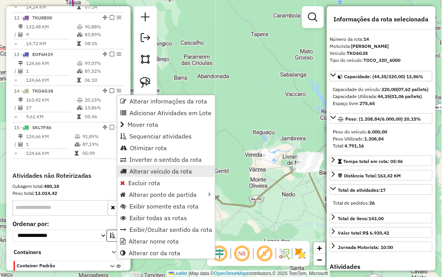
click at [150, 168] on span "Alterar veículo da rota" at bounding box center [161, 171] width 63 height 6
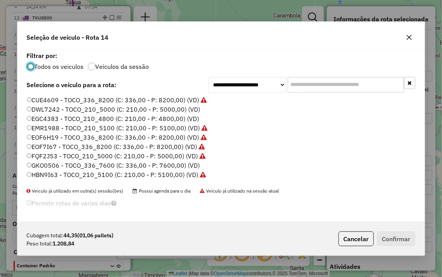
scroll to position [4, 2]
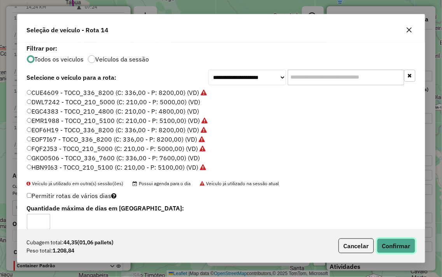
click at [394, 244] on button "Confirmar" at bounding box center [396, 246] width 39 height 15
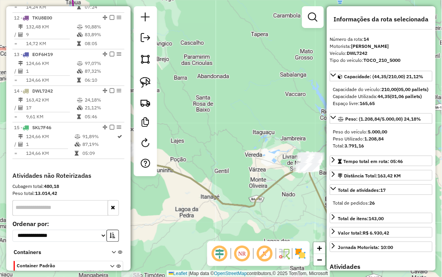
scroll to position [738, 0]
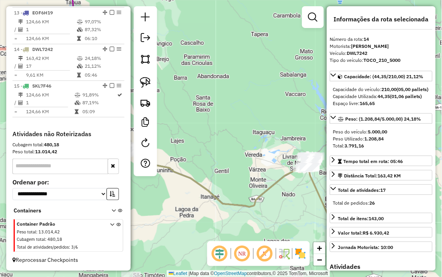
click at [239, 104] on div "Janela de atendimento Grade de atendimento Capacidade Transportadoras Veículos …" at bounding box center [221, 138] width 442 height 277
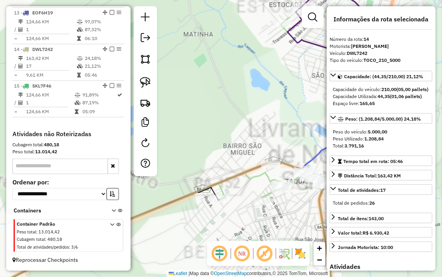
drag, startPoint x: 244, startPoint y: 116, endPoint x: 232, endPoint y: 111, distance: 13.1
click at [234, 111] on div "Rota 10 - Placa SKL1I42 918 - AGUA MIX Rota 10 - Placa SKL1I42 393 - RIBEIROS B…" at bounding box center [221, 138] width 442 height 277
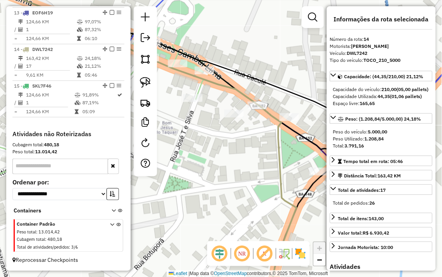
drag, startPoint x: 254, startPoint y: 154, endPoint x: 205, endPoint y: 150, distance: 49.6
click at [215, 151] on div "Janela de atendimento Grade de atendimento Capacidade Transportadoras Veículos …" at bounding box center [221, 138] width 442 height 277
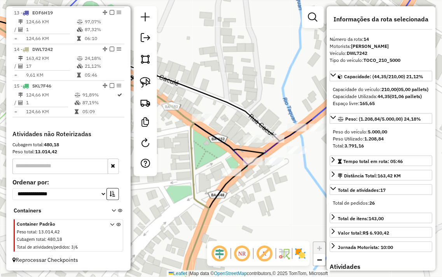
drag, startPoint x: 281, startPoint y: 182, endPoint x: 259, endPoint y: 188, distance: 23.1
click at [259, 188] on div "Janela de atendimento Grade de atendimento Capacidade Transportadoras Veículos …" at bounding box center [221, 138] width 442 height 277
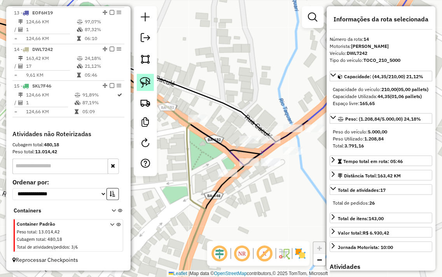
click at [142, 80] on img at bounding box center [145, 82] width 11 height 11
drag, startPoint x: 291, startPoint y: 114, endPoint x: 281, endPoint y: 103, distance: 14.6
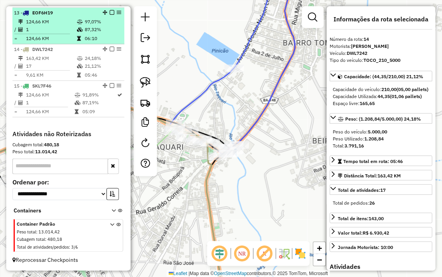
click at [54, 30] on td "1" at bounding box center [51, 30] width 51 height 8
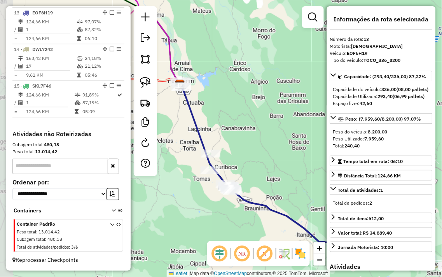
drag, startPoint x: 256, startPoint y: 135, endPoint x: 340, endPoint y: 166, distance: 89.7
click at [340, 166] on hb-router-mapa "Informações da Sessão 978111 - 12/08/2025 Criação: 11/08/2025 18:22 Depósito: J…" at bounding box center [221, 138] width 442 height 277
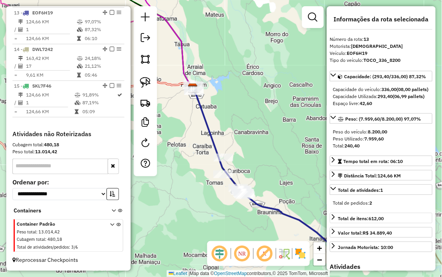
drag, startPoint x: 269, startPoint y: 126, endPoint x: 377, endPoint y: 228, distance: 149.5
click at [377, 228] on hb-router-mapa "Informações da Sessão 978111 - 12/08/2025 Criação: 11/08/2025 18:22 Depósito: J…" at bounding box center [221, 138] width 442 height 277
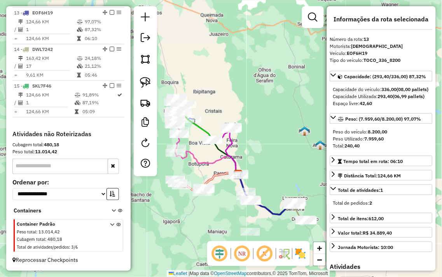
drag, startPoint x: 230, startPoint y: 133, endPoint x: 264, endPoint y: 150, distance: 38.3
click at [264, 150] on div "Janela de atendimento Grade de atendimento Capacidade Transportadoras Veículos …" at bounding box center [221, 138] width 442 height 277
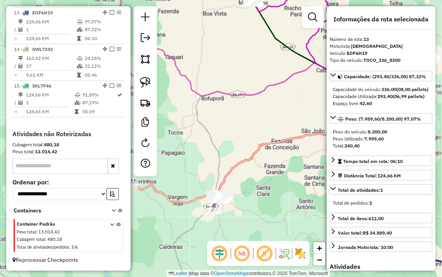
drag, startPoint x: 190, startPoint y: 135, endPoint x: 228, endPoint y: 172, distance: 53.1
click at [219, 149] on div "Janela de atendimento Grade de atendimento Capacidade Transportadoras Veículos …" at bounding box center [221, 138] width 442 height 277
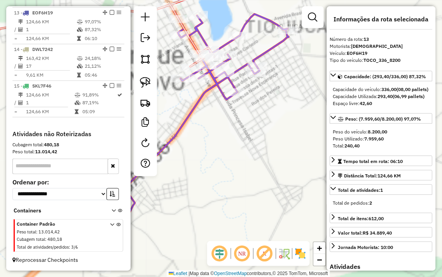
drag, startPoint x: 235, startPoint y: 161, endPoint x: 262, endPoint y: 223, distance: 66.6
click at [262, 223] on div "Janela de atendimento Grade de atendimento Capacidade Transportadoras Veículos …" at bounding box center [221, 138] width 442 height 277
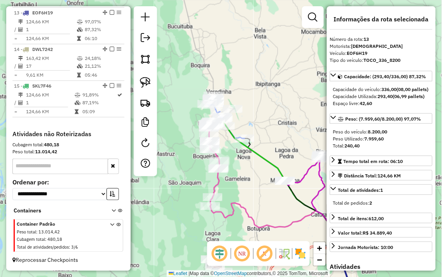
drag, startPoint x: 209, startPoint y: 127, endPoint x: 248, endPoint y: 188, distance: 72.1
click at [250, 190] on div "Janela de atendimento Grade de atendimento Capacidade Transportadoras Veículos …" at bounding box center [221, 138] width 442 height 277
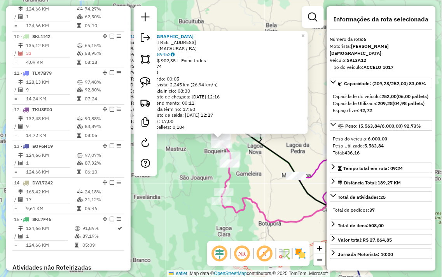
scroll to position [484, 0]
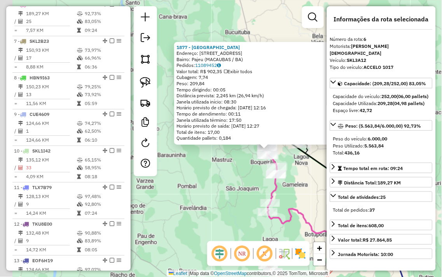
drag, startPoint x: 189, startPoint y: 157, endPoint x: 239, endPoint y: 168, distance: 51.8
click at [239, 168] on div "1877 - PINGAO Endereço: Rua Pajeu 9997 Bairro: Pajeu (MACAUBAS / BA) Pedidos: 1…" at bounding box center [221, 138] width 442 height 277
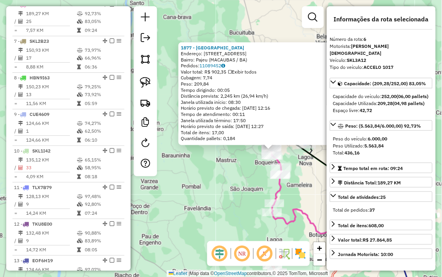
click at [239, 168] on div "1877 - PINGAO Endereço: Rua Pajeu 9997 Bairro: Pajeu (MACAUBAS / BA) Pedidos: 1…" at bounding box center [221, 138] width 442 height 277
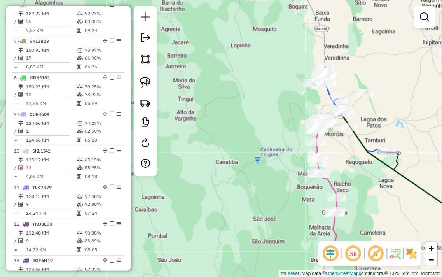
drag, startPoint x: 384, startPoint y: 118, endPoint x: 180, endPoint y: 2, distance: 235.0
click at [193, 12] on div "Janela de atendimento Grade de atendimento Capacidade Transportadoras Veículos …" at bounding box center [221, 138] width 442 height 277
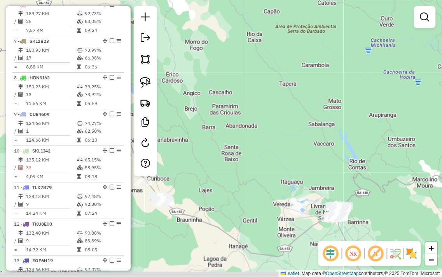
drag, startPoint x: 260, startPoint y: 40, endPoint x: 259, endPoint y: 36, distance: 4.0
click at [259, 36] on div "Janela de atendimento Grade de atendimento Capacidade Transportadoras Veículos …" at bounding box center [221, 138] width 442 height 277
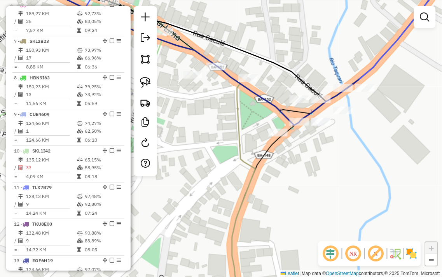
drag, startPoint x: 144, startPoint y: 84, endPoint x: 251, endPoint y: 132, distance: 117.4
click at [145, 84] on img at bounding box center [145, 82] width 11 height 11
drag, startPoint x: 271, startPoint y: 124, endPoint x: 285, endPoint y: 127, distance: 14.8
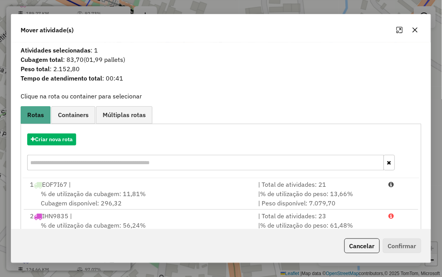
click at [416, 32] on icon "button" at bounding box center [415, 30] width 6 height 6
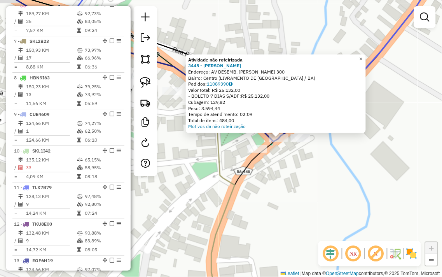
drag, startPoint x: 291, startPoint y: 176, endPoint x: 328, endPoint y: 172, distance: 37.5
click at [327, 173] on div "Atividade não roteirizada 3445 - RONY DA SKIMEL Endereço: AV DESEMB. JOSE SOARE…" at bounding box center [221, 138] width 442 height 277
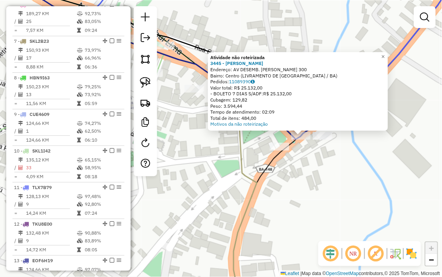
click at [340, 173] on div "Atividade não roteirizada 3445 - RONY DA SKIMEL Endereço: AV DESEMB. JOSE SOARE…" at bounding box center [221, 138] width 442 height 277
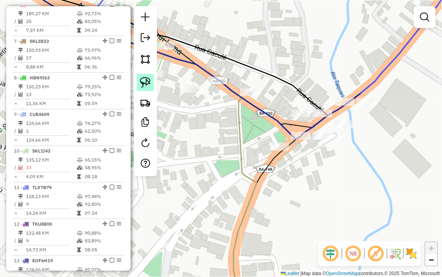
click at [148, 84] on img at bounding box center [145, 82] width 11 height 11
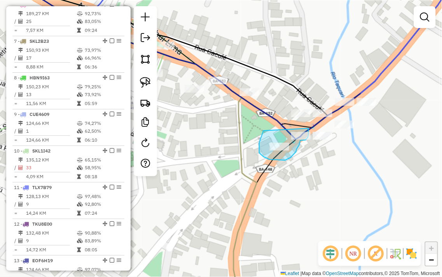
drag, startPoint x: 264, startPoint y: 131, endPoint x: 307, endPoint y: 126, distance: 43.9
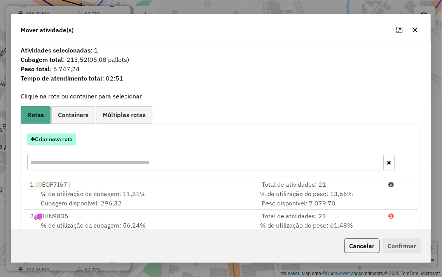
click at [29, 142] on button "Criar nova rota" at bounding box center [51, 139] width 49 height 12
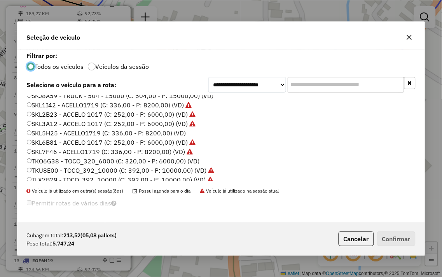
scroll to position [157, 0]
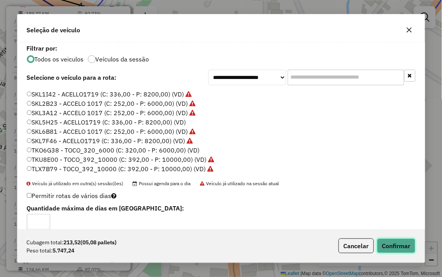
click at [402, 250] on button "Confirmar" at bounding box center [396, 246] width 39 height 15
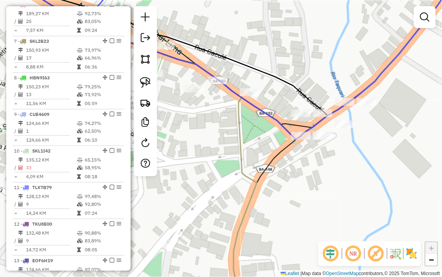
drag, startPoint x: 332, startPoint y: 72, endPoint x: 270, endPoint y: 68, distance: 62.0
click at [271, 68] on div "Janela de atendimento Grade de atendimento Capacidade Transportadoras Veículos …" at bounding box center [221, 138] width 442 height 277
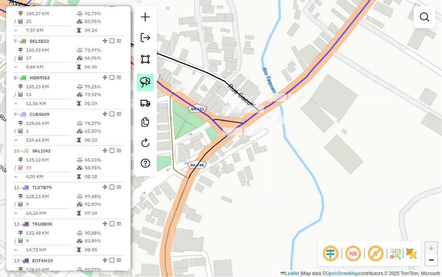
click at [147, 79] on img at bounding box center [145, 82] width 11 height 11
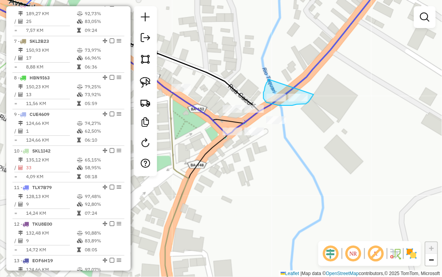
drag, startPoint x: 266, startPoint y: 85, endPoint x: 315, endPoint y: 93, distance: 49.6
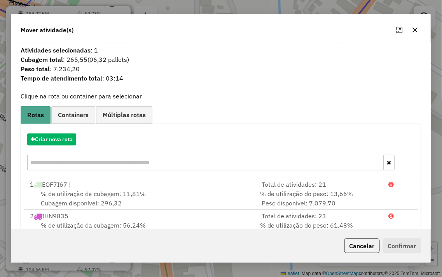
click at [413, 29] on icon "button" at bounding box center [415, 30] width 6 height 6
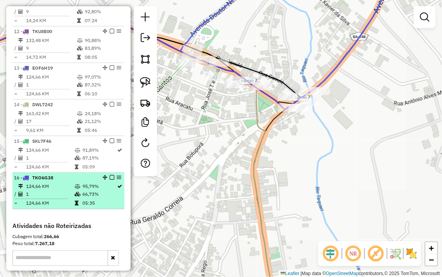
scroll to position [700, 0]
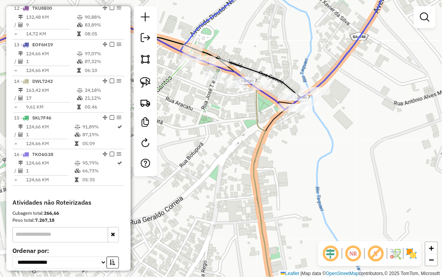
click at [330, 126] on div "Janela de atendimento Grade de atendimento Capacidade Transportadoras Veículos …" at bounding box center [221, 138] width 442 height 277
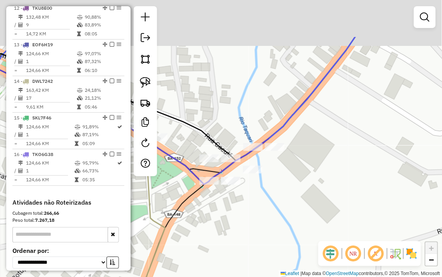
drag, startPoint x: 286, startPoint y: 48, endPoint x: 231, endPoint y: 126, distance: 94.9
click at [223, 125] on div "Janela de atendimento Grade de atendimento Capacidade Transportadoras Veículos …" at bounding box center [221, 138] width 442 height 277
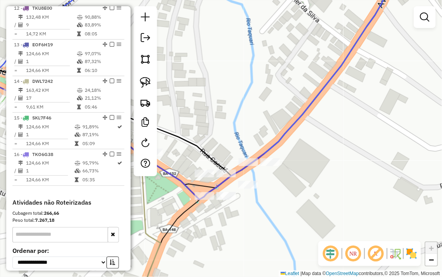
click at [270, 121] on div "Rota 10 - Placa SKL1I42 292 - LANCHONETE ELAINE Janela de atendimento Grade de …" at bounding box center [221, 138] width 442 height 277
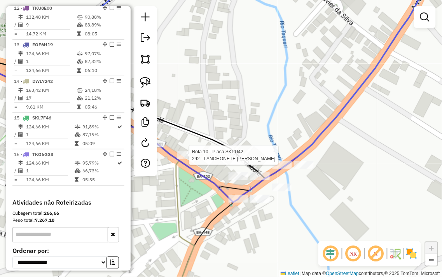
select select "**********"
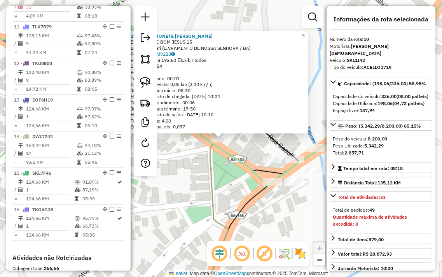
scroll to position [630, 0]
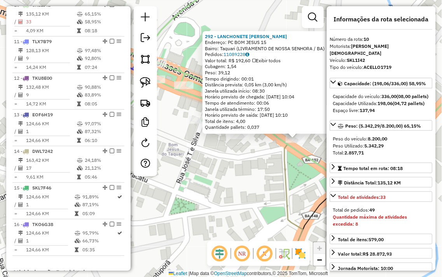
drag, startPoint x: 193, startPoint y: 173, endPoint x: 268, endPoint y: 173, distance: 74.3
click at [268, 173] on div "292 - LANCHONETE ELAINE Endereço: PC BOM JESUS 15 Bairro: Taquari (LIVRAMENTO D…" at bounding box center [221, 138] width 442 height 277
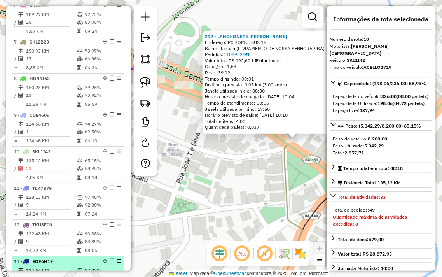
scroll to position [457, 0]
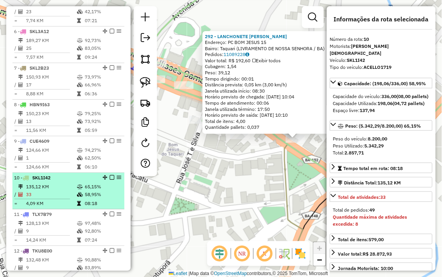
click at [90, 191] on td "65,15%" at bounding box center [102, 187] width 37 height 8
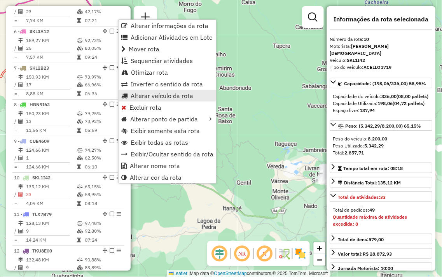
click at [164, 95] on span "Alterar veículo da rota" at bounding box center [162, 96] width 63 height 6
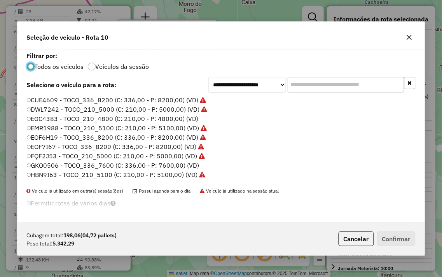
scroll to position [4, 2]
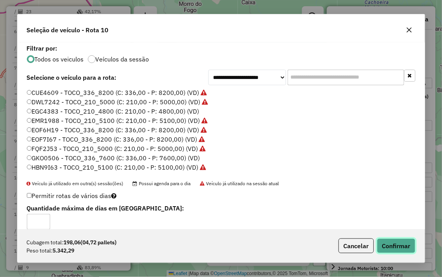
click at [405, 248] on button "Confirmar" at bounding box center [396, 246] width 39 height 15
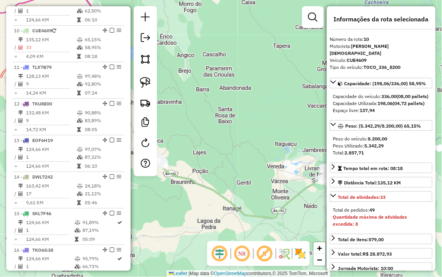
scroll to position [630, 0]
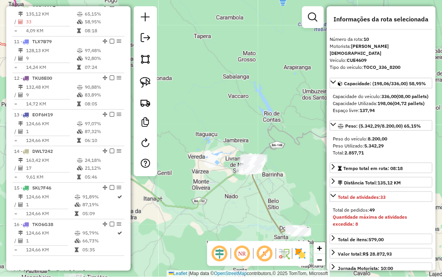
drag, startPoint x: 314, startPoint y: 159, endPoint x: 229, endPoint y: 148, distance: 85.9
click at [229, 148] on div "Janela de atendimento Grade de atendimento Capacidade Transportadoras Veículos …" at bounding box center [221, 138] width 442 height 277
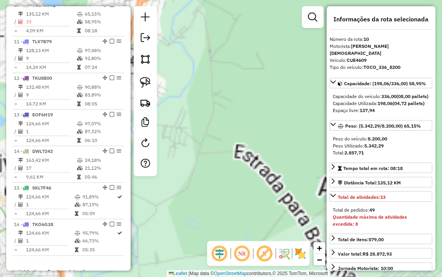
drag, startPoint x: 209, startPoint y: 151, endPoint x: 281, endPoint y: 161, distance: 72.8
click at [274, 161] on div "Janela de atendimento Grade de atendimento Capacidade Transportadoras Veículos …" at bounding box center [221, 138] width 442 height 277
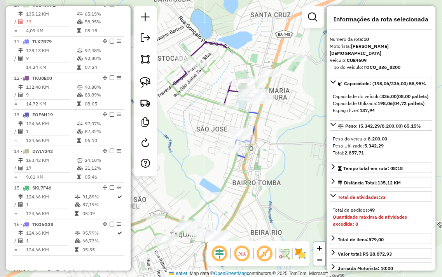
drag, startPoint x: 296, startPoint y: 138, endPoint x: 327, endPoint y: 140, distance: 31.2
click at [327, 140] on div "Janela de atendimento Grade de atendimento Capacidade Transportadoras Veículos …" at bounding box center [221, 138] width 442 height 277
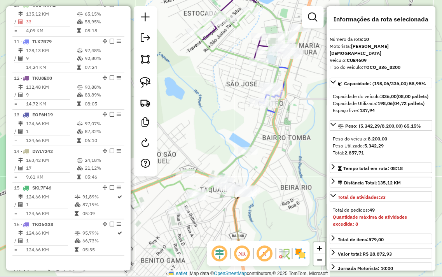
drag, startPoint x: 303, startPoint y: 162, endPoint x: 305, endPoint y: 86, distance: 75.9
click at [305, 86] on div "Janela de atendimento Grade de atendimento Capacidade Transportadoras Veículos …" at bounding box center [221, 138] width 442 height 277
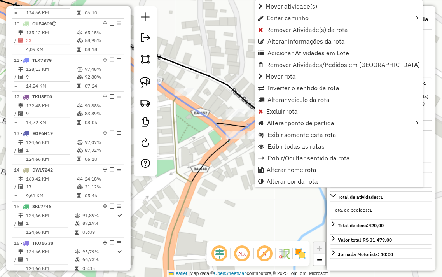
scroll to position [593, 0]
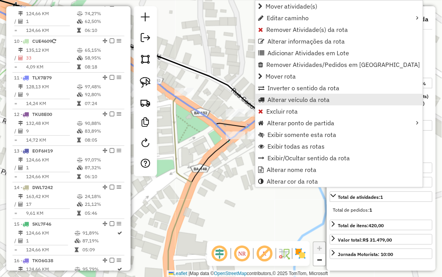
click at [295, 97] on span "Alterar veículo da rota" at bounding box center [299, 100] width 63 height 6
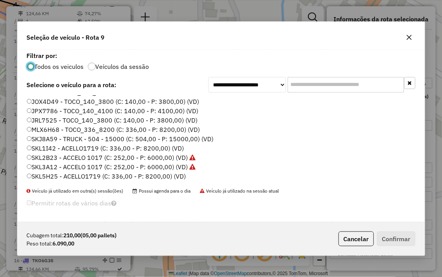
scroll to position [157, 0]
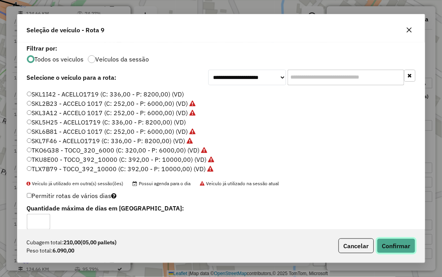
click at [390, 248] on button "Confirmar" at bounding box center [396, 246] width 39 height 15
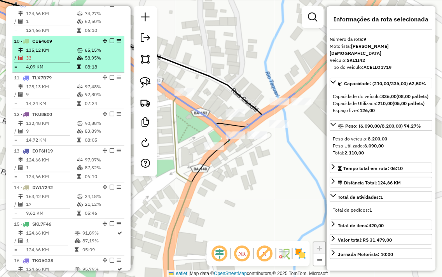
click at [61, 62] on td "33" at bounding box center [51, 58] width 51 height 8
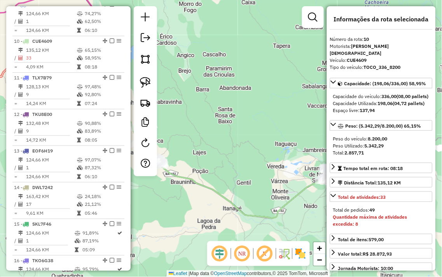
click at [209, 105] on div "Janela de atendimento Grade de atendimento Capacidade Transportadoras Veículos …" at bounding box center [221, 138] width 442 height 277
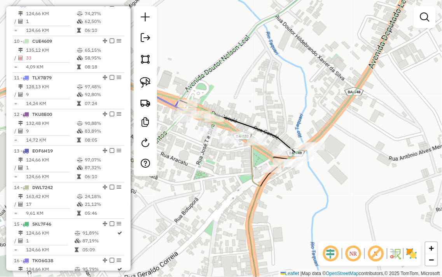
drag, startPoint x: 309, startPoint y: 106, endPoint x: 297, endPoint y: 94, distance: 16.8
click at [309, 89] on div "Janela de atendimento Grade de atendimento Capacidade Transportadoras Veículos …" at bounding box center [221, 138] width 442 height 277
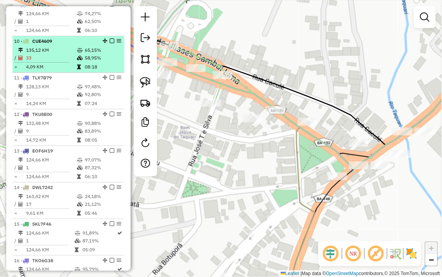
select select "**********"
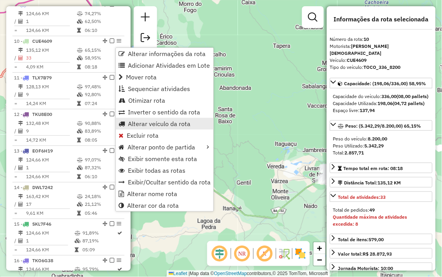
click at [177, 124] on span "Alterar veículo da rota" at bounding box center [159, 124] width 63 height 6
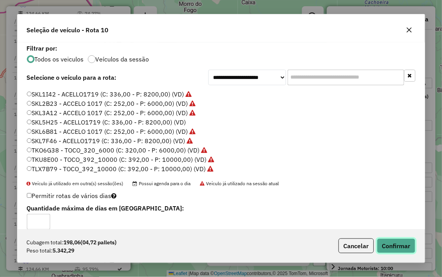
click at [391, 244] on button "Confirmar" at bounding box center [396, 246] width 39 height 15
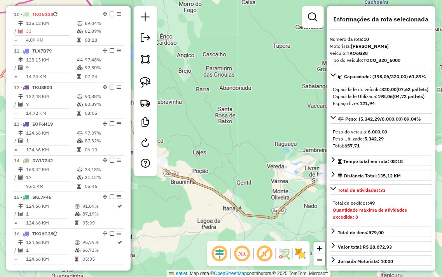
scroll to position [630, 0]
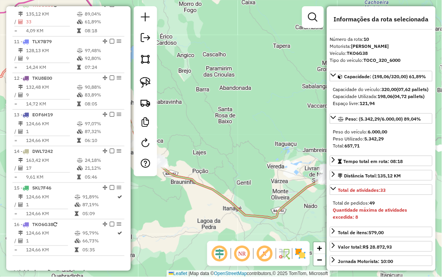
drag, startPoint x: 263, startPoint y: 129, endPoint x: 197, endPoint y: 98, distance: 72.2
click at [200, 100] on div "Janela de atendimento Grade de atendimento Capacidade Transportadoras Veículos …" at bounding box center [221, 138] width 442 height 277
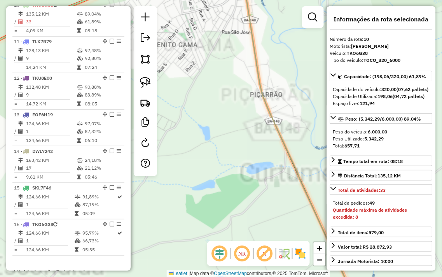
drag, startPoint x: 245, startPoint y: 72, endPoint x: 234, endPoint y: 172, distance: 99.8
click at [232, 187] on div "Janela de atendimento Grade de atendimento Capacidade Transportadoras Veículos …" at bounding box center [221, 138] width 442 height 277
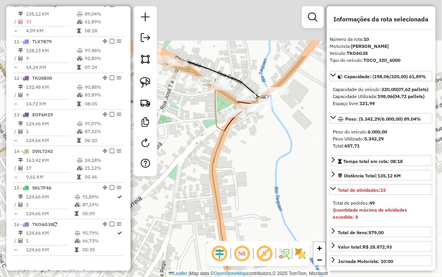
drag, startPoint x: 251, startPoint y: 113, endPoint x: 240, endPoint y: 193, distance: 81.3
click at [240, 195] on div "Janela de atendimento Grade de atendimento Capacidade Transportadoras Veículos …" at bounding box center [221, 138] width 442 height 277
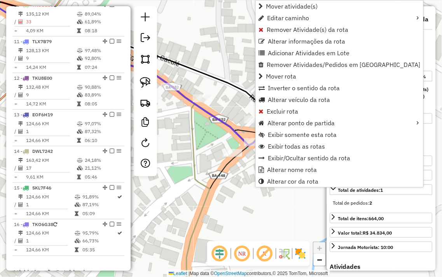
scroll to position [774, 0]
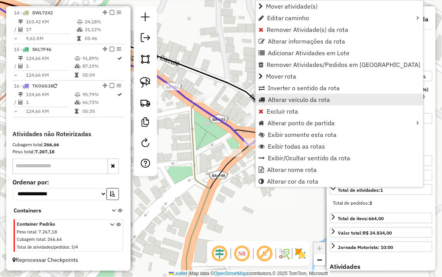
click at [284, 98] on span "Alterar veículo da rota" at bounding box center [299, 100] width 63 height 6
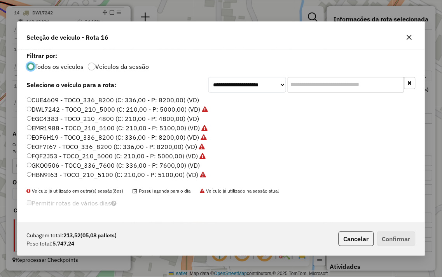
scroll to position [4, 2]
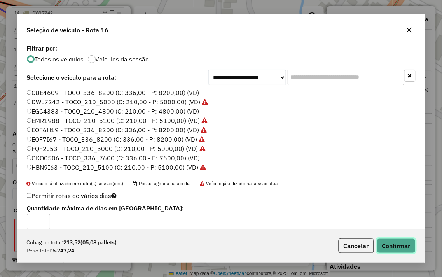
click at [402, 245] on button "Confirmar" at bounding box center [396, 246] width 39 height 15
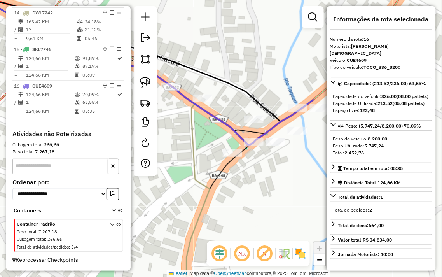
drag, startPoint x: 113, startPoint y: 84, endPoint x: 220, endPoint y: 44, distance: 114.3
click at [220, 44] on div "Janela de atendimento Grade de atendimento Capacidade Transportadoras Veículos …" at bounding box center [221, 138] width 442 height 277
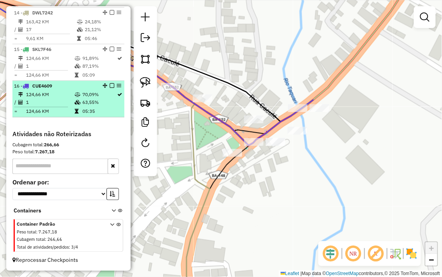
select select "**********"
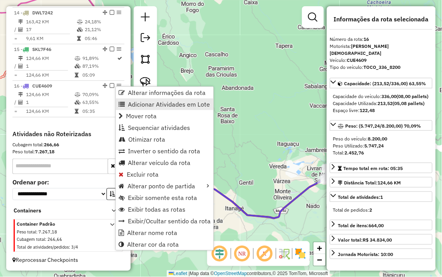
click at [174, 106] on span "Adicionar Atividades em Lote" at bounding box center [169, 104] width 82 height 6
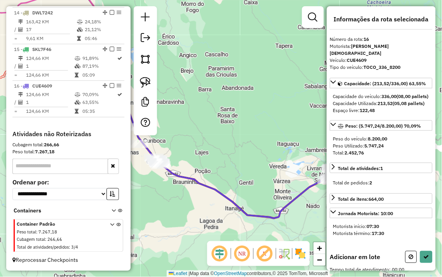
drag, startPoint x: 287, startPoint y: 135, endPoint x: 210, endPoint y: 130, distance: 76.8
click at [212, 130] on div "Janela de atendimento Grade de atendimento Capacidade Transportadoras Veículos …" at bounding box center [221, 138] width 442 height 277
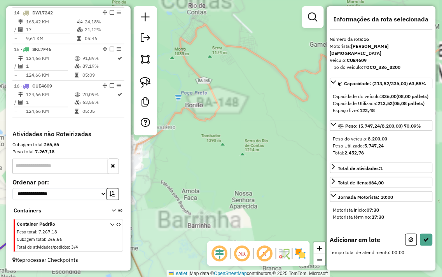
drag, startPoint x: 196, startPoint y: 168, endPoint x: 258, endPoint y: 179, distance: 62.4
click at [257, 179] on div "Janela de atendimento Grade de atendimento Capacidade Transportadoras Veículos …" at bounding box center [221, 138] width 442 height 277
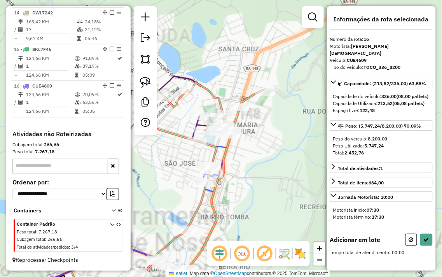
drag, startPoint x: 167, startPoint y: 194, endPoint x: 186, endPoint y: 103, distance: 93.0
click at [185, 104] on div "Janela de atendimento Grade de atendimento Capacidade Transportadoras Veículos …" at bounding box center [221, 138] width 442 height 277
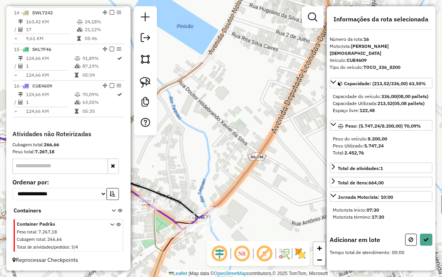
drag, startPoint x: 201, startPoint y: 165, endPoint x: 234, endPoint y: 77, distance: 94.7
click at [234, 77] on div "Janela de atendimento Grade de atendimento Capacidade Transportadoras Veículos …" at bounding box center [221, 138] width 442 height 277
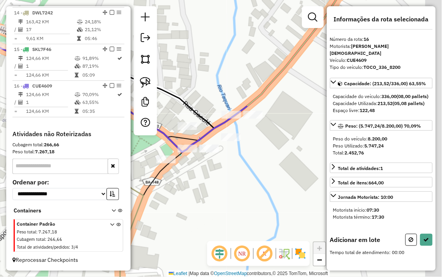
drag, startPoint x: 281, startPoint y: 90, endPoint x: 252, endPoint y: 90, distance: 29.2
click at [253, 86] on div "Janela de atendimento Grade de atendimento Capacidade Transportadoras Veículos …" at bounding box center [221, 138] width 442 height 277
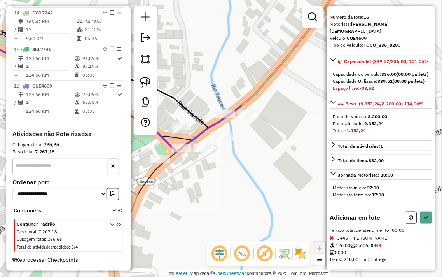
scroll to position [44, 0]
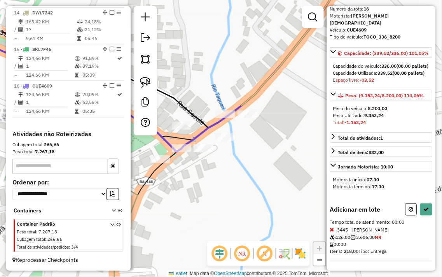
click at [333, 230] on icon at bounding box center [332, 229] width 4 height 5
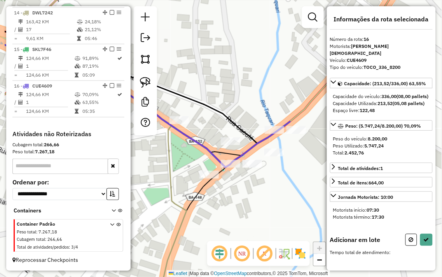
drag, startPoint x: 277, startPoint y: 166, endPoint x: 314, endPoint y: 181, distance: 40.2
click at [328, 182] on hb-router-mapa "Informações da Sessão 978111 - 12/08/2025 Criação: 11/08/2025 18:22 Depósito: J…" at bounding box center [221, 138] width 442 height 277
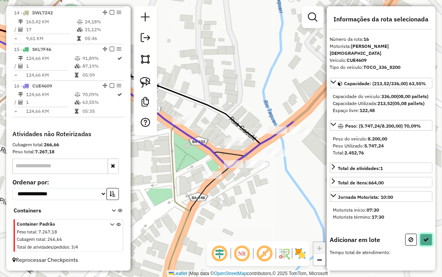
click at [422, 238] on button at bounding box center [427, 240] width 12 height 12
click at [307, 221] on div "Janela de atendimento Grade de atendimento Capacidade Transportadoras Veículos …" at bounding box center [221, 138] width 442 height 277
click at [414, 238] on icon at bounding box center [411, 239] width 5 height 5
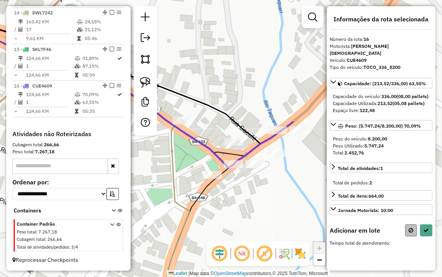
select select "**********"
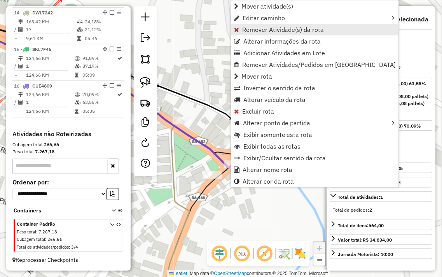
click at [267, 30] on span "Remover Atividade(s) da rota" at bounding box center [283, 29] width 82 height 6
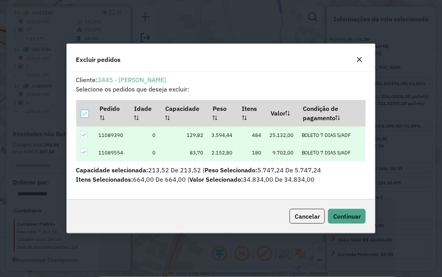
click at [84, 154] on icon at bounding box center [83, 152] width 5 height 5
click at [343, 212] on span "Continuar" at bounding box center [347, 216] width 28 height 8
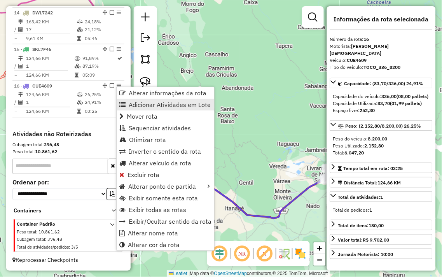
click at [153, 104] on span "Adicionar Atividades em Lote" at bounding box center [170, 105] width 82 height 6
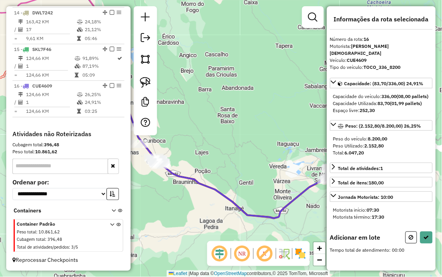
drag, startPoint x: 246, startPoint y: 123, endPoint x: 195, endPoint y: 119, distance: 51.5
click at [188, 113] on div "Janela de atendimento Grade de atendimento Capacidade Transportadoras Veículos …" at bounding box center [221, 138] width 442 height 277
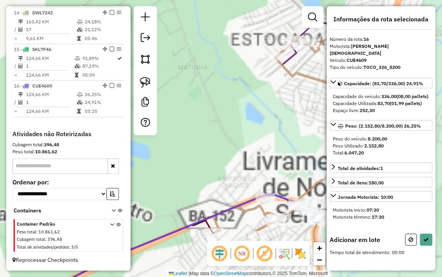
drag, startPoint x: 263, startPoint y: 154, endPoint x: 248, endPoint y: 111, distance: 45.2
click at [249, 112] on div "Janela de atendimento Grade de atendimento Capacidade Transportadoras Veículos …" at bounding box center [221, 138] width 442 height 277
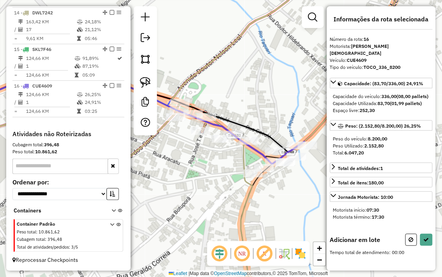
drag, startPoint x: 271, startPoint y: 161, endPoint x: 207, endPoint y: 162, distance: 64.2
click at [207, 162] on div "Janela de atendimento Grade de atendimento Capacidade Transportadoras Veículos …" at bounding box center [221, 138] width 442 height 277
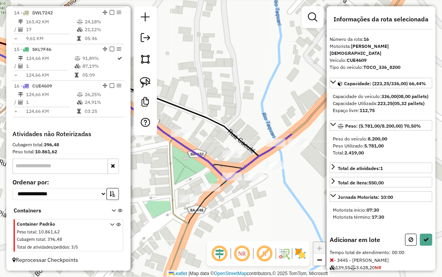
click at [303, 173] on div "Janela de atendimento Grade de atendimento Capacidade Transportadoras Veículos …" at bounding box center [221, 138] width 442 height 277
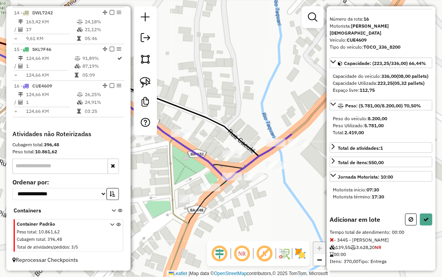
scroll to position [37, 0]
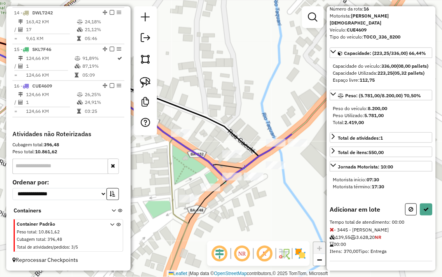
click at [334, 228] on icon at bounding box center [332, 229] width 4 height 5
click at [332, 230] on icon at bounding box center [332, 229] width 4 height 5
click at [333, 230] on icon at bounding box center [332, 229] width 4 height 5
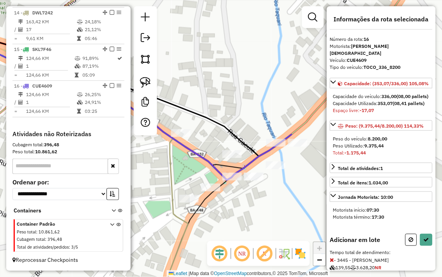
scroll to position [86, 0]
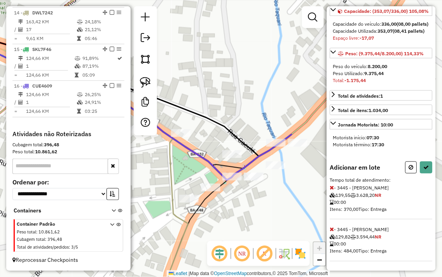
click at [333, 228] on icon at bounding box center [332, 229] width 4 height 5
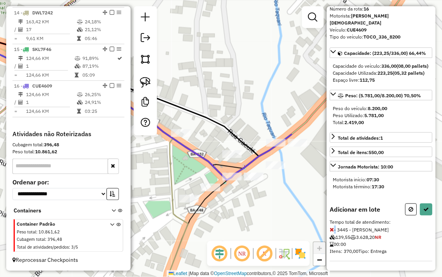
click at [333, 228] on icon at bounding box center [332, 229] width 4 height 5
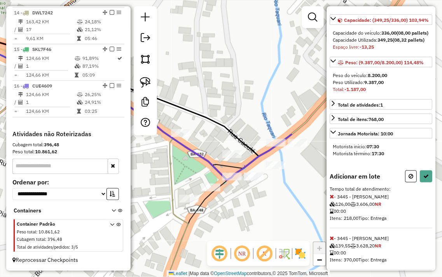
scroll to position [86, 0]
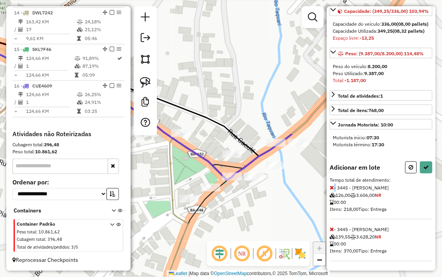
click at [332, 187] on icon at bounding box center [332, 187] width 4 height 5
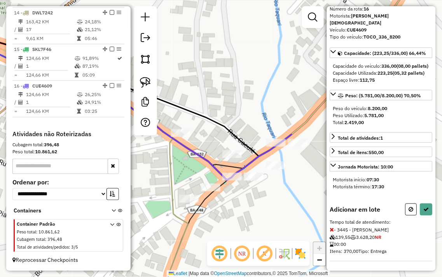
scroll to position [37, 0]
click at [428, 215] on button at bounding box center [427, 210] width 12 height 12
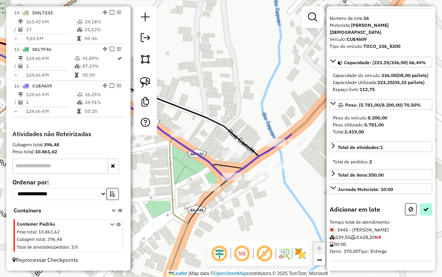
select select "**********"
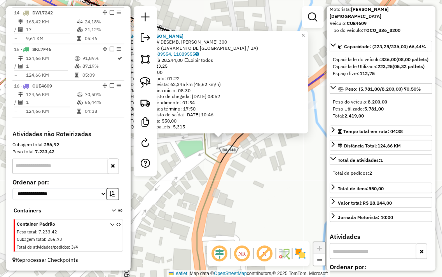
click at [240, 171] on div "3445 - RONY DA SKIMEL Endereço: AV DESEMB. JOSE SOARES SAMPAIO 300 Bairro: Cent…" at bounding box center [221, 138] width 442 height 277
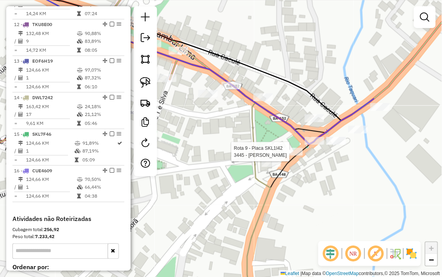
select select "**********"
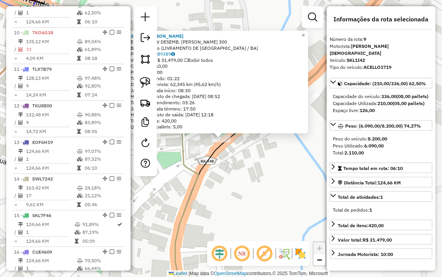
scroll to position [593, 0]
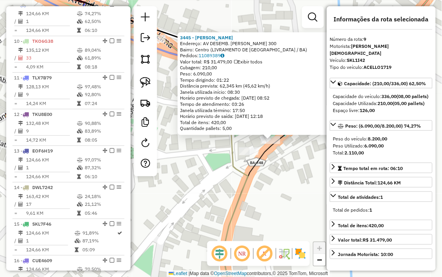
drag, startPoint x: 258, startPoint y: 181, endPoint x: 300, endPoint y: 182, distance: 42.1
click at [300, 182] on div "3445 - RONY DA SKIMEL Endereço: AV DESEMB. JOSE SOARES SAMPAIO 300 Bairro: Cent…" at bounding box center [221, 138] width 442 height 277
click at [289, 165] on div "3445 - RONY DA SKIMEL Endereço: AV DESEMB. JOSE SOARES SAMPAIO 300 Bairro: Cent…" at bounding box center [221, 138] width 442 height 277
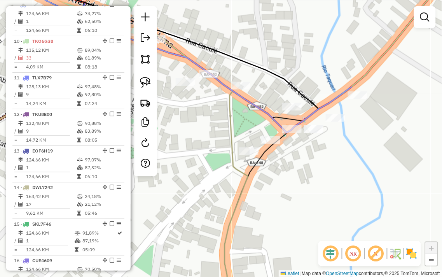
click at [234, 142] on icon at bounding box center [116, 138] width 264 height 332
select select "**********"
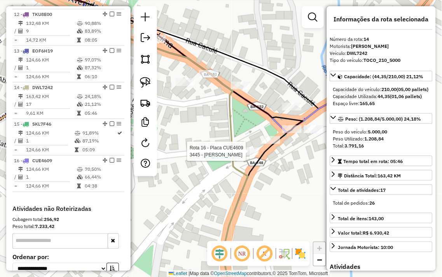
scroll to position [774, 0]
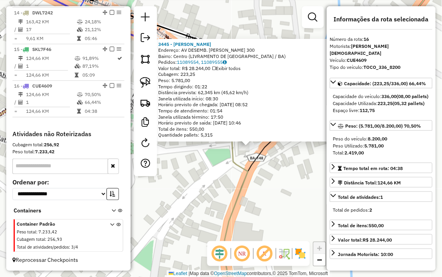
drag, startPoint x: 246, startPoint y: 172, endPoint x: 274, endPoint y: 180, distance: 28.7
click at [274, 180] on div "3445 - RONY DA SKIMEL Endereço: AV DESEMB. JOSE SOARES SAMPAIO 300 Bairro: Cent…" at bounding box center [221, 138] width 442 height 277
click at [292, 172] on div "3445 - RONY DA SKIMEL Endereço: AV DESEMB. JOSE SOARES SAMPAIO 300 Bairro: Cent…" at bounding box center [221, 138] width 442 height 277
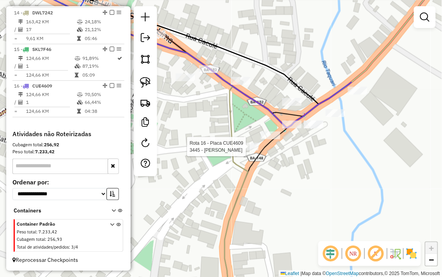
select select "**********"
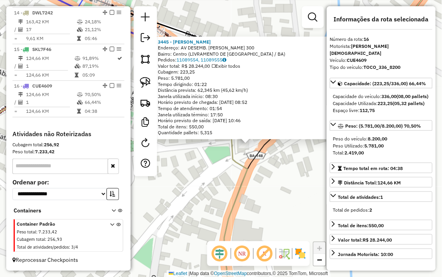
drag, startPoint x: 257, startPoint y: 164, endPoint x: 285, endPoint y: 170, distance: 29.0
click at [285, 170] on div "3445 - RONY DA SKIMEL Endereço: AV DESEMB. JOSE SOARES SAMPAIO 300 Bairro: Cent…" at bounding box center [221, 138] width 442 height 277
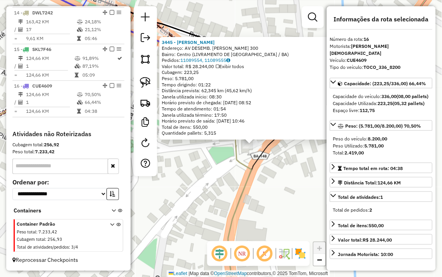
click at [285, 170] on div "3445 - RONY DA SKIMEL Endereço: AV DESEMB. JOSE SOARES SAMPAIO 300 Bairro: Cent…" at bounding box center [221, 138] width 442 height 277
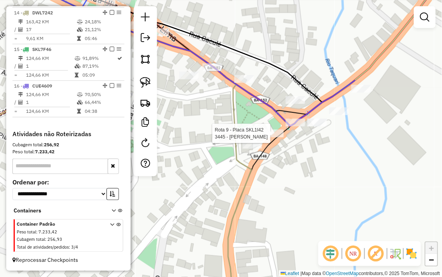
select select "**********"
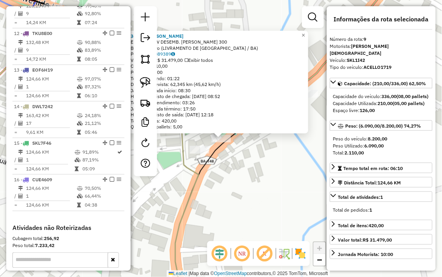
scroll to position [593, 0]
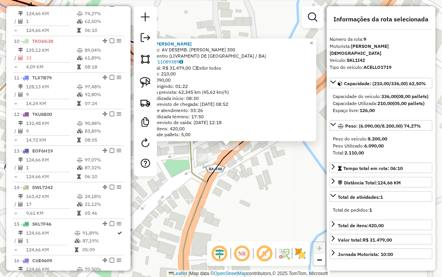
drag, startPoint x: 262, startPoint y: 169, endPoint x: 270, endPoint y: 177, distance: 11.3
click at [270, 177] on div "3445 - RONY DA SKIMEL Endereço: AV DESEMB. JOSE SOARES SAMPAIO 300 Bairro: Cent…" at bounding box center [221, 138] width 442 height 277
click at [270, 176] on div "3445 - RONY DA SKIMEL Endereço: AV DESEMB. JOSE SOARES SAMPAIO 300 Bairro: Cent…" at bounding box center [221, 138] width 442 height 277
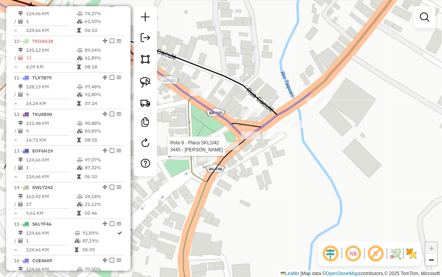
select select "**********"
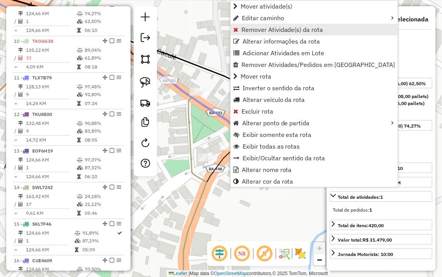
click at [269, 26] on span "Remover Atividade(s) da rota" at bounding box center [283, 29] width 82 height 6
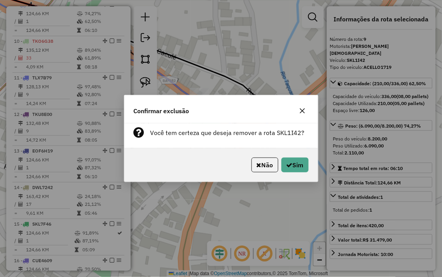
click at [286, 205] on div "Confirmar exclusão Você tem certeza que deseja remover a rota SKL1I42? Não Sim" at bounding box center [221, 138] width 442 height 277
click at [301, 112] on icon "button" at bounding box center [302, 111] width 5 height 5
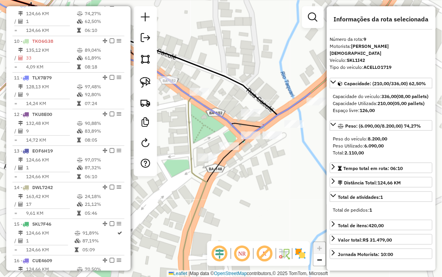
click at [310, 105] on div at bounding box center [316, 102] width 19 height 8
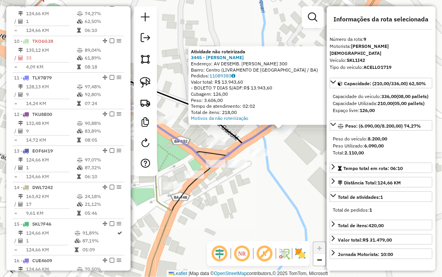
drag, startPoint x: 244, startPoint y: 181, endPoint x: 304, endPoint y: 173, distance: 60.9
click at [304, 173] on div "Atividade não roteirizada 3445 - RONY DA SKIMEL Endereço: AV DESEMB. JOSE SOARE…" at bounding box center [221, 138] width 442 height 277
click at [250, 200] on div "Atividade não roteirizada 3445 - RONY DA SKIMEL Endereço: AV DESEMB. JOSE SOARE…" at bounding box center [221, 138] width 442 height 277
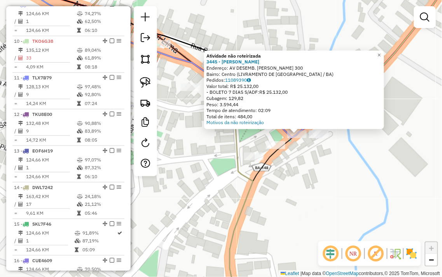
drag, startPoint x: 214, startPoint y: 192, endPoint x: 280, endPoint y: 188, distance: 65.9
click at [280, 188] on div "Atividade não roteirizada 3445 - RONY DA SKIMEL Endereço: AV DESEMB. JOSE SOARE…" at bounding box center [221, 138] width 442 height 277
click at [310, 184] on div "Atividade não roteirizada 3445 - RONY DA SKIMEL Endereço: AV DESEMB. JOSE SOARE…" at bounding box center [221, 138] width 442 height 277
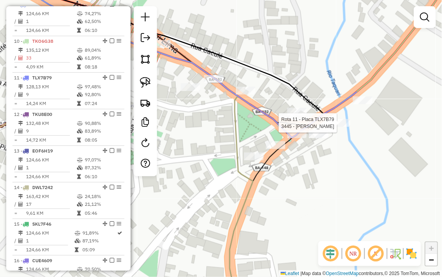
select select "**********"
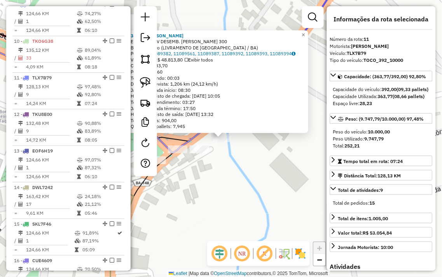
scroll to position [667, 0]
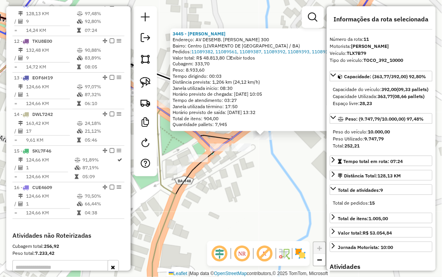
drag, startPoint x: 267, startPoint y: 181, endPoint x: 309, endPoint y: 179, distance: 42.1
click at [309, 179] on div "3445 - RONY DA SKIMEL Endereço: AV DESEMB. JOSE SOARES SAMPAIO 300 Bairro: Cent…" at bounding box center [221, 138] width 442 height 277
click at [247, 181] on div "3445 - RONY DA SKIMEL Endereço: AV DESEMB. JOSE SOARES SAMPAIO 300 Bairro: Cent…" at bounding box center [221, 138] width 442 height 277
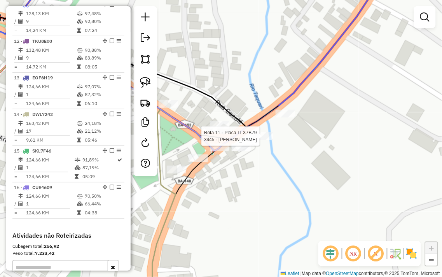
select select "**********"
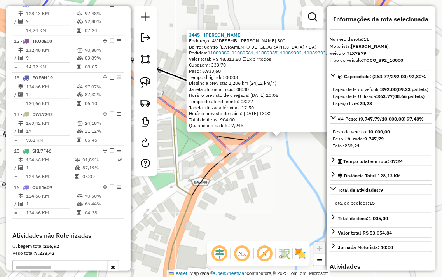
drag, startPoint x: 242, startPoint y: 166, endPoint x: 300, endPoint y: 165, distance: 58.4
click at [300, 165] on div "3445 - RONY DA SKIMEL Endereço: AV DESEMB. JOSE SOARES SAMPAIO 300 Bairro: Cent…" at bounding box center [221, 138] width 442 height 277
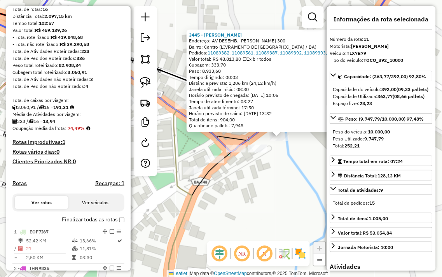
scroll to position [0, 0]
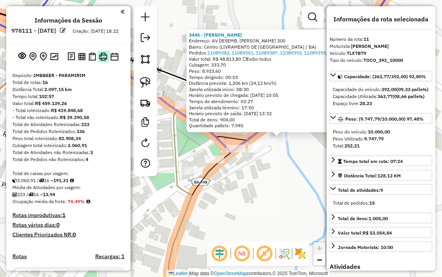
click at [102, 61] on img at bounding box center [103, 57] width 8 height 8
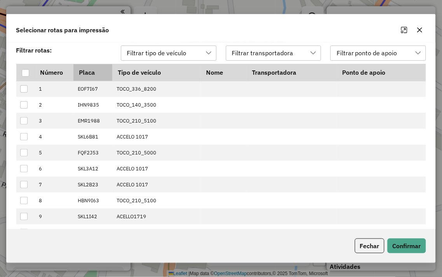
scroll to position [5, 34]
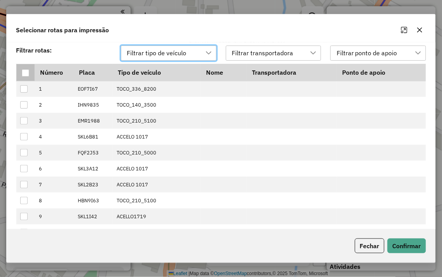
click at [22, 77] on div at bounding box center [26, 73] width 8 height 8
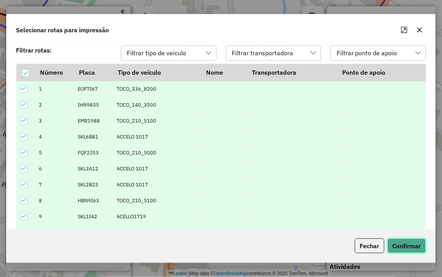
click at [399, 245] on button "Confirmar" at bounding box center [407, 246] width 39 height 15
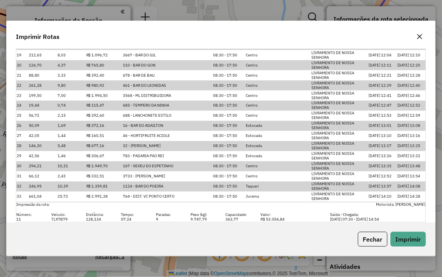
scroll to position [3113, 0]
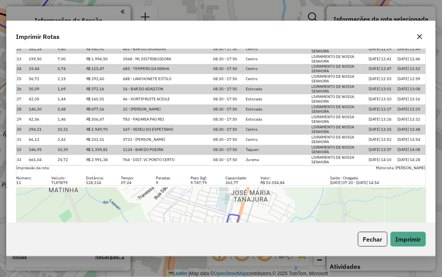
click at [418, 36] on icon "button" at bounding box center [420, 36] width 6 height 6
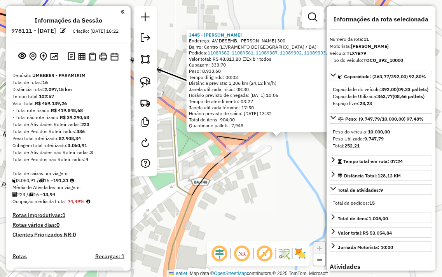
click at [265, 217] on div "Rota 15 - Placa SKL7F46 3445 - RONY DA SKIMEL 3445 - RONY DA SKIMEL Endereço: A…" at bounding box center [221, 138] width 442 height 277
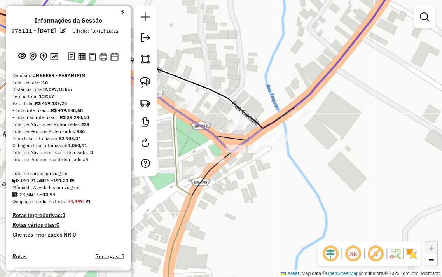
click at [143, 71] on div at bounding box center [145, 91] width 23 height 170
click at [143, 75] on link at bounding box center [145, 82] width 17 height 17
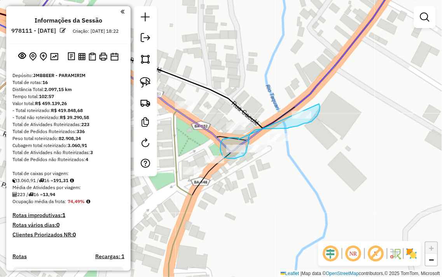
drag, startPoint x: 239, startPoint y: 139, endPoint x: 314, endPoint y: 100, distance: 84.2
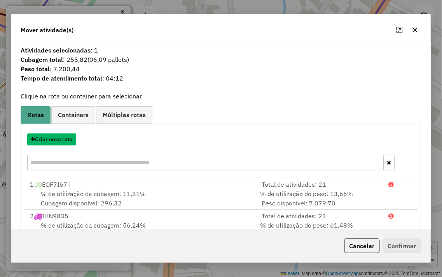
click at [51, 138] on button "Criar nova rota" at bounding box center [51, 139] width 49 height 12
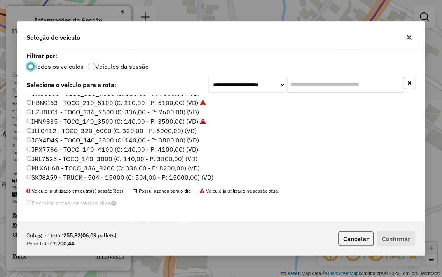
scroll to position [86, 0]
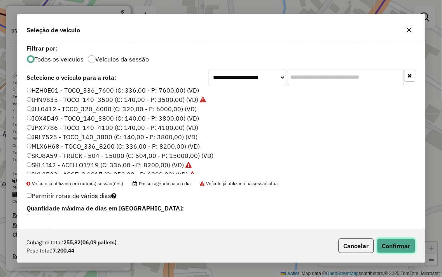
click at [405, 243] on button "Confirmar" at bounding box center [396, 246] width 39 height 15
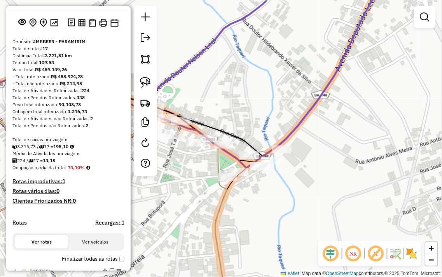
scroll to position [0, 0]
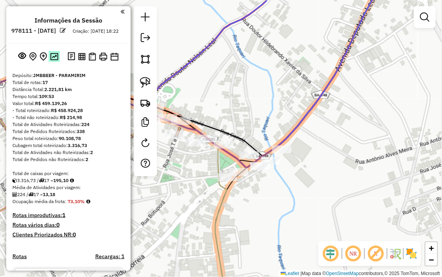
click at [55, 60] on img at bounding box center [54, 56] width 8 height 7
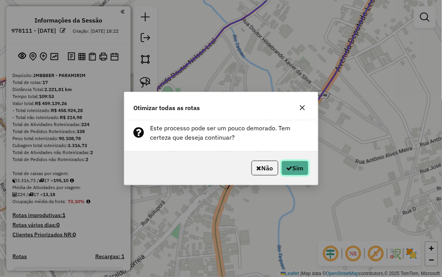
click at [301, 168] on button "Sim" at bounding box center [295, 168] width 27 height 15
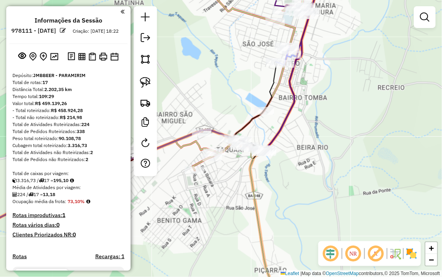
click at [137, 39] on div at bounding box center [145, 91] width 23 height 170
click at [145, 38] on em at bounding box center [145, 37] width 9 height 9
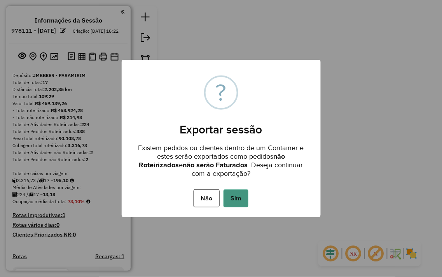
click at [235, 191] on button "Sim" at bounding box center [236, 199] width 25 height 18
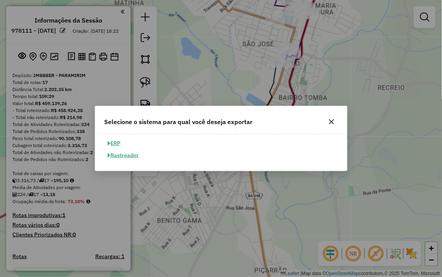
click at [118, 140] on button "ERP" at bounding box center [115, 143] width 20 height 12
select select "**"
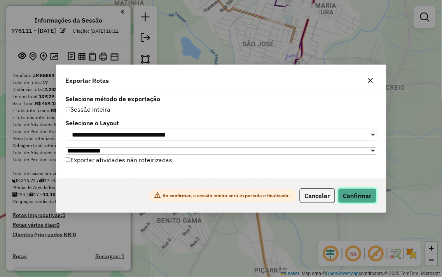
click at [348, 198] on button "Confirmar" at bounding box center [358, 195] width 39 height 15
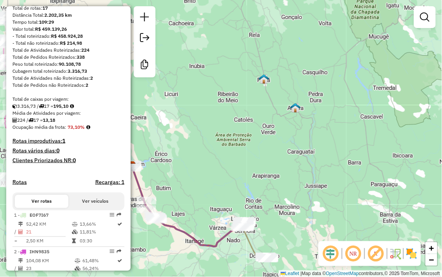
scroll to position [86, 0]
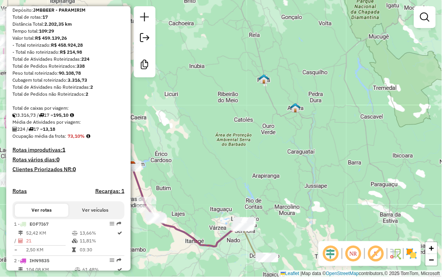
drag, startPoint x: 214, startPoint y: 132, endPoint x: 227, endPoint y: 124, distance: 15.4
click at [225, 129] on div "Janela de atendimento Grade de atendimento Capacidade Transportadoras Veículos …" at bounding box center [221, 138] width 442 height 277
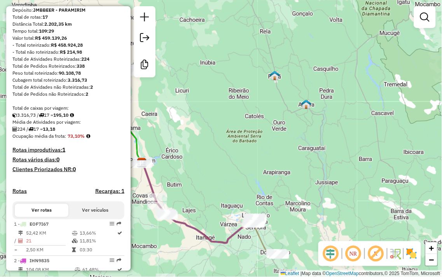
drag, startPoint x: 209, startPoint y: 139, endPoint x: 297, endPoint y: 139, distance: 87.9
click at [297, 139] on div "Janela de atendimento Grade de atendimento Capacidade Transportadoras Veículos …" at bounding box center [221, 138] width 442 height 277
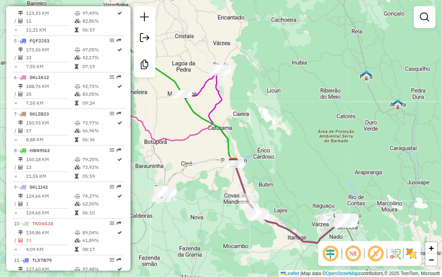
scroll to position [432, 0]
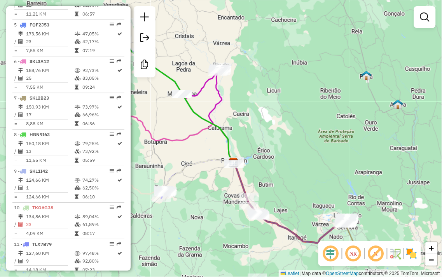
drag, startPoint x: 244, startPoint y: 102, endPoint x: 259, endPoint y: 119, distance: 22.6
click at [259, 119] on div "Janela de atendimento Grade de atendimento Capacidade Transportadoras Veículos …" at bounding box center [221, 138] width 442 height 277
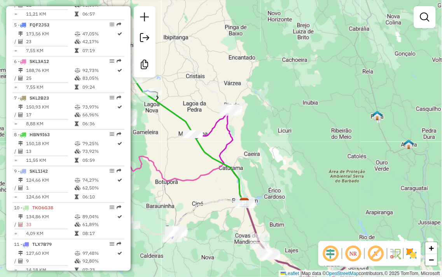
drag, startPoint x: 277, startPoint y: 95, endPoint x: 357, endPoint y: 135, distance: 90.3
click at [351, 138] on div "Janela de atendimento Grade de atendimento Capacidade Transportadoras Veículos …" at bounding box center [221, 138] width 442 height 277
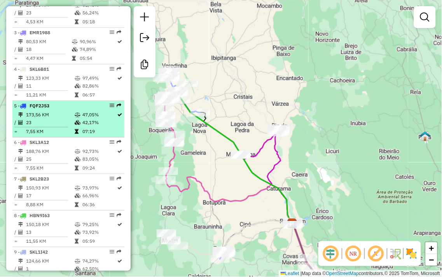
scroll to position [302, 0]
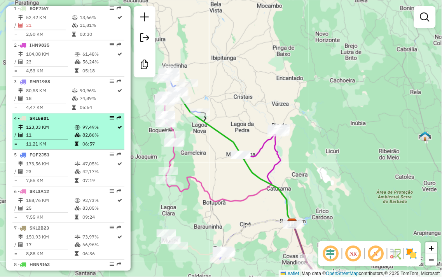
click at [75, 137] on icon at bounding box center [78, 135] width 6 height 5
select select "**********"
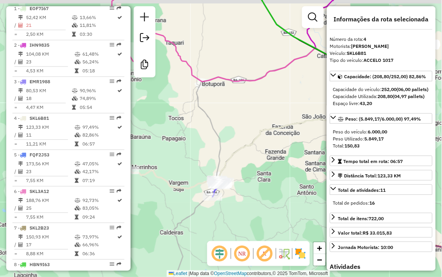
drag, startPoint x: 233, startPoint y: 92, endPoint x: 282, endPoint y: 162, distance: 85.7
click at [309, 178] on div "Janela de atendimento Grade de atendimento Capacidade Transportadoras Veículos …" at bounding box center [221, 138] width 442 height 277
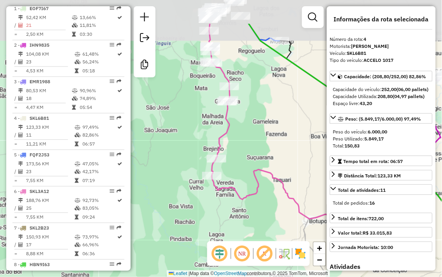
drag, startPoint x: 184, startPoint y: 72, endPoint x: 216, endPoint y: 126, distance: 62.1
click at [216, 126] on div "Janela de atendimento Grade de atendimento Capacidade Transportadoras Veículos …" at bounding box center [221, 138] width 442 height 277
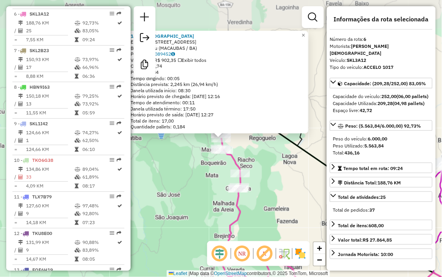
scroll to position [489, 0]
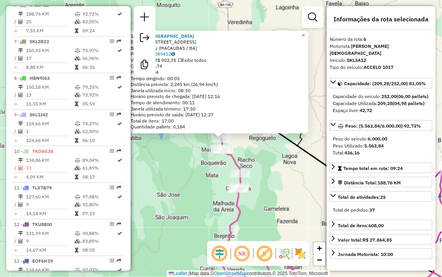
click at [178, 172] on div "Rota 6 - Placa SKL3A12 2368 - Padaria Comunitaria 1877 - PINGAO Endereço: Rua P…" at bounding box center [221, 138] width 442 height 277
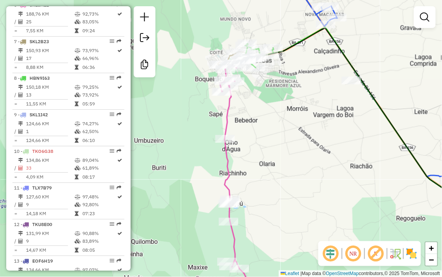
drag, startPoint x: 274, startPoint y: 102, endPoint x: 270, endPoint y: 110, distance: 9.6
click at [278, 125] on div "Janela de atendimento Grade de atendimento Capacidade Transportadoras Veículos …" at bounding box center [221, 138] width 442 height 277
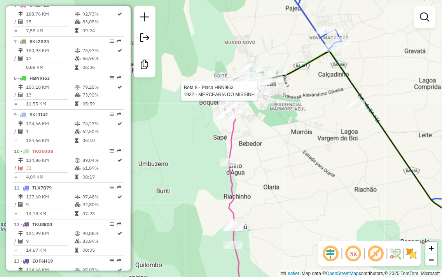
select select "**********"
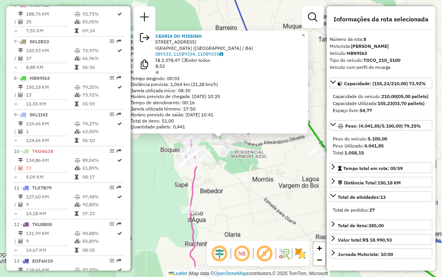
scroll to position [562, 0]
click at [230, 176] on div "Rota 6 - Placa SKL3A12 3876 - WELTON COSTA ROCHA 1932 - MERCEARIA DO MISSINH En…" at bounding box center [221, 138] width 442 height 277
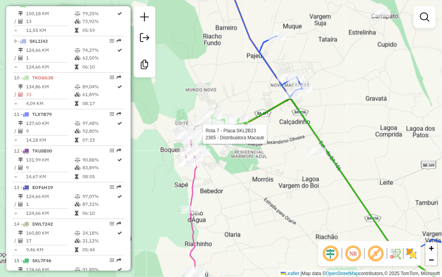
select select "**********"
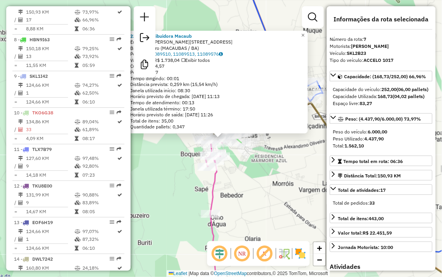
scroll to position [526, 0]
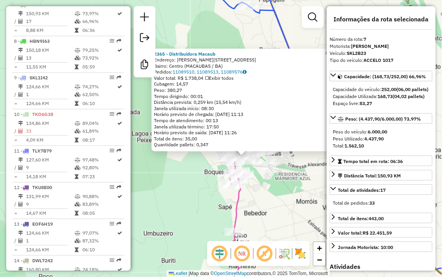
drag, startPoint x: 172, startPoint y: 178, endPoint x: 211, endPoint y: 184, distance: 39.1
click at [198, 196] on div "2365 - Distribuidora Macaub Endereço: Arthur Antonio Costa 138 Bairro: Centro (…" at bounding box center [221, 138] width 442 height 277
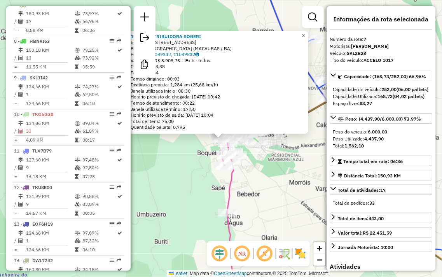
click at [172, 177] on div "1914 - DISTRIBUIDORA ROBERI Endereço: rua bela vista 3 Bairro: Bela Vista (MACA…" at bounding box center [221, 138] width 442 height 277
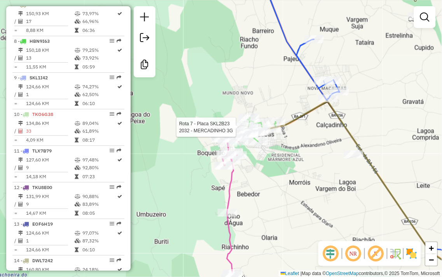
select select "**********"
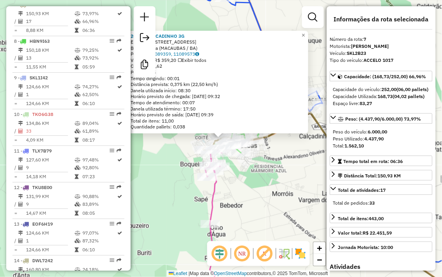
click at [286, 173] on div "2032 - MERCADINHO 3G Endereço: R DA SAUDADE 20 Bairro: Olaria (MACAUBAS / BA) P…" at bounding box center [221, 138] width 442 height 277
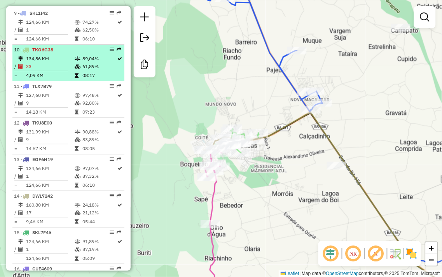
scroll to position [612, 0]
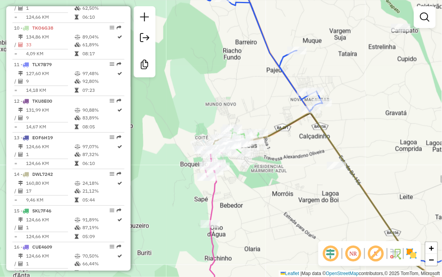
click at [388, 135] on div "Janela de atendimento Grade de atendimento Capacidade Transportadoras Veículos …" at bounding box center [221, 138] width 442 height 277
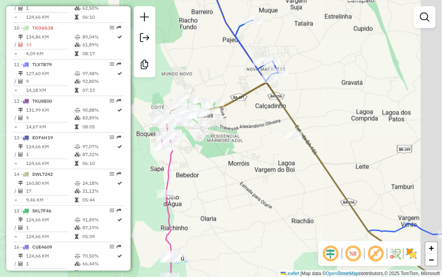
drag, startPoint x: 362, startPoint y: 121, endPoint x: 267, endPoint y: 24, distance: 135.9
click at [274, 29] on div "Janela de atendimento Grade de atendimento Capacidade Transportadoras Veículos …" at bounding box center [221, 138] width 442 height 277
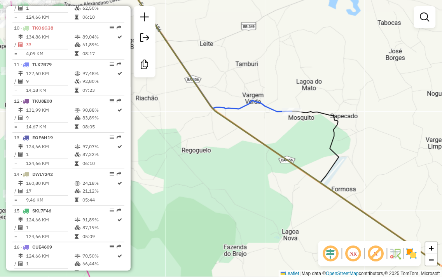
drag, startPoint x: 348, startPoint y: 142, endPoint x: 251, endPoint y: 105, distance: 103.2
click at [262, 114] on div "Janela de atendimento Grade de atendimento Capacidade Transportadoras Veículos …" at bounding box center [221, 138] width 442 height 277
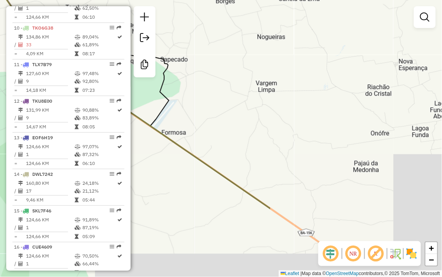
click at [226, 95] on div "Janela de atendimento Grade de atendimento Capacidade Transportadoras Veículos …" at bounding box center [221, 138] width 442 height 277
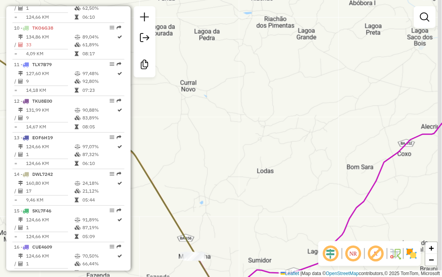
drag, startPoint x: 306, startPoint y: 179, endPoint x: 258, endPoint y: 94, distance: 98.1
click at [243, 82] on div "Janela de atendimento Grade de atendimento Capacidade Transportadoras Veículos …" at bounding box center [221, 138] width 442 height 277
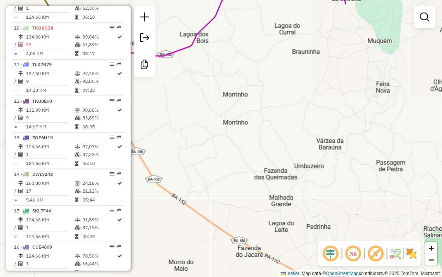
click at [247, 104] on div "Janela de atendimento Grade de atendimento Capacidade Transportadoras Veículos …" at bounding box center [221, 138] width 442 height 277
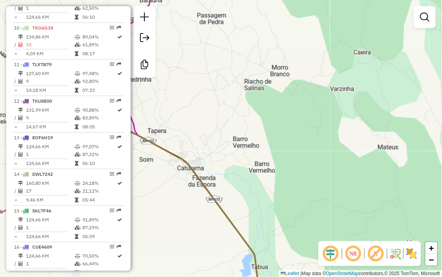
drag, startPoint x: 231, startPoint y: 145, endPoint x: 205, endPoint y: 71, distance: 77.9
click at [207, 79] on div "Janela de atendimento Grade de atendimento Capacidade Transportadoras Veículos …" at bounding box center [221, 138] width 442 height 277
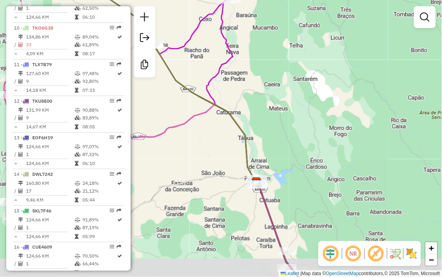
drag, startPoint x: 333, startPoint y: 201, endPoint x: 288, endPoint y: 94, distance: 116.2
click at [289, 95] on div "Janela de atendimento Grade de atendimento Capacidade Transportadoras Veículos …" at bounding box center [221, 138] width 442 height 277
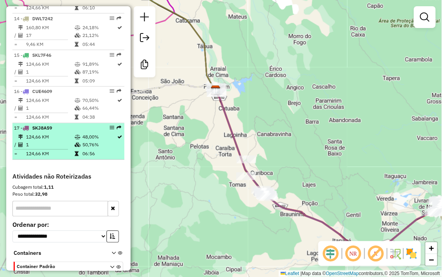
scroll to position [799, 0]
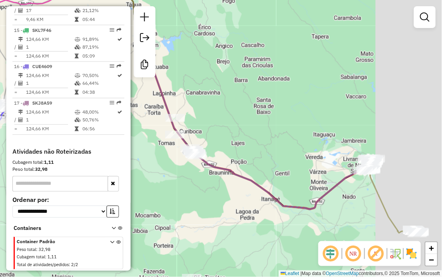
drag, startPoint x: 388, startPoint y: 142, endPoint x: 268, endPoint y: 69, distance: 140.6
click at [269, 69] on div "Janela de atendimento Grade de atendimento Capacidade Transportadoras Veículos …" at bounding box center [221, 138] width 442 height 277
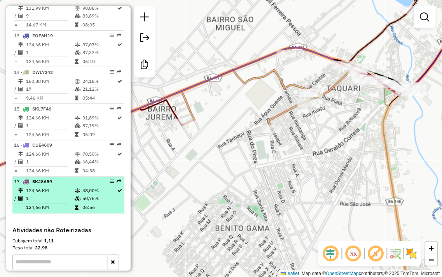
scroll to position [713, 0]
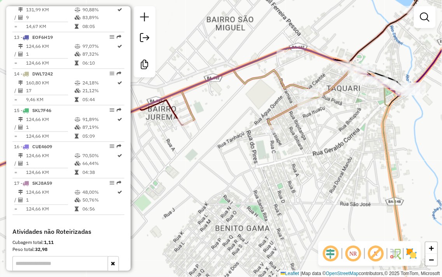
drag, startPoint x: 341, startPoint y: 151, endPoint x: 217, endPoint y: 130, distance: 125.8
click at [218, 130] on div "Rota 10 - Placa TKO6G38 764 - DIST. VC PONTO CERTO Janela de atendimento Grade …" at bounding box center [221, 138] width 442 height 277
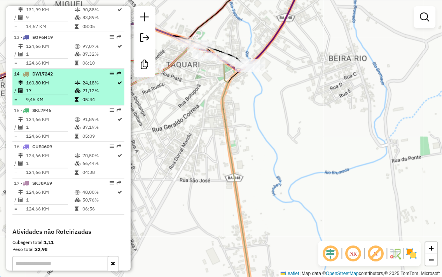
click at [60, 87] on td "160,80 KM" at bounding box center [50, 83] width 49 height 8
select select "**********"
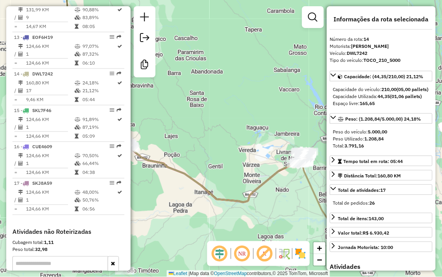
drag, startPoint x: 256, startPoint y: 135, endPoint x: 178, endPoint y: 91, distance: 88.9
click at [180, 94] on div "Janela de atendimento Grade de atendimento Capacidade Transportadoras Veículos …" at bounding box center [221, 138] width 442 height 277
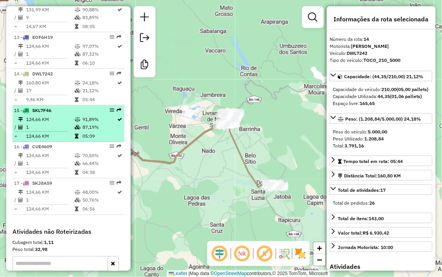
click at [64, 131] on td "1" at bounding box center [50, 127] width 49 height 8
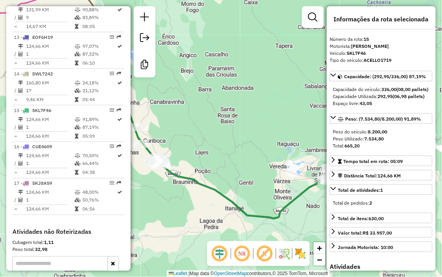
drag, startPoint x: 313, startPoint y: 149, endPoint x: 237, endPoint y: 144, distance: 76.8
click at [240, 144] on div "Janela de atendimento Grade de atendimento Capacidade Transportadoras Veículos …" at bounding box center [221, 138] width 442 height 277
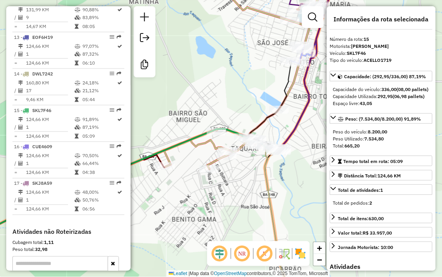
drag, startPoint x: 227, startPoint y: 183, endPoint x: 222, endPoint y: 186, distance: 5.4
click at [222, 186] on div "Janela de atendimento Grade de atendimento Capacidade Transportadoras Veículos …" at bounding box center [221, 138] width 442 height 277
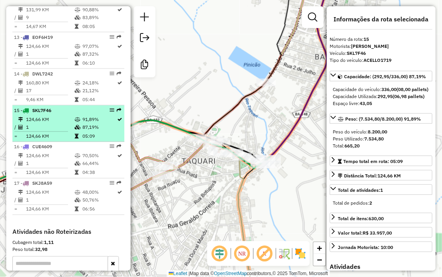
click at [37, 123] on td "124,66 KM" at bounding box center [50, 120] width 49 height 8
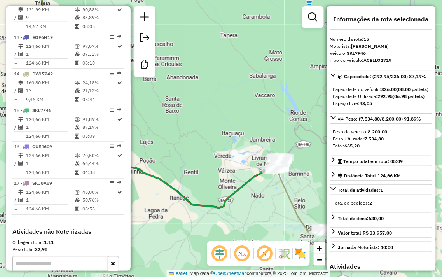
drag, startPoint x: 244, startPoint y: 130, endPoint x: 186, endPoint y: 119, distance: 58.9
click at [188, 119] on div "Janela de atendimento Grade de atendimento Capacidade Transportadoras Veículos …" at bounding box center [221, 138] width 442 height 277
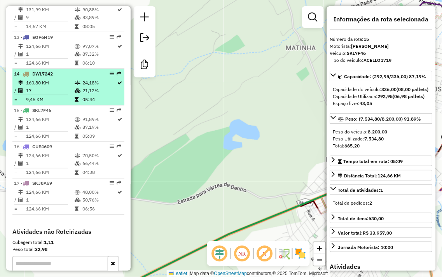
drag, startPoint x: 273, startPoint y: 164, endPoint x: 116, endPoint y: 106, distance: 167.6
click at [145, 125] on div "Janela de atendimento Grade de atendimento Capacidade Transportadoras Veículos …" at bounding box center [221, 138] width 442 height 277
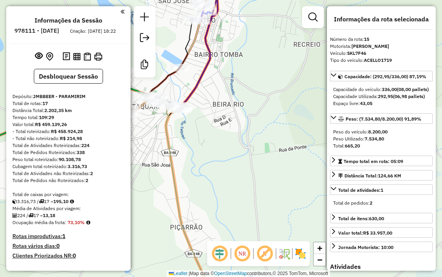
select select "**********"
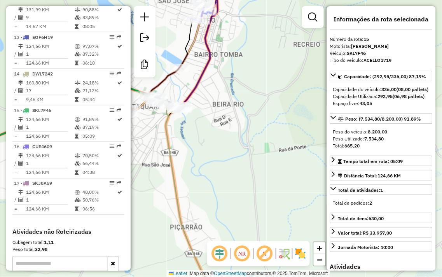
drag, startPoint x: 225, startPoint y: 163, endPoint x: 160, endPoint y: 163, distance: 64.6
click at [226, 163] on div "Janela de atendimento Grade de atendimento Capacidade Transportadoras Veículos …" at bounding box center [221, 138] width 442 height 277
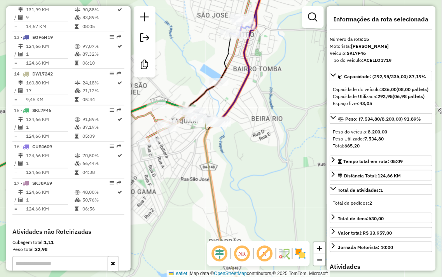
drag, startPoint x: 209, startPoint y: 45, endPoint x: 200, endPoint y: 138, distance: 93.8
click at [199, 139] on div "Janela de atendimento Grade de atendimento Capacidade Transportadoras Veículos …" at bounding box center [221, 138] width 442 height 277
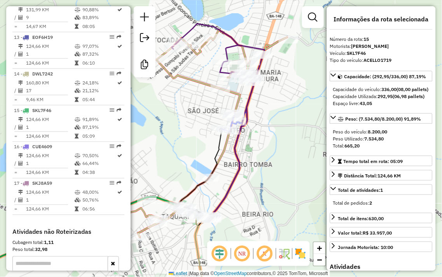
click at [325, 19] on div "Janela de atendimento Grade de atendimento Capacidade Transportadoras Veículos …" at bounding box center [221, 138] width 442 height 277
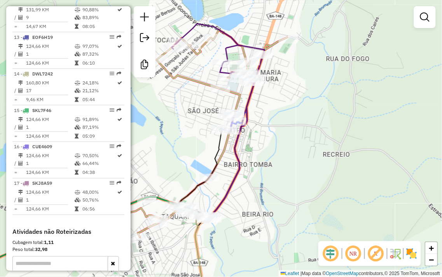
click at [321, 18] on div "Janela de atendimento Grade de atendimento Capacidade Transportadoras Veículos …" at bounding box center [221, 138] width 442 height 277
click at [430, 18] on em at bounding box center [425, 16] width 9 height 9
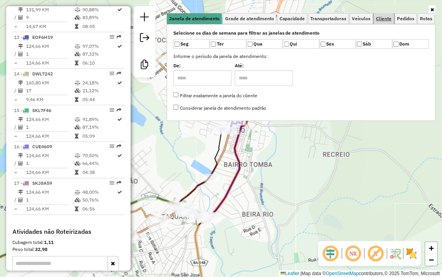
click at [379, 18] on span "Cliente" at bounding box center [385, 18] width 16 height 5
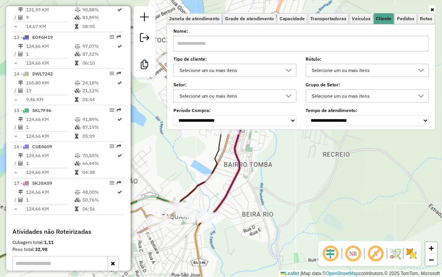
click at [191, 42] on input "text" at bounding box center [302, 44] width 256 height 16
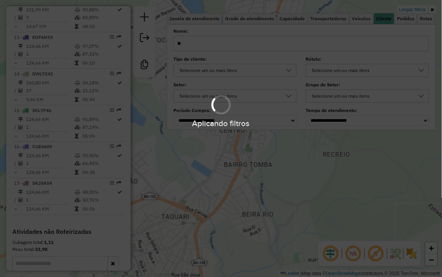
type input "*"
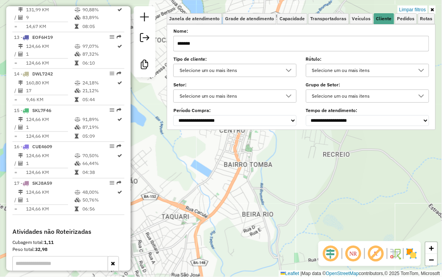
click at [316, 173] on div "Limpar filtros Janela de atendimento Grade de atendimento Capacidade Transporta…" at bounding box center [221, 138] width 442 height 277
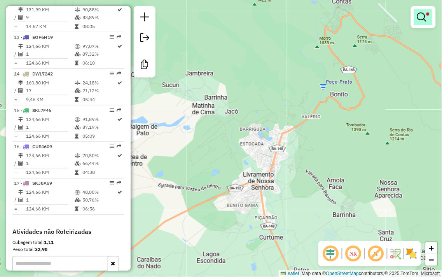
click at [422, 18] on em at bounding box center [422, 16] width 9 height 9
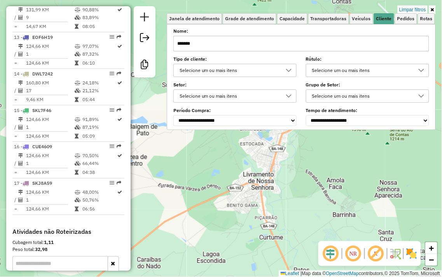
click at [209, 43] on input "*******" at bounding box center [302, 44] width 256 height 16
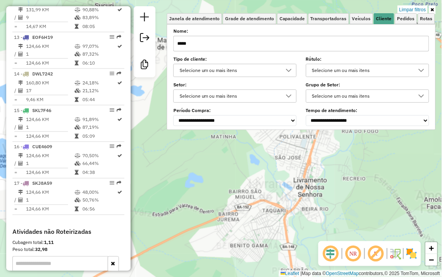
type input "*****"
click at [240, 163] on div "Limpar filtros Janela de atendimento Grade de atendimento Capacidade Transporta…" at bounding box center [221, 138] width 442 height 277
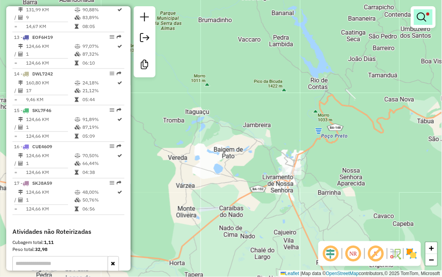
click at [426, 19] on em at bounding box center [422, 16] width 9 height 9
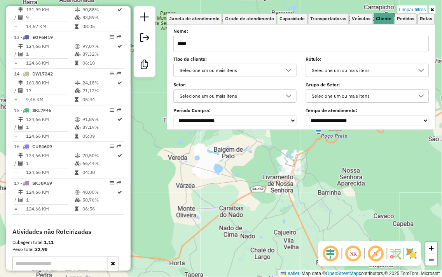
click at [253, 44] on input "*****" at bounding box center [302, 44] width 256 height 16
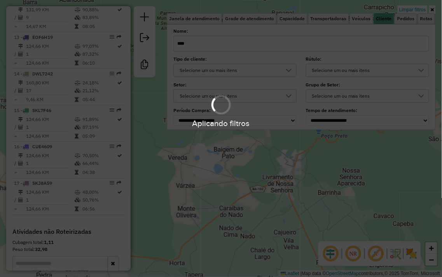
type input "*****"
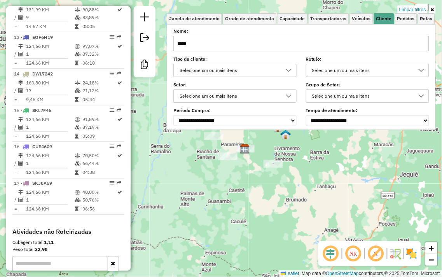
click at [254, 173] on div "Limpar filtros Janela de atendimento Grade de atendimento Capacidade Transporta…" at bounding box center [221, 138] width 442 height 277
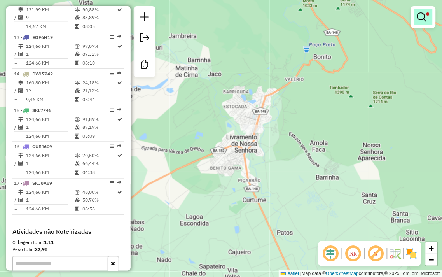
click at [429, 11] on link at bounding box center [423, 17] width 19 height 16
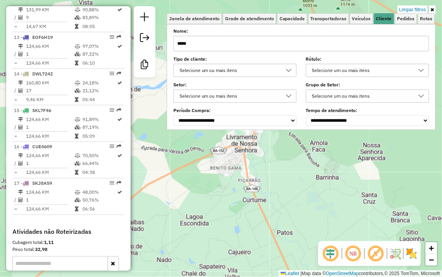
click at [246, 49] on input "*****" at bounding box center [302, 44] width 256 height 16
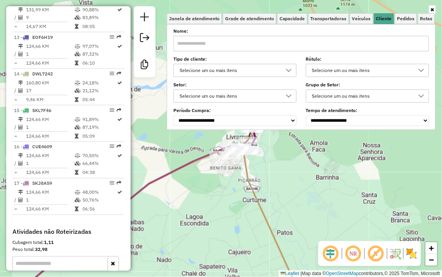
click at [307, 200] on div "Janela de atendimento Grade de atendimento Capacidade Transportadoras Veículos …" at bounding box center [221, 138] width 442 height 277
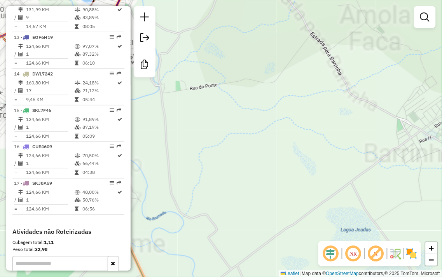
drag, startPoint x: 240, startPoint y: 44, endPoint x: 392, endPoint y: 284, distance: 284.3
click at [392, 277] on html "Aplicando filtros Pop-up bloqueado! Seu navegador bloqueou automáticamente a ab…" at bounding box center [221, 138] width 442 height 277
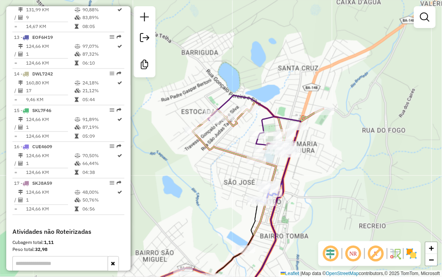
drag, startPoint x: 309, startPoint y: 160, endPoint x: 318, endPoint y: 172, distance: 14.7
click at [316, 171] on div "Janela de atendimento Grade de atendimento Capacidade Transportadoras Veículos …" at bounding box center [221, 138] width 442 height 277
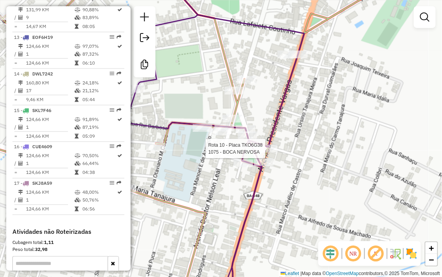
select select "**********"
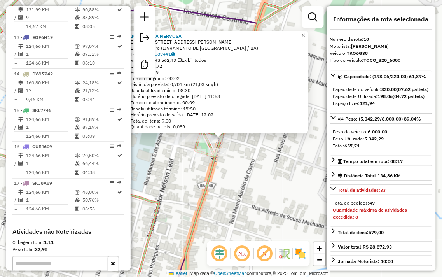
scroll to position [635, 0]
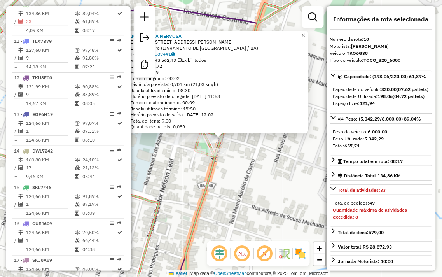
click at [301, 186] on div "1075 - BOCA NERVOSA Endereço: [STREET_ADDRESS][PERSON_NAME] Bairro: Centro (LIV…" at bounding box center [221, 138] width 442 height 277
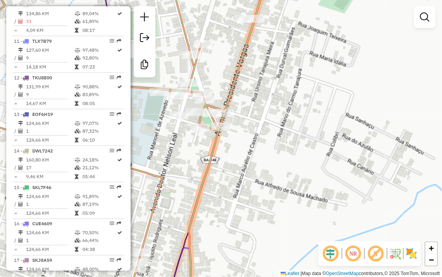
drag, startPoint x: 271, startPoint y: 191, endPoint x: 275, endPoint y: 165, distance: 25.9
click at [275, 165] on div "Janela de atendimento Grade de atendimento Capacidade Transportadoras Veículos …" at bounding box center [221, 138] width 442 height 277
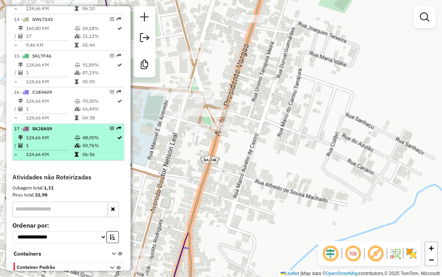
scroll to position [799, 0]
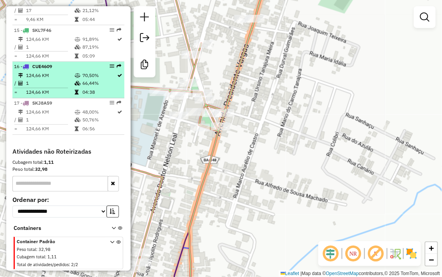
drag, startPoint x: 76, startPoint y: 65, endPoint x: 82, endPoint y: 72, distance: 9.5
click at [77, 65] on div "16 - CUE4609" at bounding box center [55, 66] width 82 height 7
select select "**********"
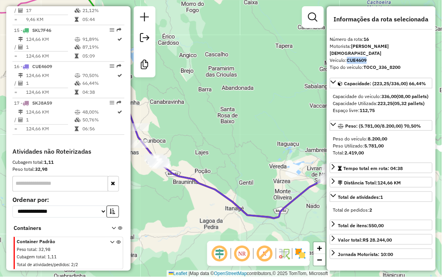
drag, startPoint x: 370, startPoint y: 53, endPoint x: 349, endPoint y: 52, distance: 20.6
click at [349, 57] on div "Veículo: CUE4609" at bounding box center [381, 60] width 103 height 7
copy strong "CUE4609"
click at [312, 19] on em at bounding box center [313, 16] width 9 height 9
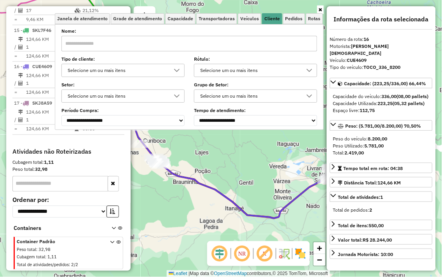
click at [152, 45] on input "text" at bounding box center [189, 44] width 256 height 16
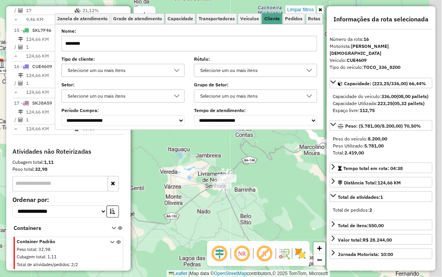
drag, startPoint x: 277, startPoint y: 171, endPoint x: 168, endPoint y: 177, distance: 109.5
click at [168, 177] on div "Limpar filtros Janela de atendimento Grade de atendimento Capacidade Transporta…" at bounding box center [221, 138] width 442 height 277
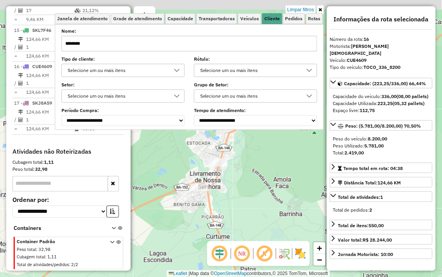
drag, startPoint x: 208, startPoint y: 165, endPoint x: 228, endPoint y: 179, distance: 24.6
click at [228, 179] on div "Limpar filtros Janela de atendimento Grade de atendimento Capacidade Transporta…" at bounding box center [221, 138] width 442 height 277
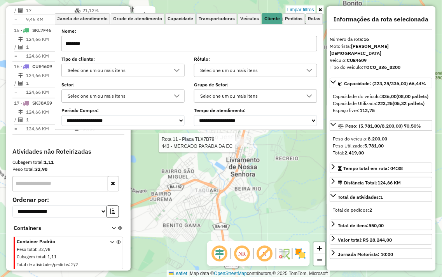
click at [233, 147] on div at bounding box center [237, 143] width 19 height 8
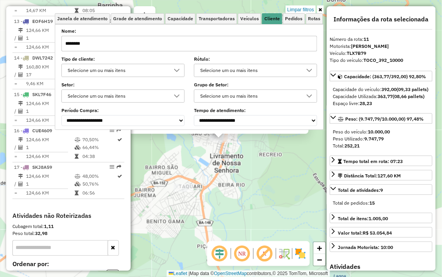
scroll to position [672, 0]
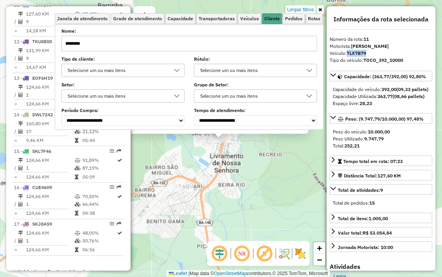
drag, startPoint x: 368, startPoint y: 53, endPoint x: 349, endPoint y: 51, distance: 18.7
click at [349, 51] on strong "TLX7B79" at bounding box center [357, 53] width 19 height 6
copy strong "TLX7B79"
drag, startPoint x: 230, startPoint y: 34, endPoint x: 227, endPoint y: 39, distance: 5.2
click at [229, 34] on div "Nome: *******" at bounding box center [189, 41] width 256 height 22
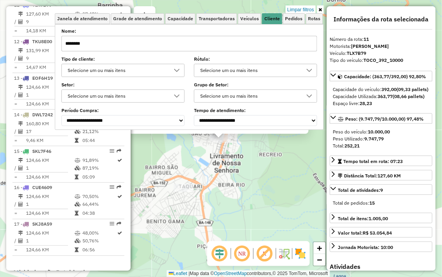
click at [226, 40] on input "*******" at bounding box center [189, 44] width 256 height 16
click at [226, 41] on input "*******" at bounding box center [189, 44] width 256 height 16
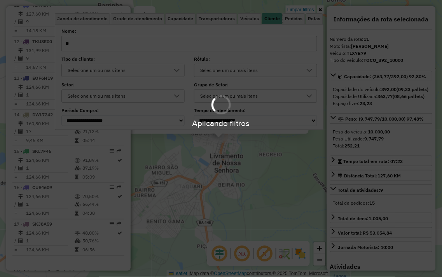
type input "*"
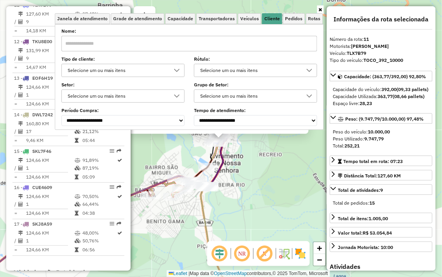
type input "*"
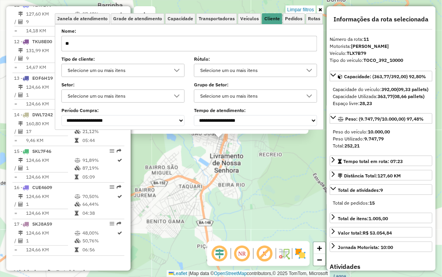
type input "**"
click at [243, 172] on div "443 - MERCADO PARADA DA EC Endereço: PC [PERSON_NAME] DE OLIVEIRA 160 Bairro: C…" at bounding box center [221, 138] width 442 height 277
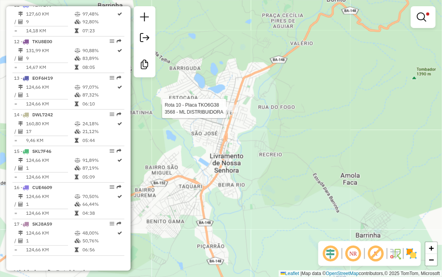
select select "**********"
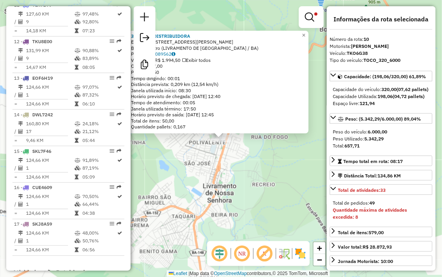
scroll to position [635, 0]
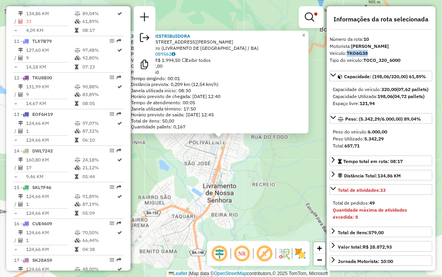
drag, startPoint x: 371, startPoint y: 52, endPoint x: 349, endPoint y: 52, distance: 21.8
click at [349, 52] on div "Veículo: TKO6G38" at bounding box center [381, 53] width 103 height 7
copy strong "TKO6G38"
click at [277, 176] on div "3568 - ML DISTRIBUIDORA Endereço: RUA [PERSON_NAME] 256 Bairro: [GEOGRAPHIC_DAT…" at bounding box center [221, 138] width 442 height 277
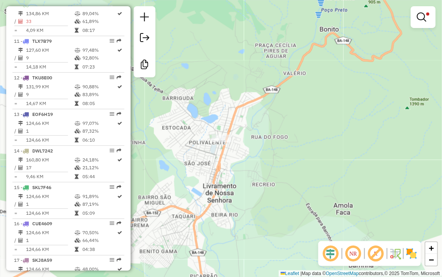
click at [427, 27] on div at bounding box center [423, 17] width 25 height 22
drag, startPoint x: 422, startPoint y: 10, endPoint x: 406, endPoint y: 24, distance: 21.3
click at [422, 11] on link at bounding box center [423, 17] width 19 height 16
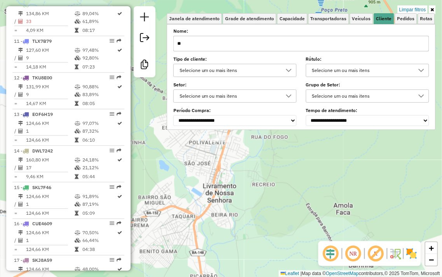
click at [291, 44] on input "**" at bounding box center [302, 44] width 256 height 16
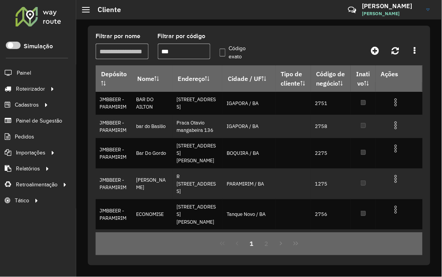
type input "***"
click at [220, 49] on label "Código exato" at bounding box center [236, 52] width 32 height 16
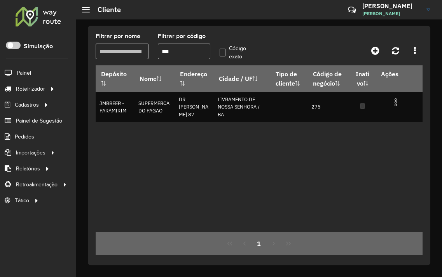
click at [178, 52] on input "***" at bounding box center [184, 52] width 53 height 16
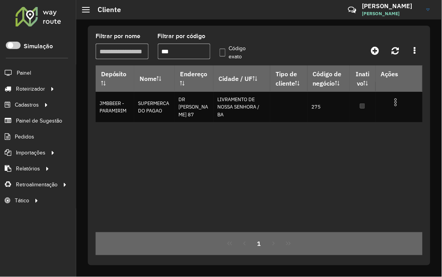
click at [178, 52] on input "***" at bounding box center [184, 52] width 53 height 16
type input "*"
click at [186, 54] on input "***" at bounding box center [184, 52] width 53 height 16
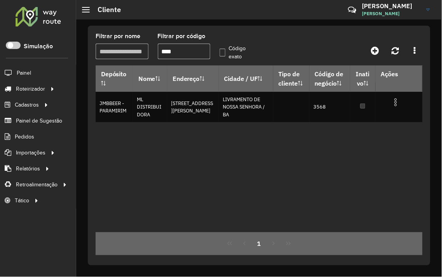
type input "****"
click at [428, 10] on img at bounding box center [429, 10] width 4 height 2
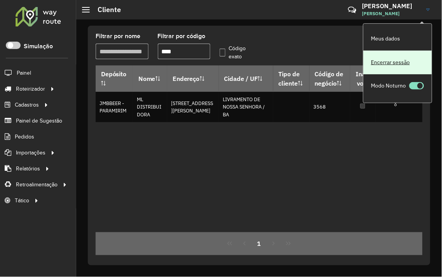
click at [378, 62] on link "Encerrar sessão" at bounding box center [398, 63] width 68 height 24
